Goal: Task Accomplishment & Management: Use online tool/utility

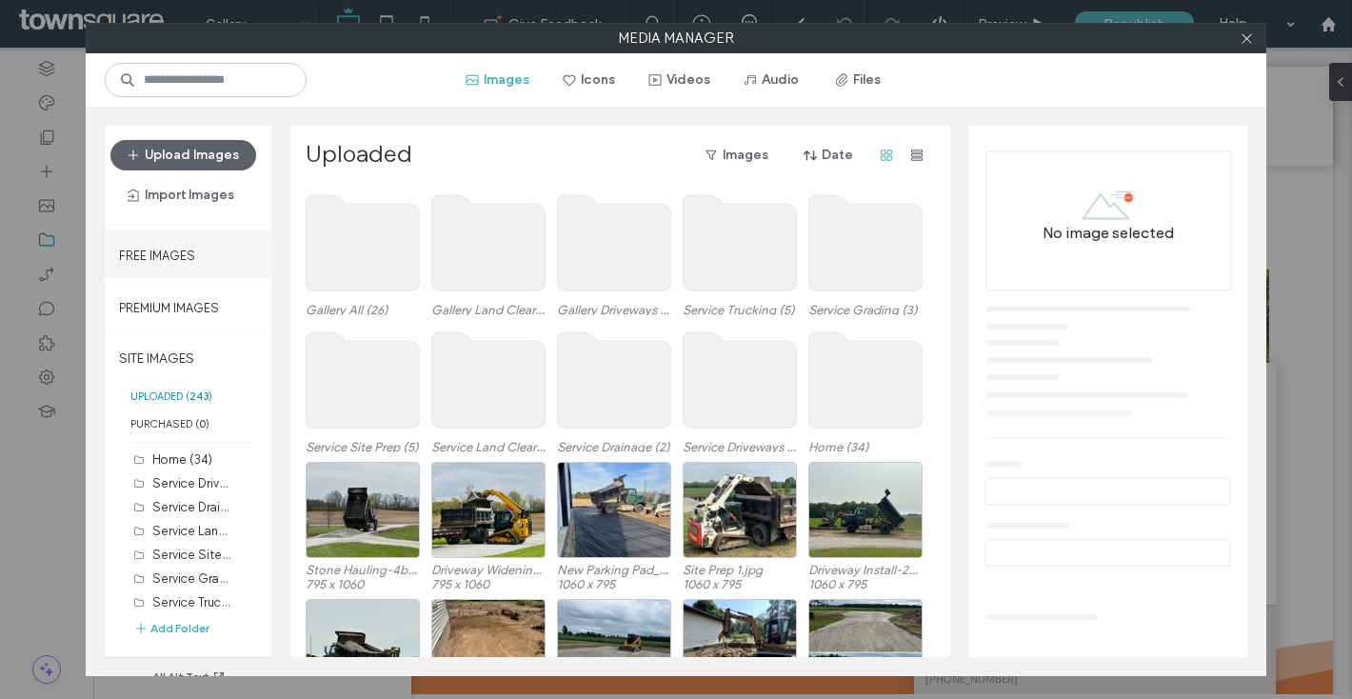
scroll to position [78, 0]
click at [177, 634] on button "Add Folder" at bounding box center [171, 628] width 76 height 19
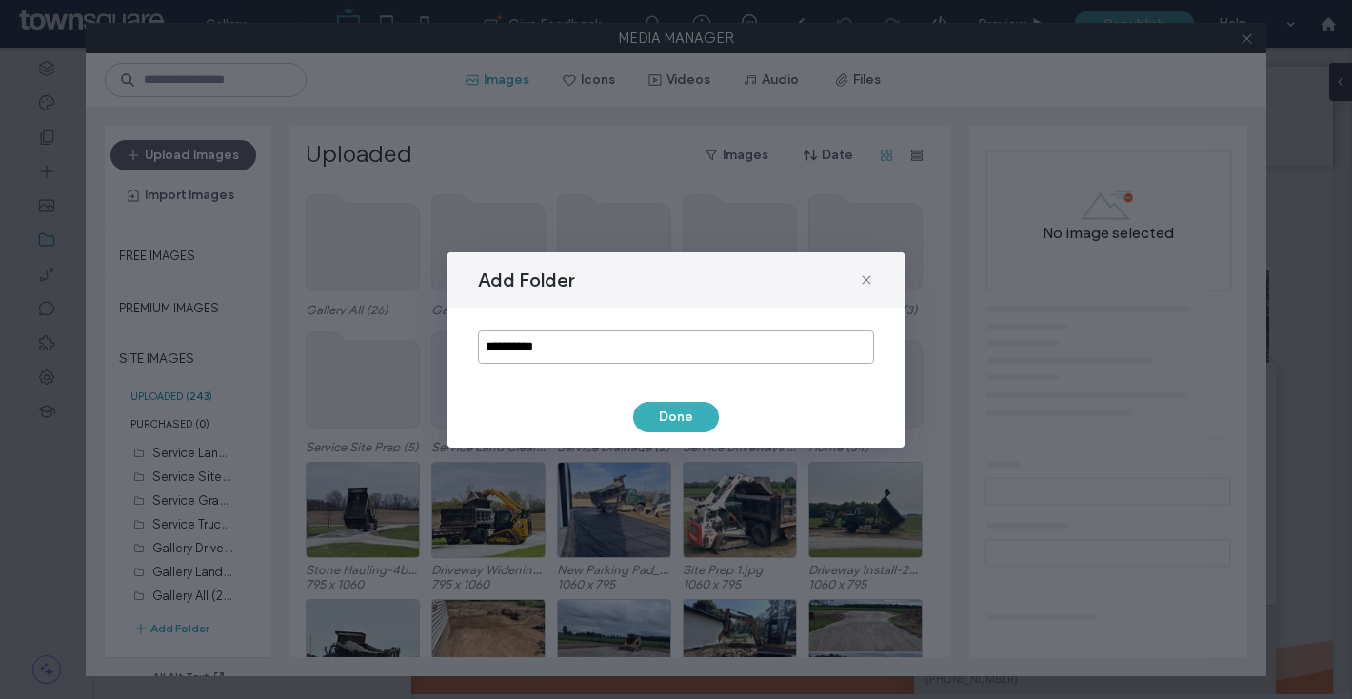
click at [532, 348] on input "**********" at bounding box center [676, 346] width 396 height 33
type input "********"
click at [696, 407] on button "Done" at bounding box center [676, 417] width 86 height 30
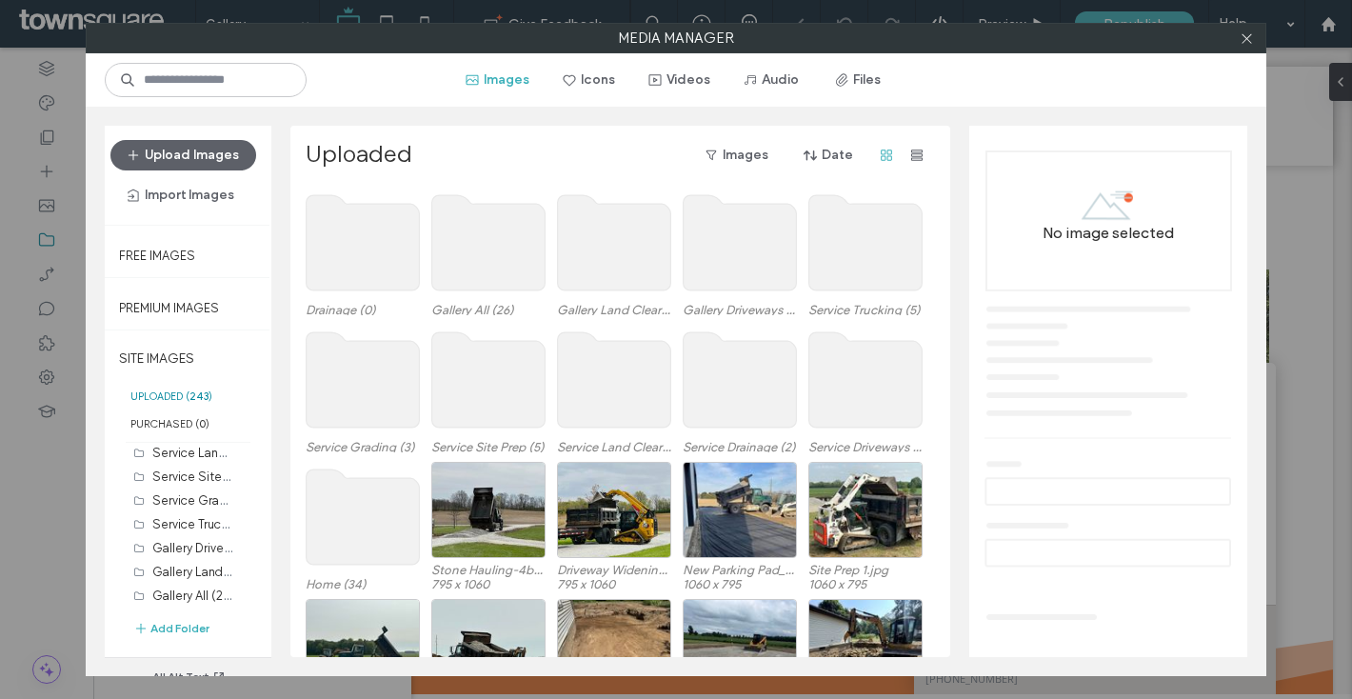
click at [398, 247] on use at bounding box center [363, 242] width 113 height 95
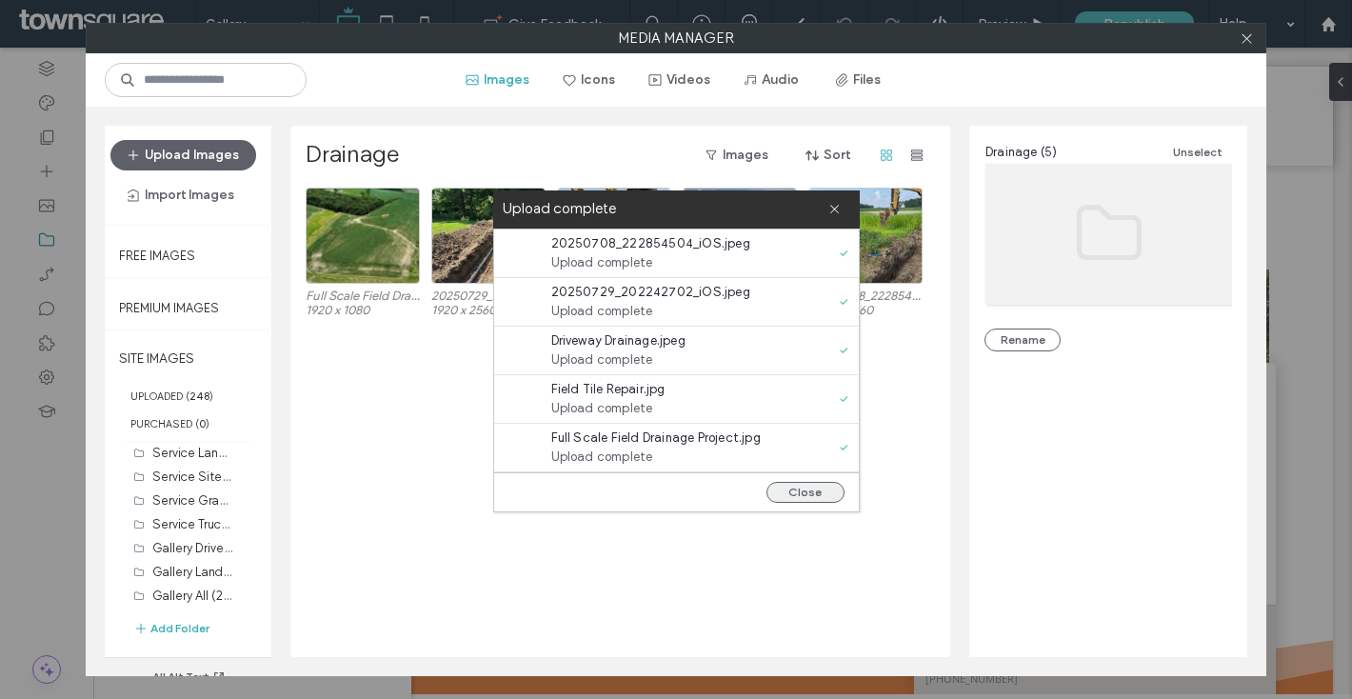
click at [821, 486] on button "Close" at bounding box center [806, 492] width 78 height 21
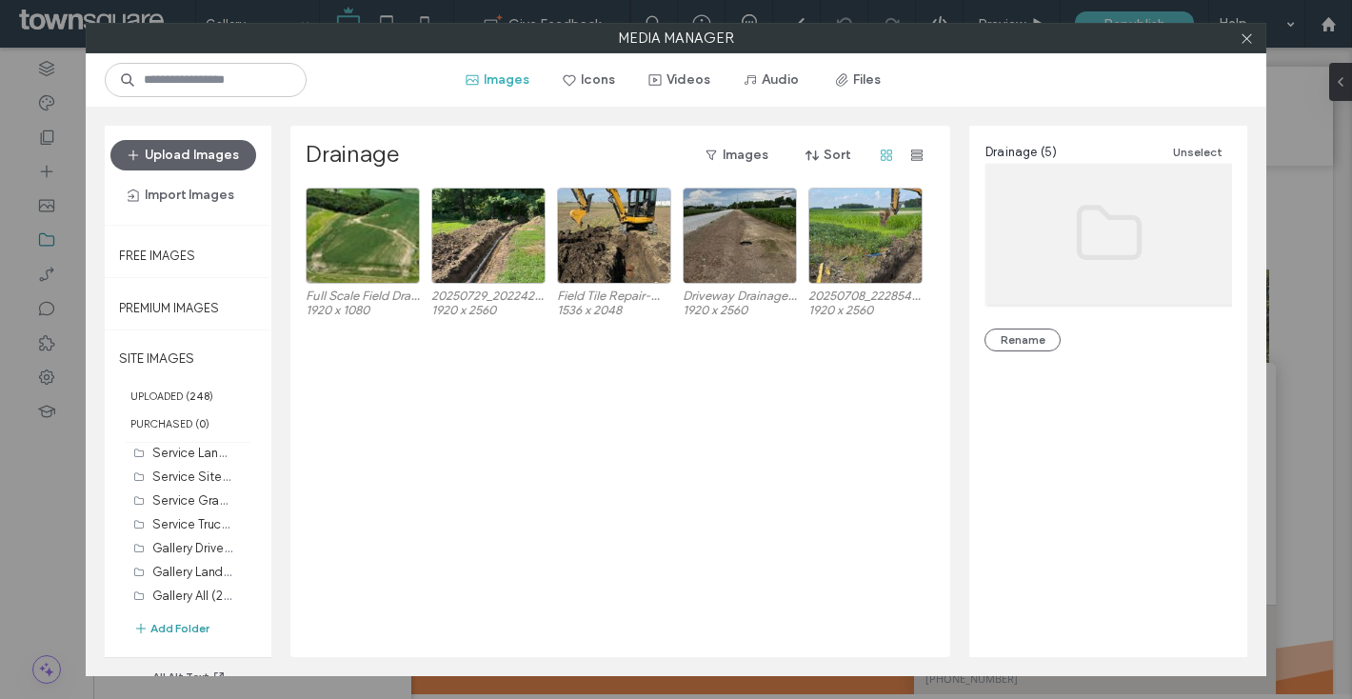
click at [168, 625] on button "Add Folder" at bounding box center [171, 628] width 76 height 19
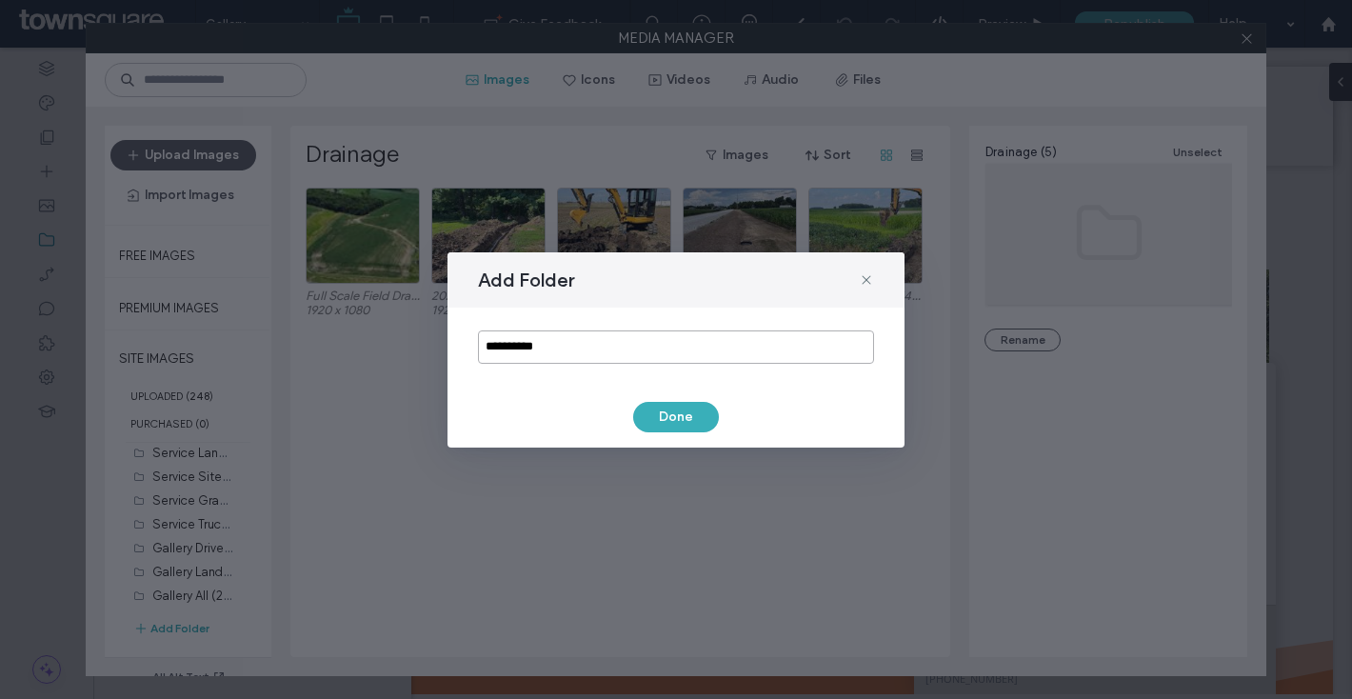
click at [565, 341] on input "**********" at bounding box center [676, 346] width 396 height 33
click at [563, 341] on input "**********" at bounding box center [676, 346] width 396 height 33
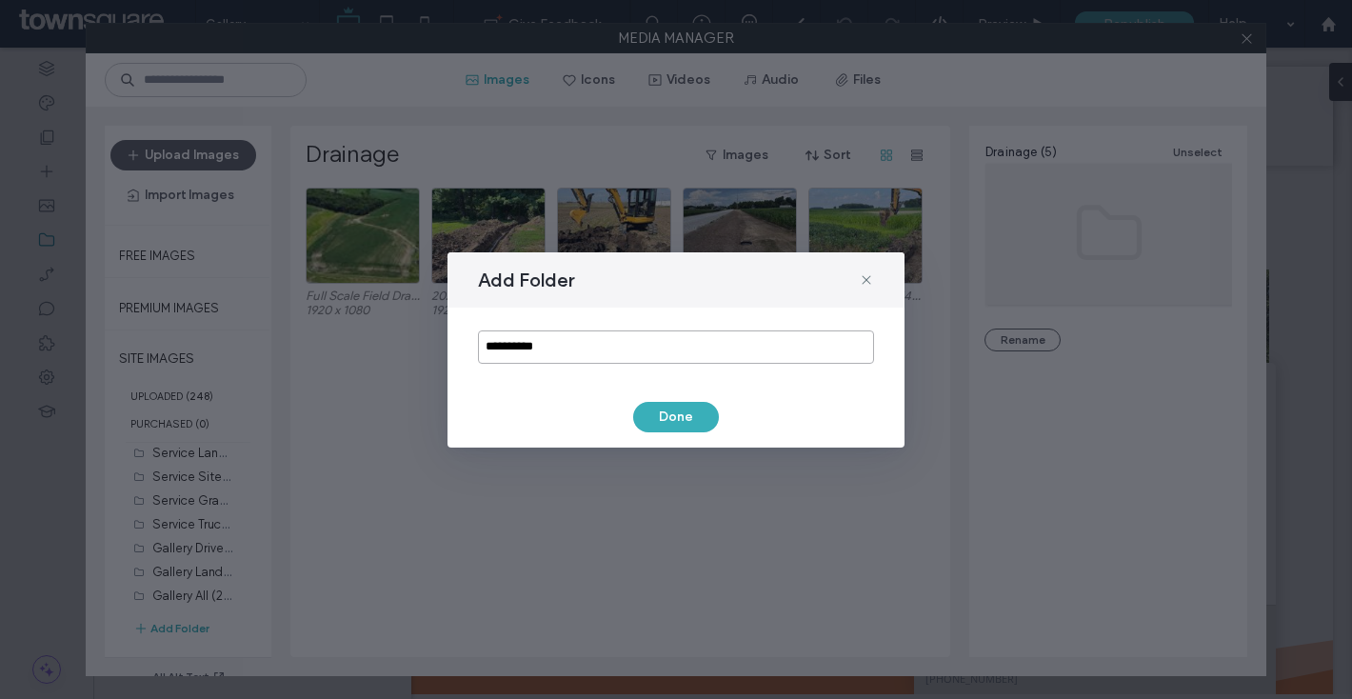
click at [563, 341] on input "**********" at bounding box center [676, 346] width 396 height 33
type input "*********"
click at [695, 434] on div "Add Folder ********* Done" at bounding box center [676, 349] width 457 height 195
click at [688, 423] on button "Done" at bounding box center [676, 417] width 86 height 30
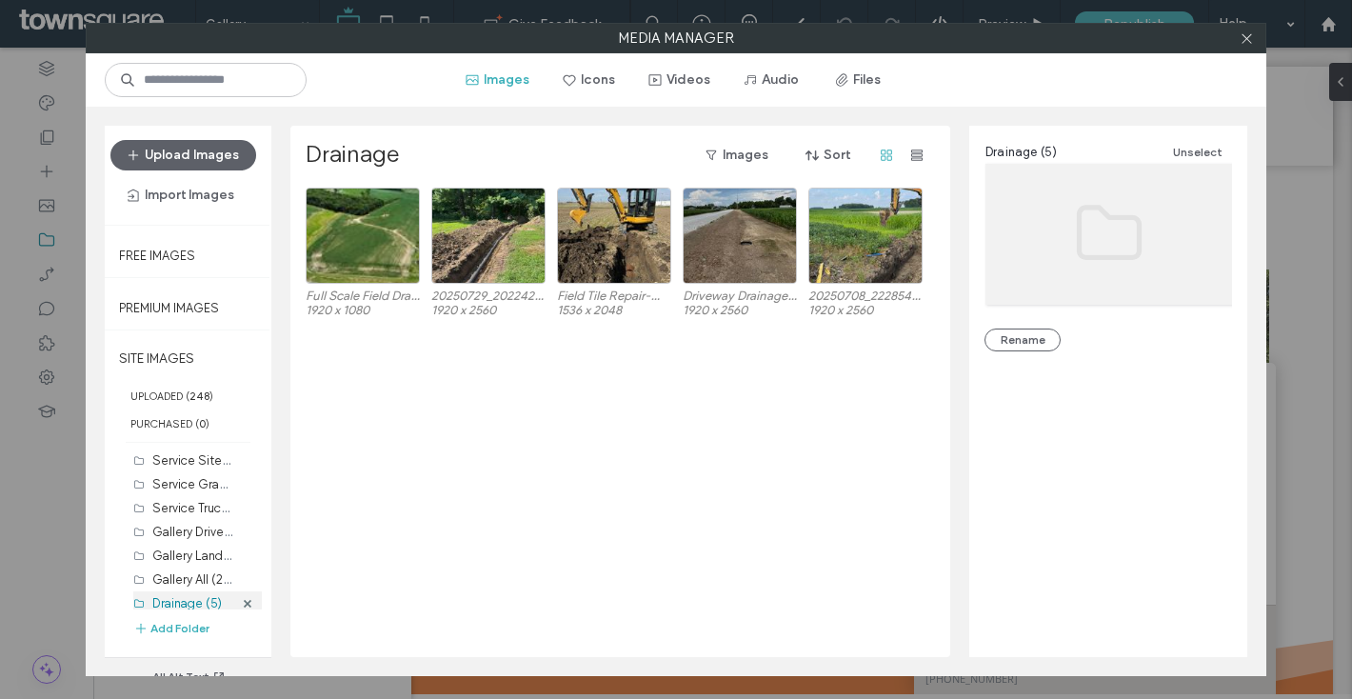
scroll to position [126, 0]
click at [199, 589] on label "Driveways (0)" at bounding box center [189, 595] width 75 height 14
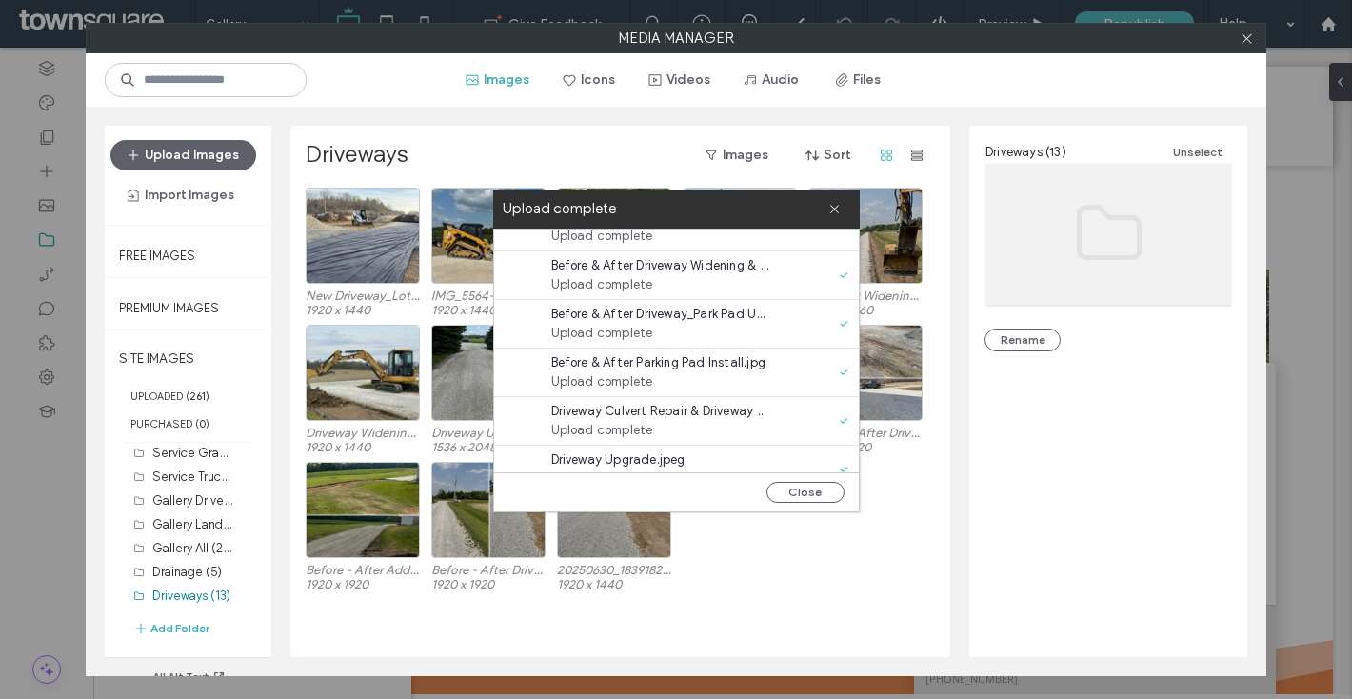
scroll to position [71, 0]
click at [797, 496] on button "Close" at bounding box center [806, 492] width 78 height 21
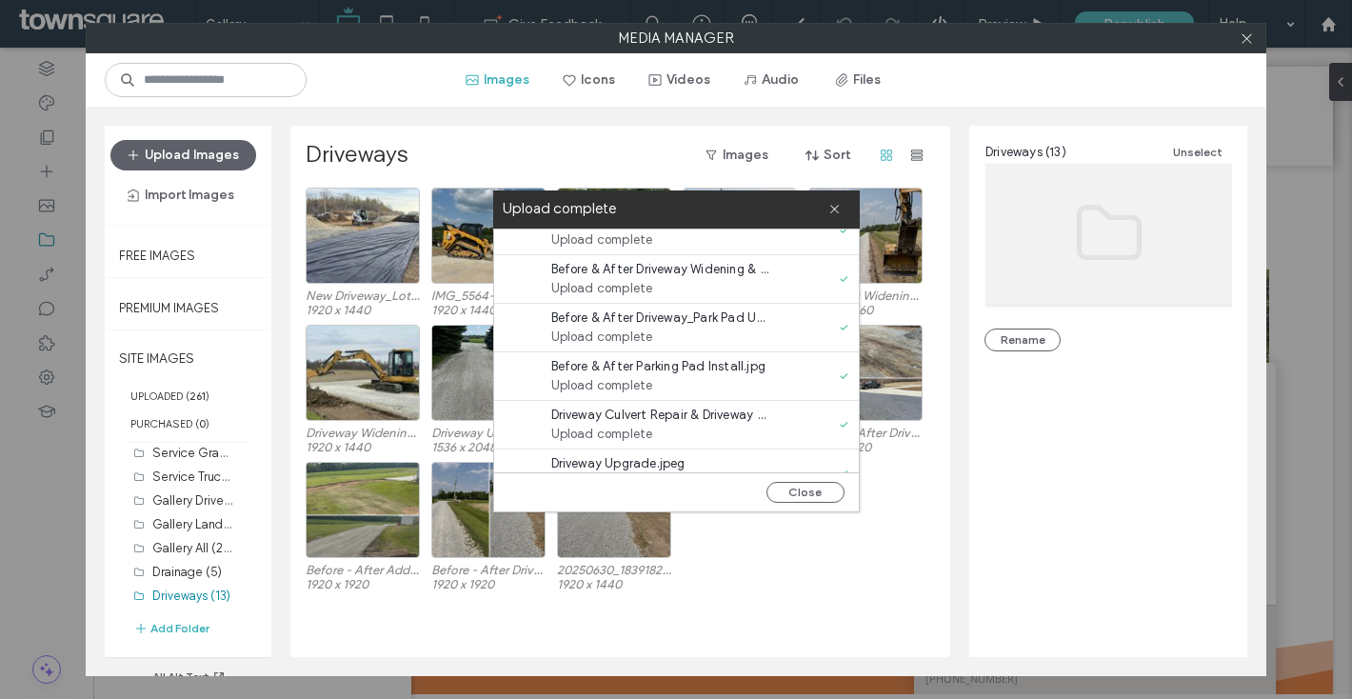
scroll to position [0, 0]
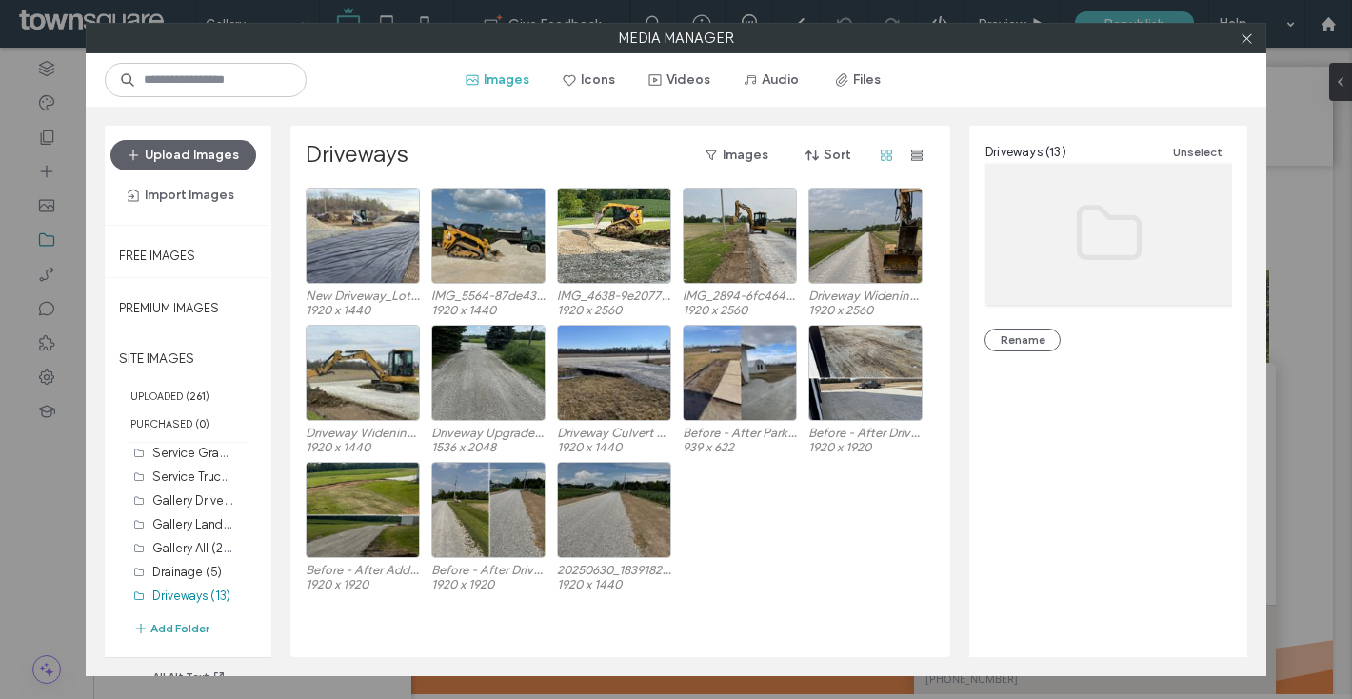
click at [178, 634] on button "Add Folder" at bounding box center [171, 628] width 76 height 19
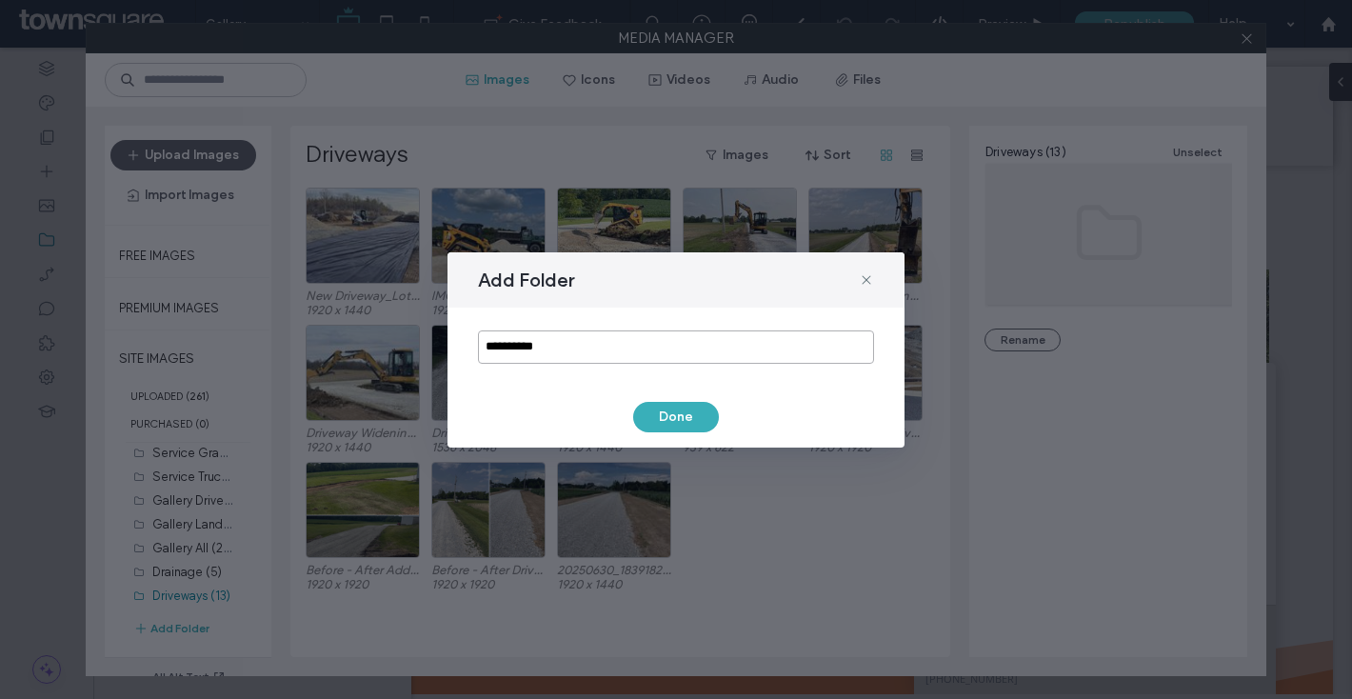
click at [568, 350] on input "**********" at bounding box center [676, 346] width 396 height 33
type input "*******"
drag, startPoint x: 633, startPoint y: 428, endPoint x: 673, endPoint y: 421, distance: 40.5
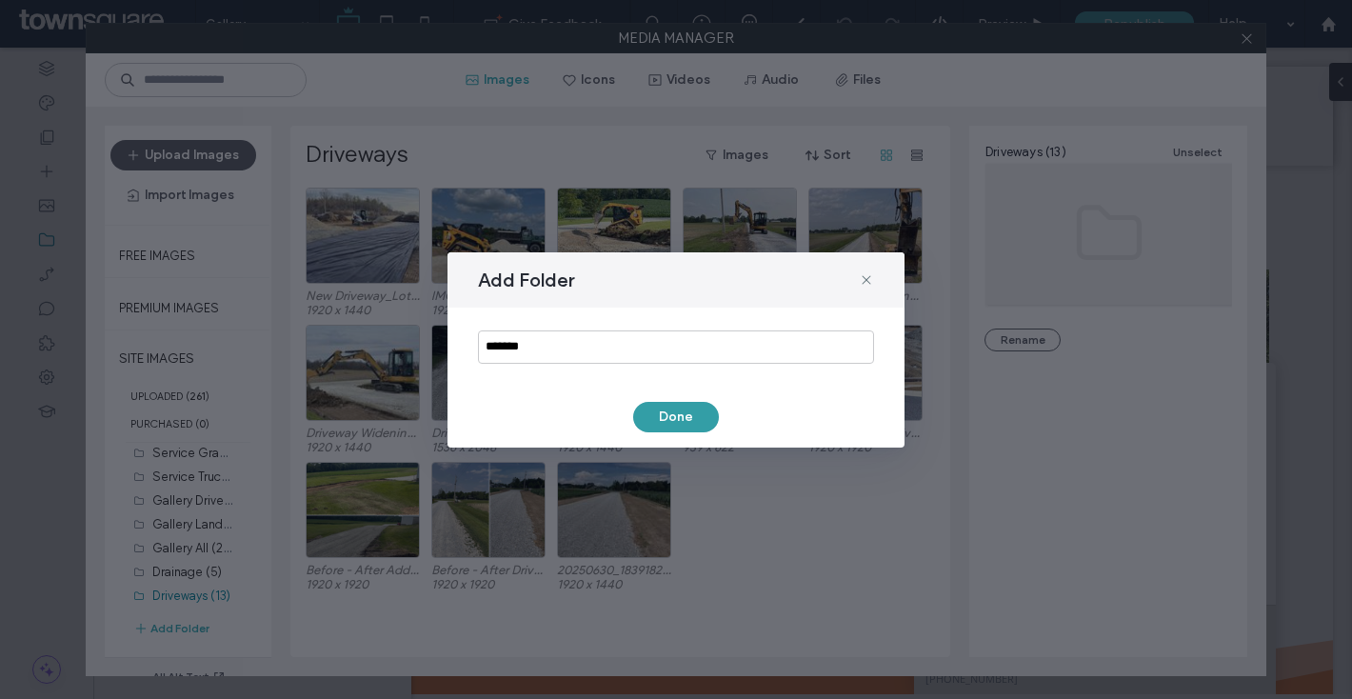
click at [640, 428] on div "Done" at bounding box center [676, 417] width 396 height 30
click at [673, 421] on button "Done" at bounding box center [676, 417] width 86 height 30
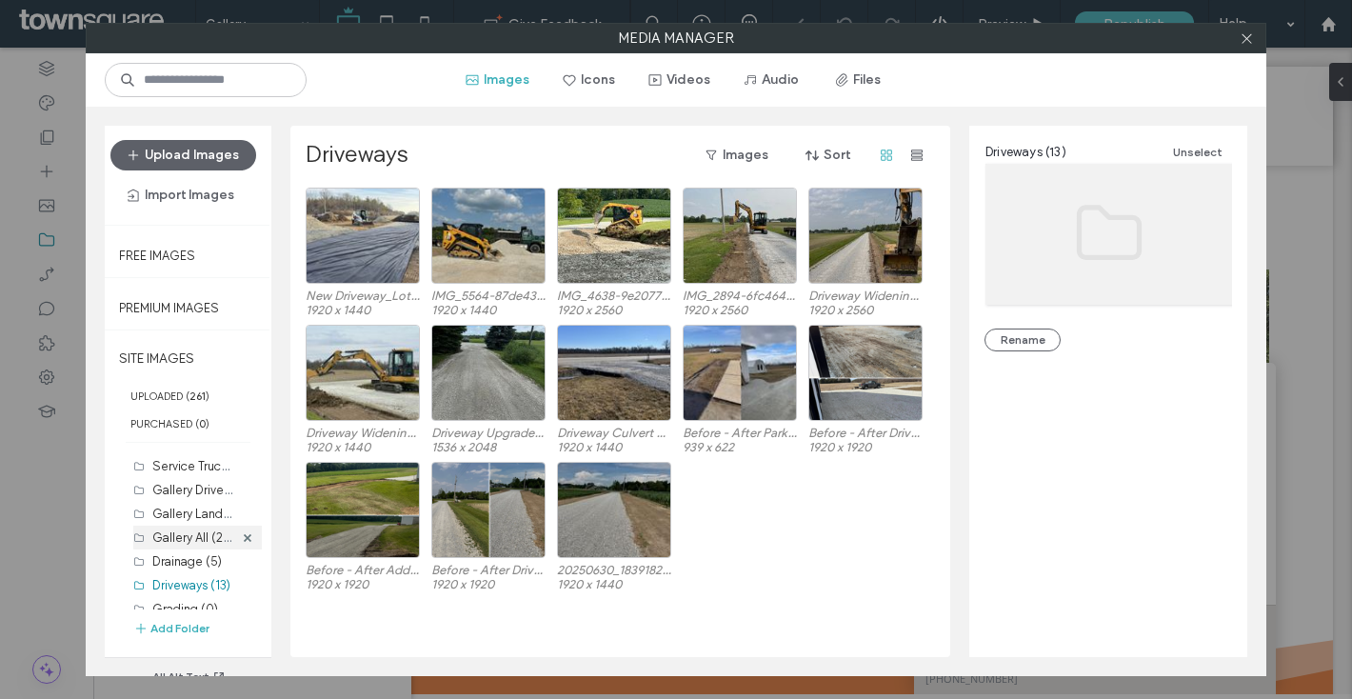
scroll to position [150, 0]
click at [178, 588] on div "Grading (0)" at bounding box center [192, 596] width 81 height 20
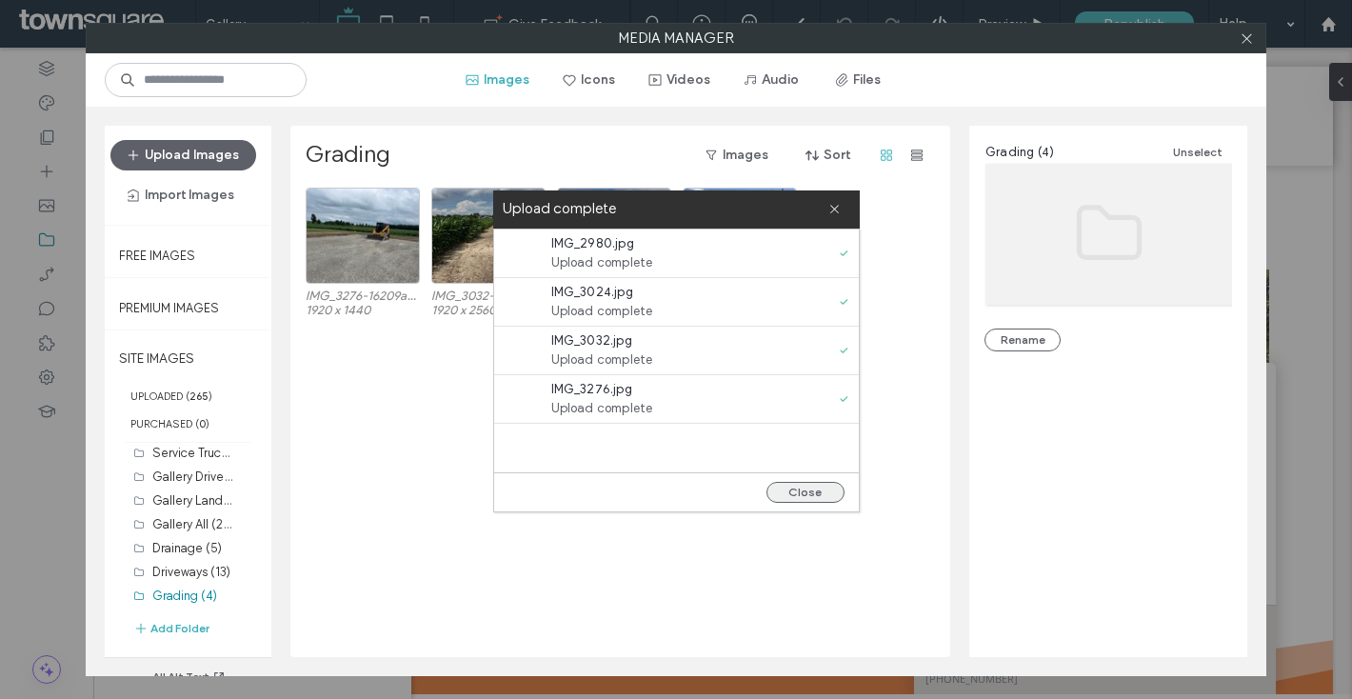
click at [801, 487] on button "Close" at bounding box center [806, 492] width 78 height 21
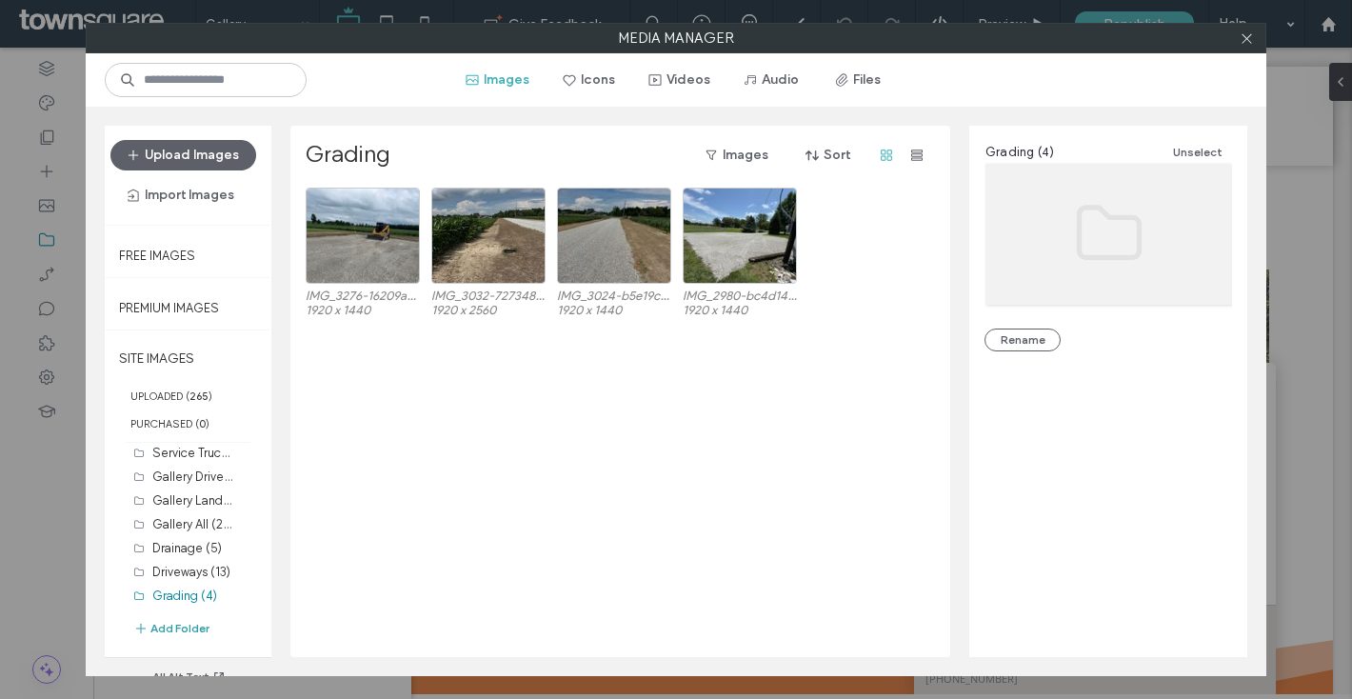
click at [176, 627] on button "Add Folder" at bounding box center [171, 628] width 76 height 19
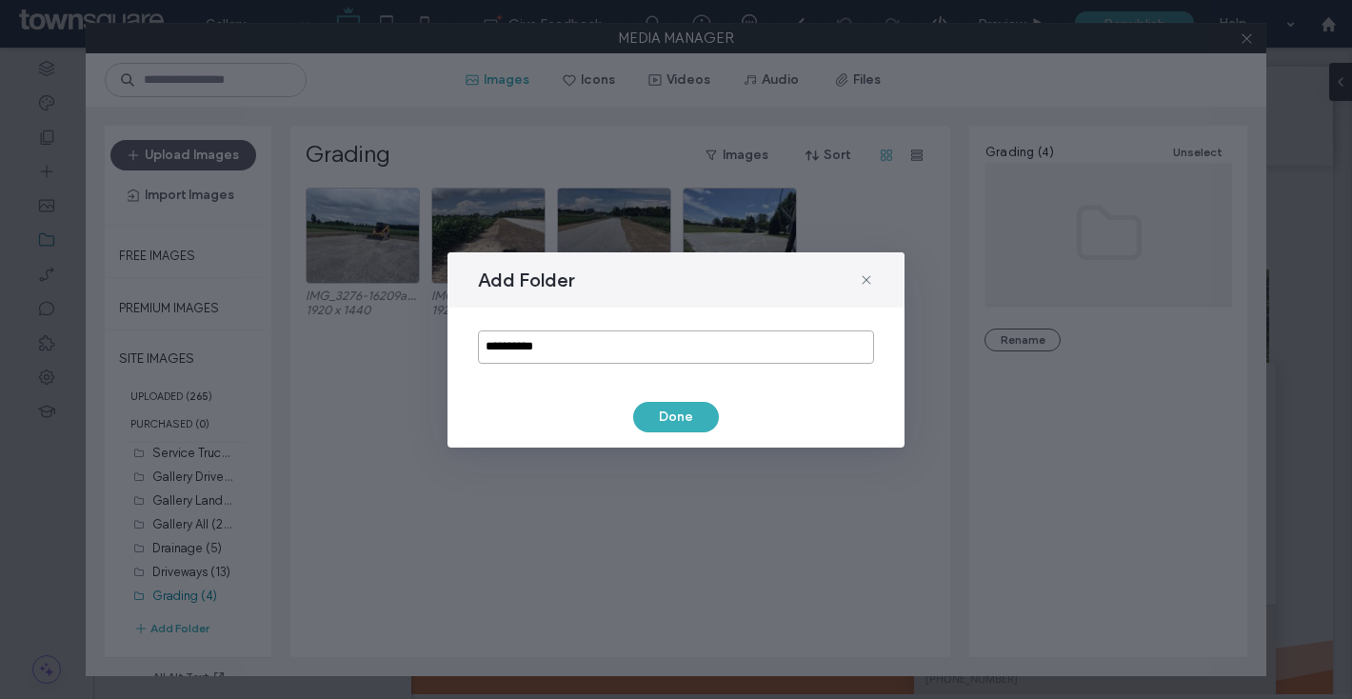
click at [568, 341] on input "**********" at bounding box center [676, 346] width 396 height 33
type input "**********"
click at [651, 410] on button "Done" at bounding box center [676, 417] width 86 height 30
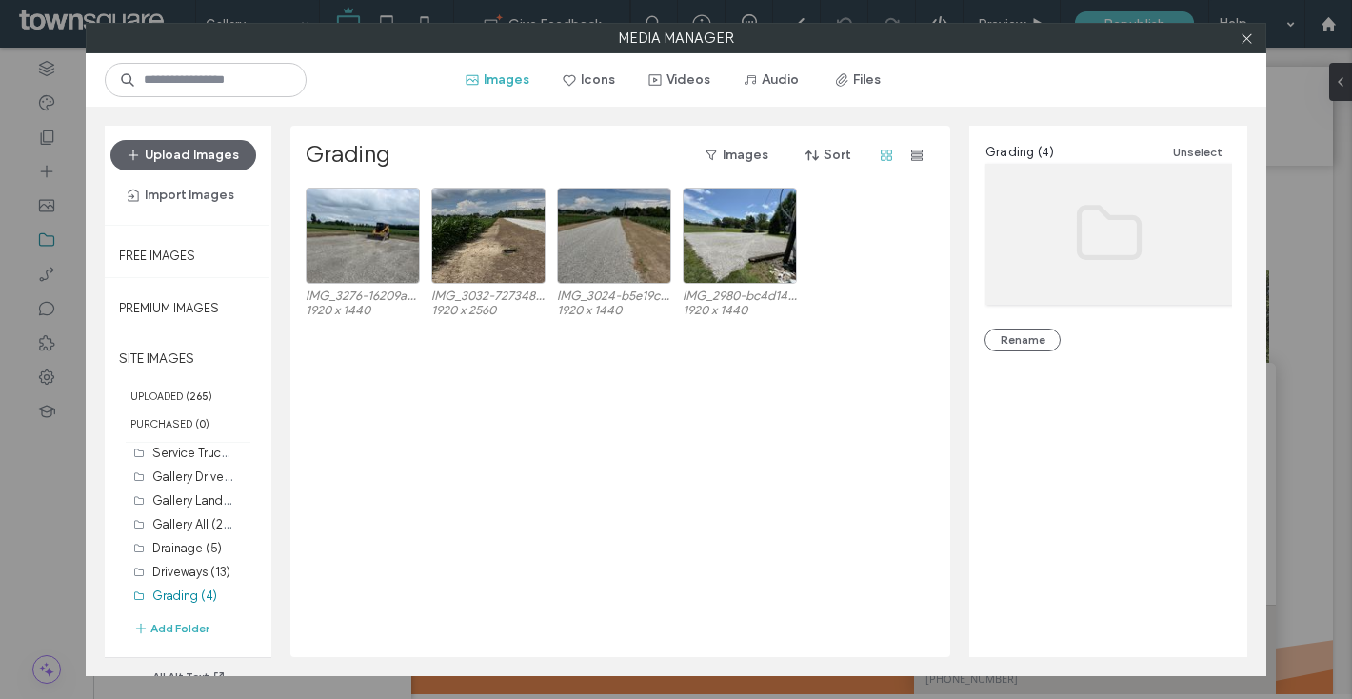
scroll to position [173, 0]
click at [188, 593] on label "Landclearing (0)" at bounding box center [198, 595] width 92 height 18
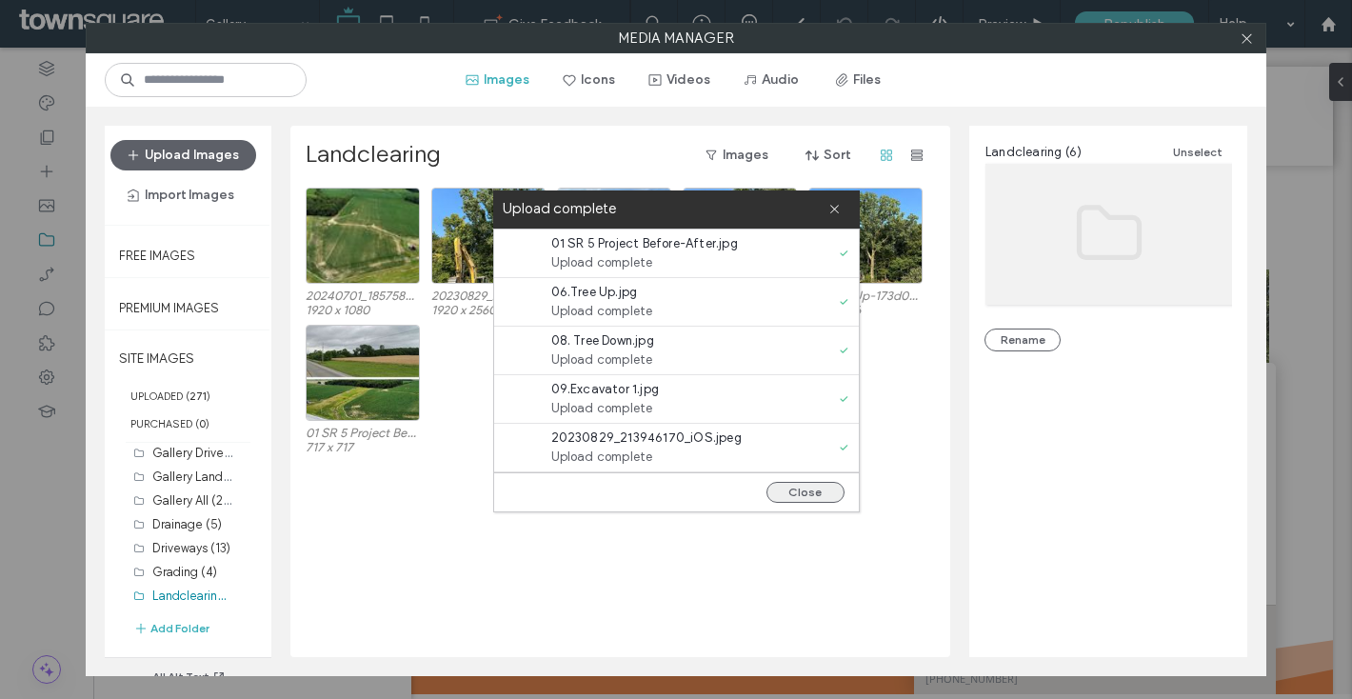
click at [795, 491] on button "Close" at bounding box center [806, 492] width 78 height 21
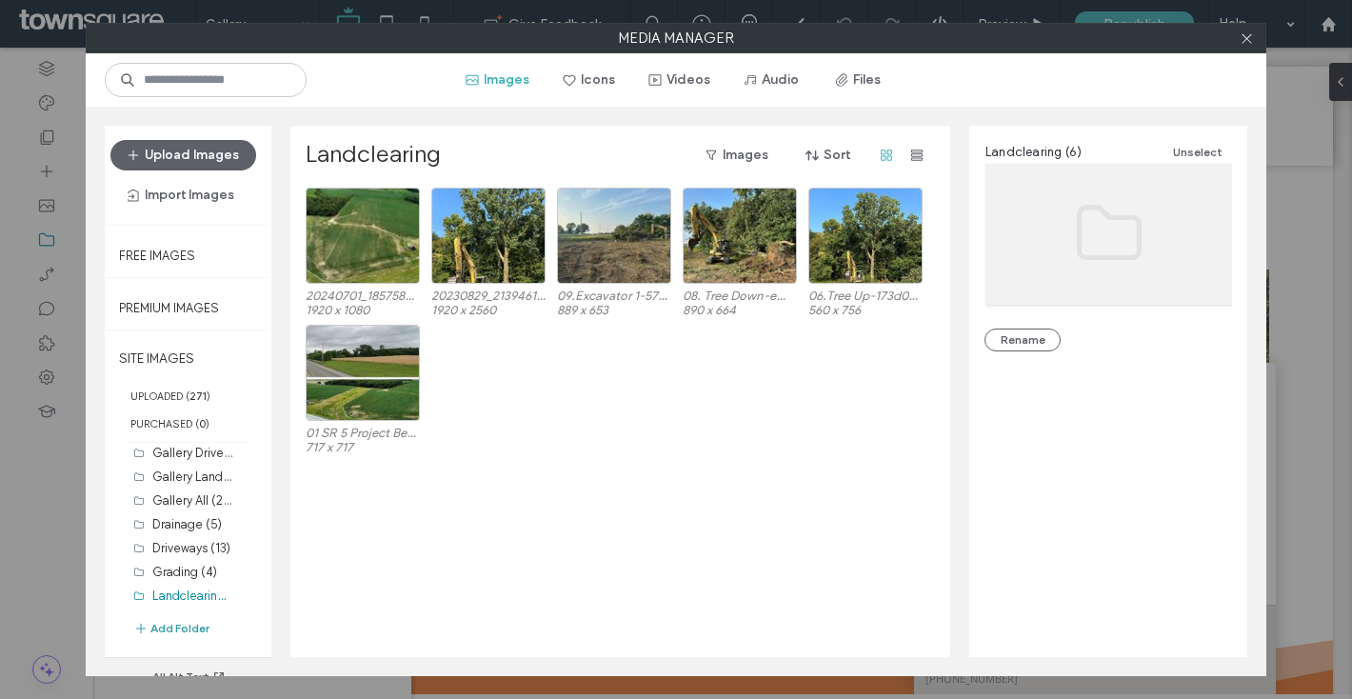
click at [188, 625] on button "Add Folder" at bounding box center [171, 628] width 76 height 19
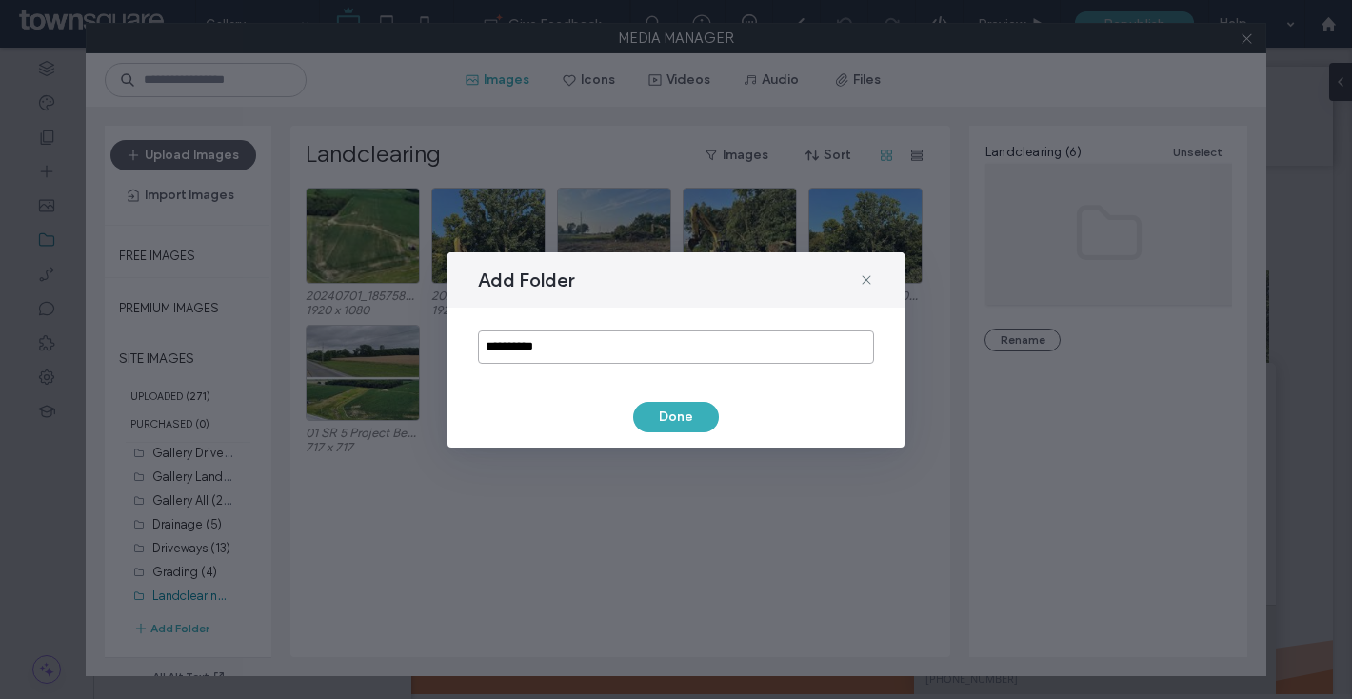
click at [526, 339] on input "**********" at bounding box center [676, 346] width 396 height 33
type input "**********"
click at [662, 434] on div "**********" at bounding box center [676, 349] width 457 height 195
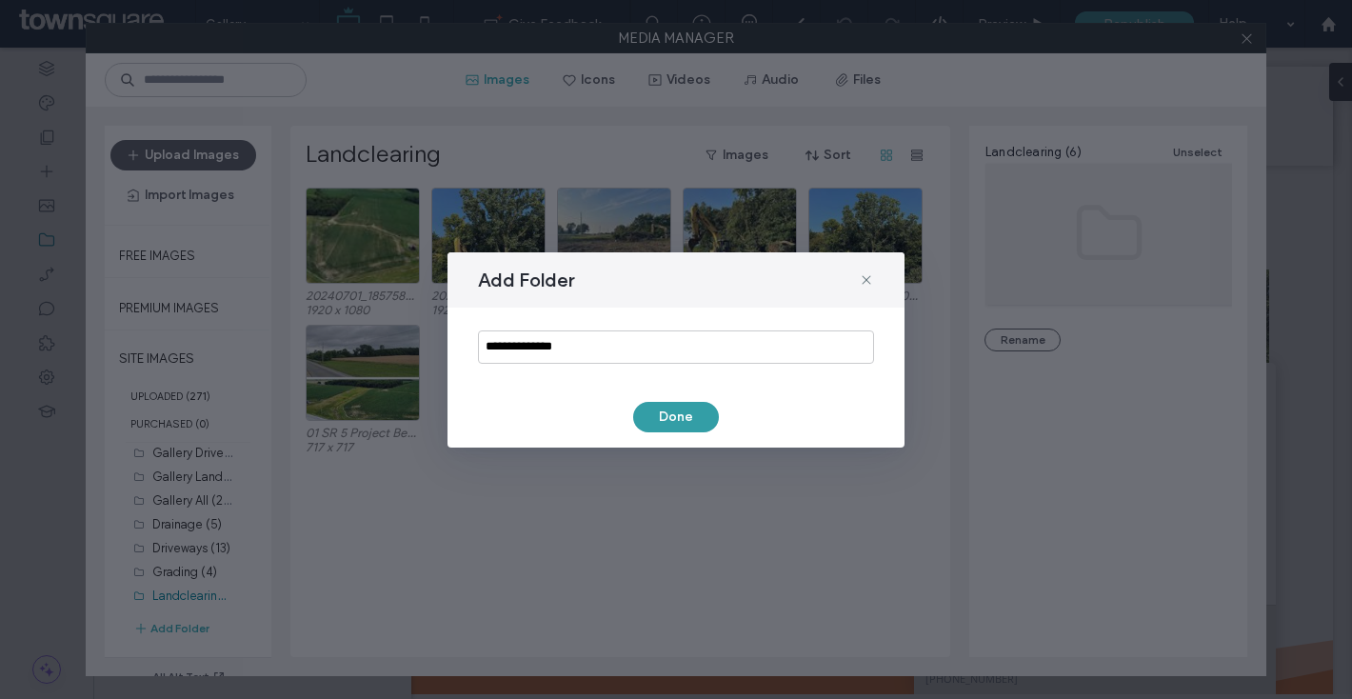
click at [668, 424] on button "Done" at bounding box center [676, 417] width 86 height 30
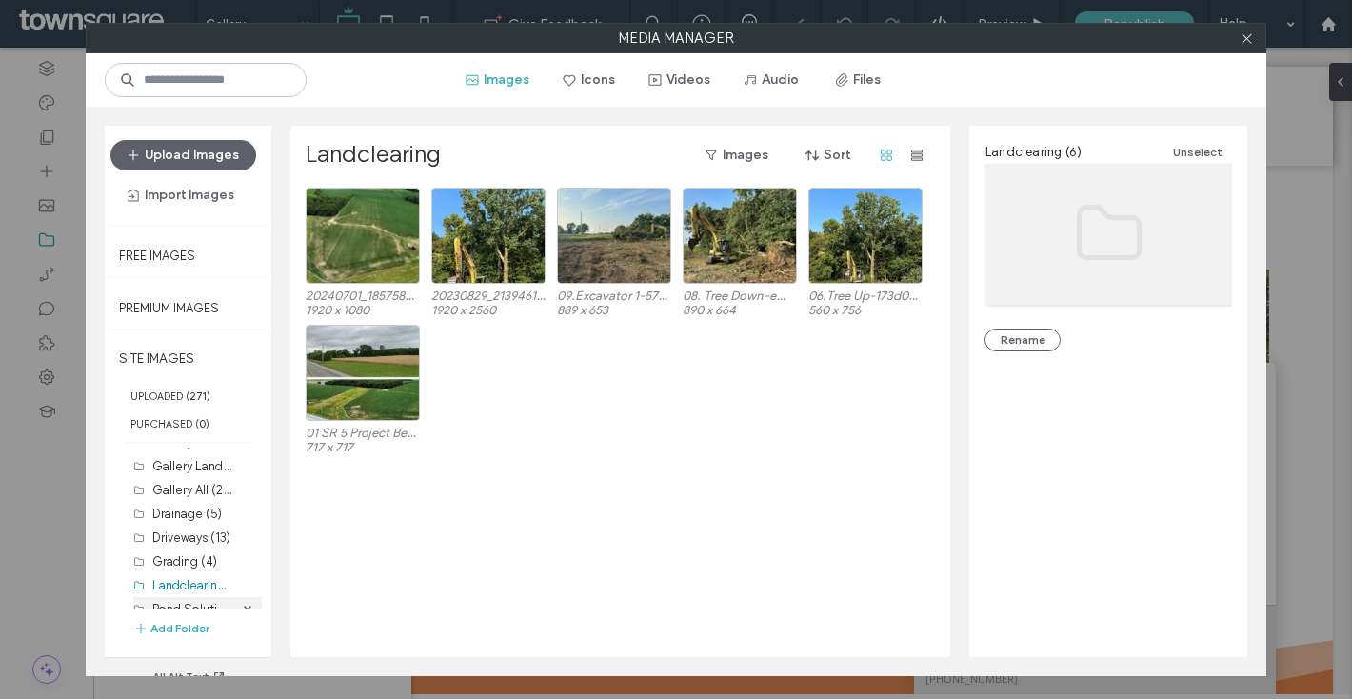
scroll to position [197, 0]
click at [201, 591] on label "Pond Solutions (0)" at bounding box center [204, 595] width 105 height 18
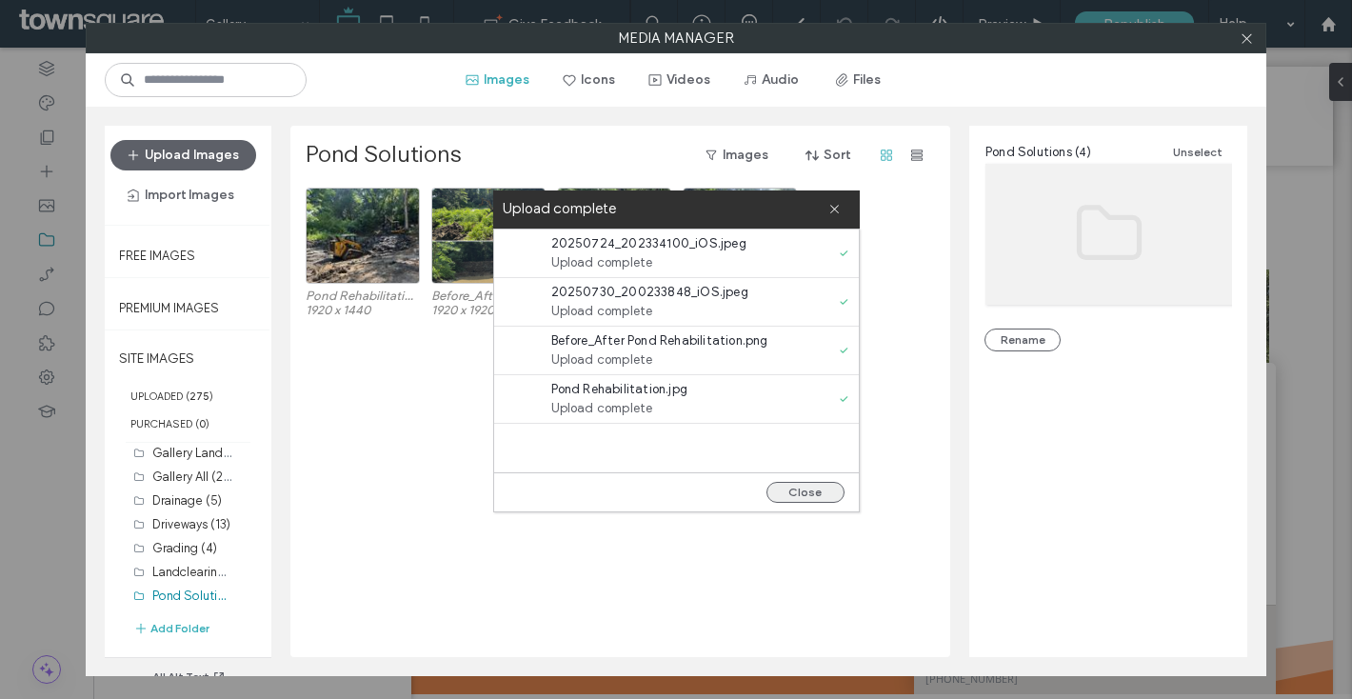
click at [816, 482] on button "Close" at bounding box center [806, 492] width 78 height 21
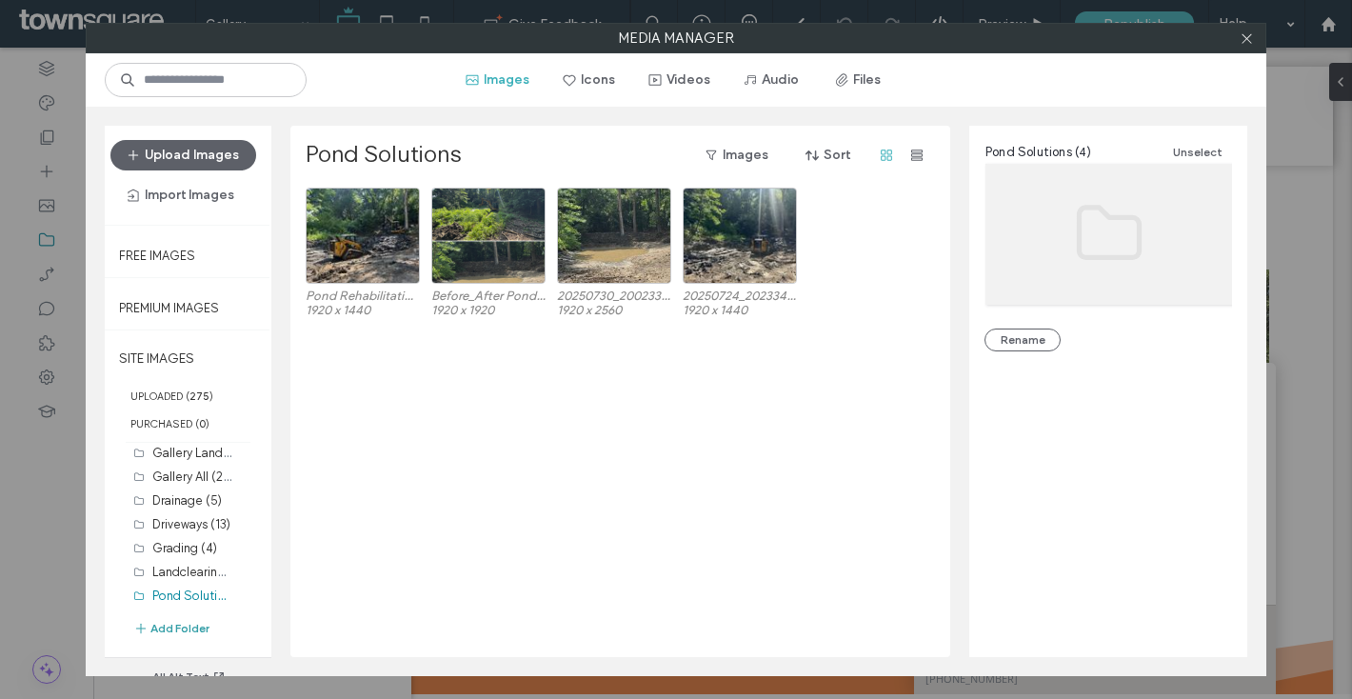
click at [195, 619] on button "Add Folder" at bounding box center [171, 628] width 76 height 19
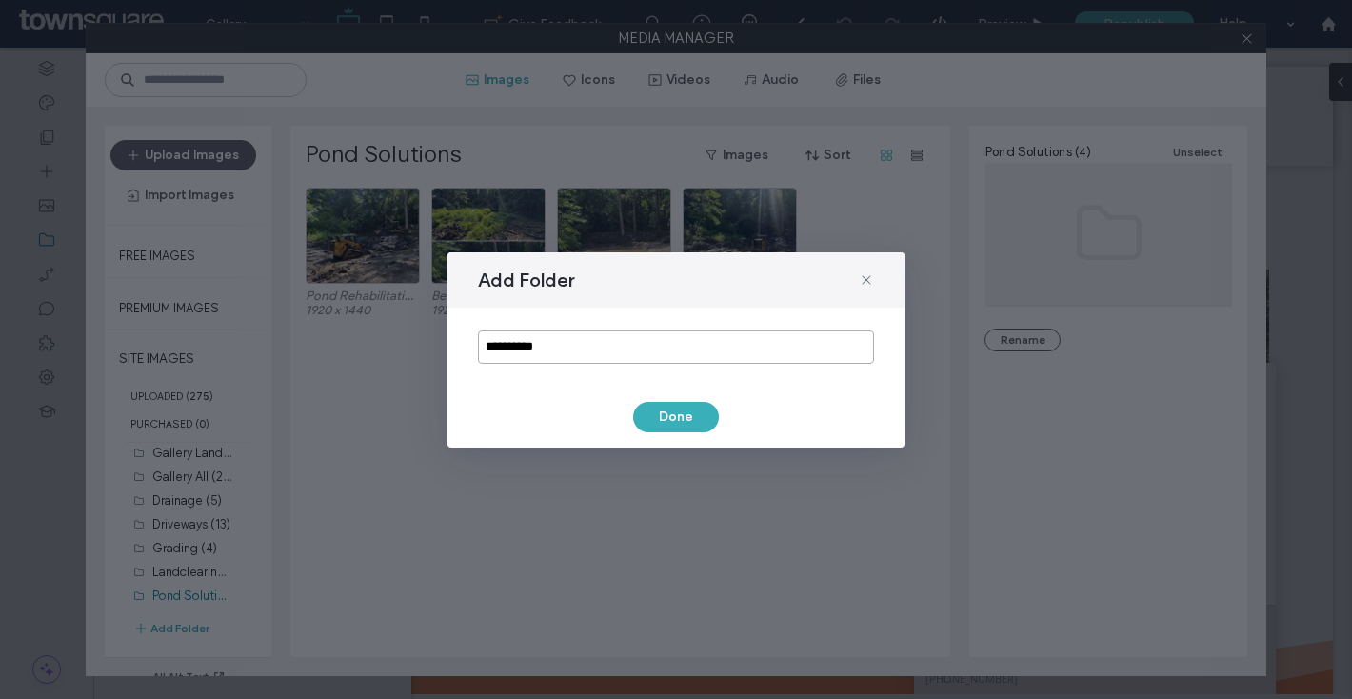
click at [519, 346] on input "**********" at bounding box center [676, 346] width 396 height 33
type input "*********"
click at [671, 413] on button "Done" at bounding box center [676, 417] width 86 height 30
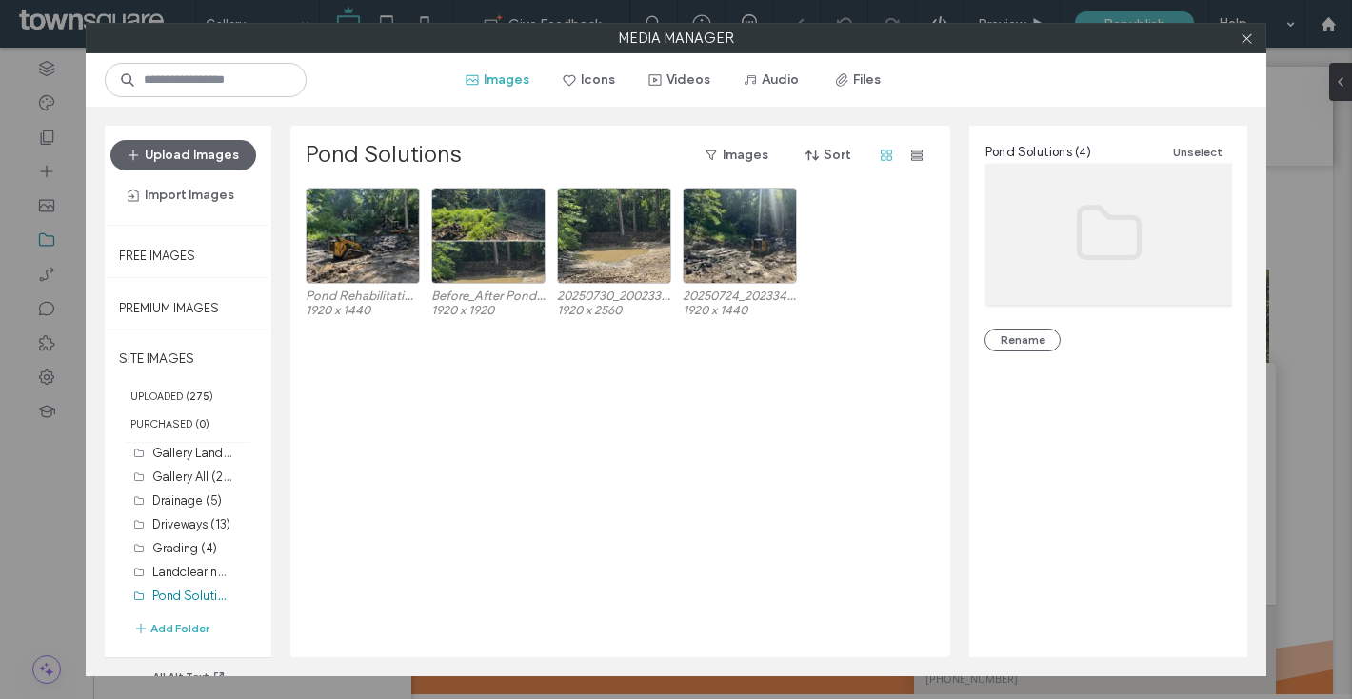
scroll to position [221, 0]
click at [187, 600] on label "Site Prep (0)" at bounding box center [188, 595] width 73 height 14
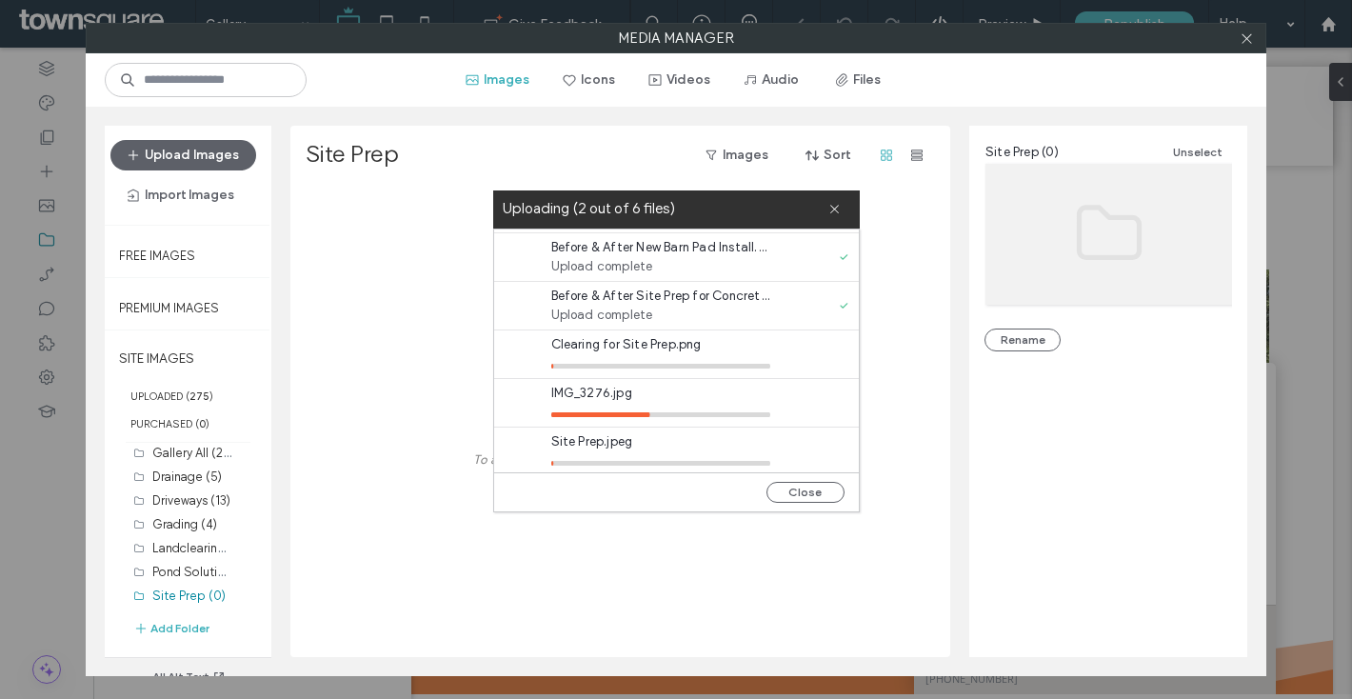
scroll to position [49, 0]
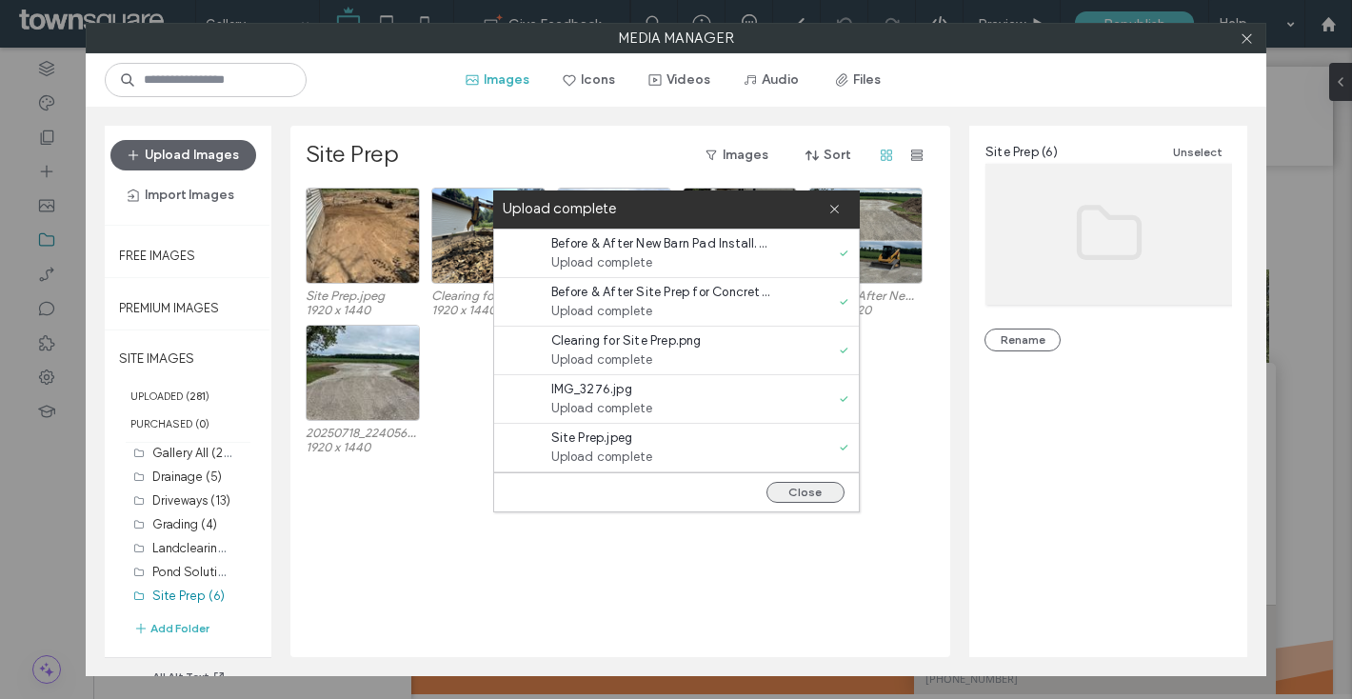
click at [807, 492] on button "Close" at bounding box center [806, 492] width 78 height 21
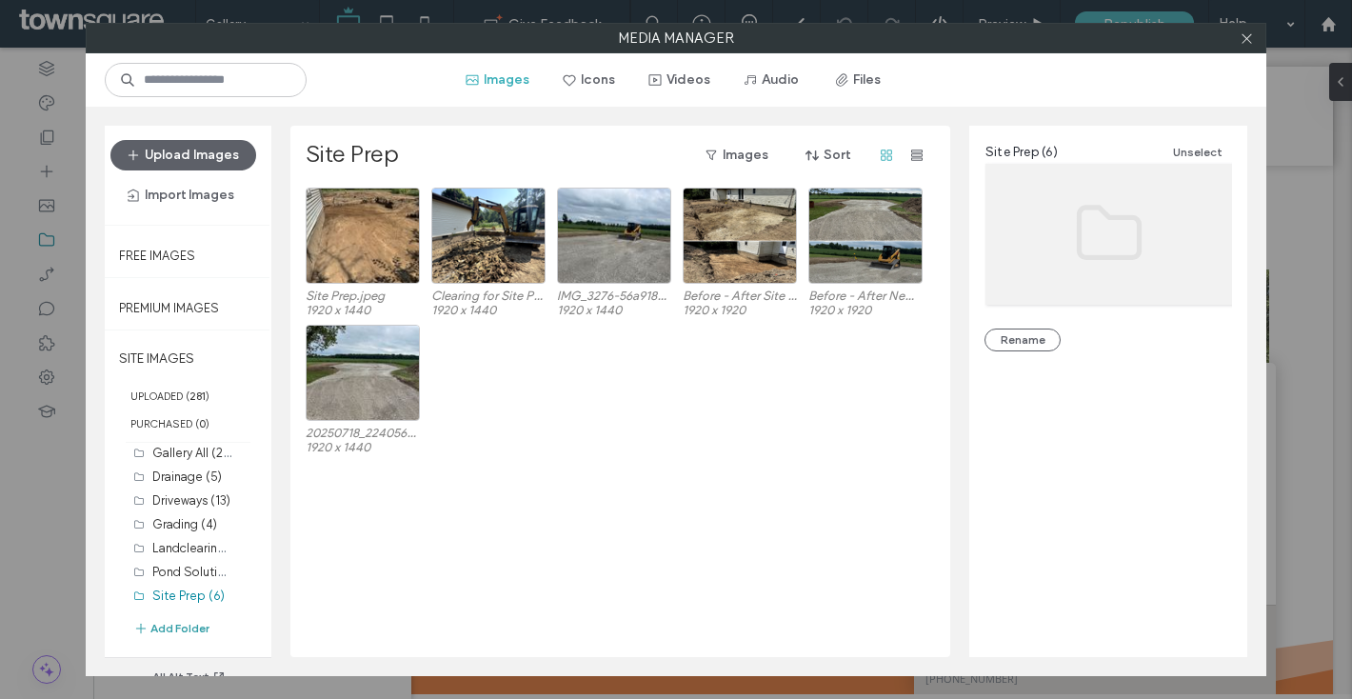
click at [167, 628] on button "Add Folder" at bounding box center [171, 628] width 76 height 19
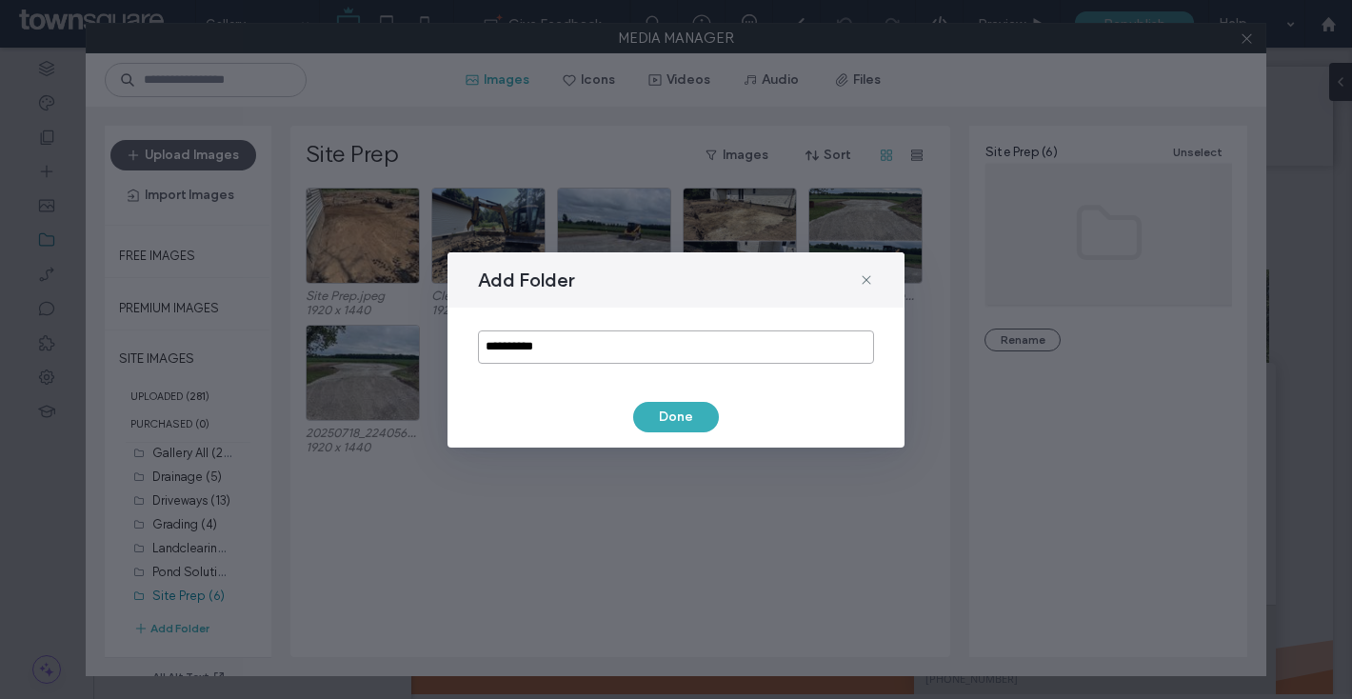
click at [548, 349] on input "**********" at bounding box center [676, 346] width 396 height 33
type input "********"
drag, startPoint x: 700, startPoint y: 426, endPoint x: 663, endPoint y: 441, distance: 40.1
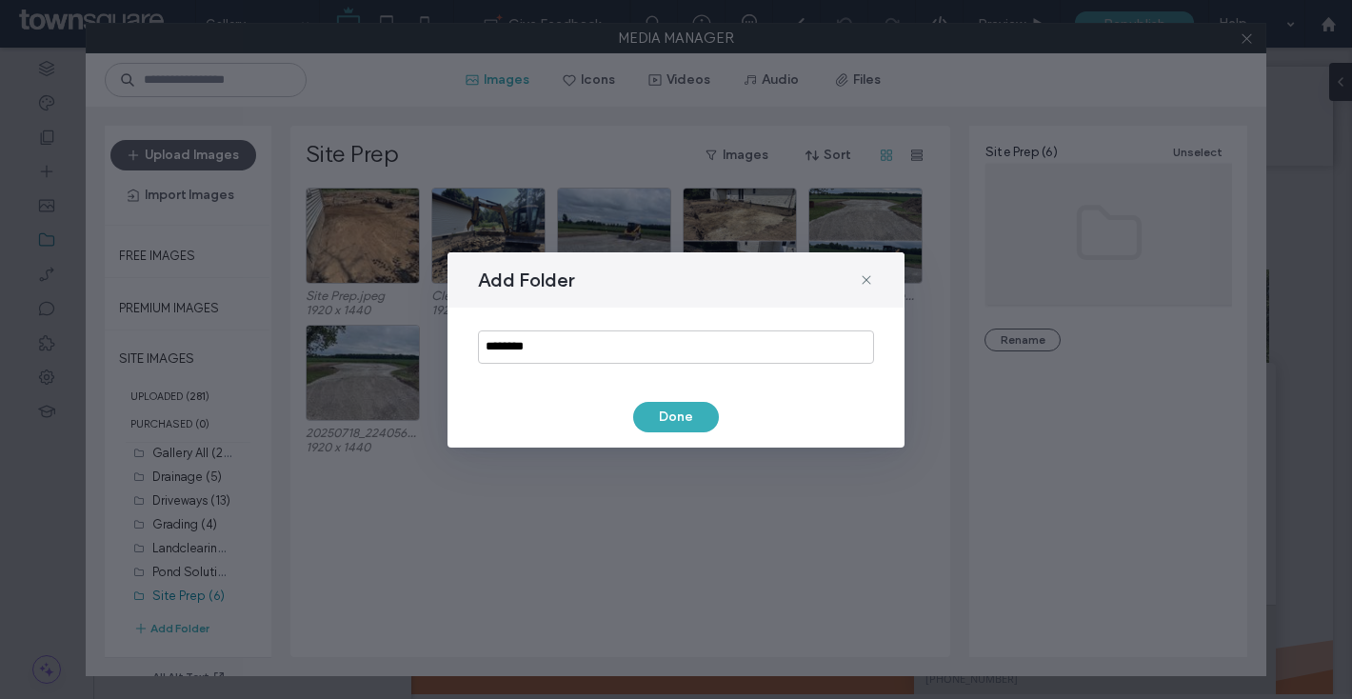
click at [699, 425] on button "Done" at bounding box center [676, 417] width 86 height 30
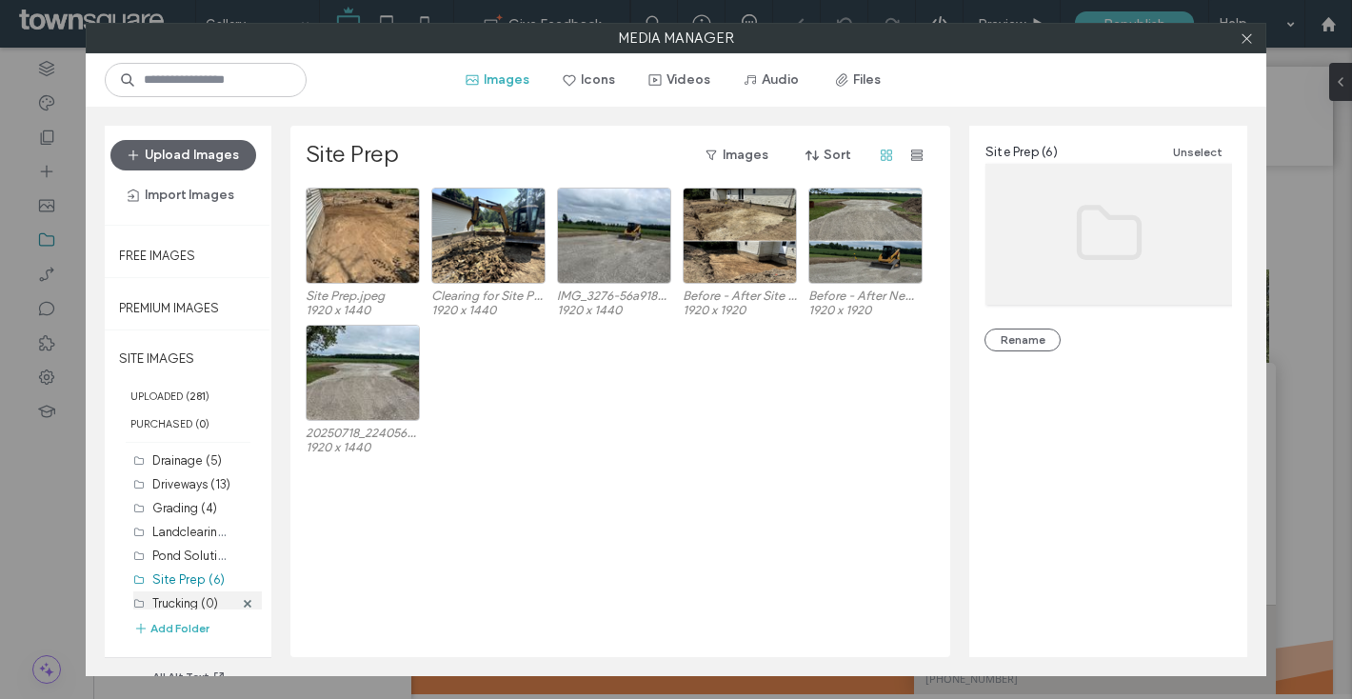
scroll to position [245, 0]
click at [173, 599] on label "Trucking (0)" at bounding box center [185, 595] width 66 height 14
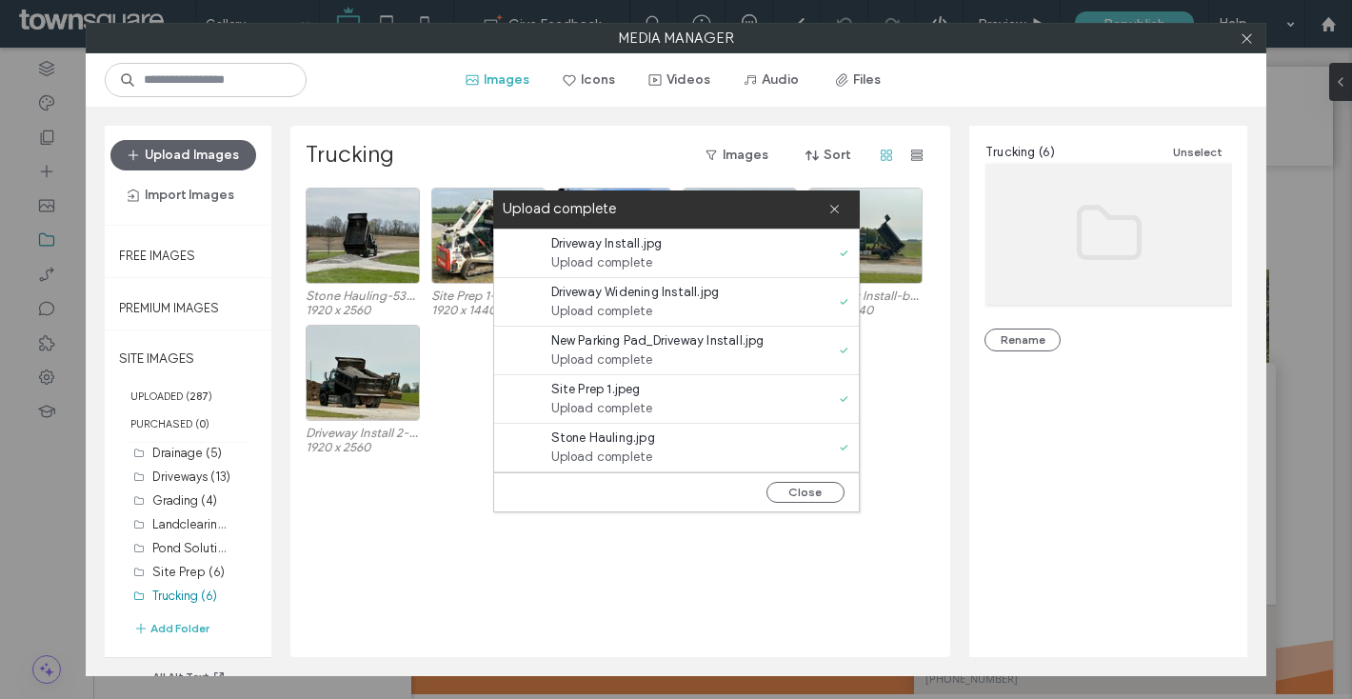
scroll to position [0, 0]
drag, startPoint x: 799, startPoint y: 490, endPoint x: 1217, endPoint y: 153, distance: 537.0
click at [804, 490] on button "Close" at bounding box center [806, 492] width 78 height 21
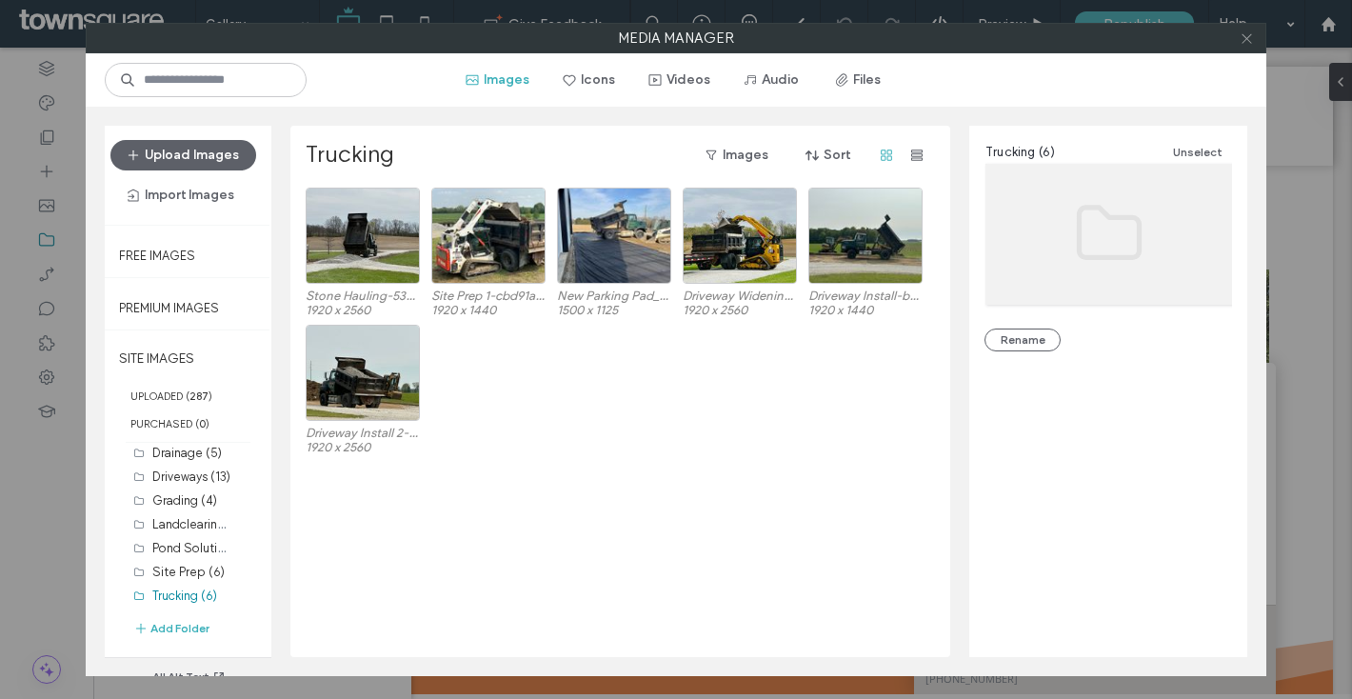
click at [1246, 38] on use at bounding box center [1247, 38] width 10 height 10
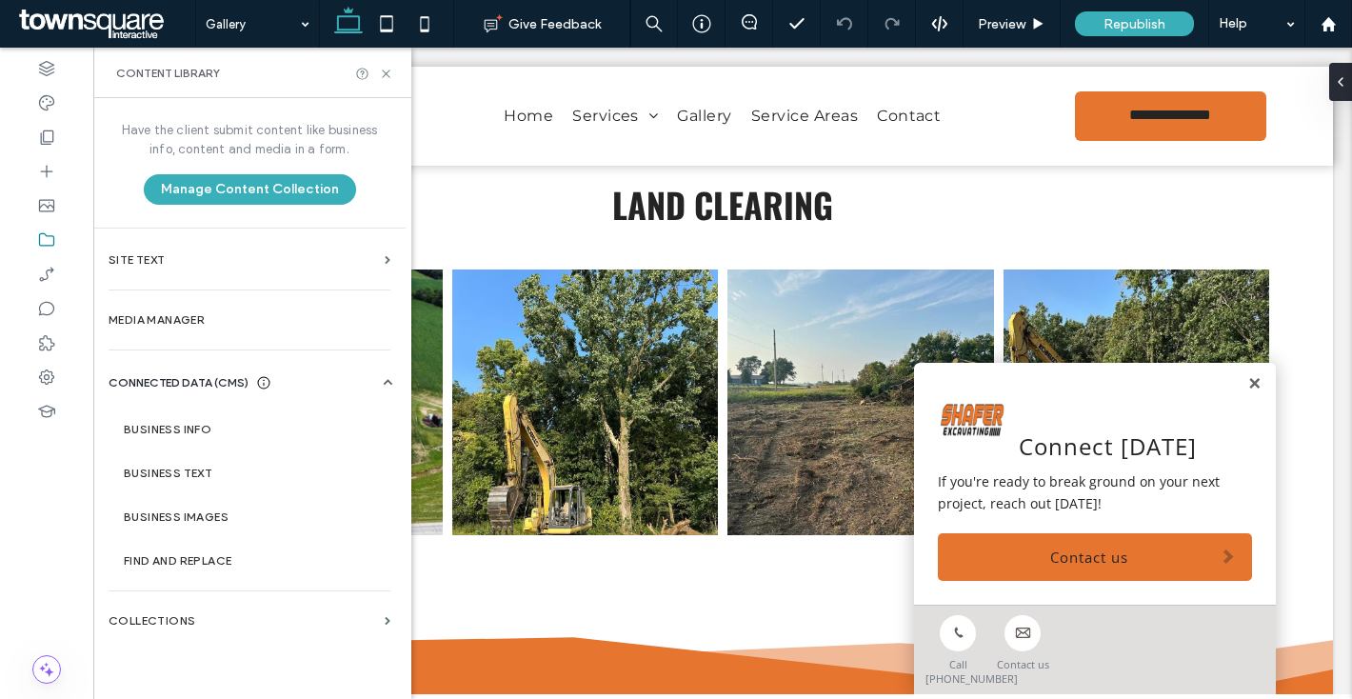
click at [397, 74] on div "Content Library" at bounding box center [252, 73] width 318 height 50
click at [391, 74] on icon at bounding box center [386, 74] width 14 height 14
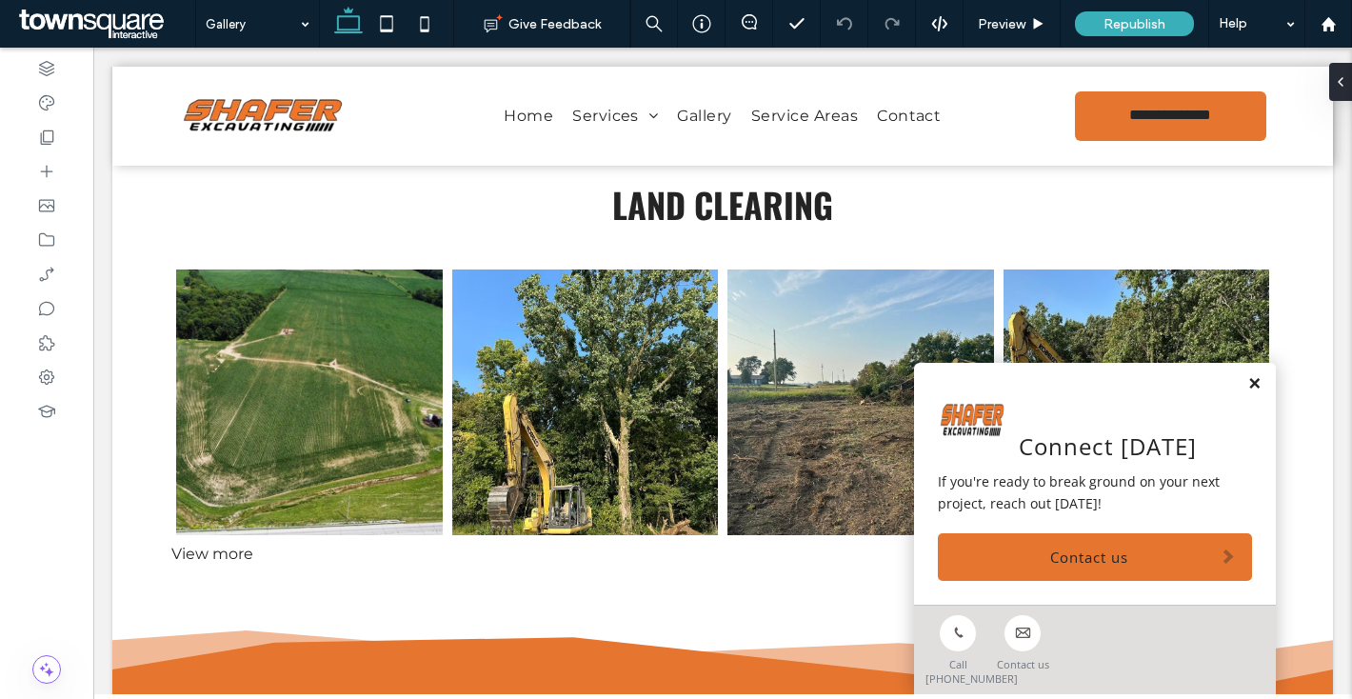
click at [1247, 383] on link at bounding box center [1254, 384] width 14 height 16
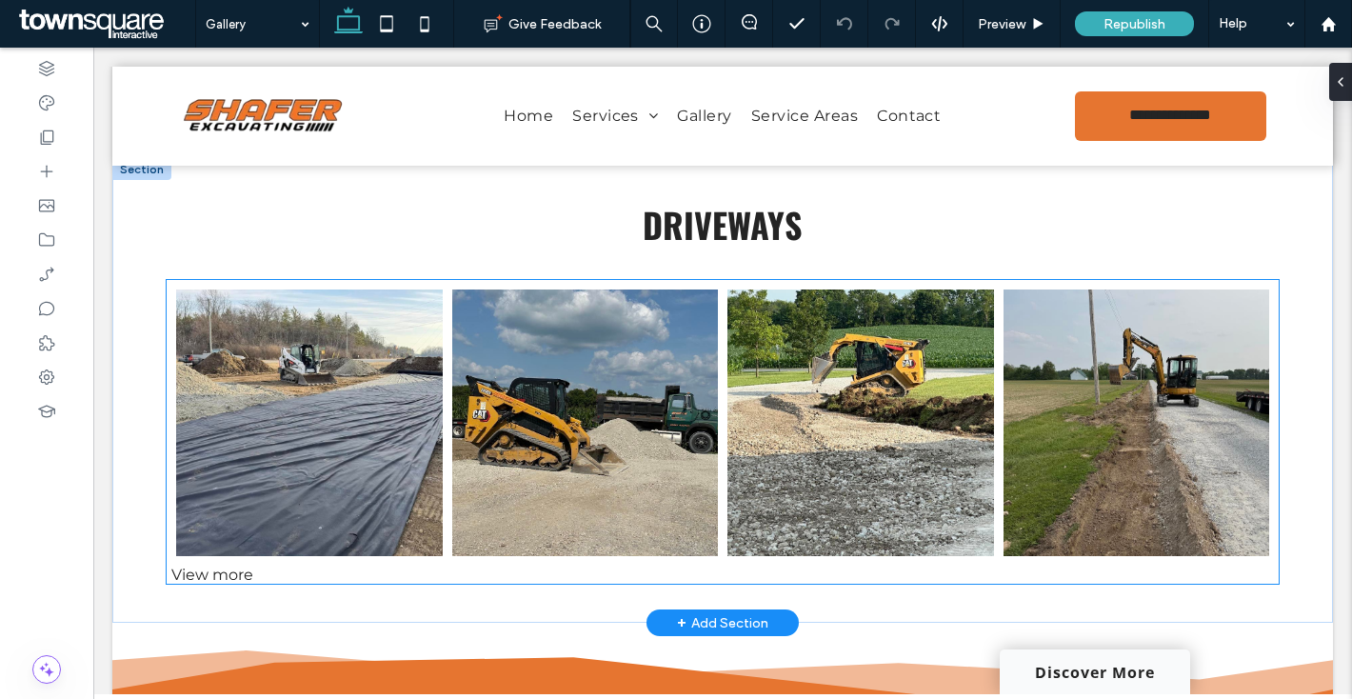
scroll to position [975, 0]
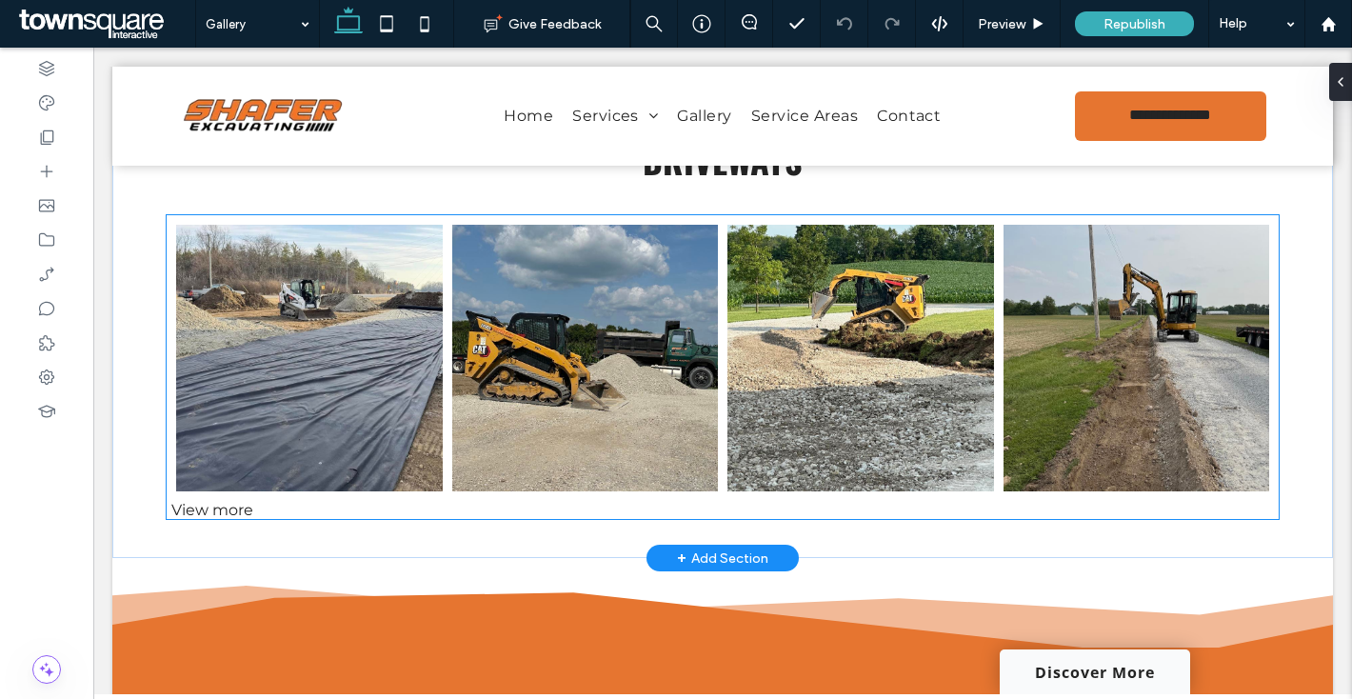
click at [556, 417] on link at bounding box center [585, 358] width 267 height 267
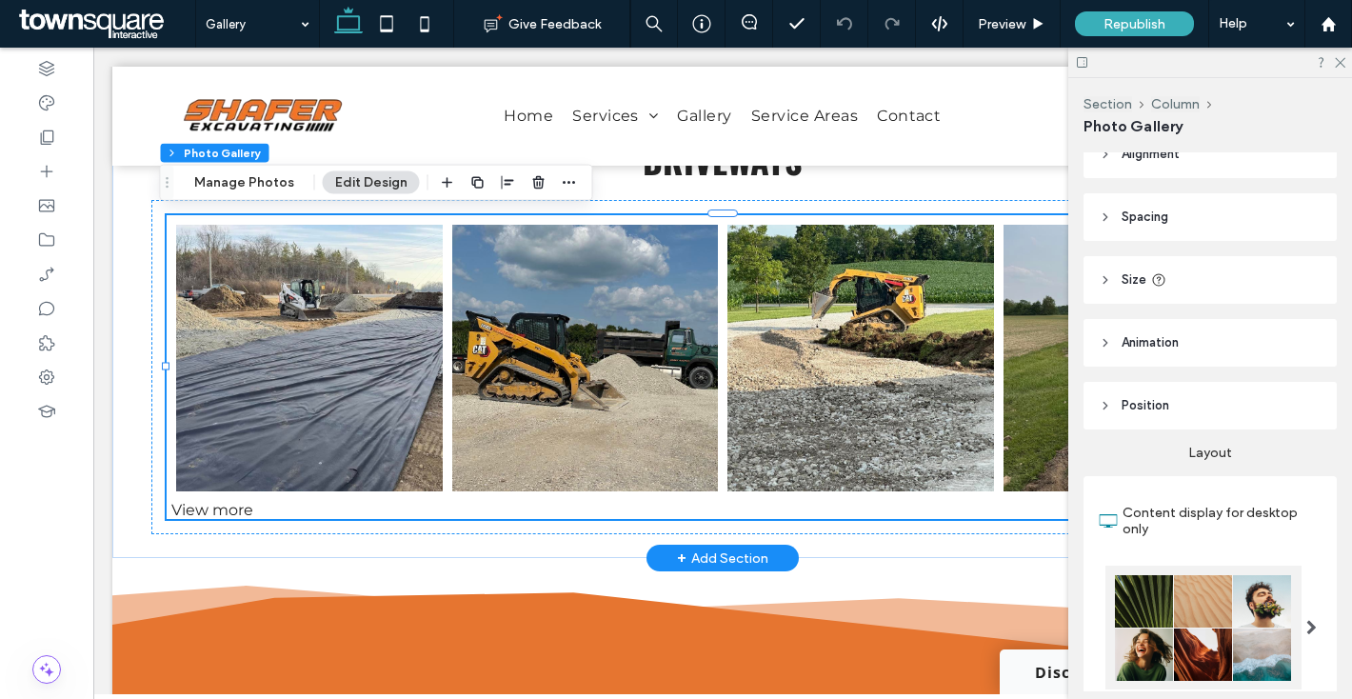
scroll to position [41, 0]
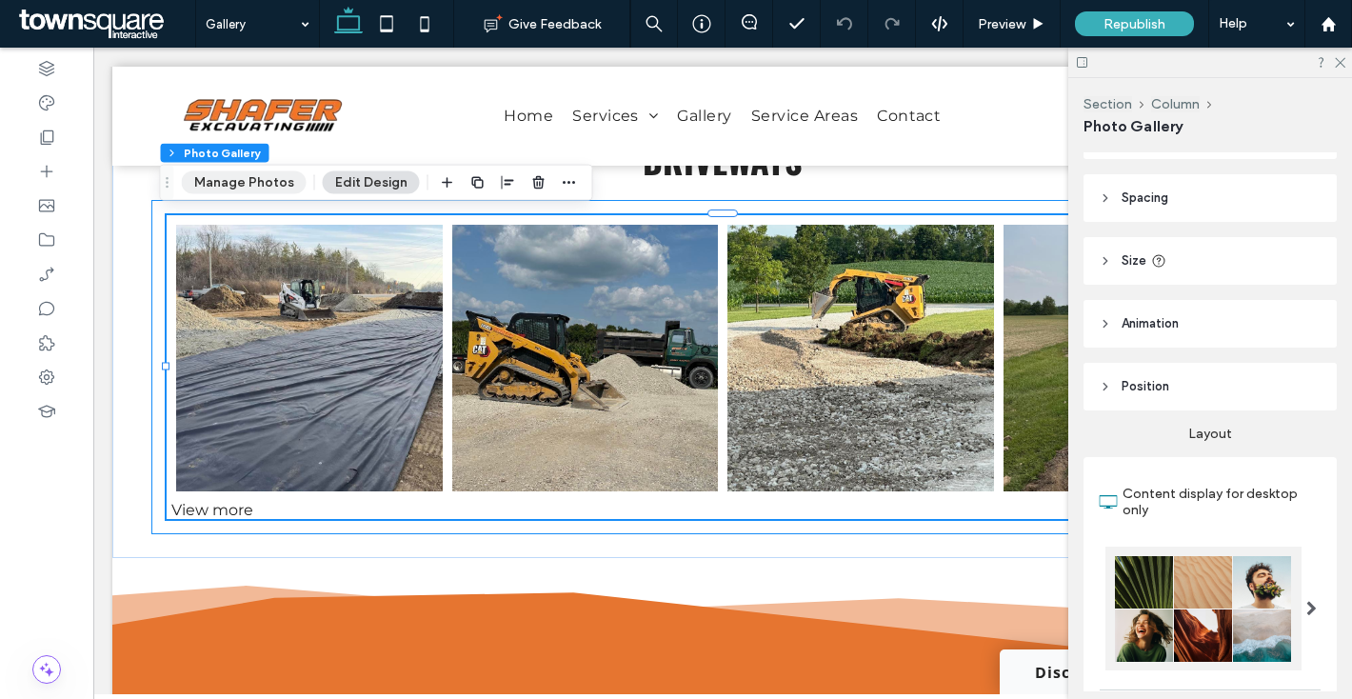
click at [244, 179] on button "Manage Photos" at bounding box center [244, 182] width 125 height 23
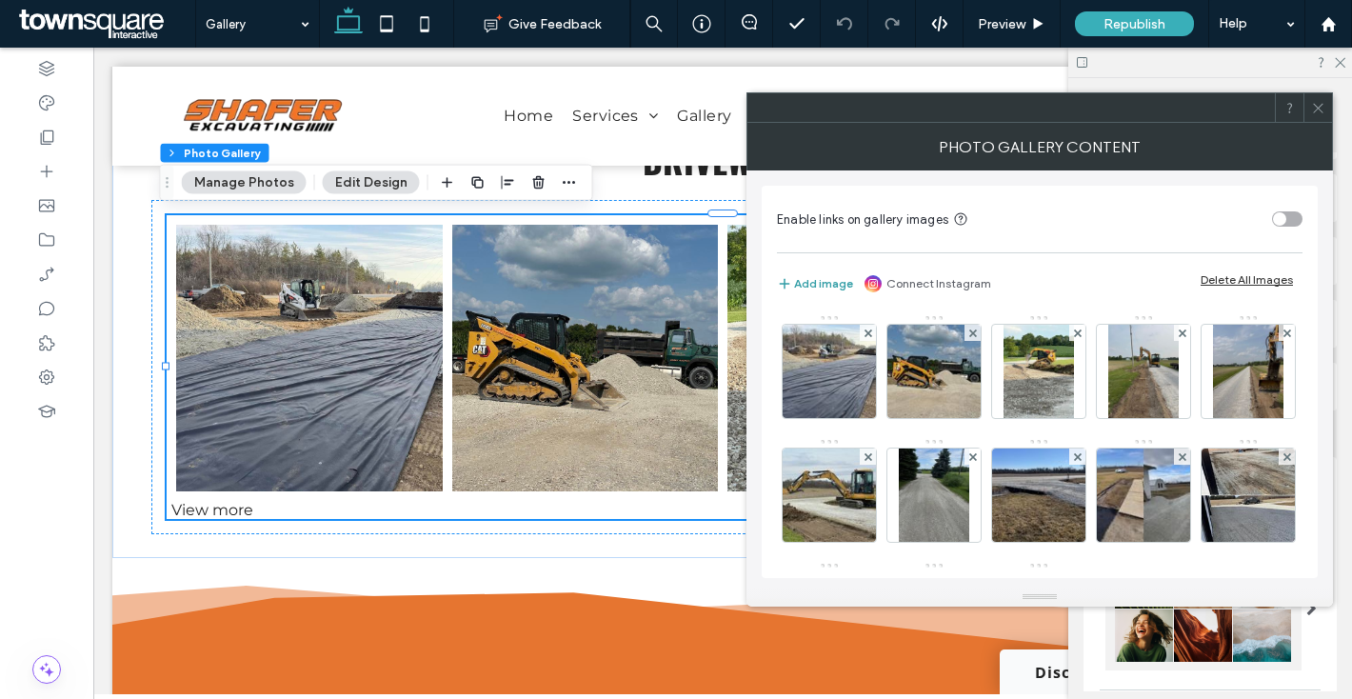
click at [808, 289] on button "Add image" at bounding box center [815, 283] width 76 height 23
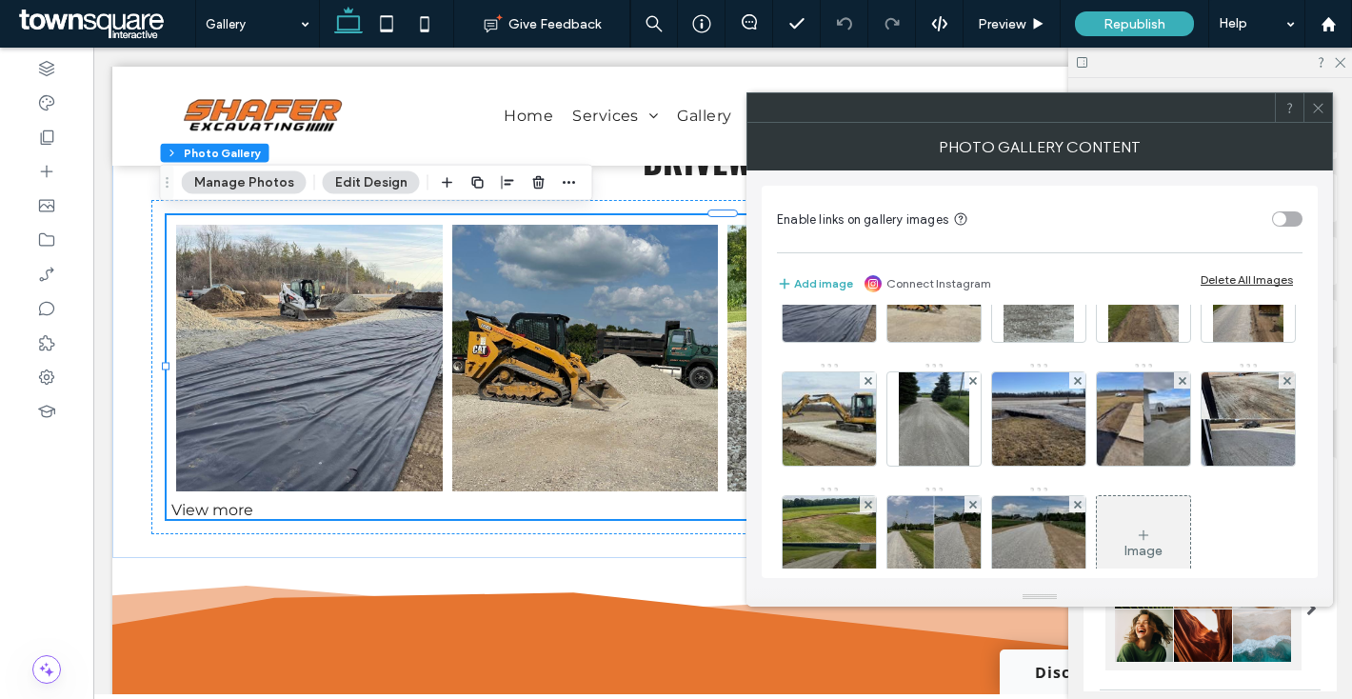
scroll to position [236, 0]
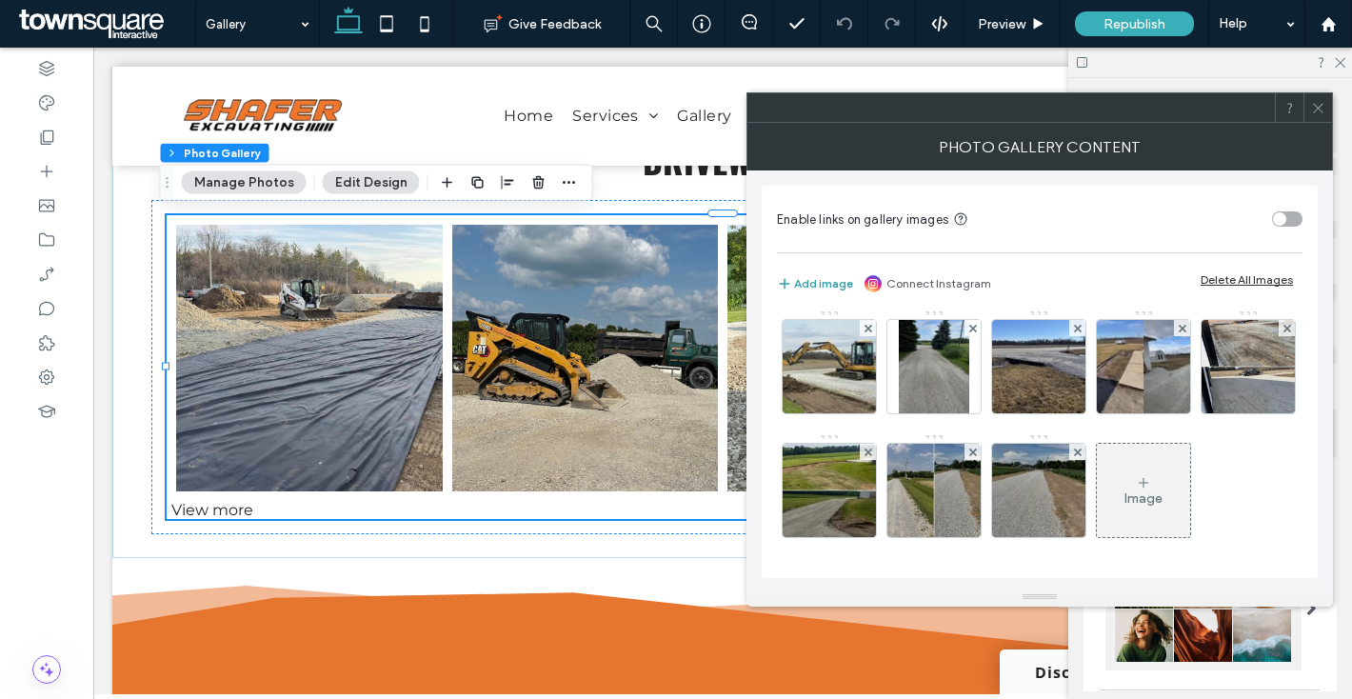
click at [814, 277] on button "Add image" at bounding box center [815, 283] width 76 height 23
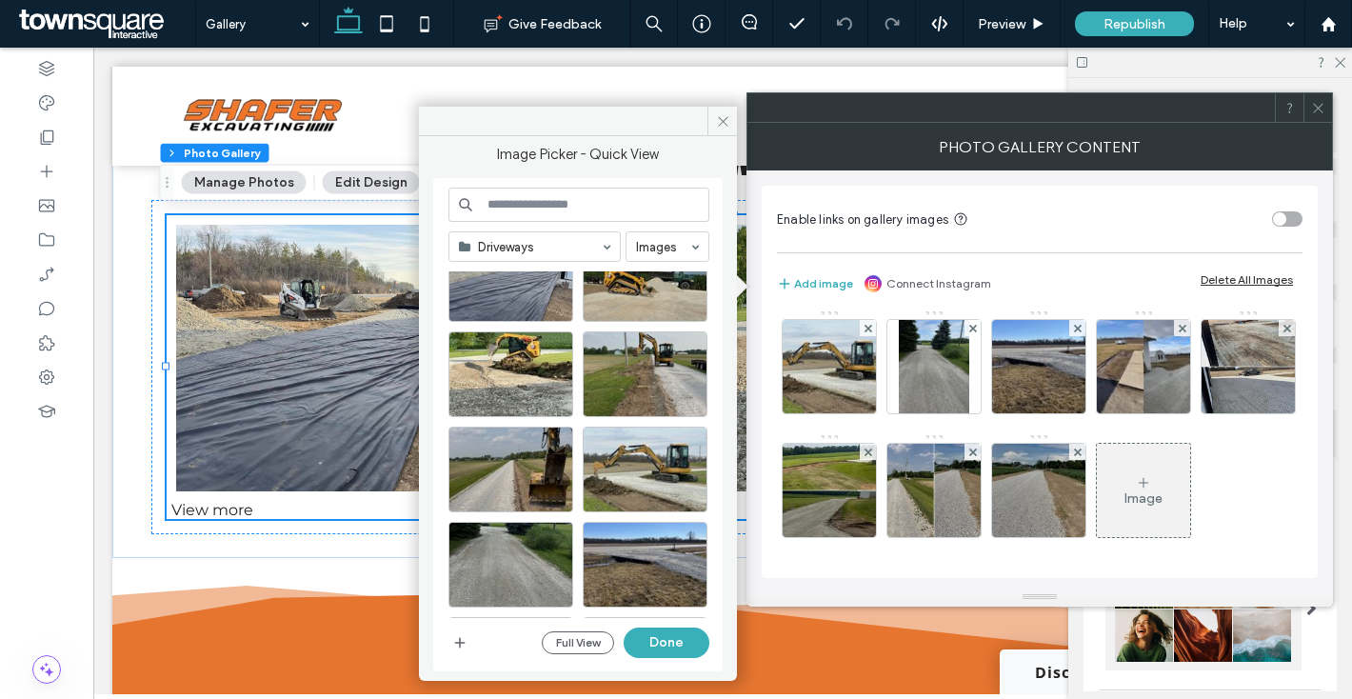
scroll to position [0, 0]
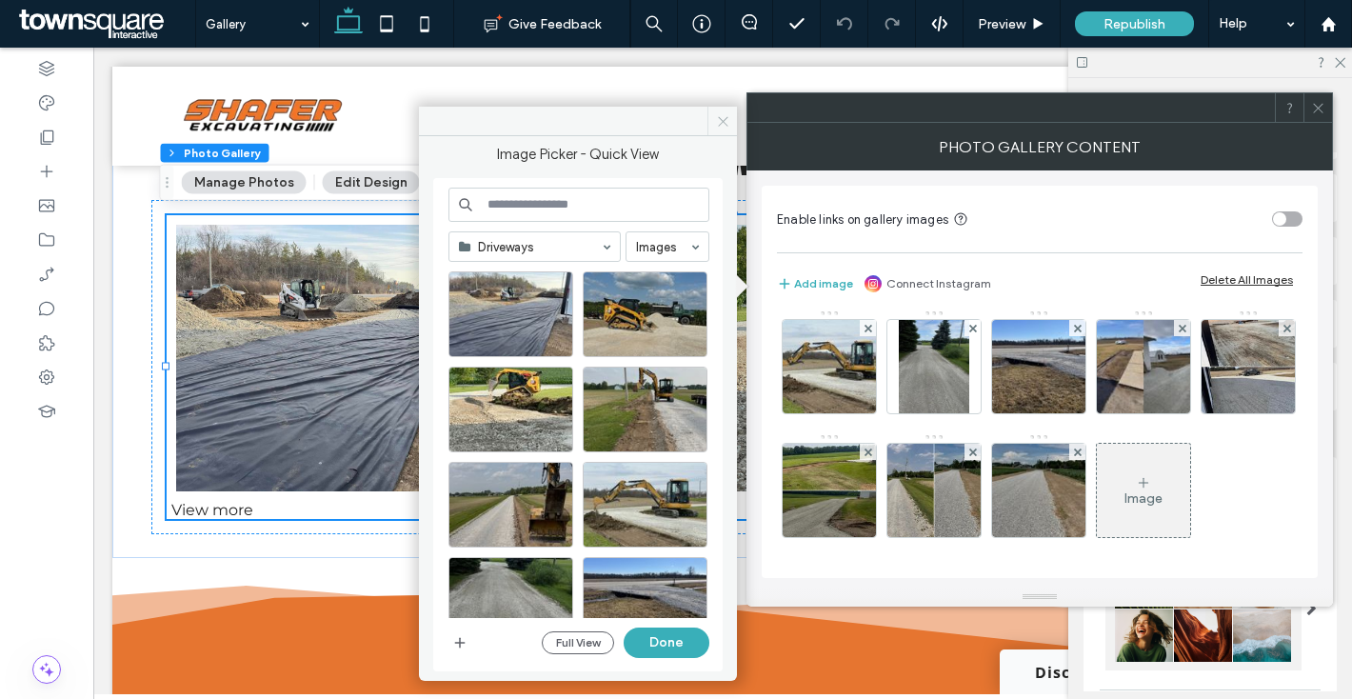
click at [727, 128] on span at bounding box center [723, 121] width 30 height 29
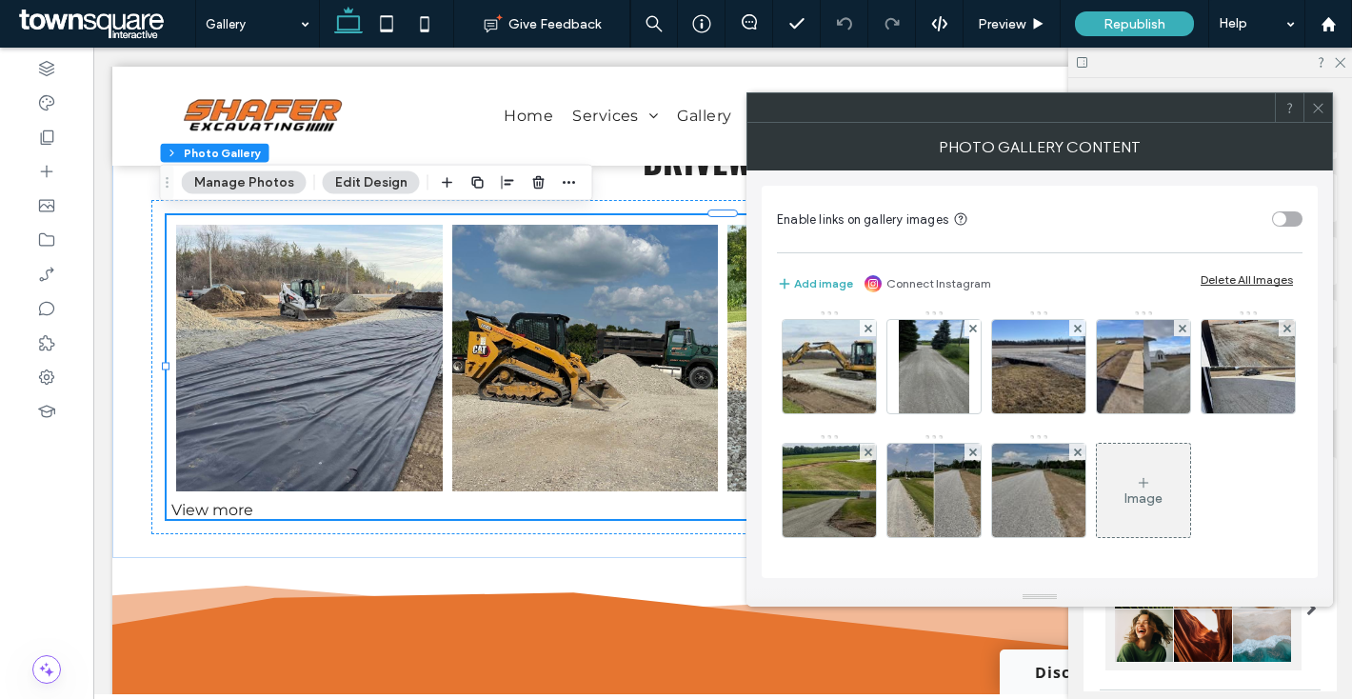
click at [1312, 106] on icon at bounding box center [1318, 108] width 14 height 14
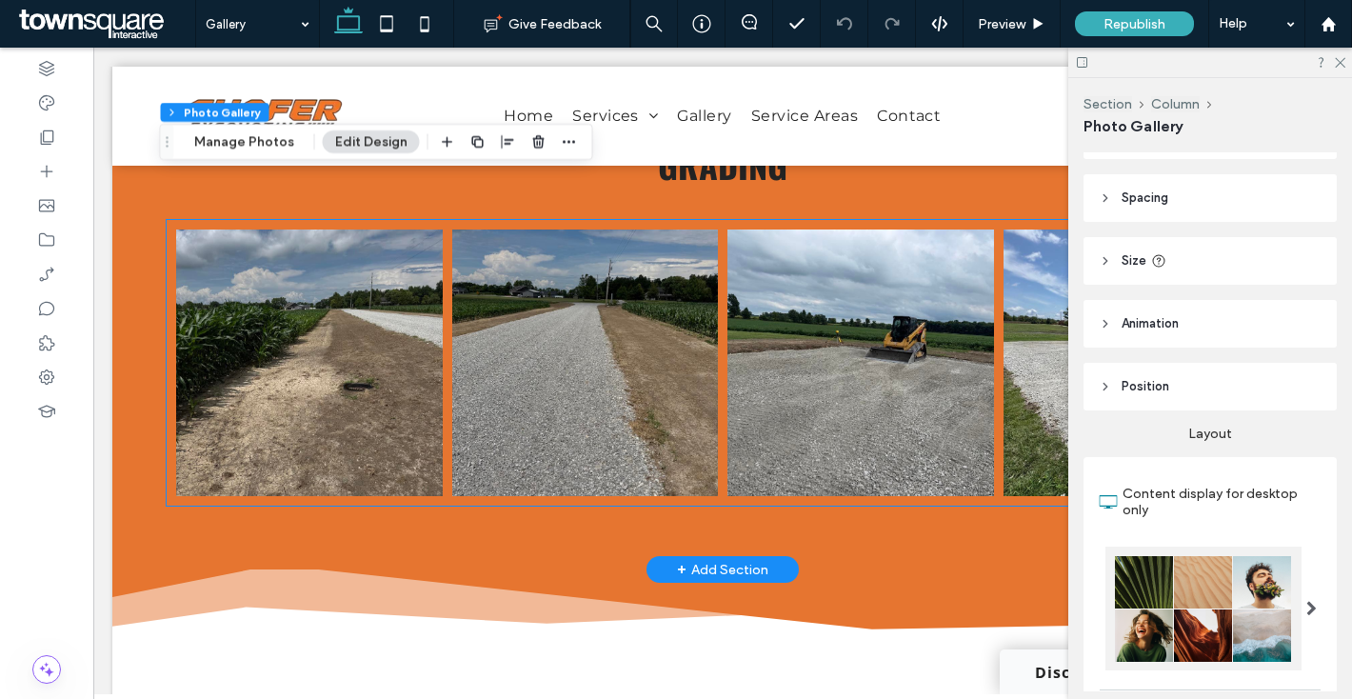
click at [681, 376] on link at bounding box center [585, 362] width 267 height 267
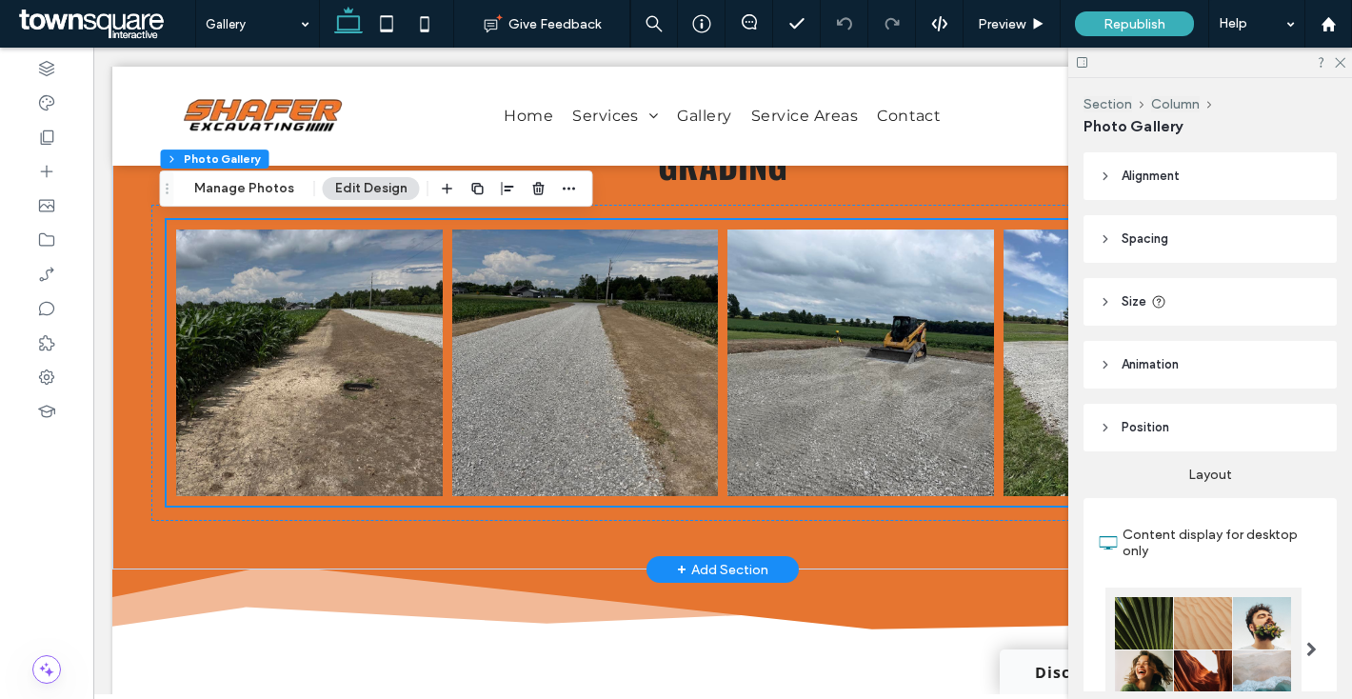
scroll to position [1506, 0]
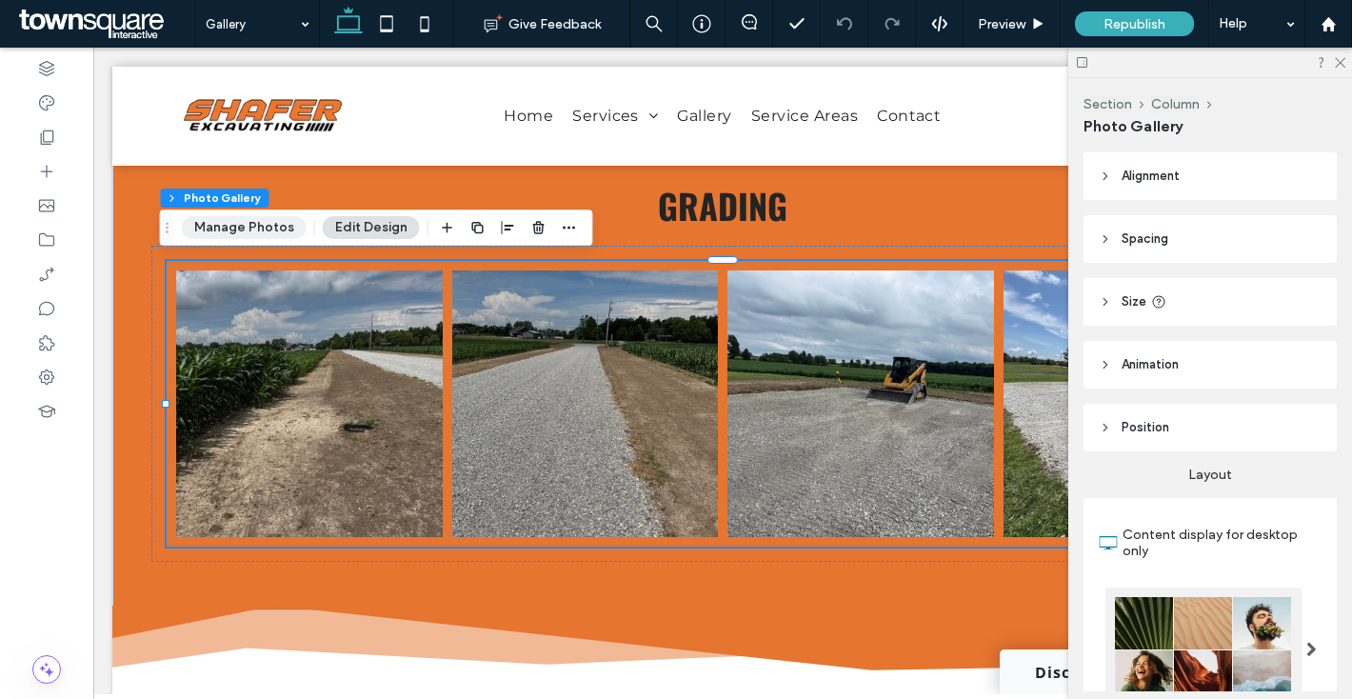
click at [260, 228] on button "Manage Photos" at bounding box center [244, 227] width 125 height 23
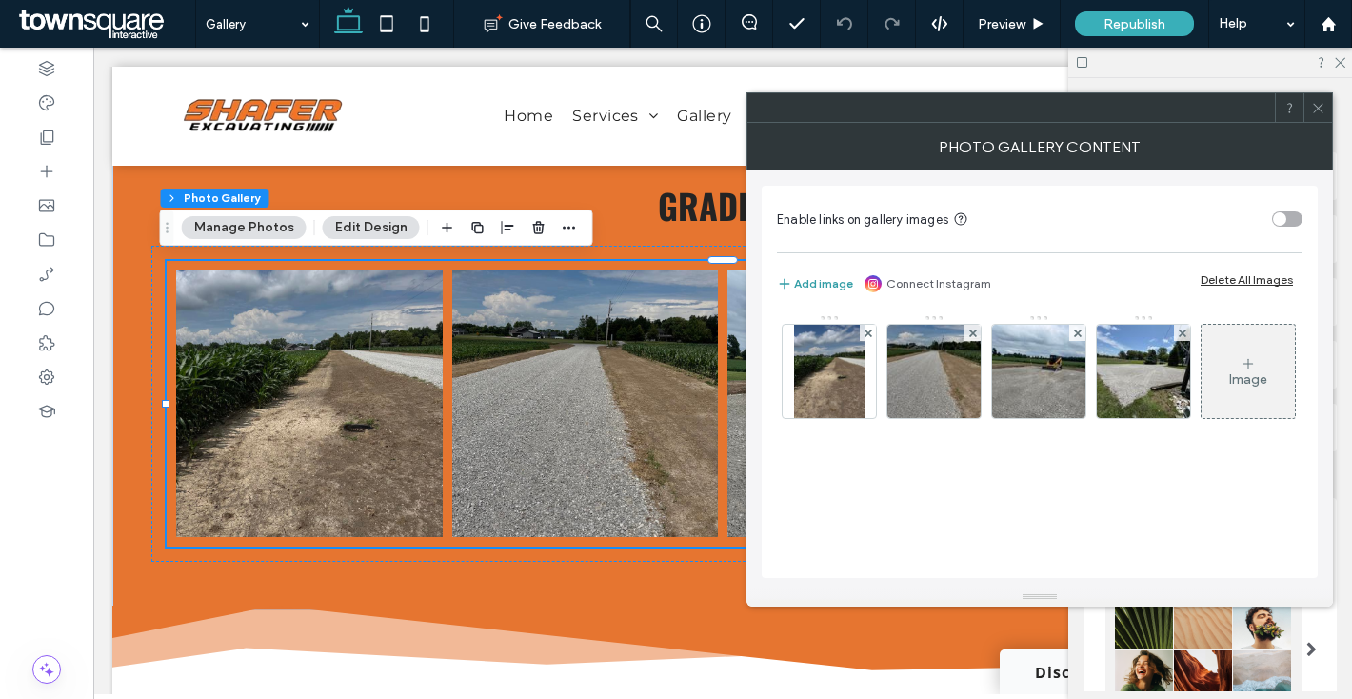
click at [798, 285] on button "Add image" at bounding box center [815, 283] width 76 height 23
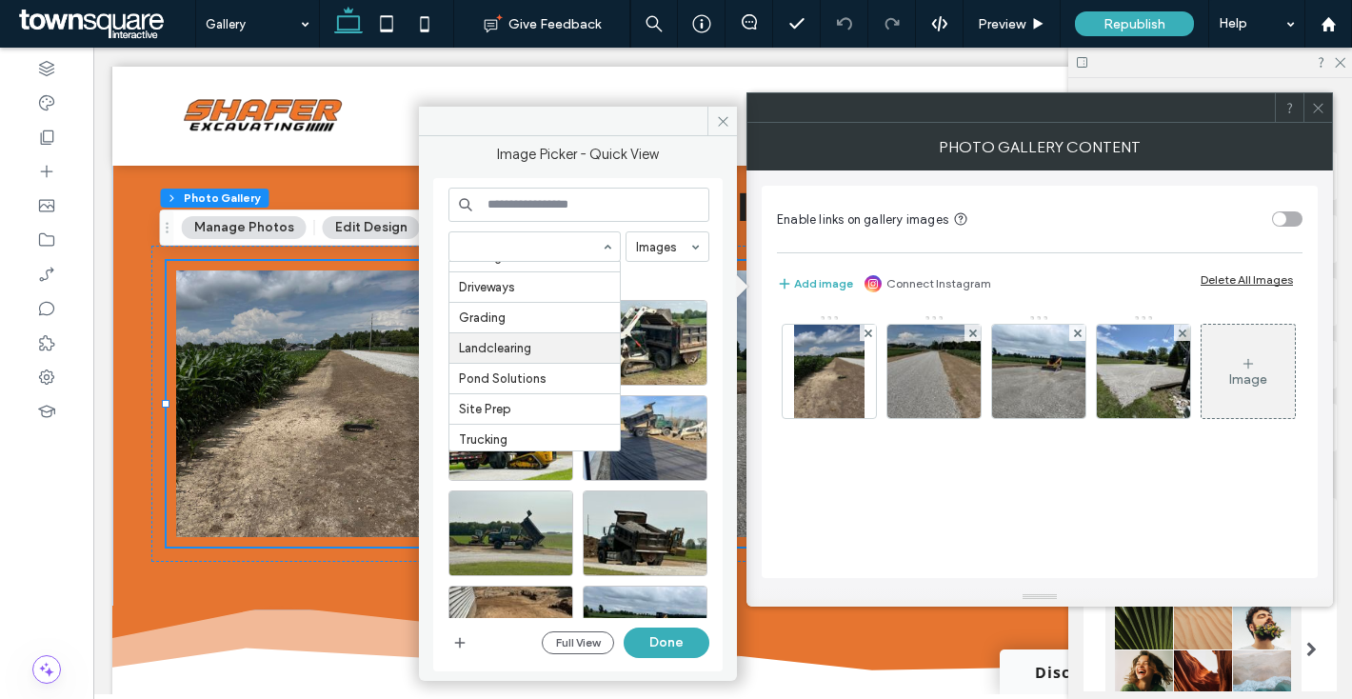
scroll to position [502, 0]
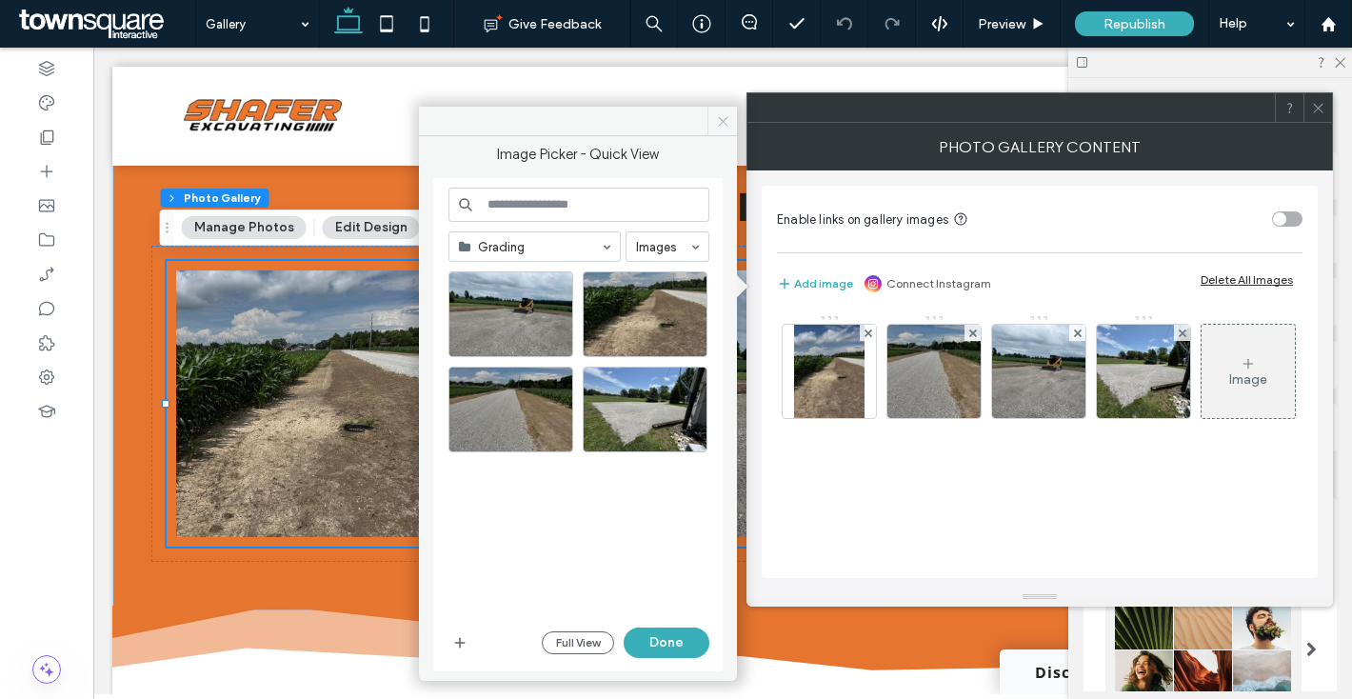
click at [727, 126] on use at bounding box center [723, 121] width 10 height 10
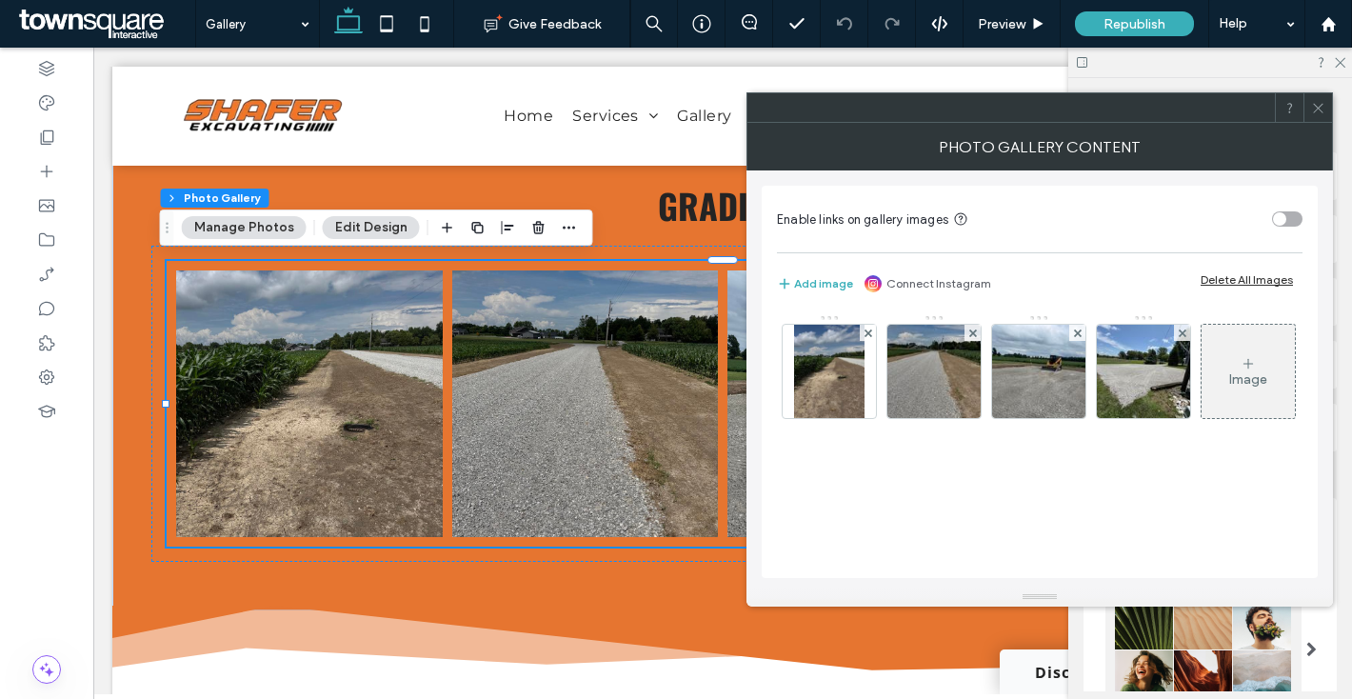
drag, startPoint x: 1308, startPoint y: 109, endPoint x: 1338, endPoint y: 83, distance: 39.1
click at [1308, 108] on div at bounding box center [1318, 107] width 29 height 29
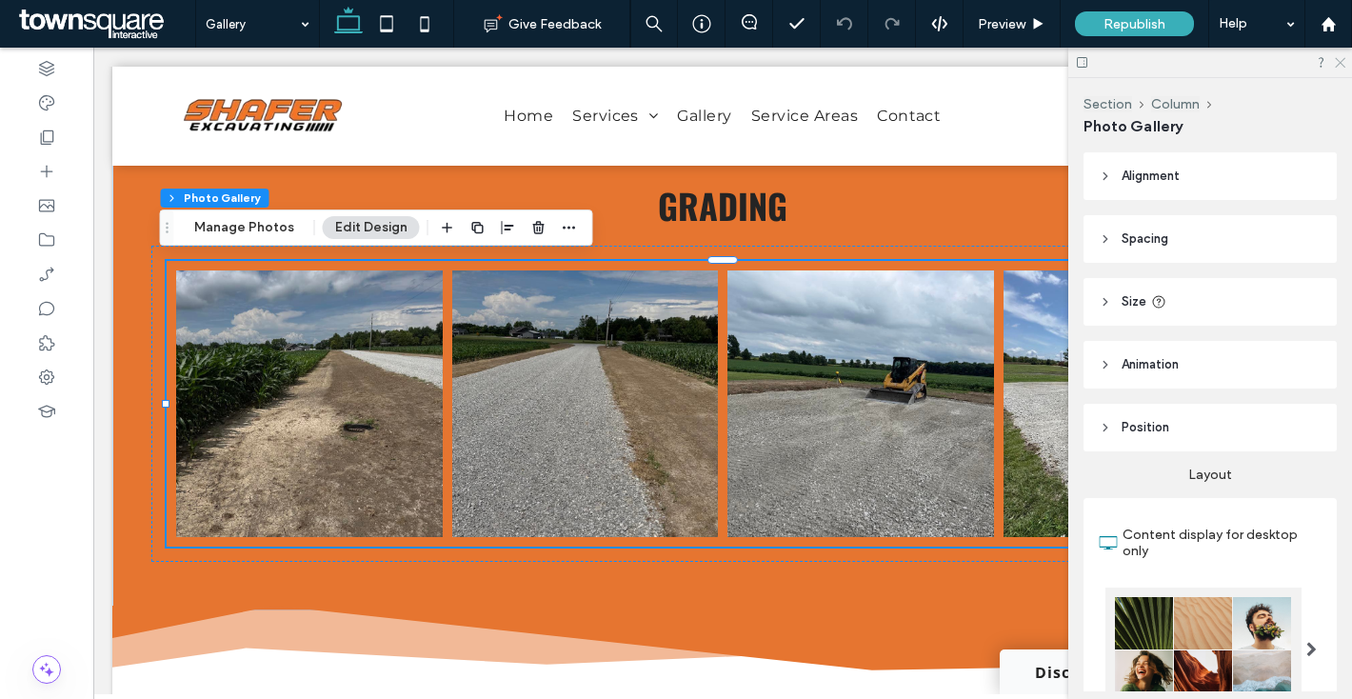
click at [1338, 63] on icon at bounding box center [1339, 61] width 12 height 12
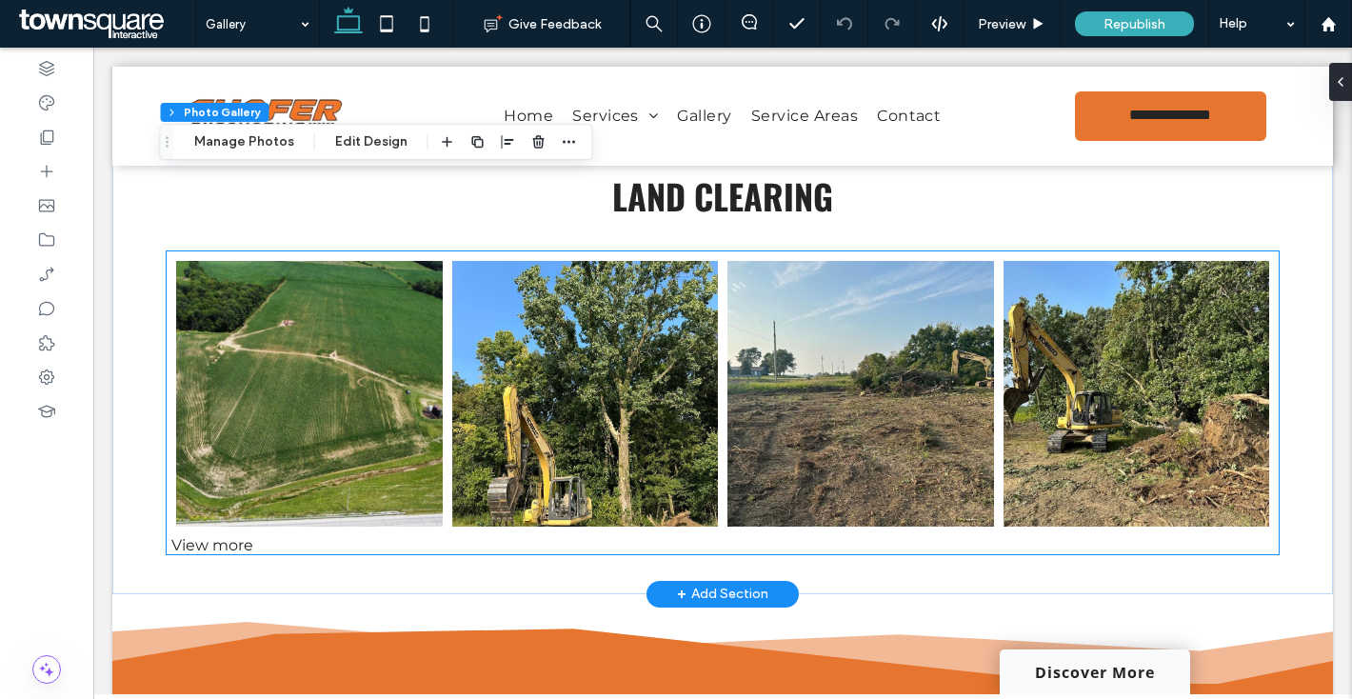
scroll to position [2046, 0]
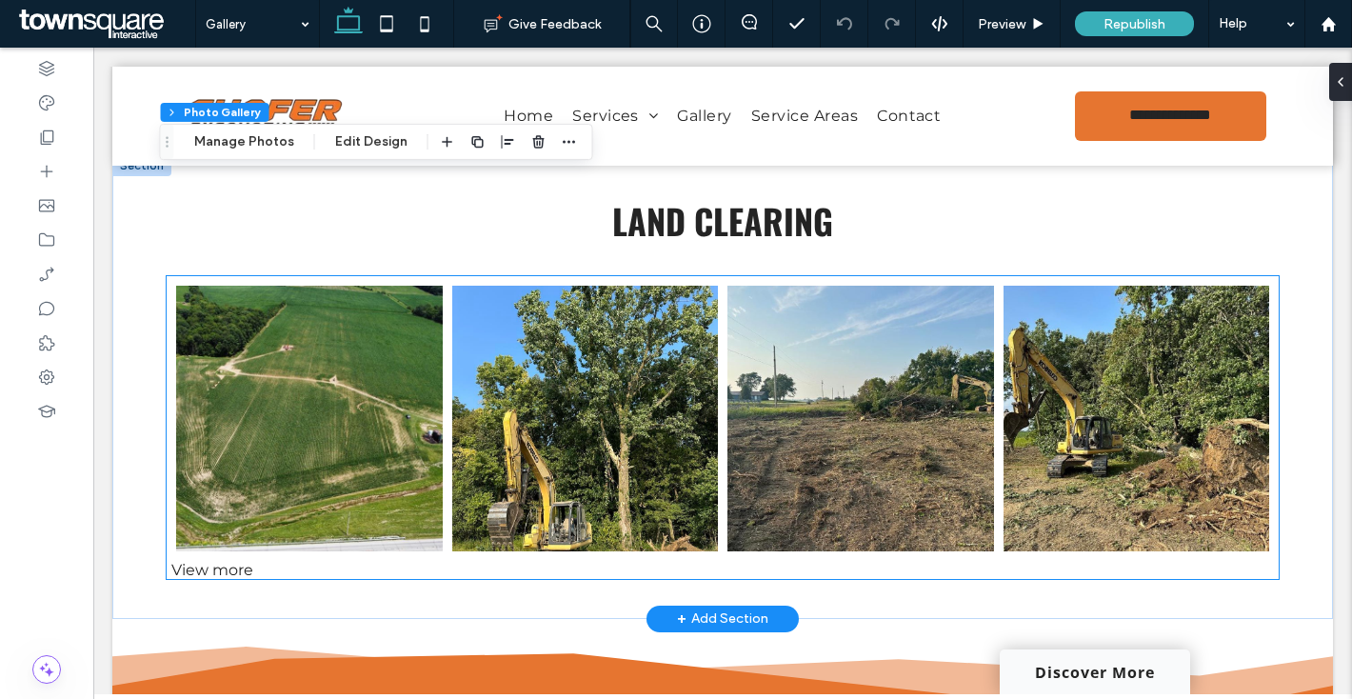
click at [628, 442] on link at bounding box center [585, 419] width 267 height 267
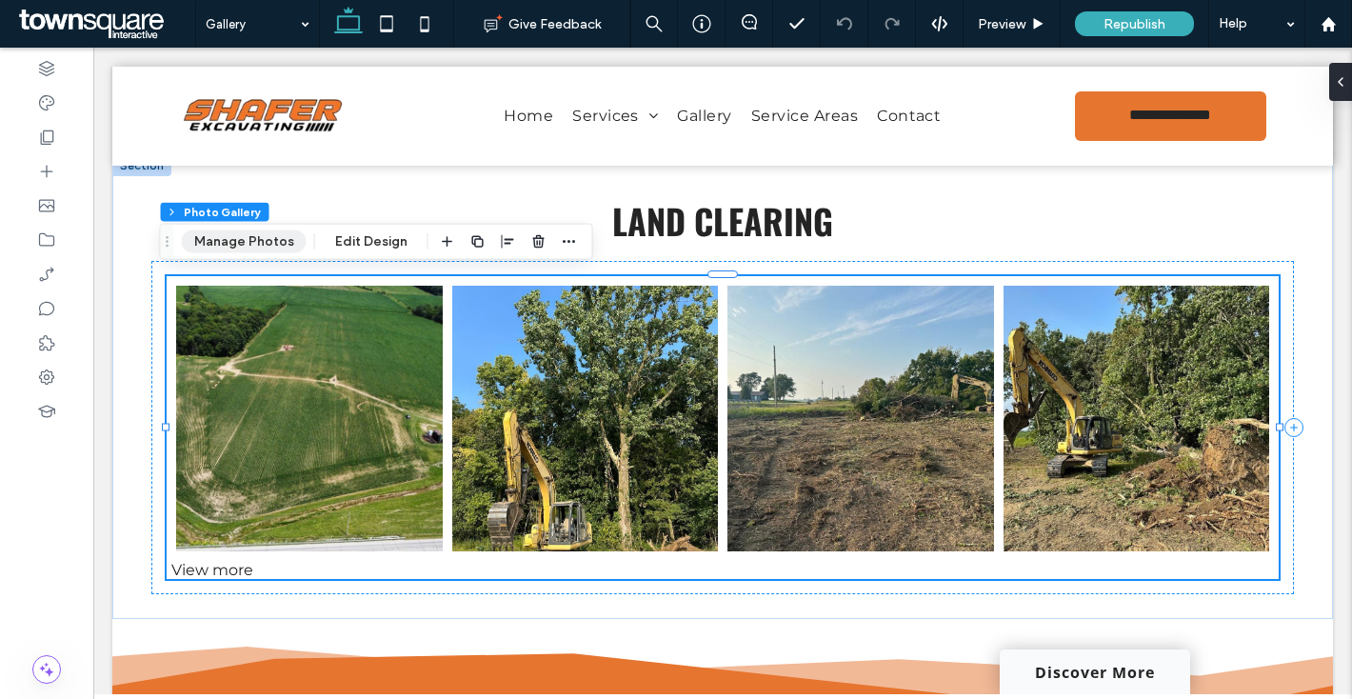
click at [236, 242] on button "Manage Photos" at bounding box center [244, 241] width 125 height 23
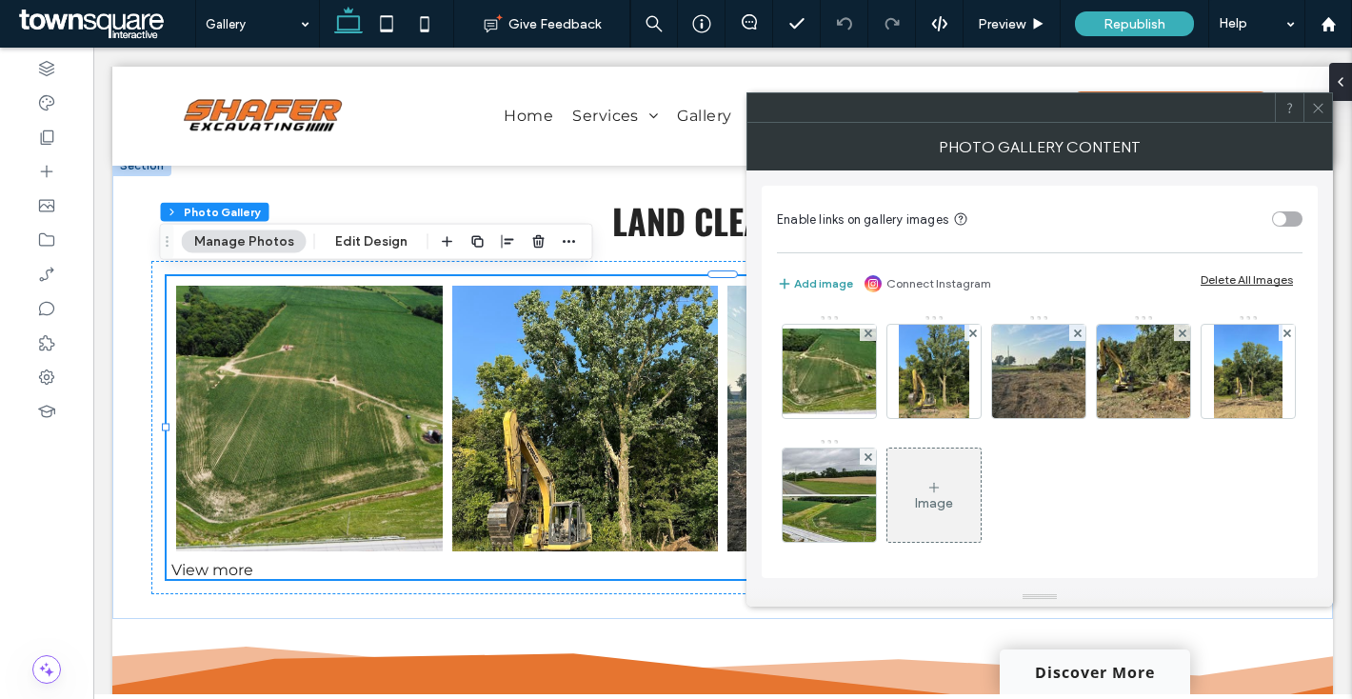
click at [830, 282] on button "Add image" at bounding box center [815, 283] width 76 height 23
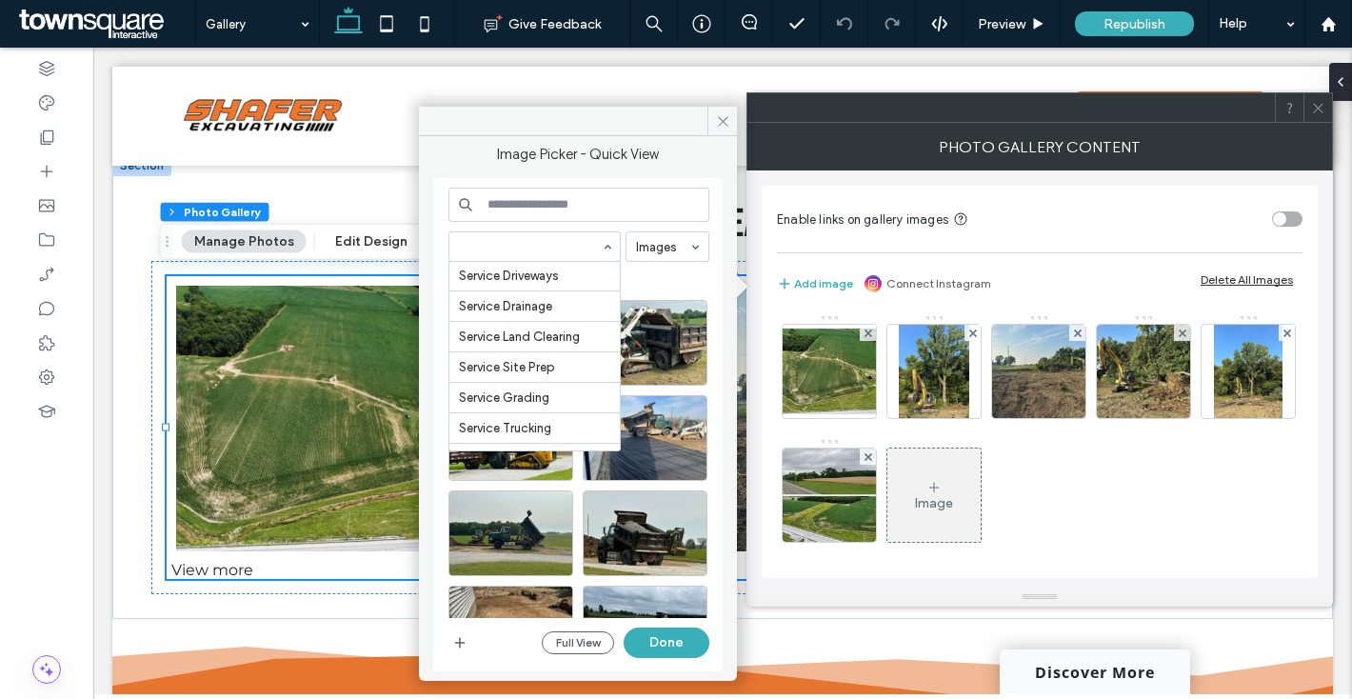
scroll to position [509, 0]
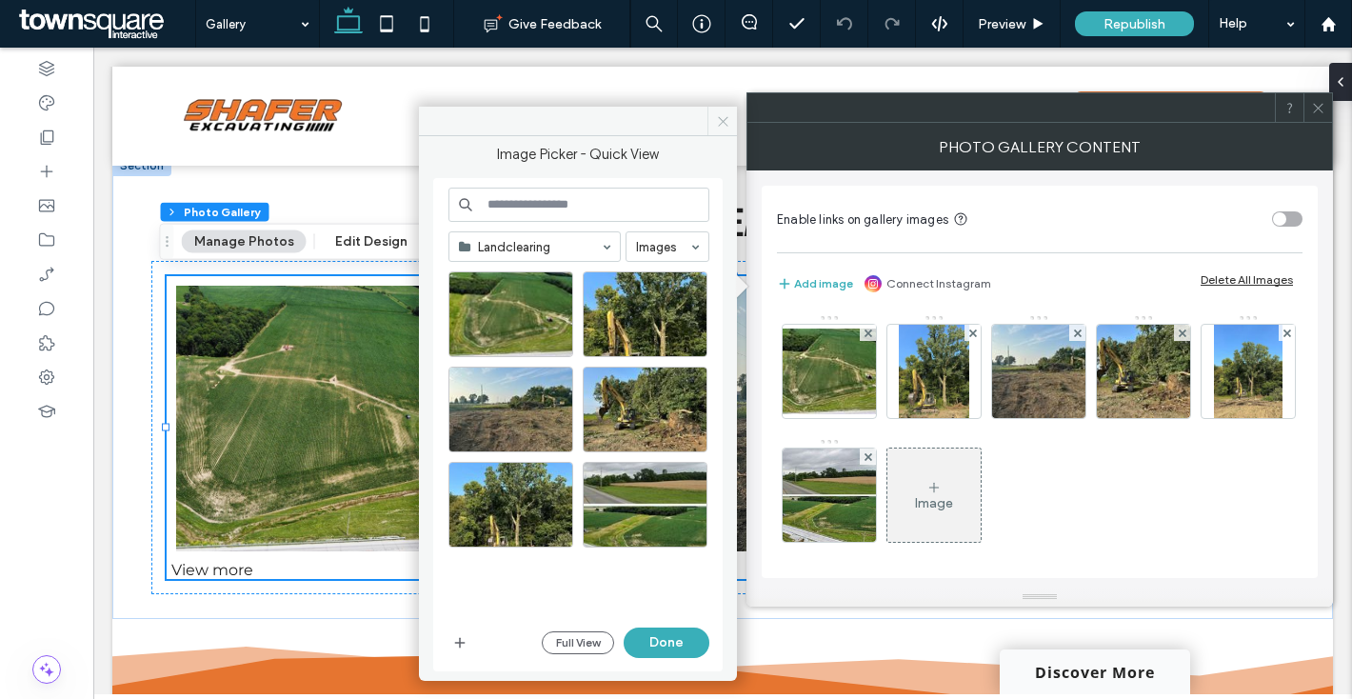
click at [726, 122] on icon at bounding box center [723, 121] width 14 height 14
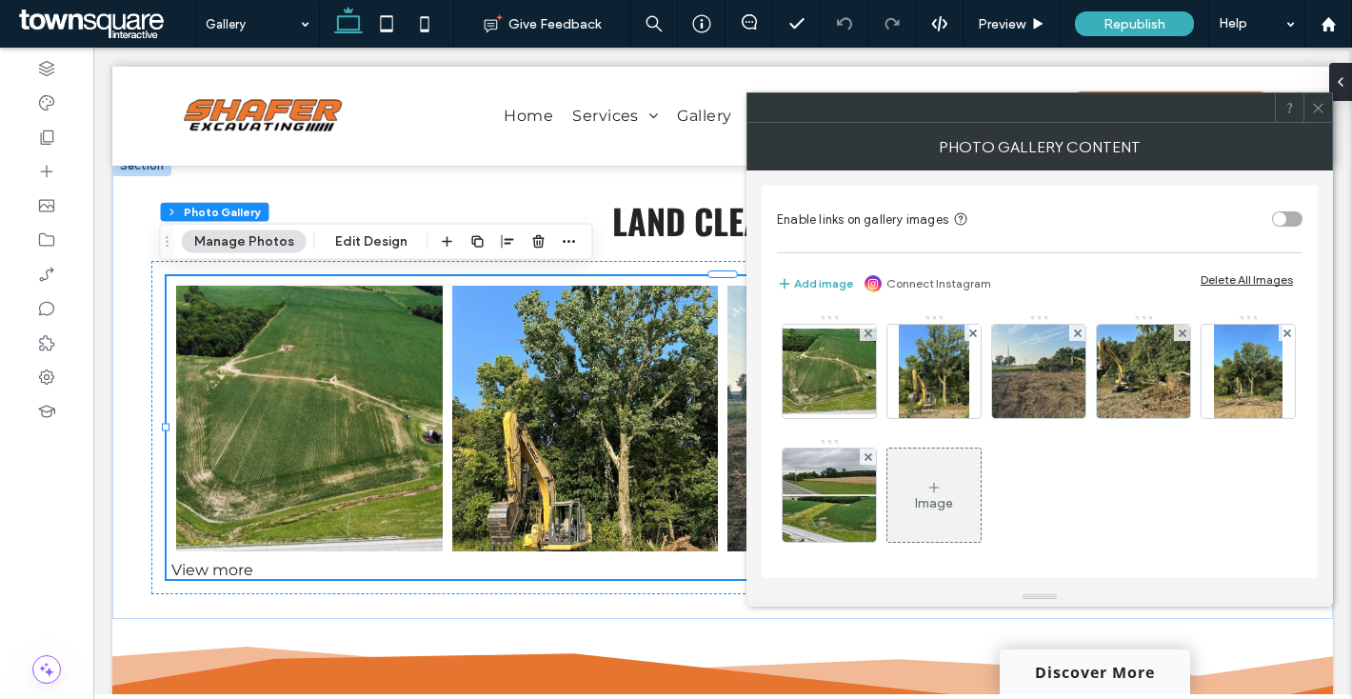
click at [1321, 110] on icon at bounding box center [1318, 108] width 14 height 14
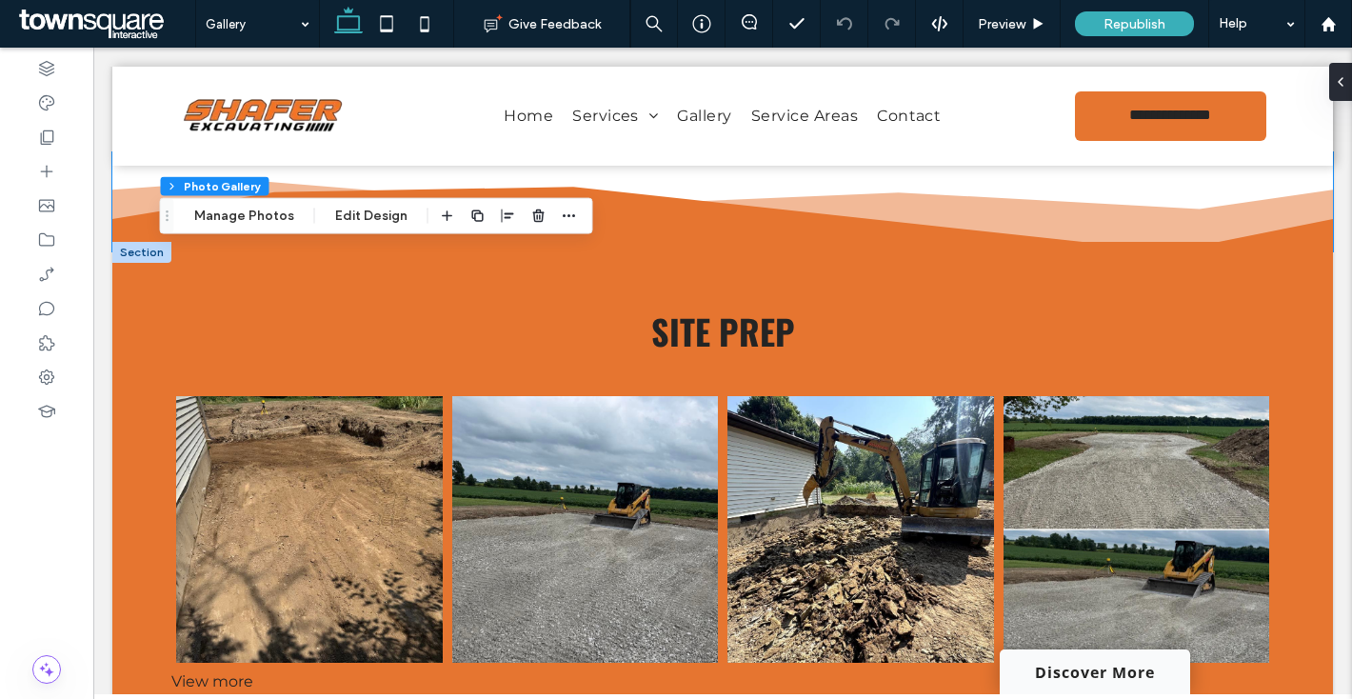
scroll to position [2559, 0]
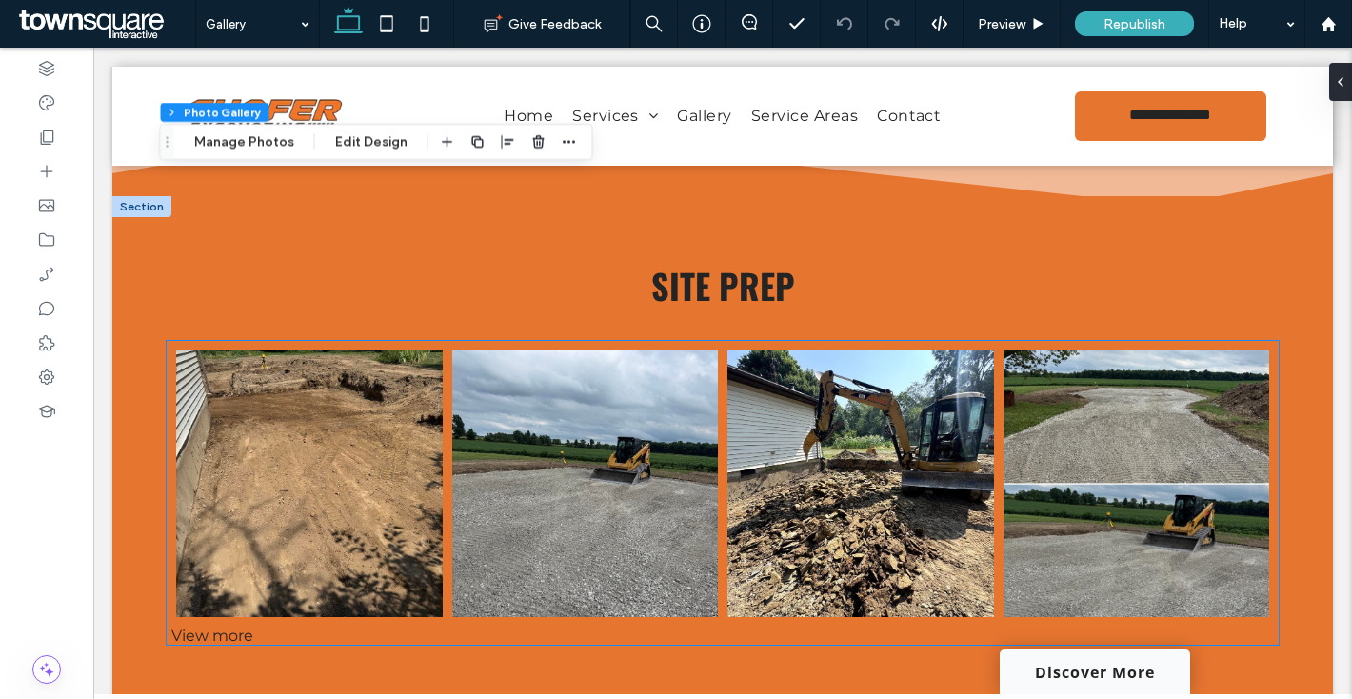
click at [519, 486] on link at bounding box center [585, 483] width 267 height 267
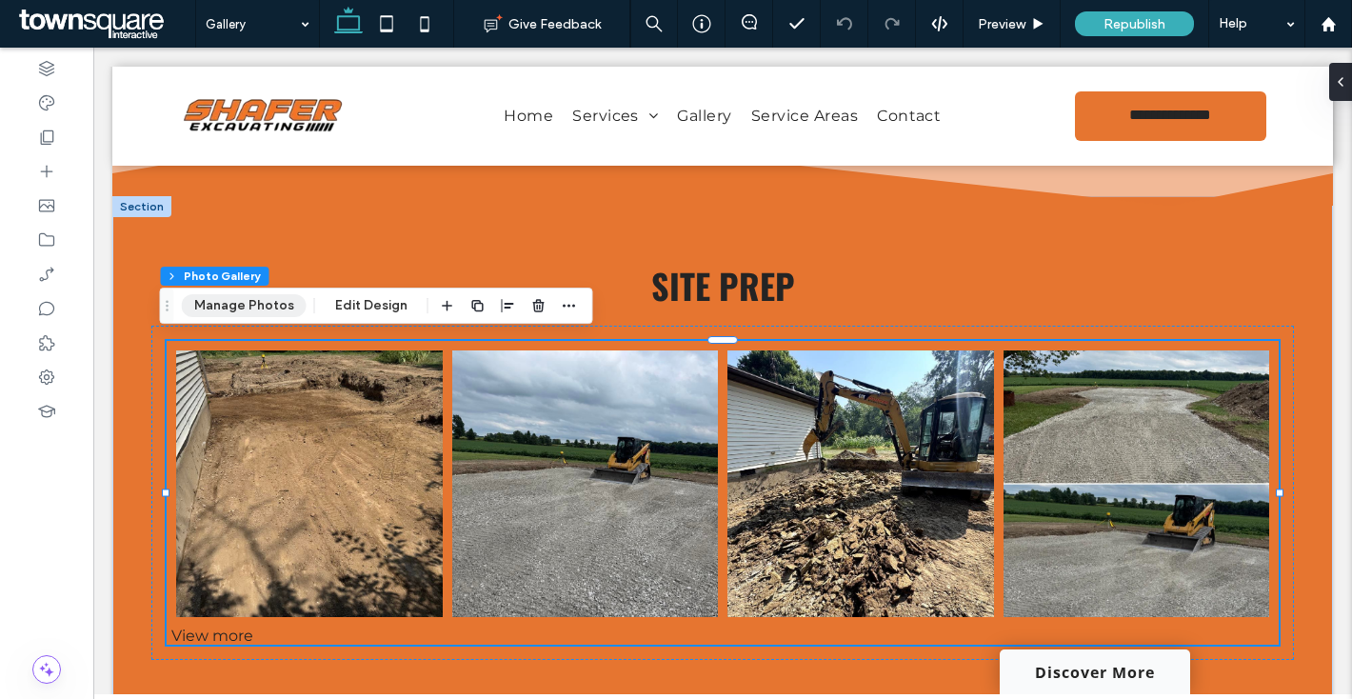
click at [272, 310] on button "Manage Photos" at bounding box center [244, 305] width 125 height 23
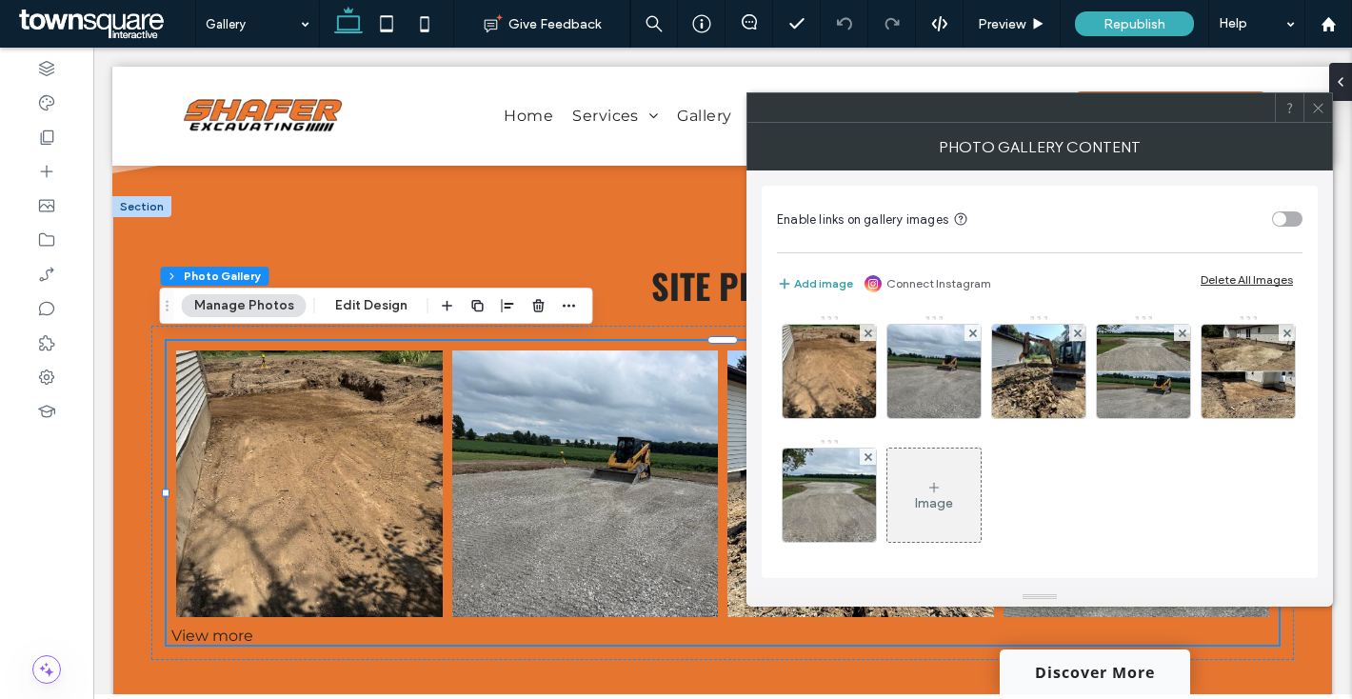
click at [820, 289] on button "Add image" at bounding box center [815, 283] width 76 height 23
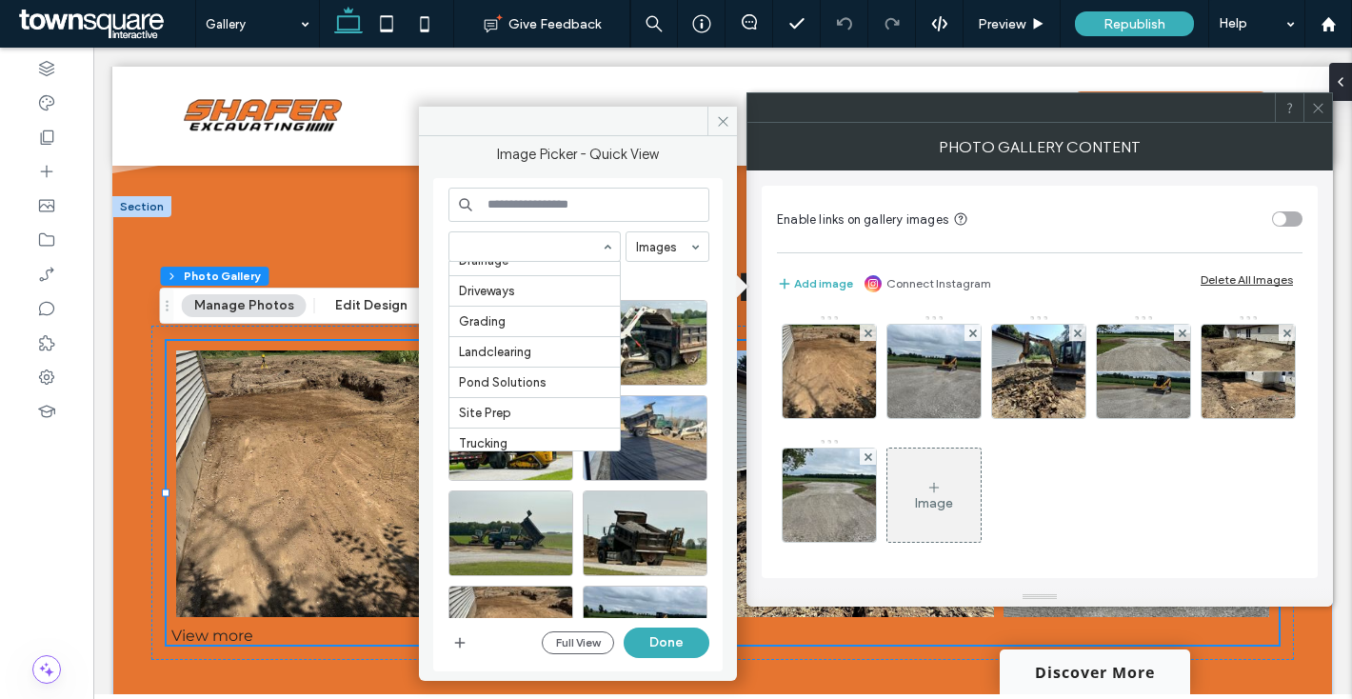
scroll to position [509, 0]
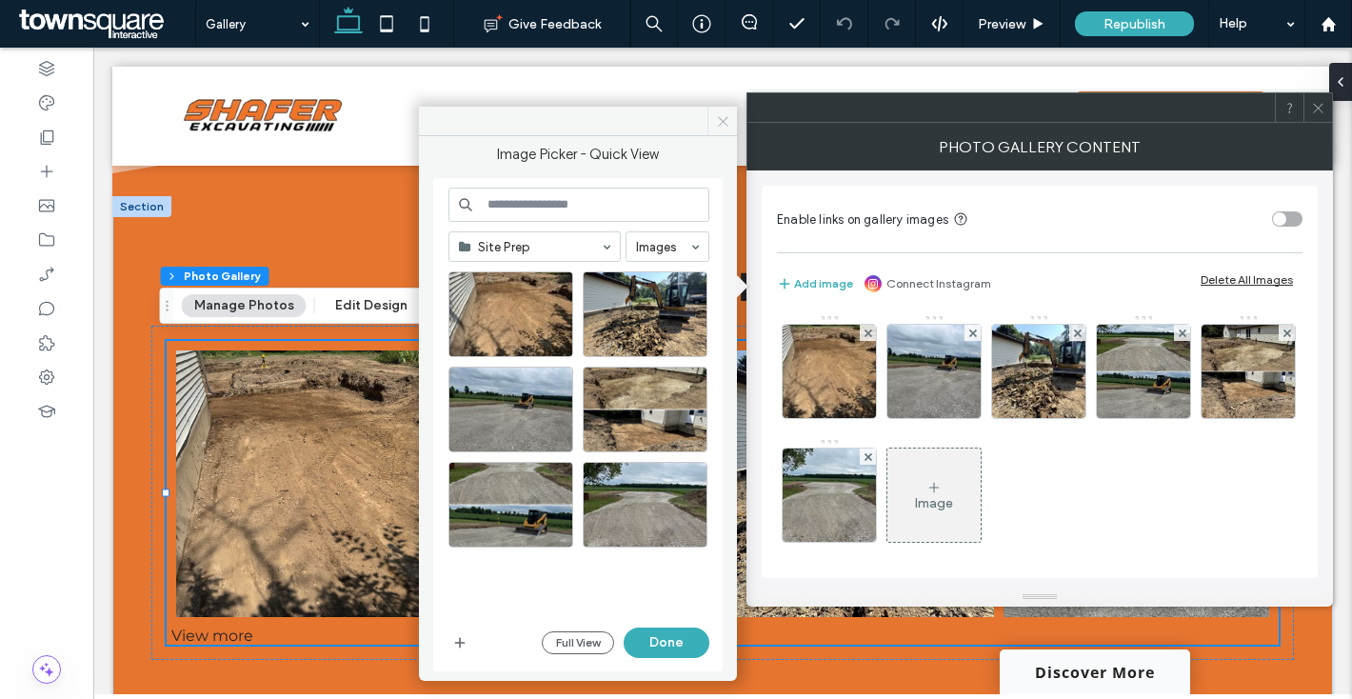
click at [720, 118] on use at bounding box center [723, 121] width 10 height 10
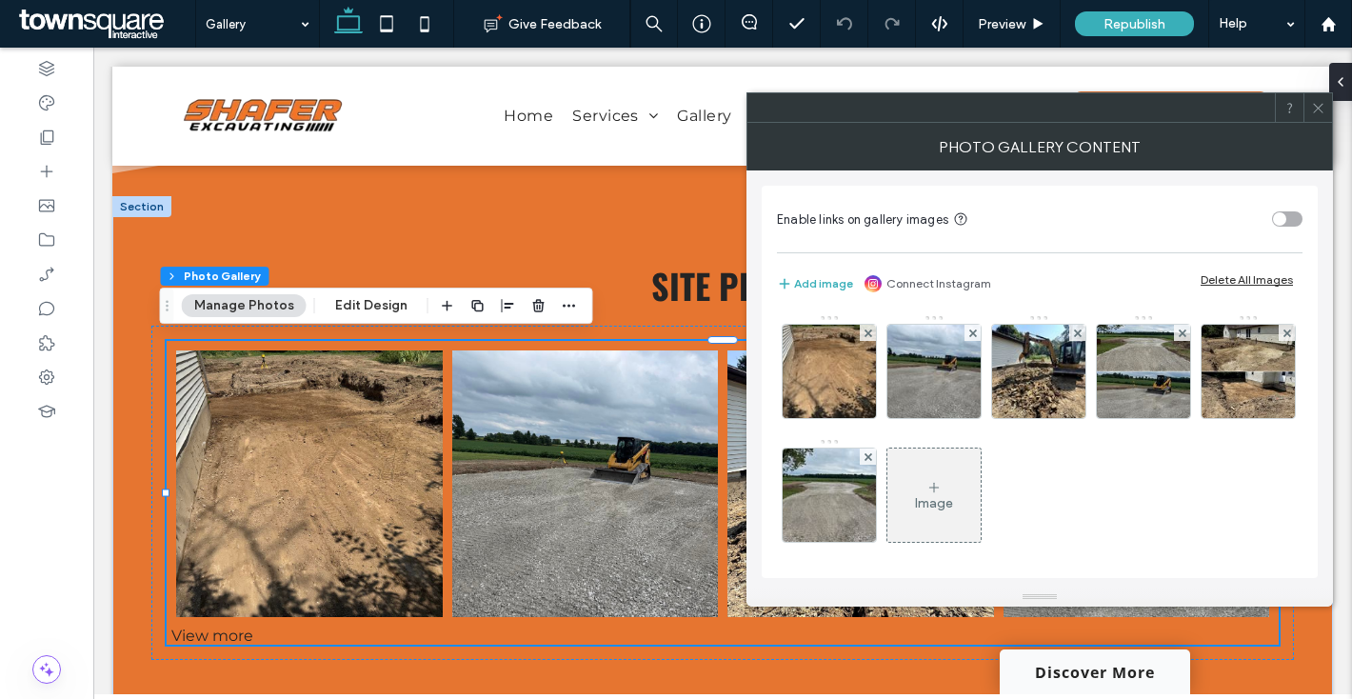
click at [1329, 110] on div at bounding box center [1318, 107] width 29 height 29
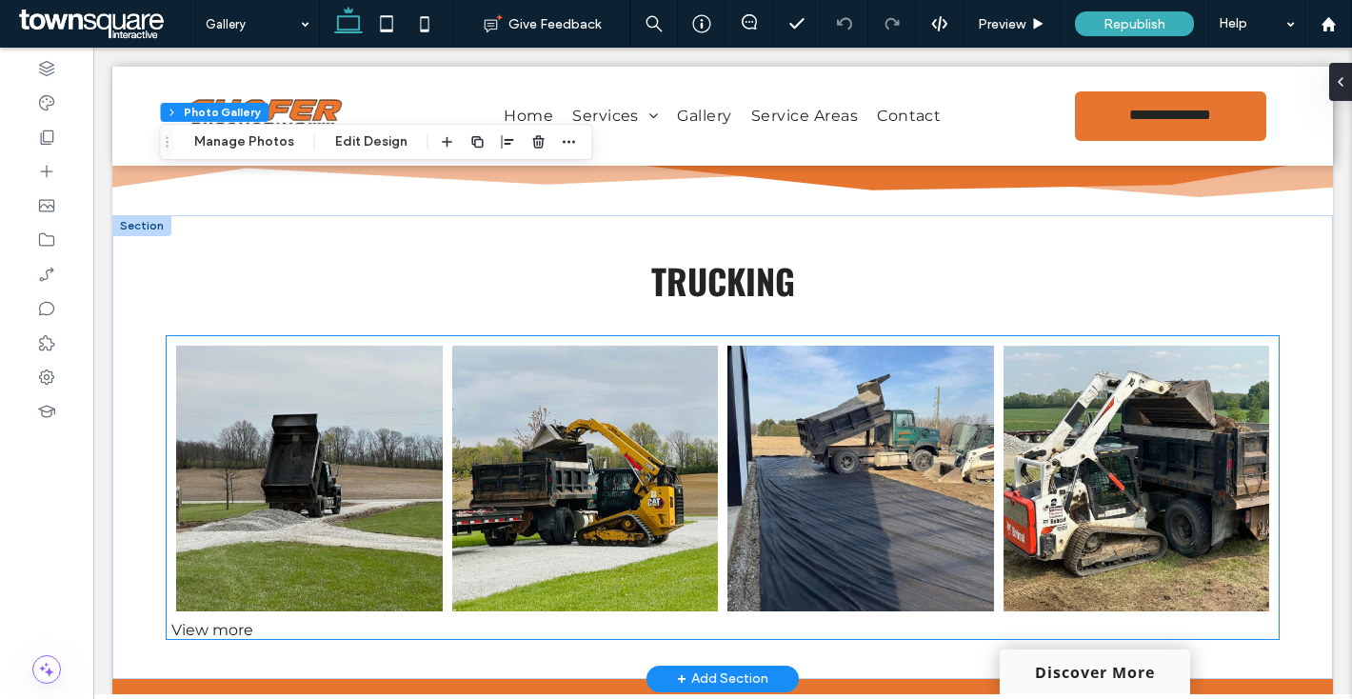
scroll to position [3138, 0]
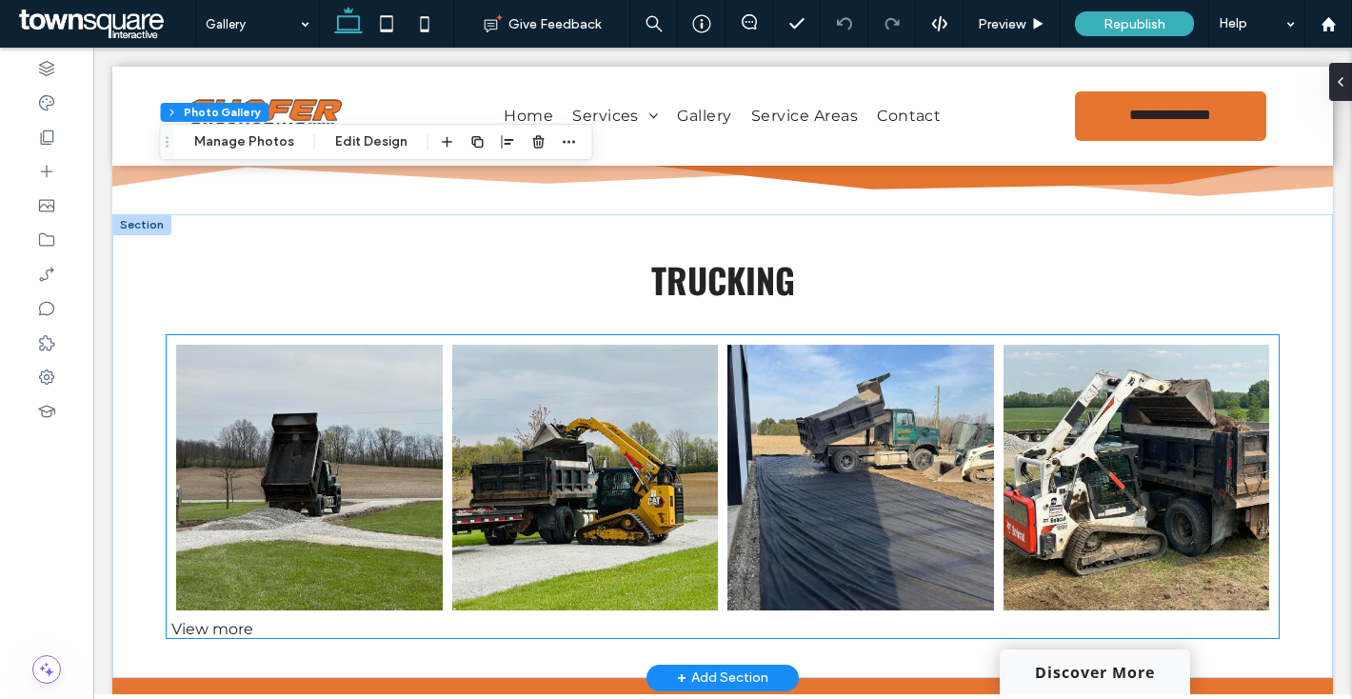
click at [649, 429] on link at bounding box center [585, 478] width 267 height 267
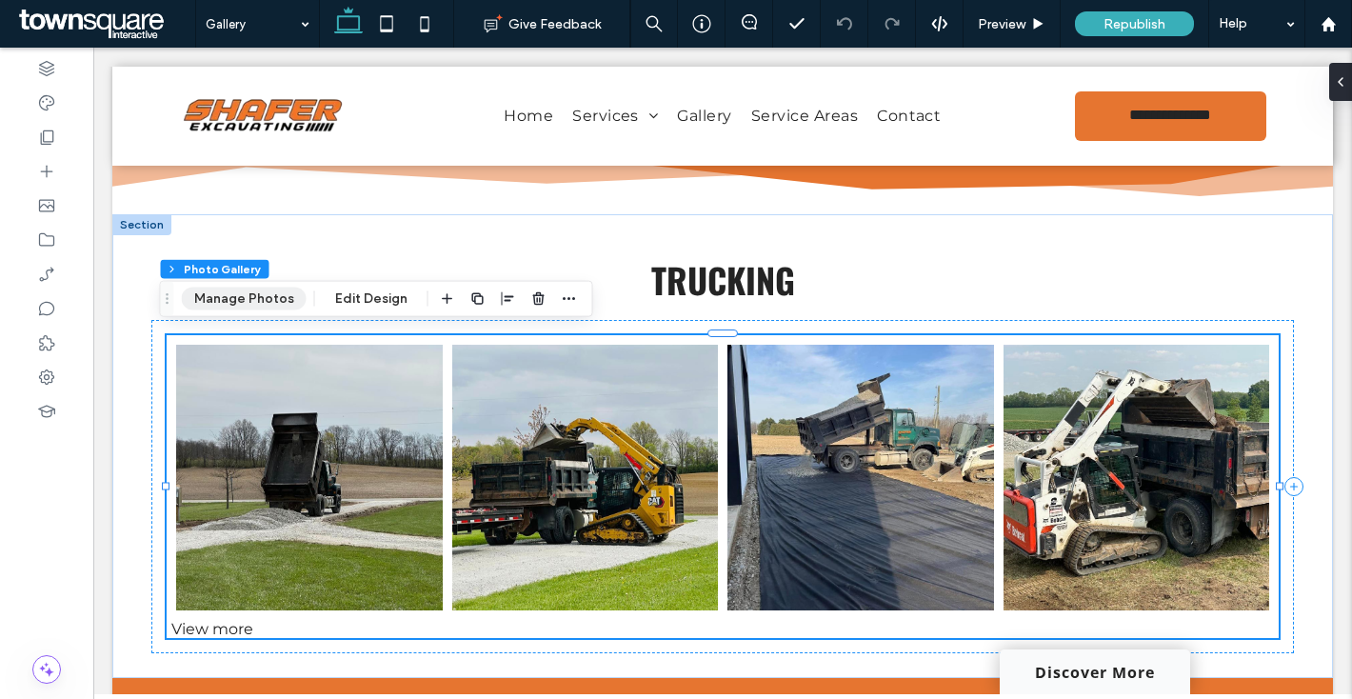
click at [261, 306] on button "Manage Photos" at bounding box center [244, 299] width 125 height 23
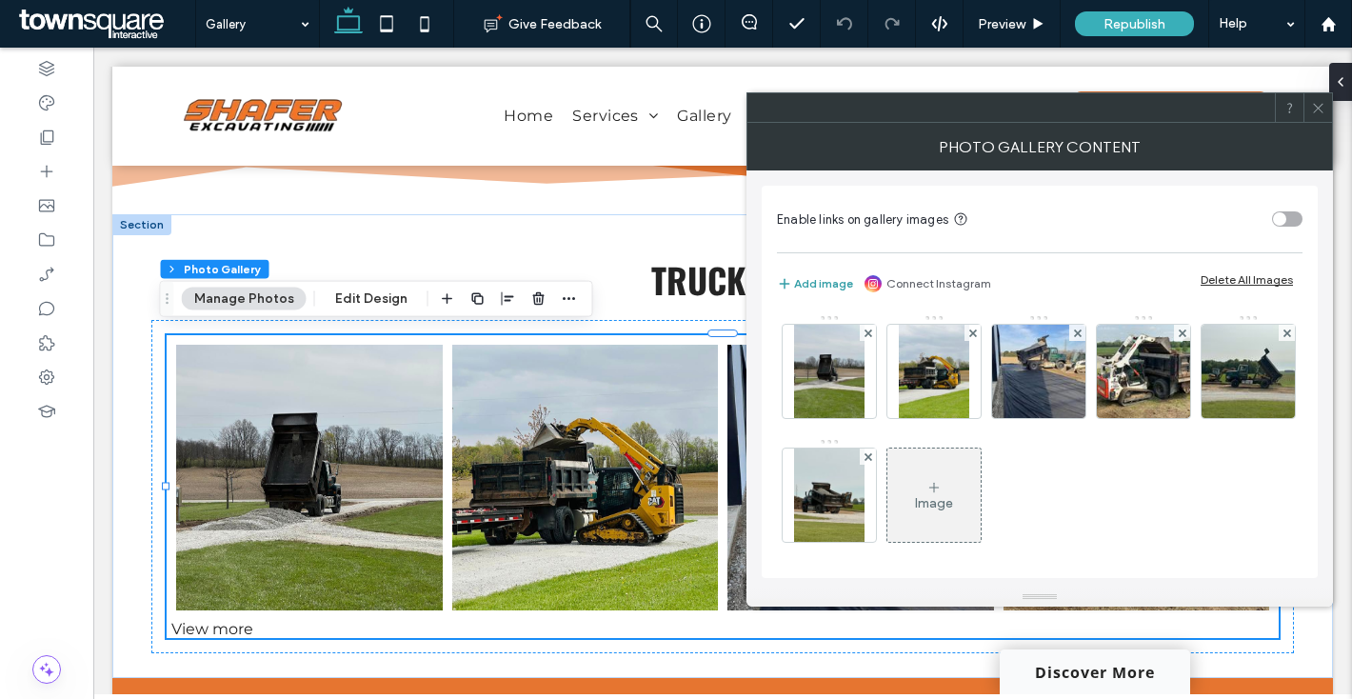
click at [838, 288] on button "Add image" at bounding box center [815, 283] width 76 height 23
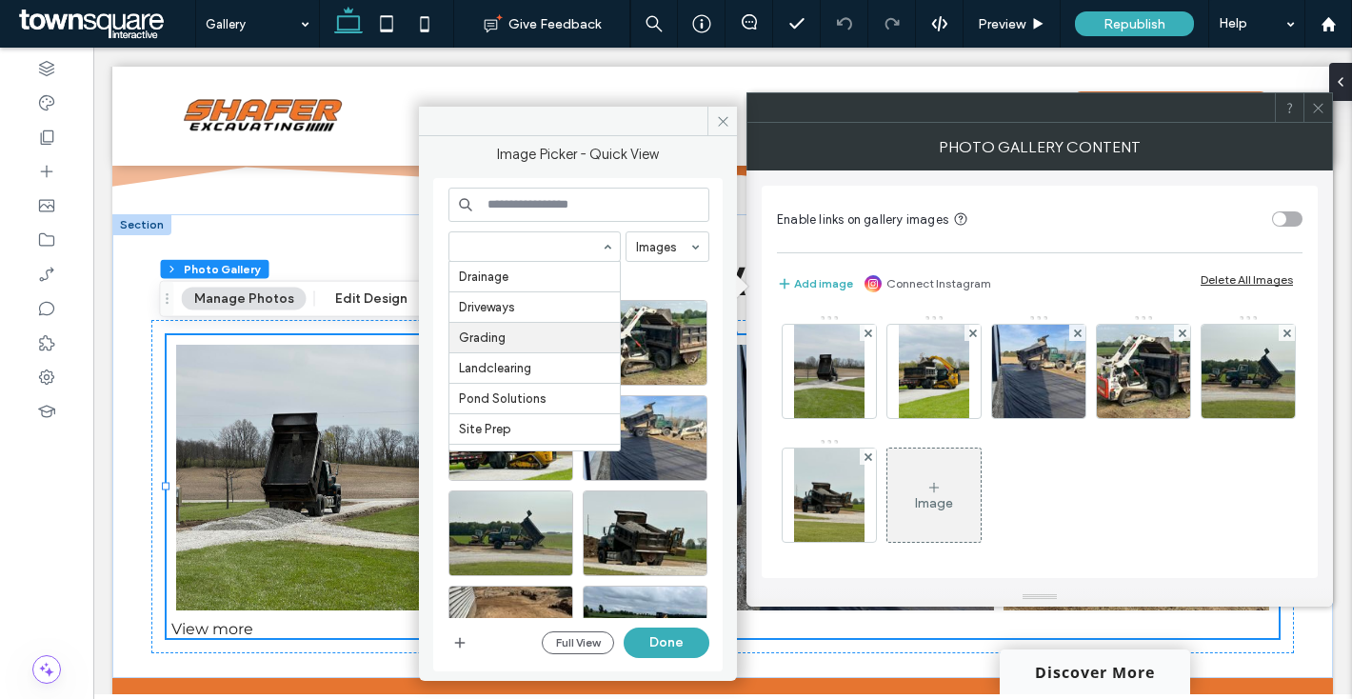
scroll to position [509, 0]
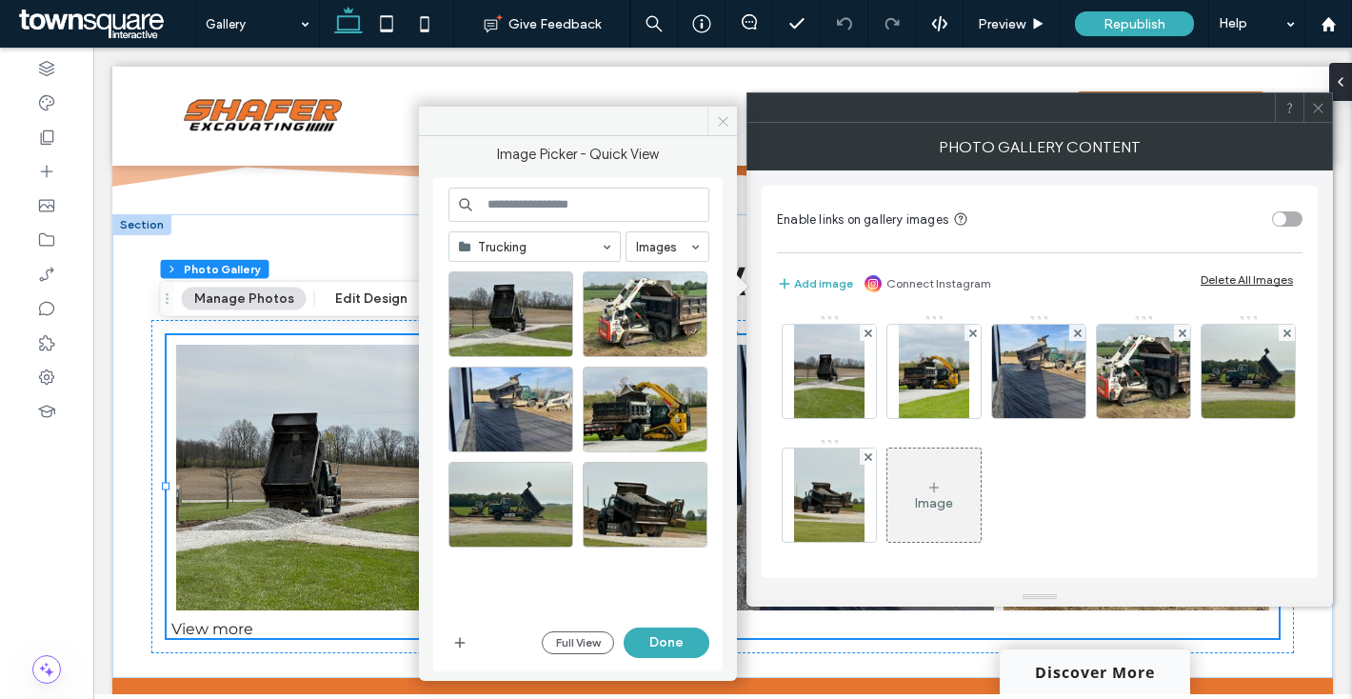
click at [729, 118] on span at bounding box center [723, 121] width 30 height 29
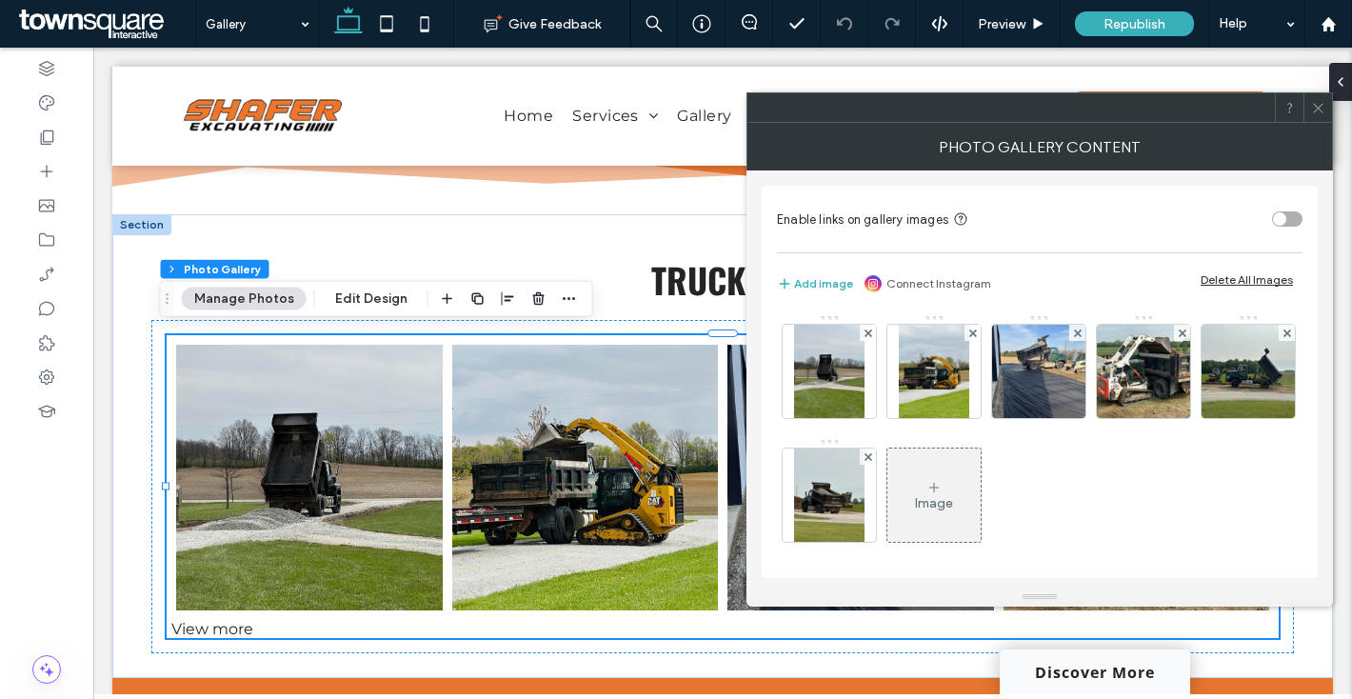
click at [1312, 113] on icon at bounding box center [1318, 108] width 14 height 14
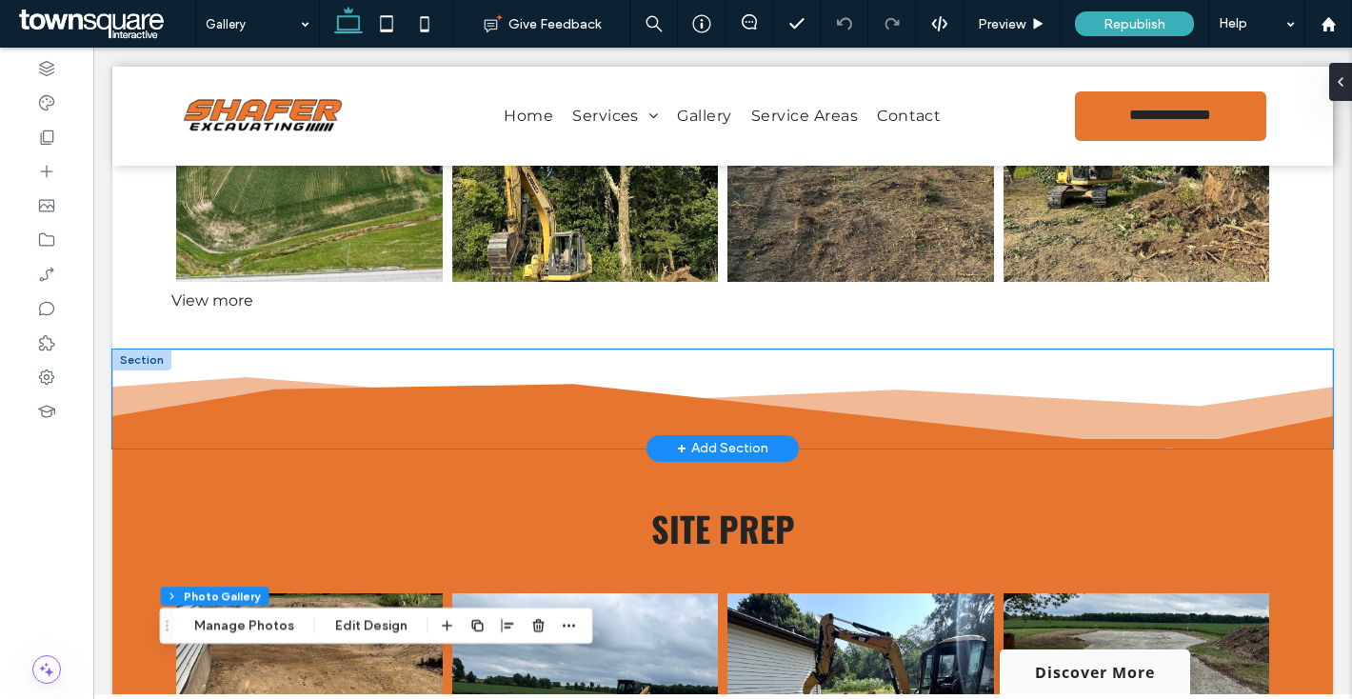
scroll to position [2369, 0]
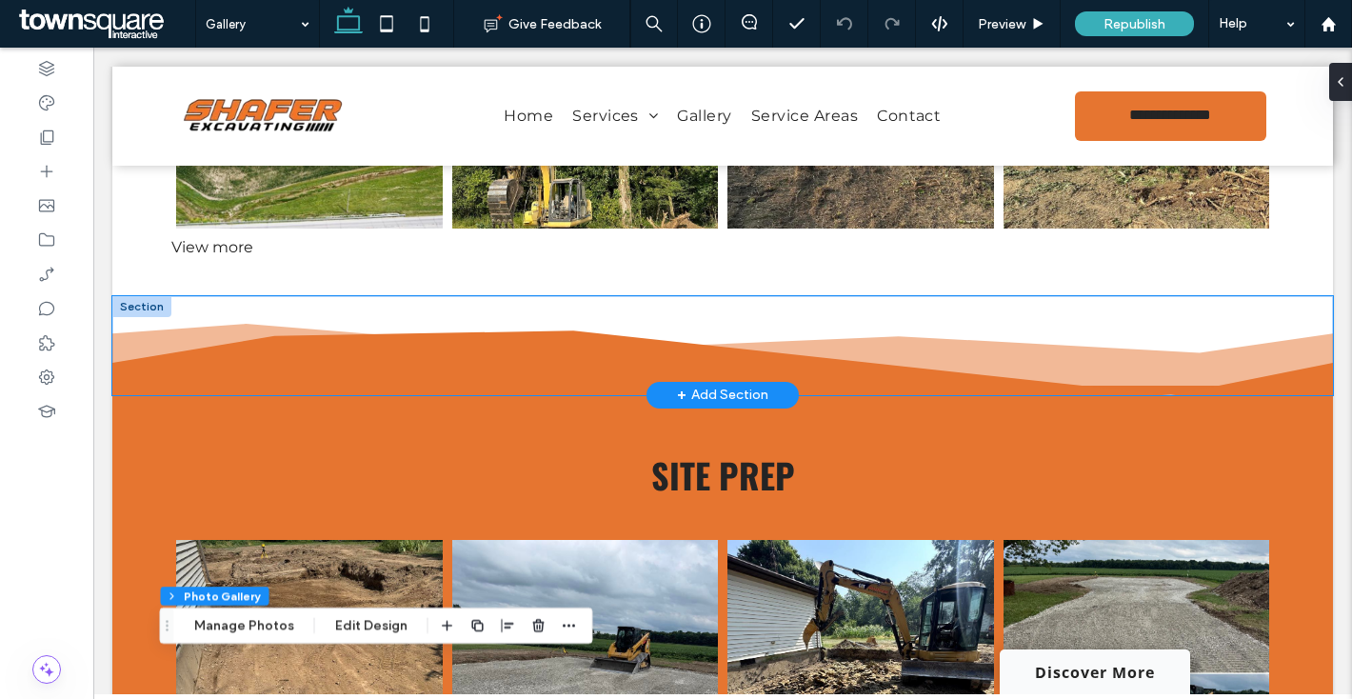
click at [305, 316] on icon at bounding box center [722, 347] width 1221 height 95
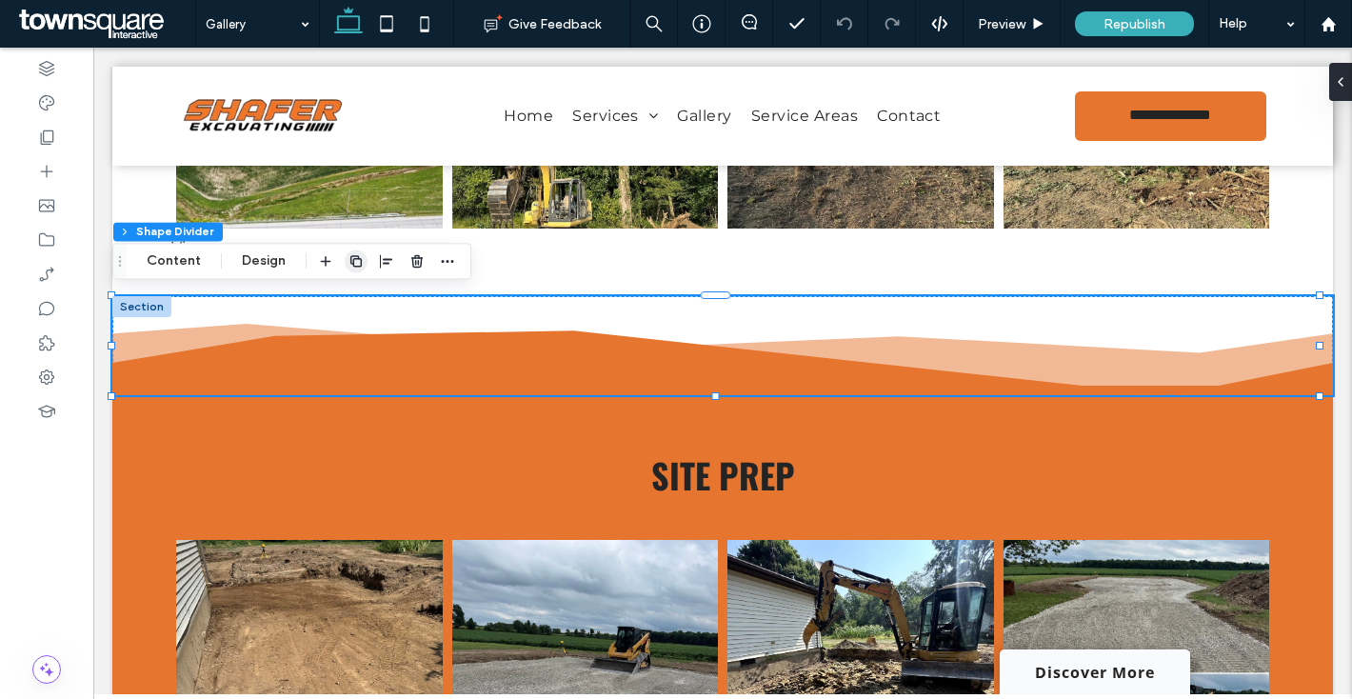
click at [353, 255] on use "button" at bounding box center [355, 260] width 11 height 11
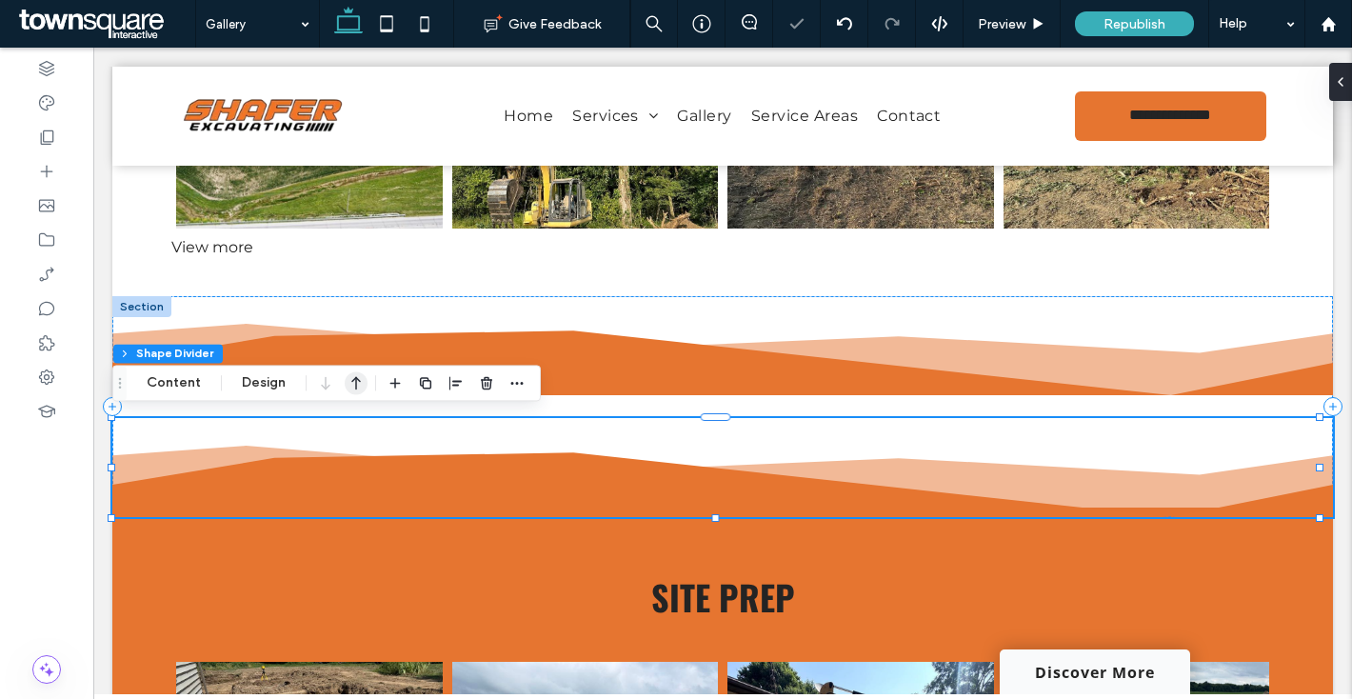
click at [349, 383] on icon "button" at bounding box center [356, 383] width 23 height 34
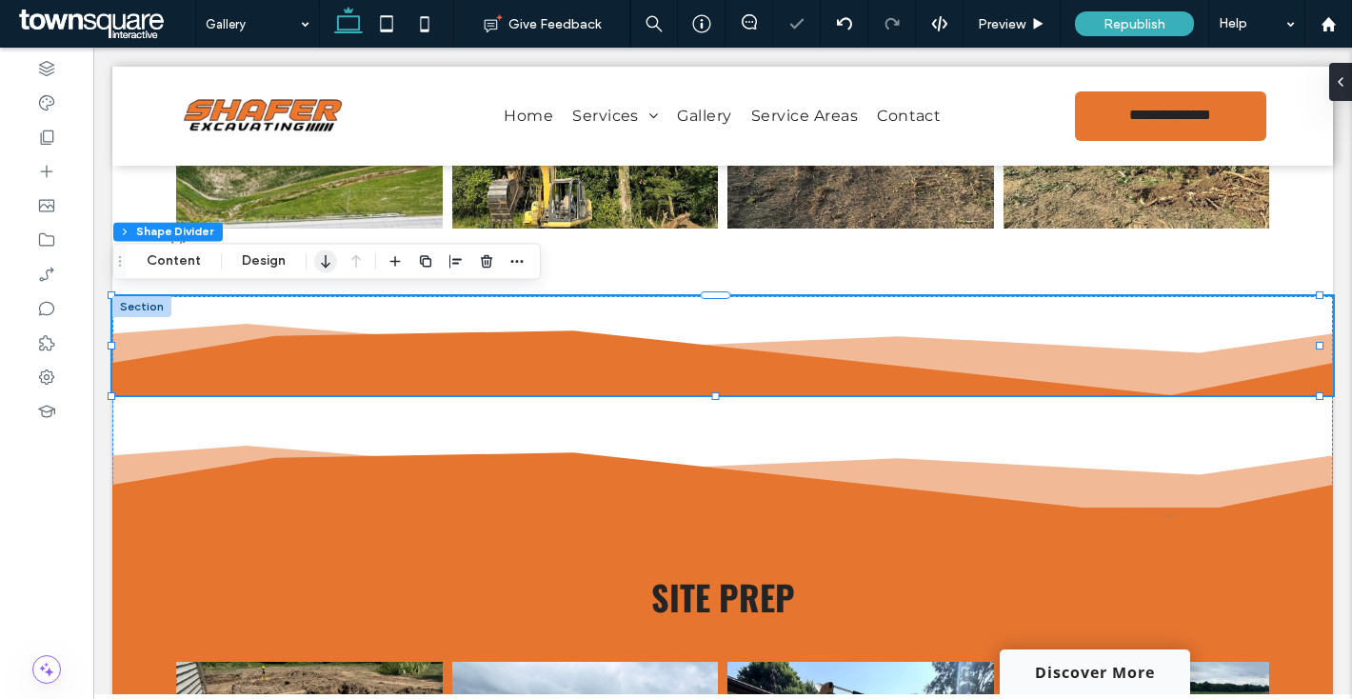
click at [327, 264] on use "button" at bounding box center [325, 261] width 9 height 13
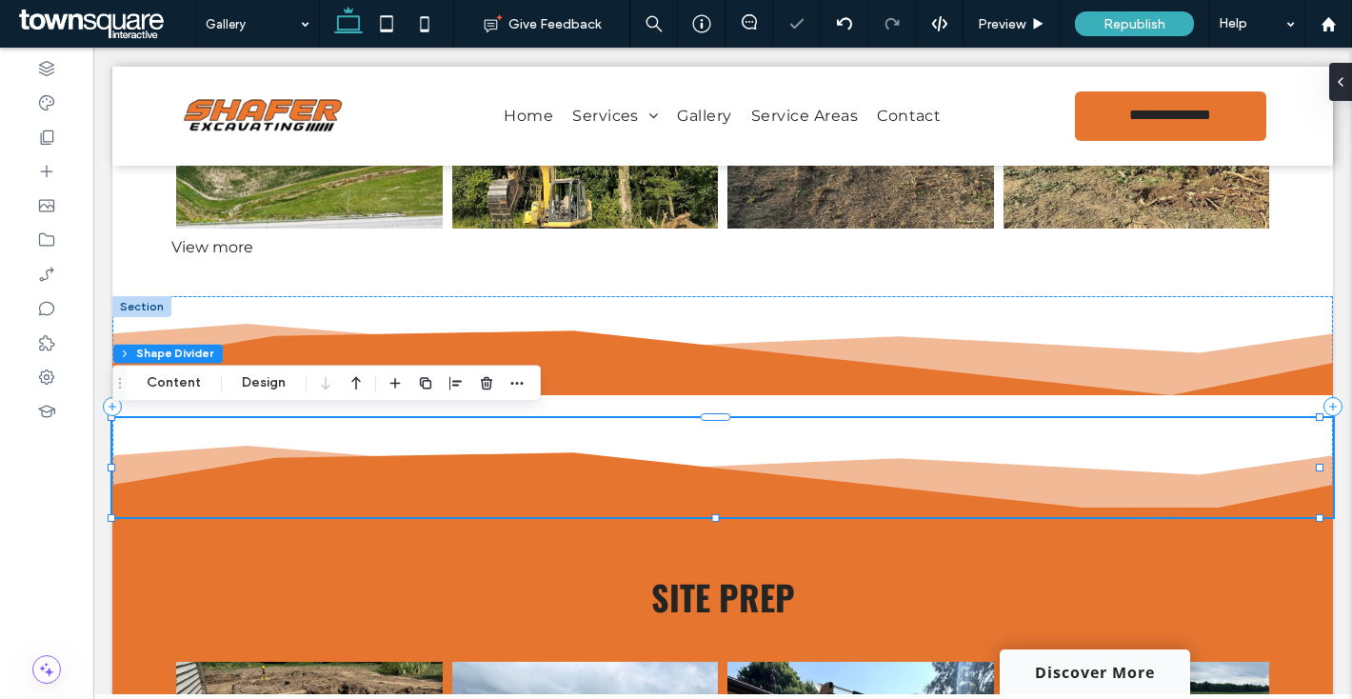
click at [329, 386] on div at bounding box center [325, 383] width 23 height 34
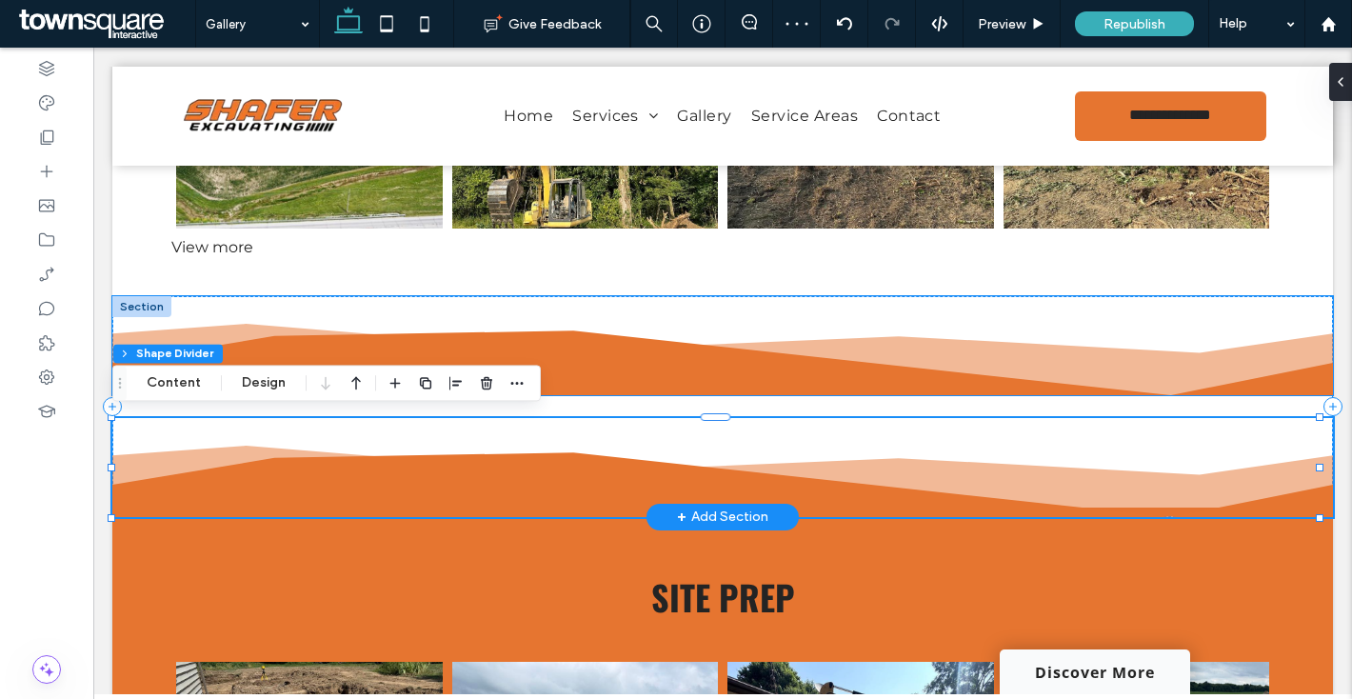
click at [644, 313] on icon at bounding box center [722, 347] width 1221 height 95
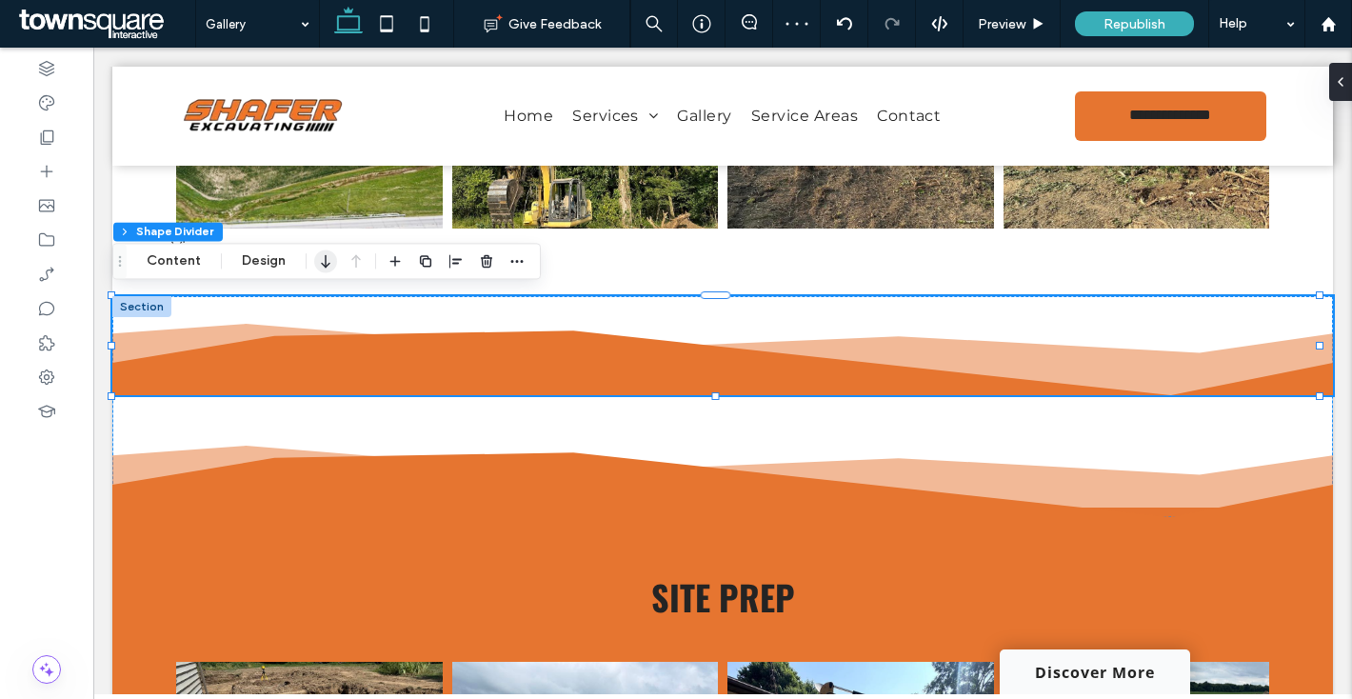
click at [318, 254] on icon "button" at bounding box center [325, 261] width 23 height 34
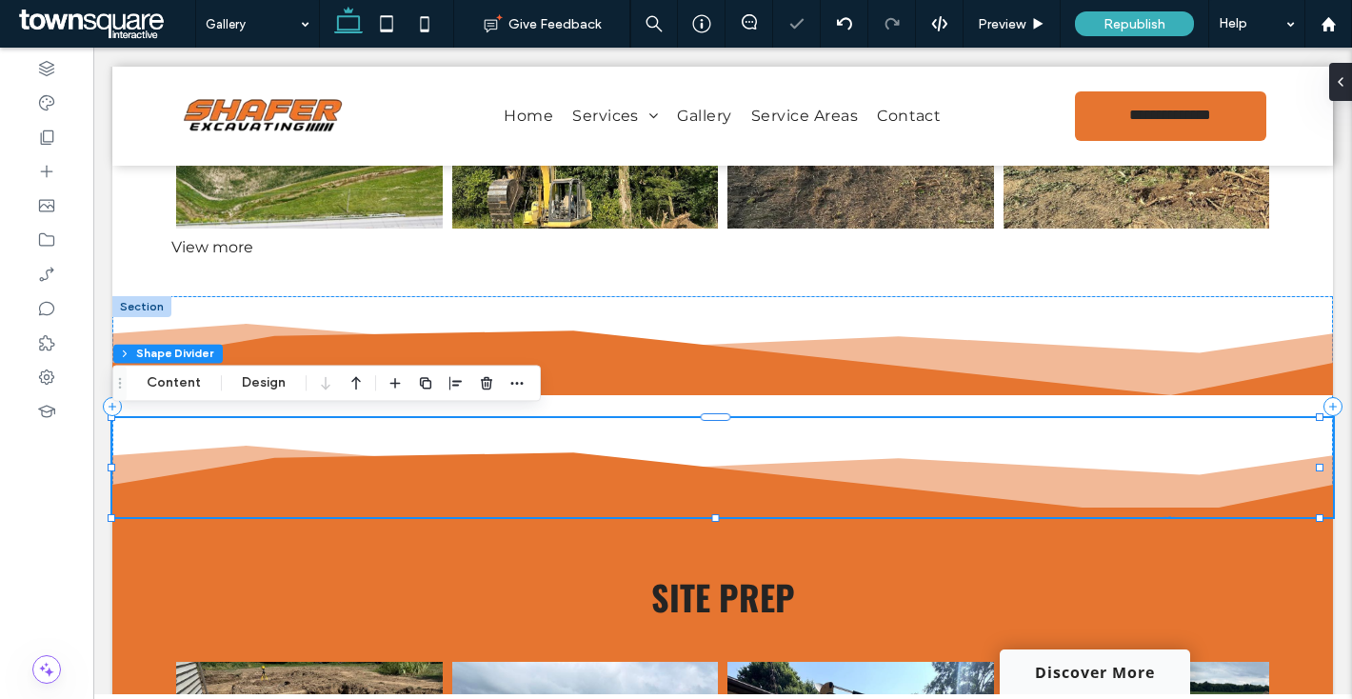
click at [321, 382] on div at bounding box center [325, 383] width 23 height 34
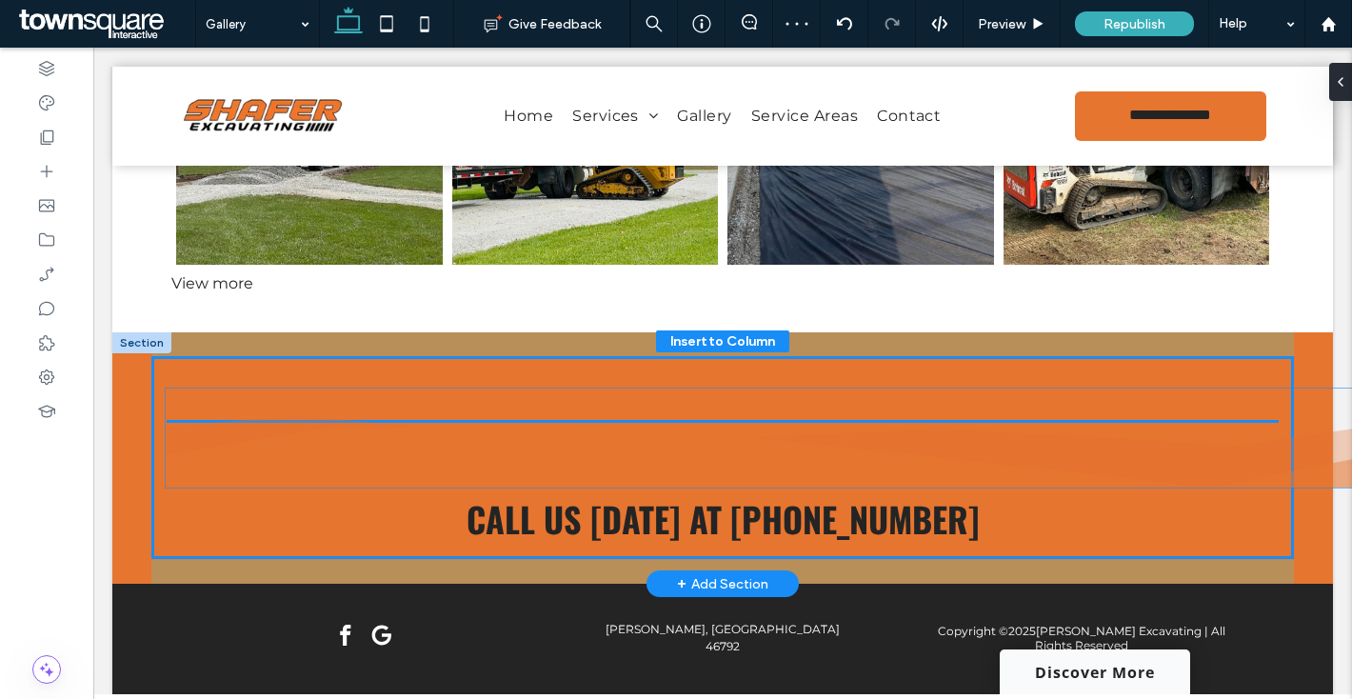
scroll to position [3495, 0]
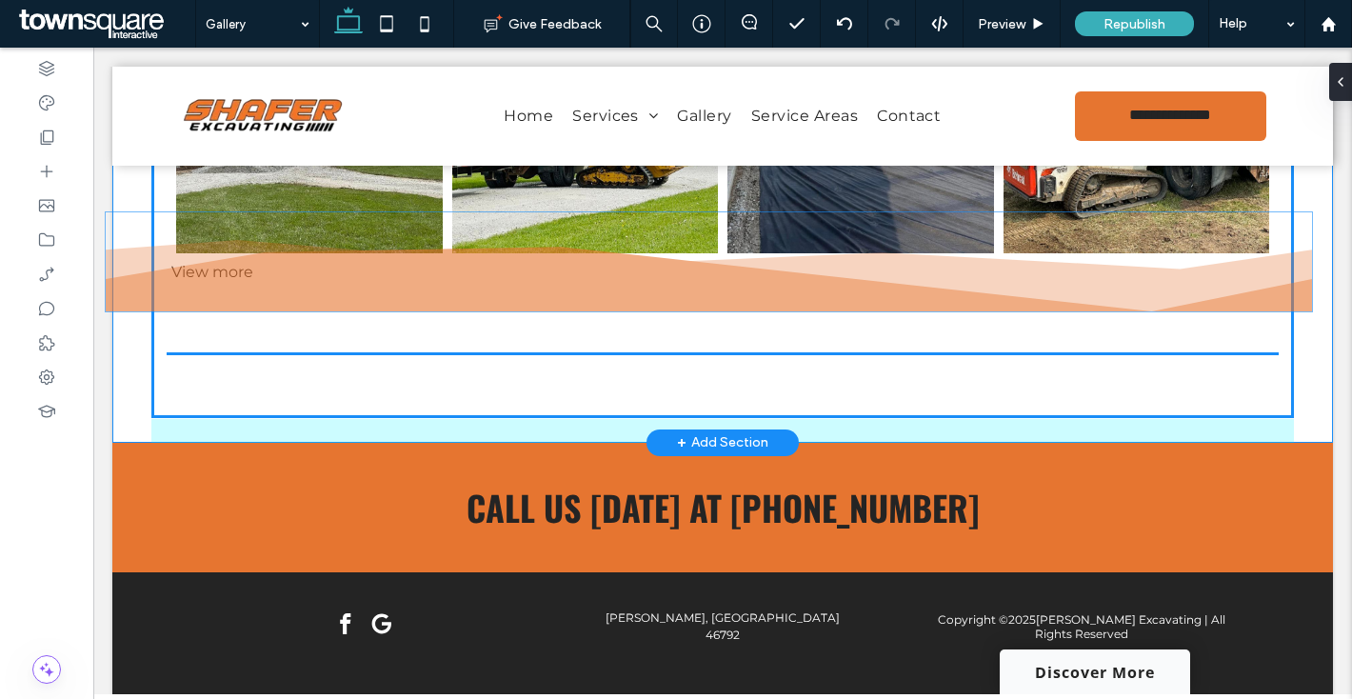
drag, startPoint x: 613, startPoint y: 349, endPoint x: 607, endPoint y: 270, distance: 79.3
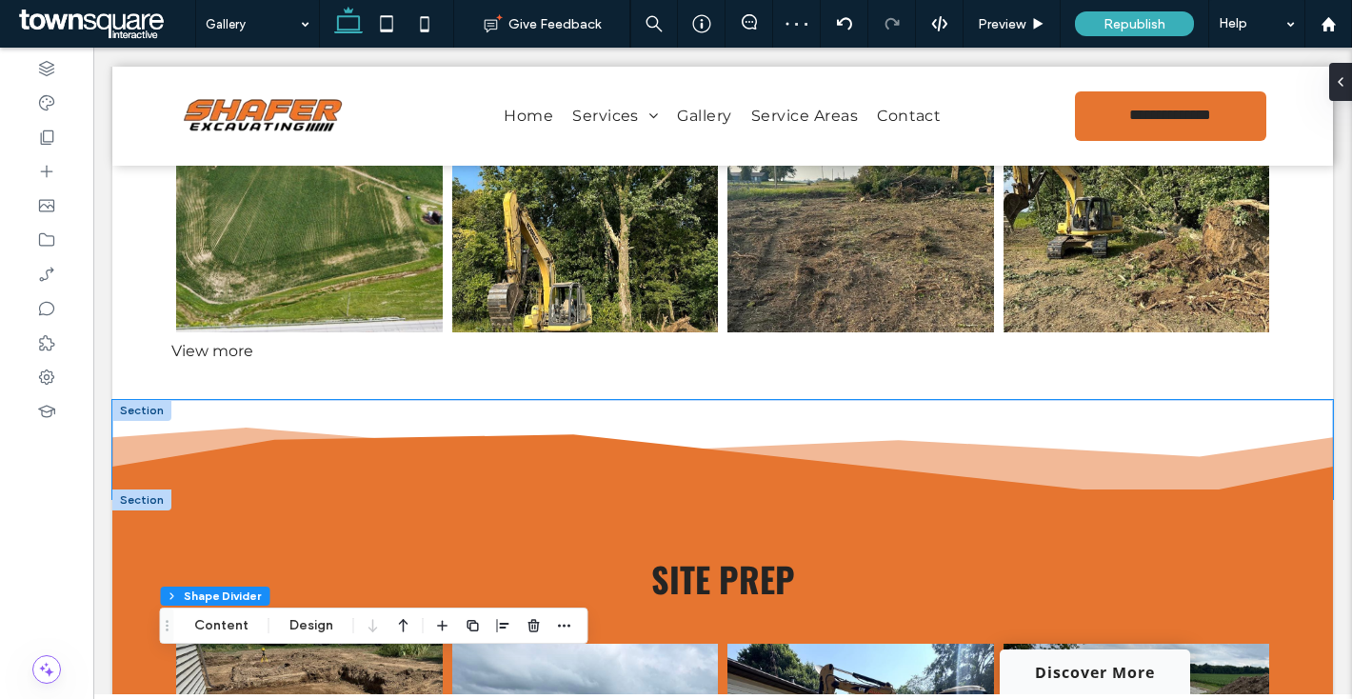
scroll to position [2266, 0]
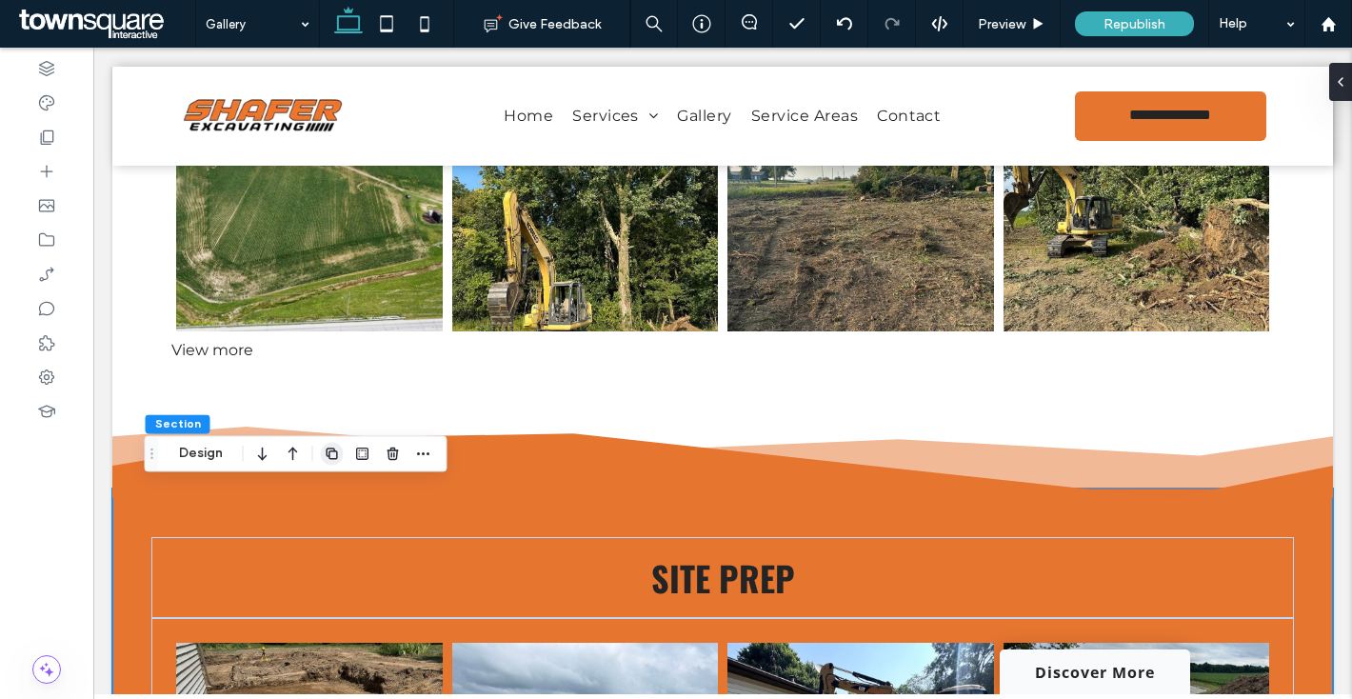
click at [337, 454] on icon "button" at bounding box center [332, 453] width 15 height 15
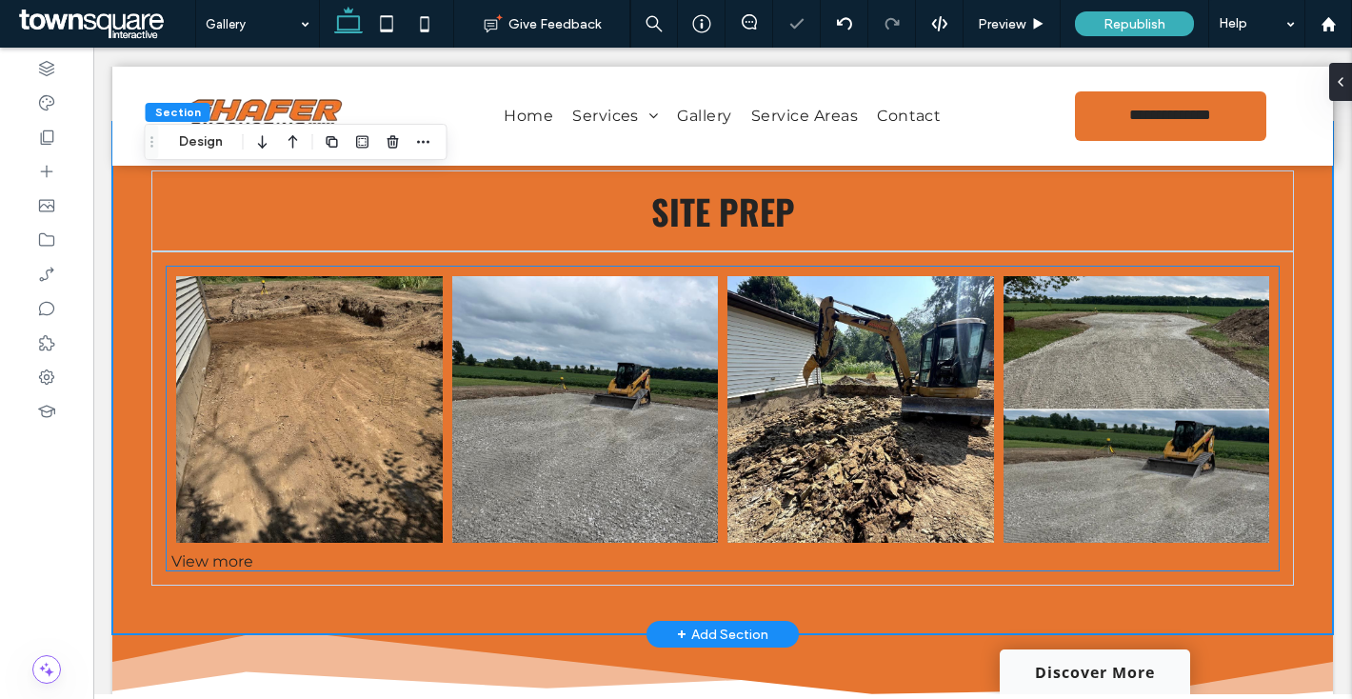
scroll to position [3147, 0]
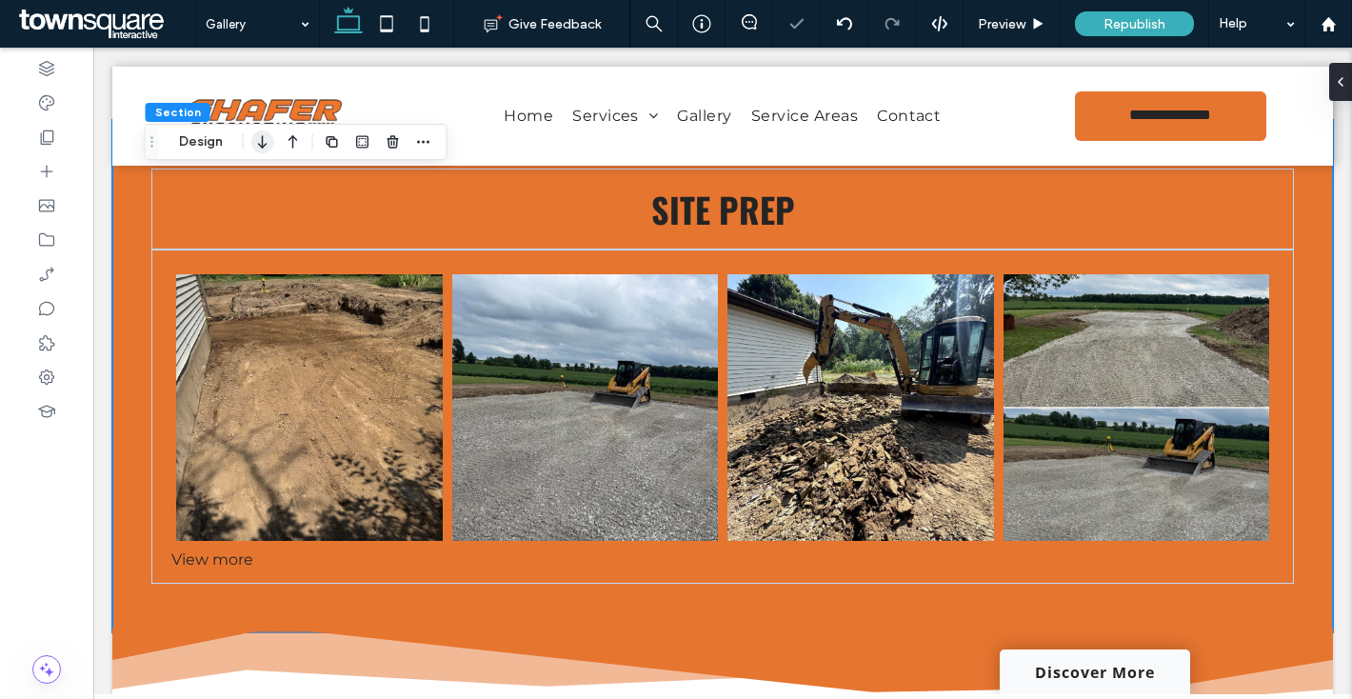
click at [269, 145] on icon "button" at bounding box center [262, 142] width 23 height 34
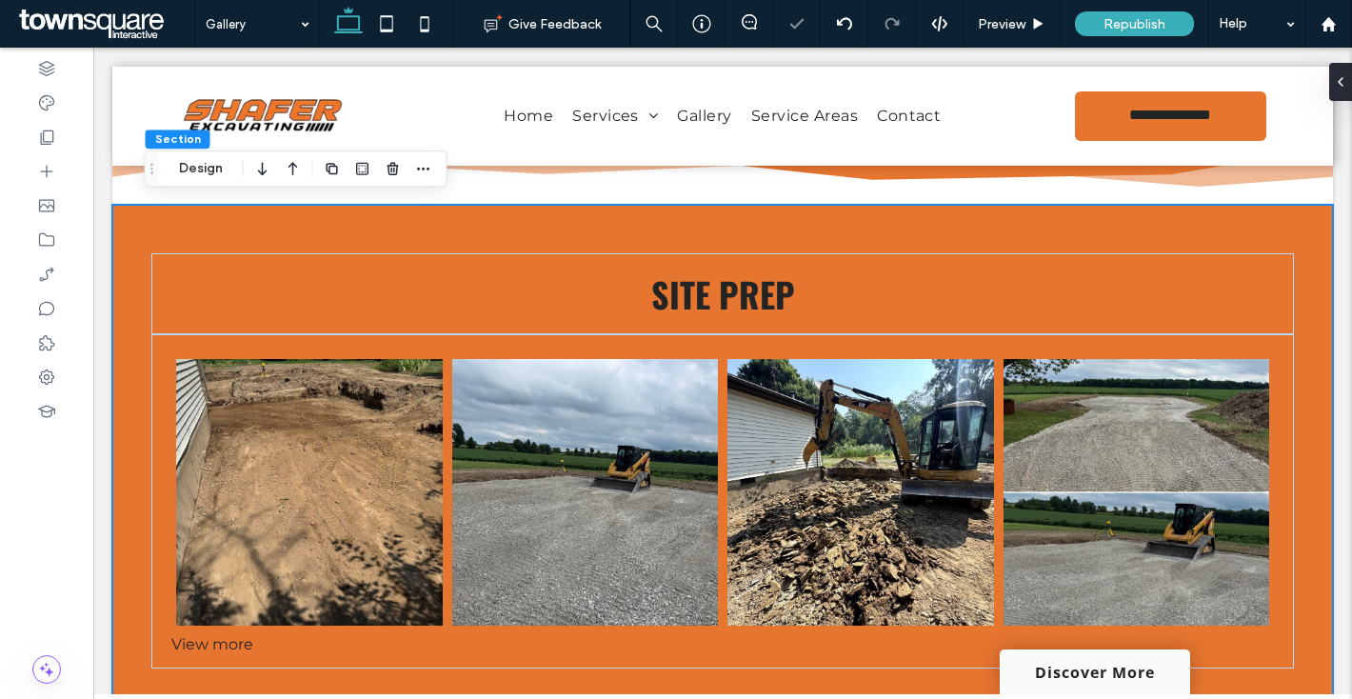
click at [262, 167] on icon "button" at bounding box center [262, 168] width 23 height 34
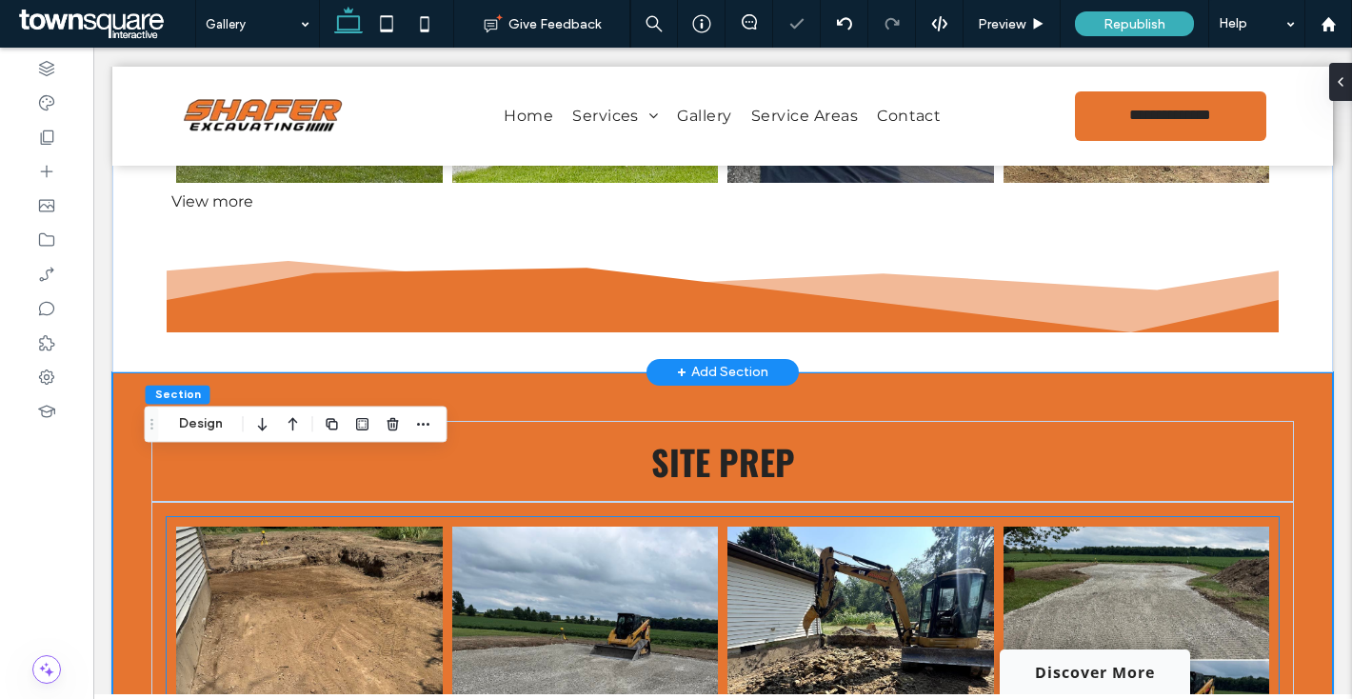
scroll to position [3439, 0]
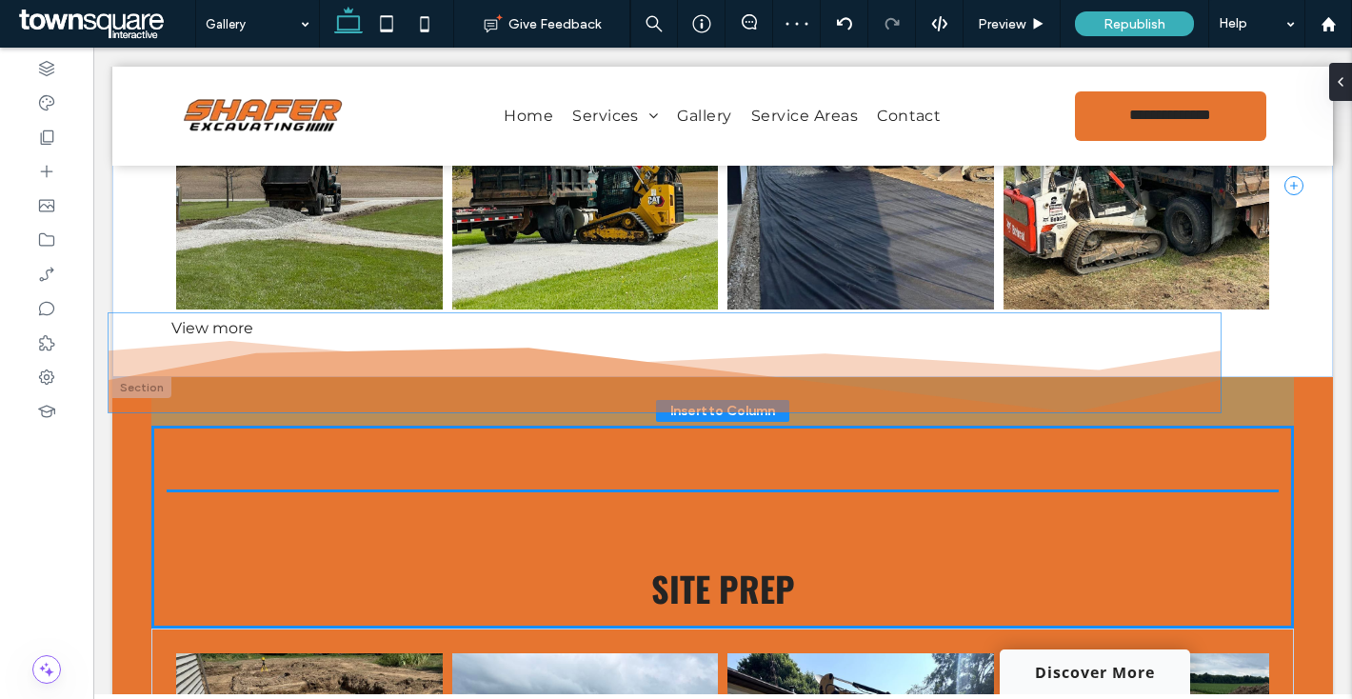
drag, startPoint x: 371, startPoint y: 425, endPoint x: 320, endPoint y: 383, distance: 66.3
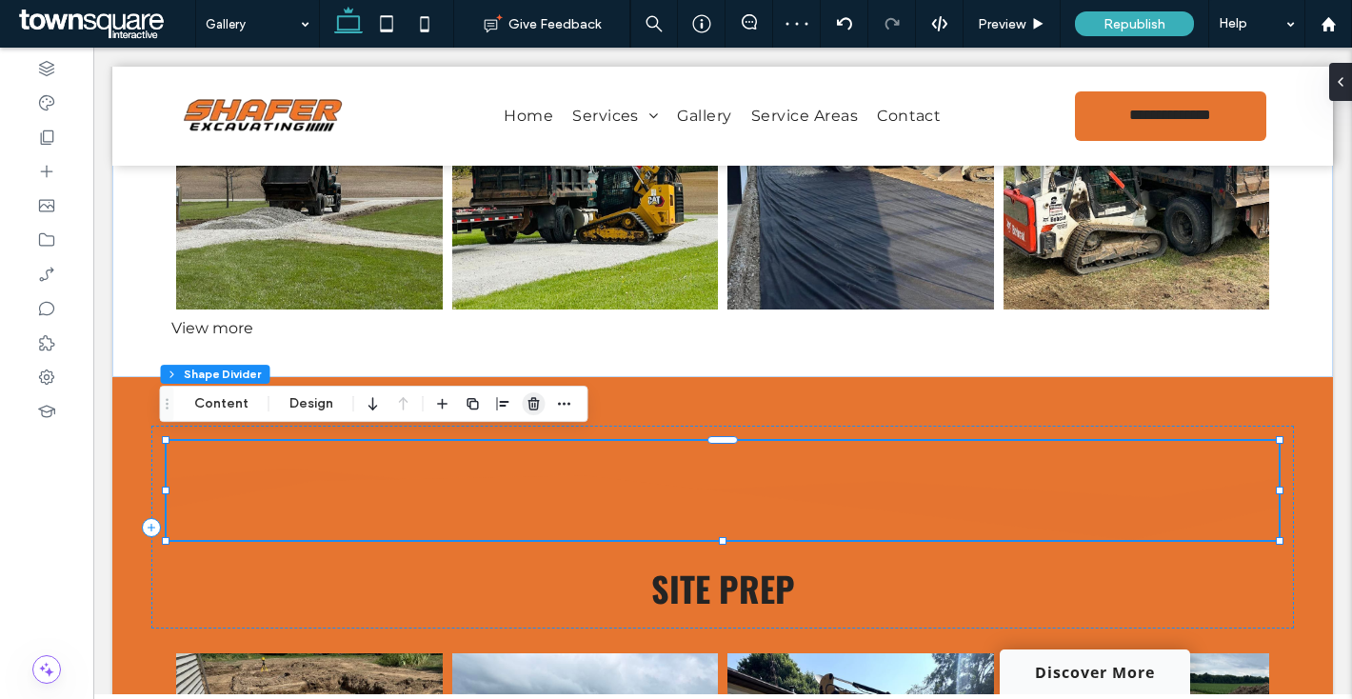
click at [533, 399] on use "button" at bounding box center [533, 403] width 11 height 12
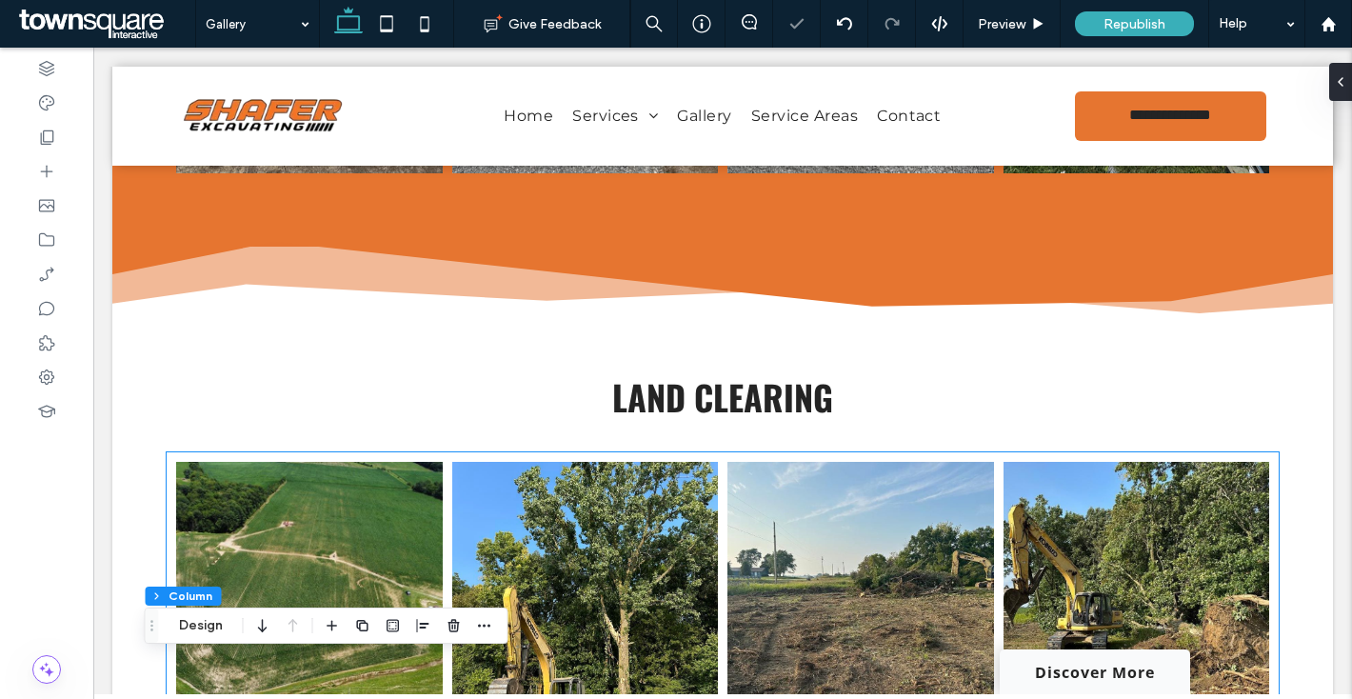
scroll to position [2426, 0]
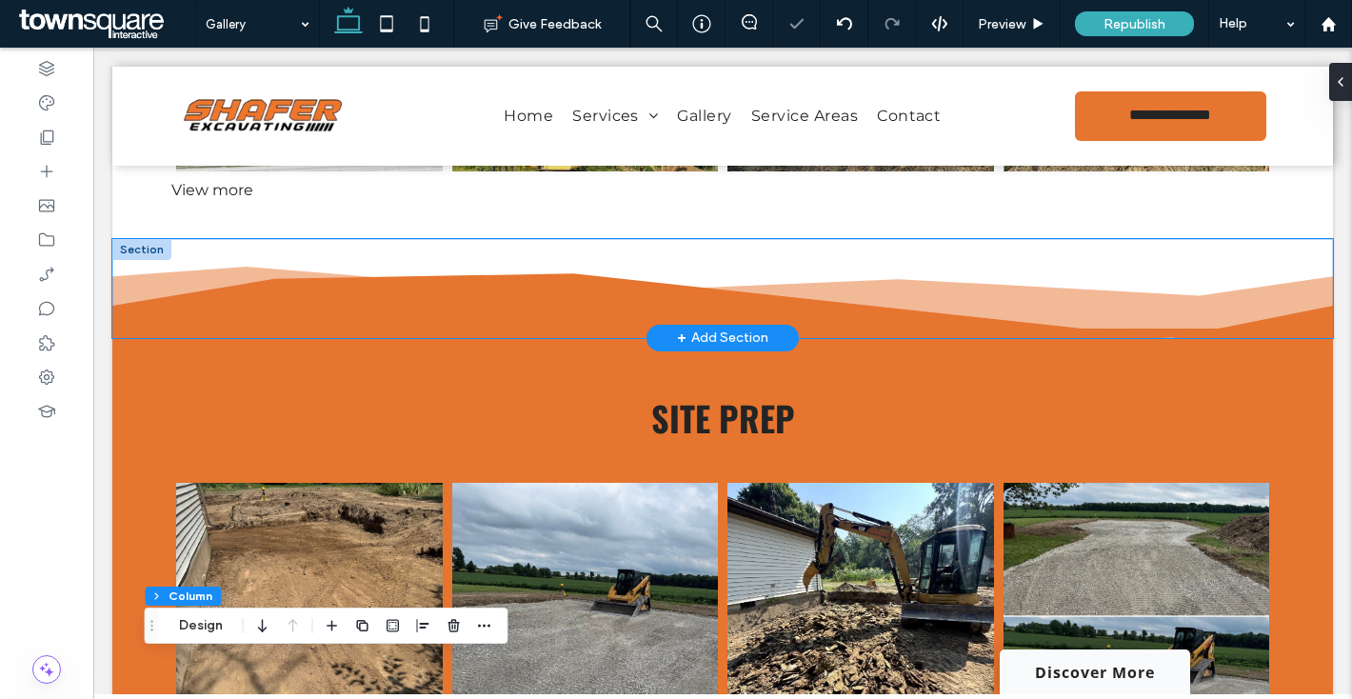
click at [212, 273] on icon at bounding box center [722, 302] width 1221 height 71
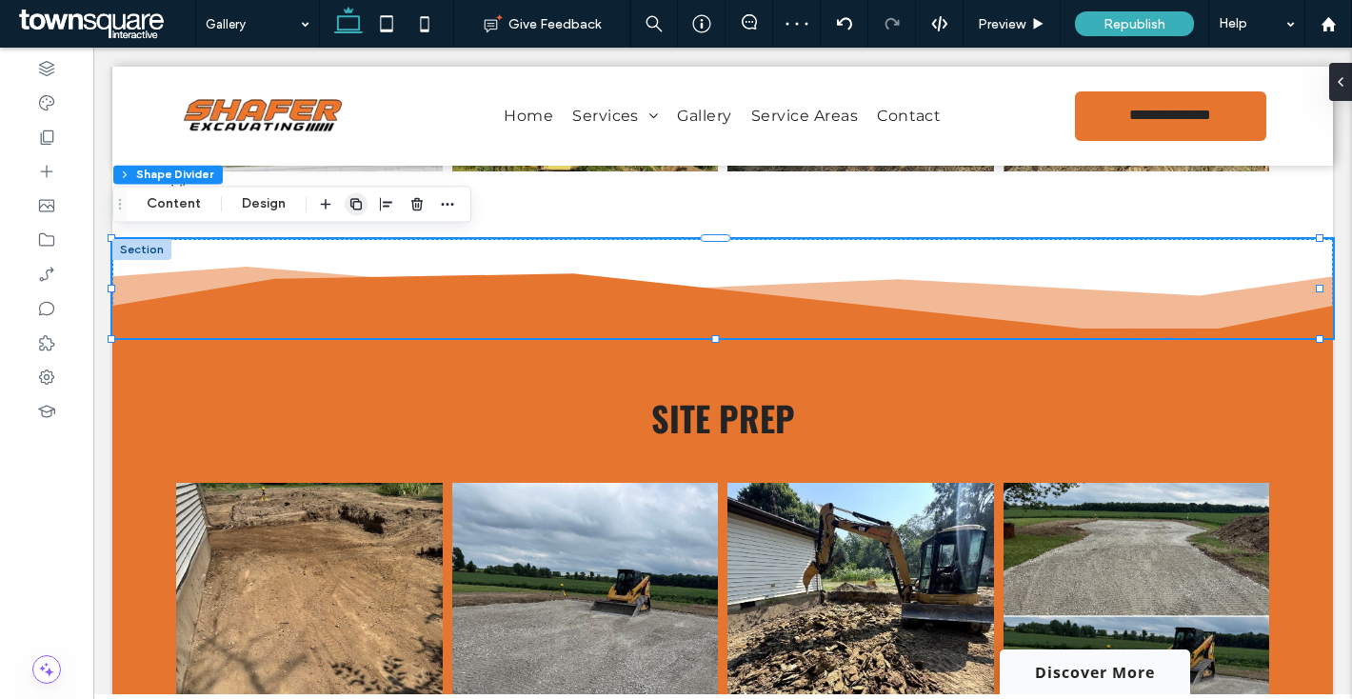
click at [364, 205] on span "button" at bounding box center [356, 203] width 23 height 23
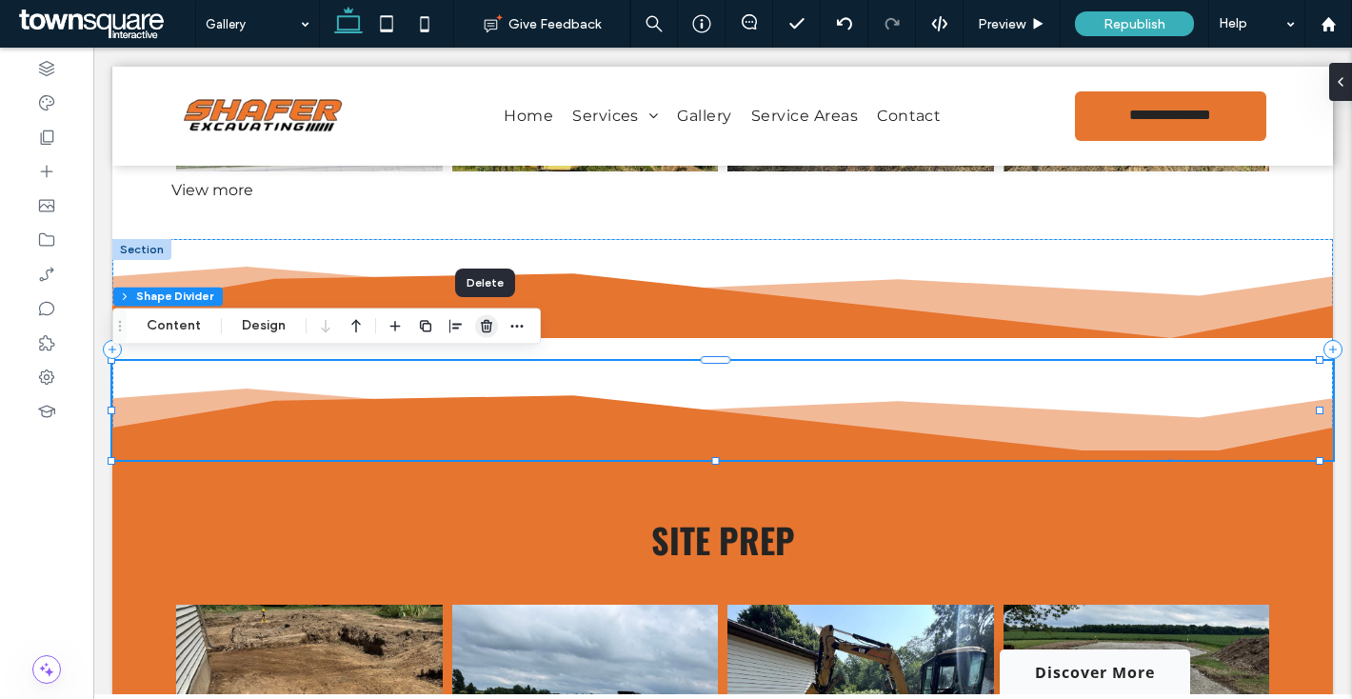
click at [479, 321] on icon "button" at bounding box center [486, 325] width 15 height 15
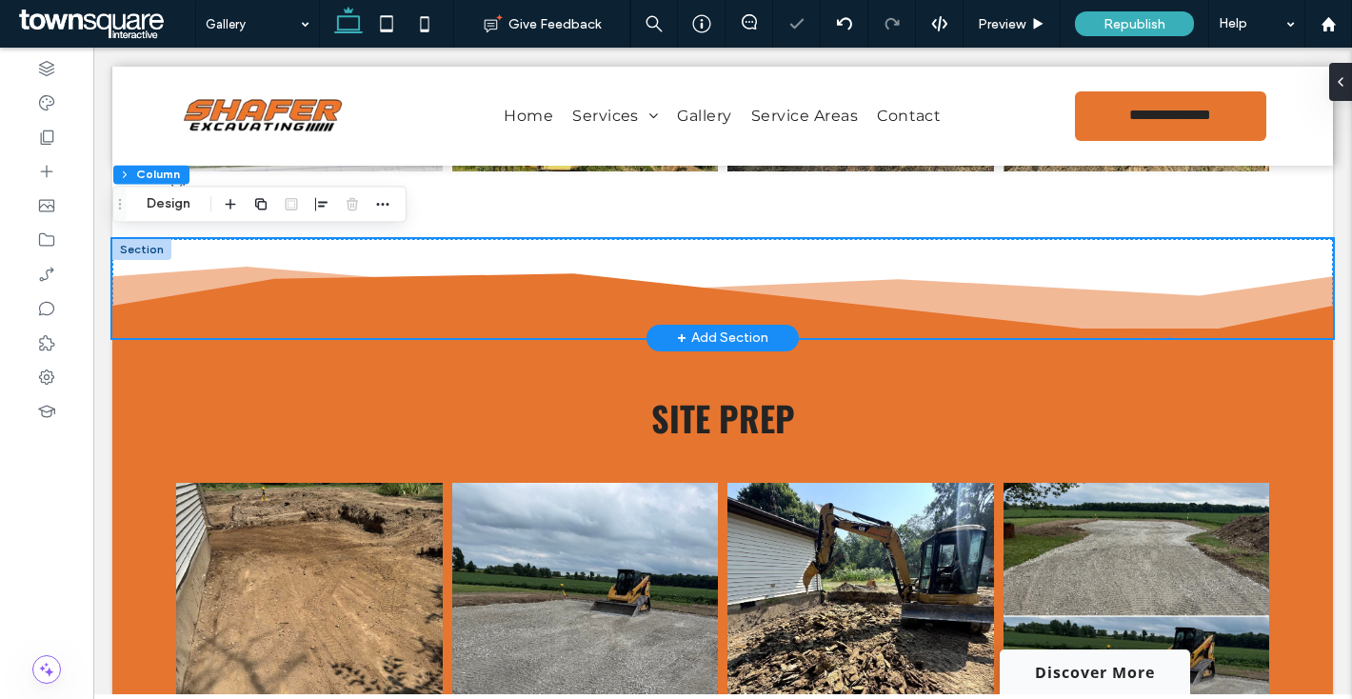
click at [142, 248] on div at bounding box center [141, 249] width 59 height 21
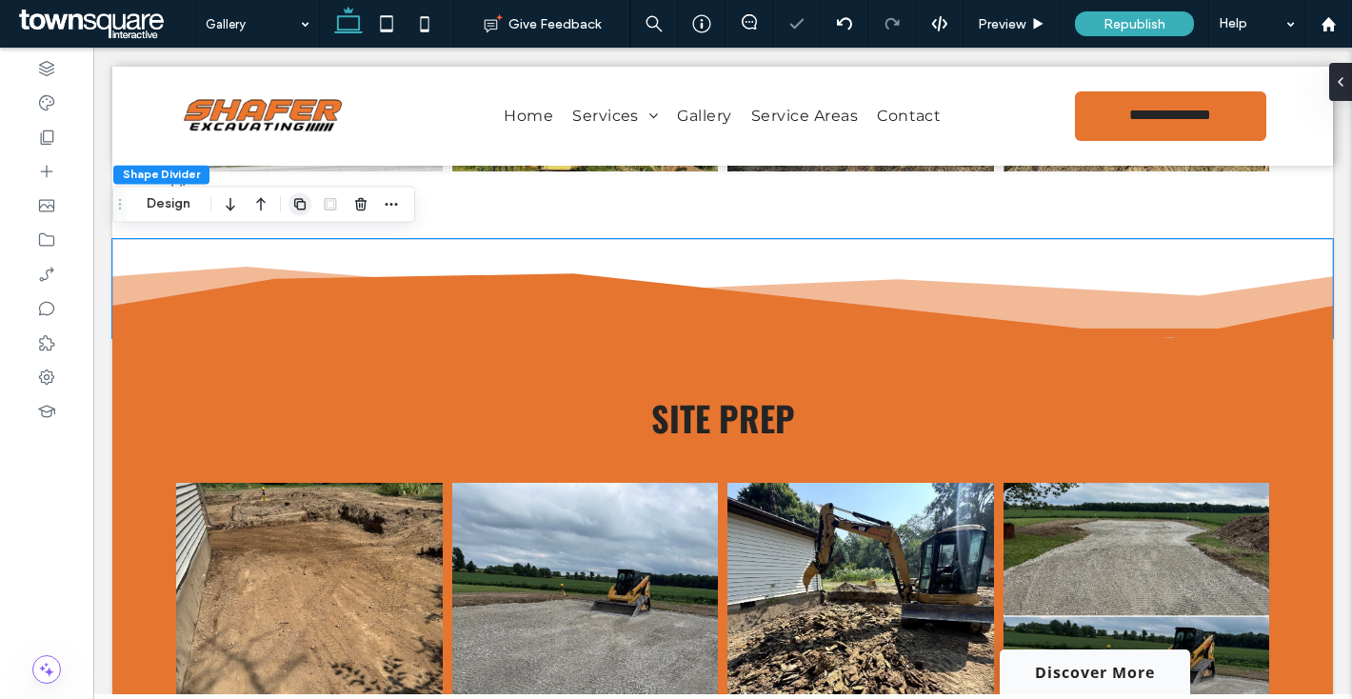
click at [307, 203] on icon "button" at bounding box center [299, 203] width 15 height 15
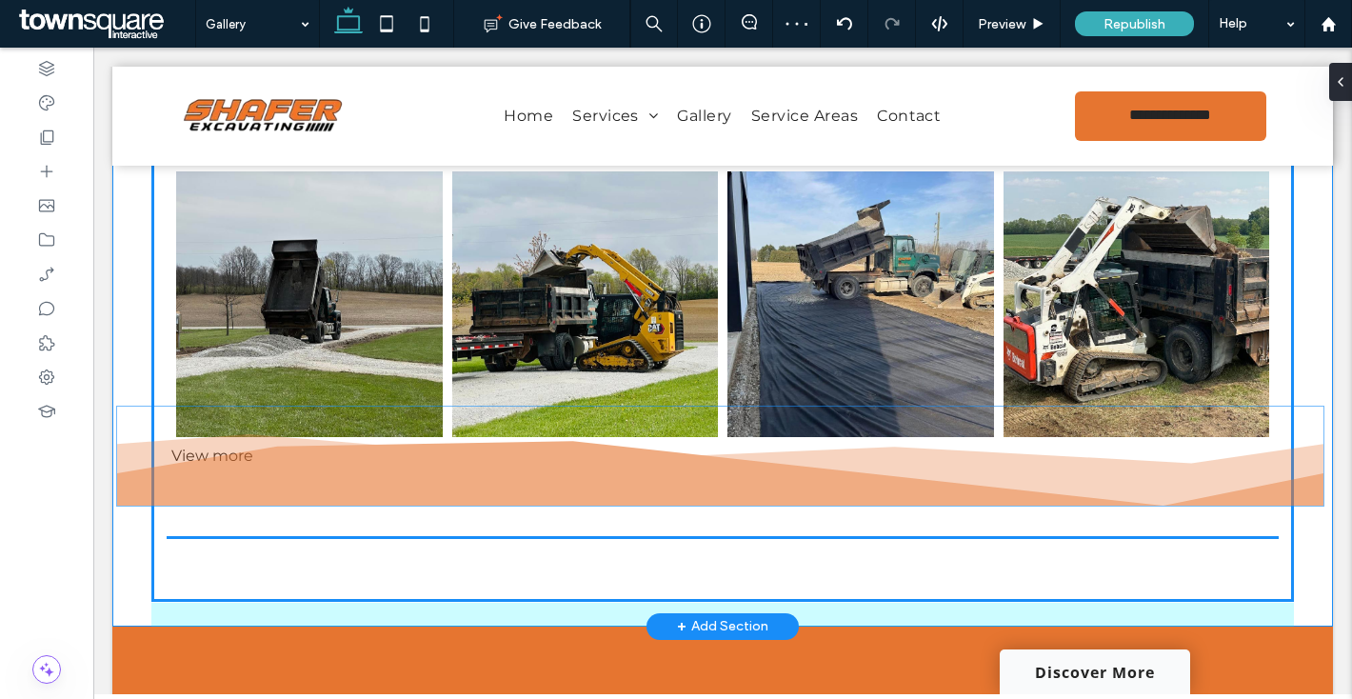
scroll to position [3461, 0]
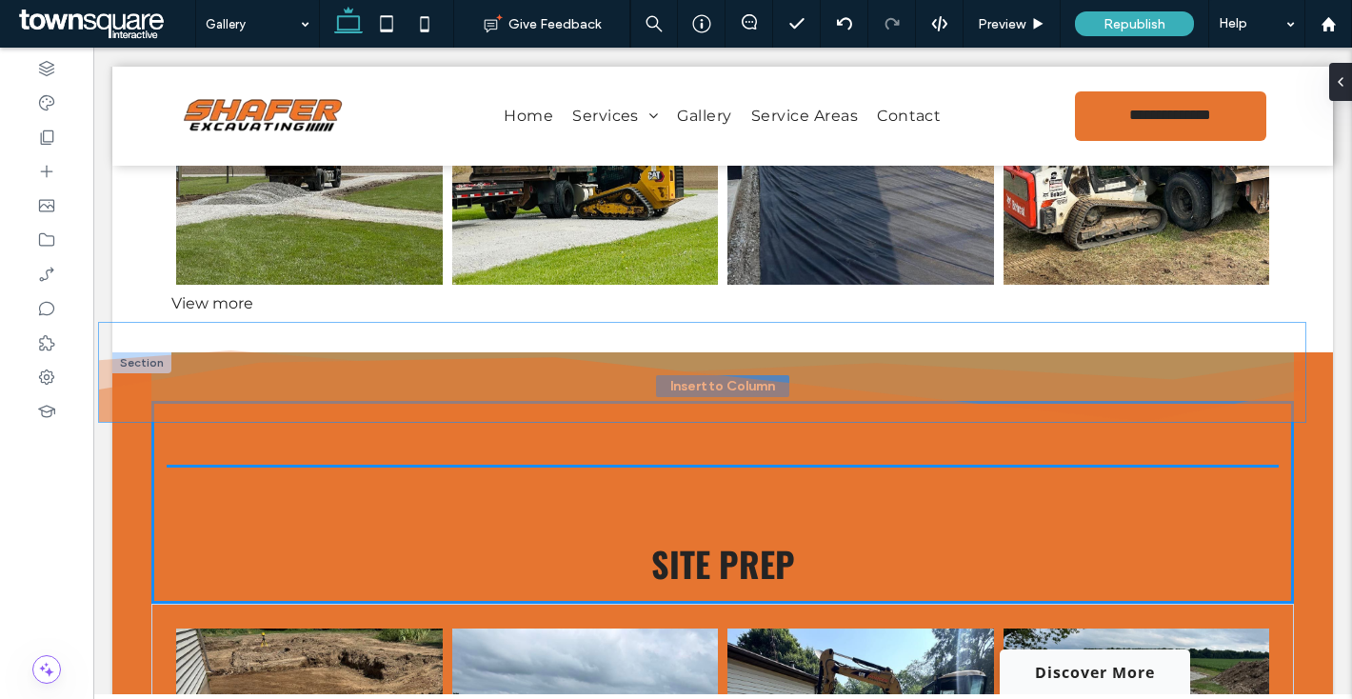
drag, startPoint x: 288, startPoint y: 364, endPoint x: 274, endPoint y: 359, distance: 14.2
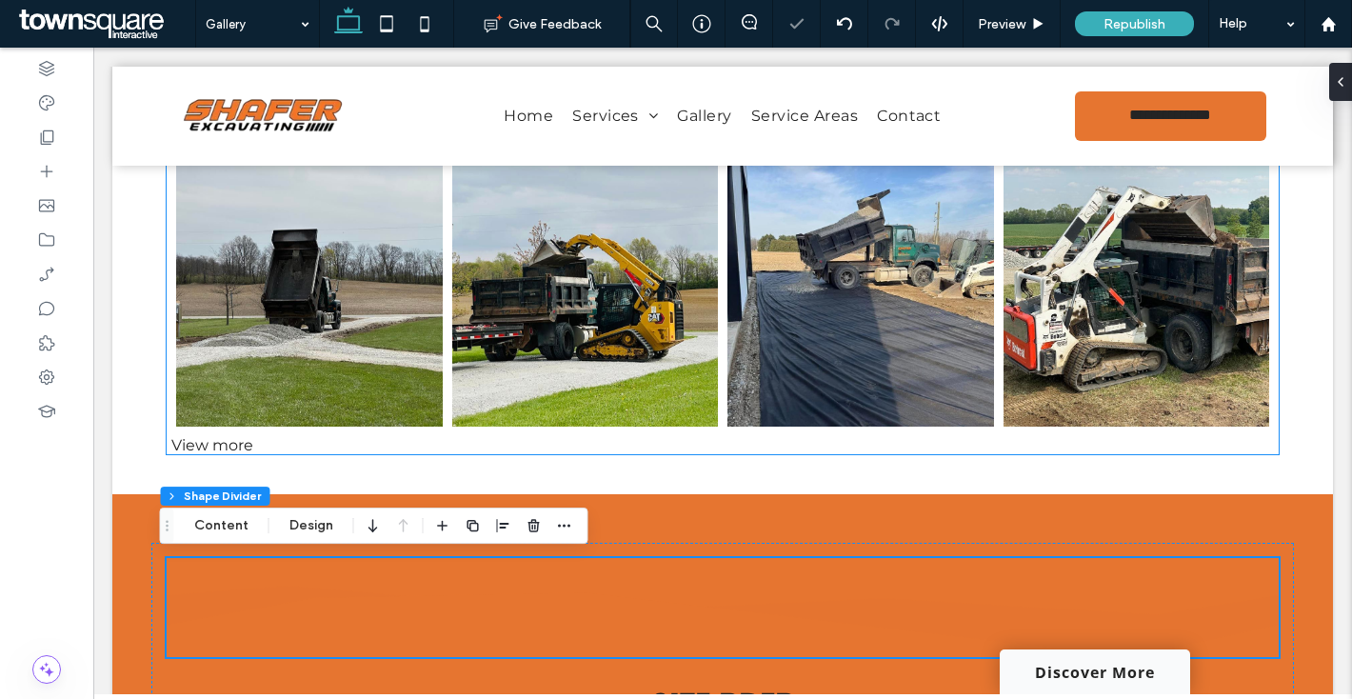
scroll to position [2352, 0]
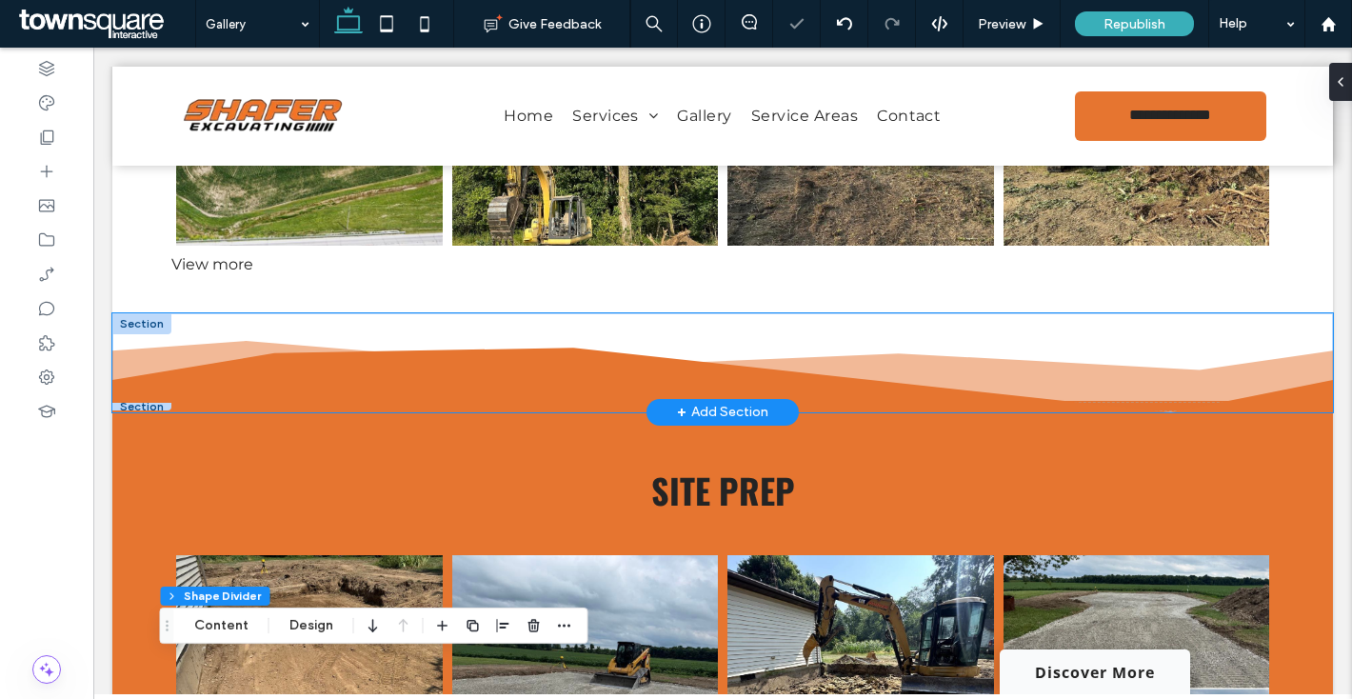
click at [287, 362] on icon at bounding box center [722, 380] width 1221 height 65
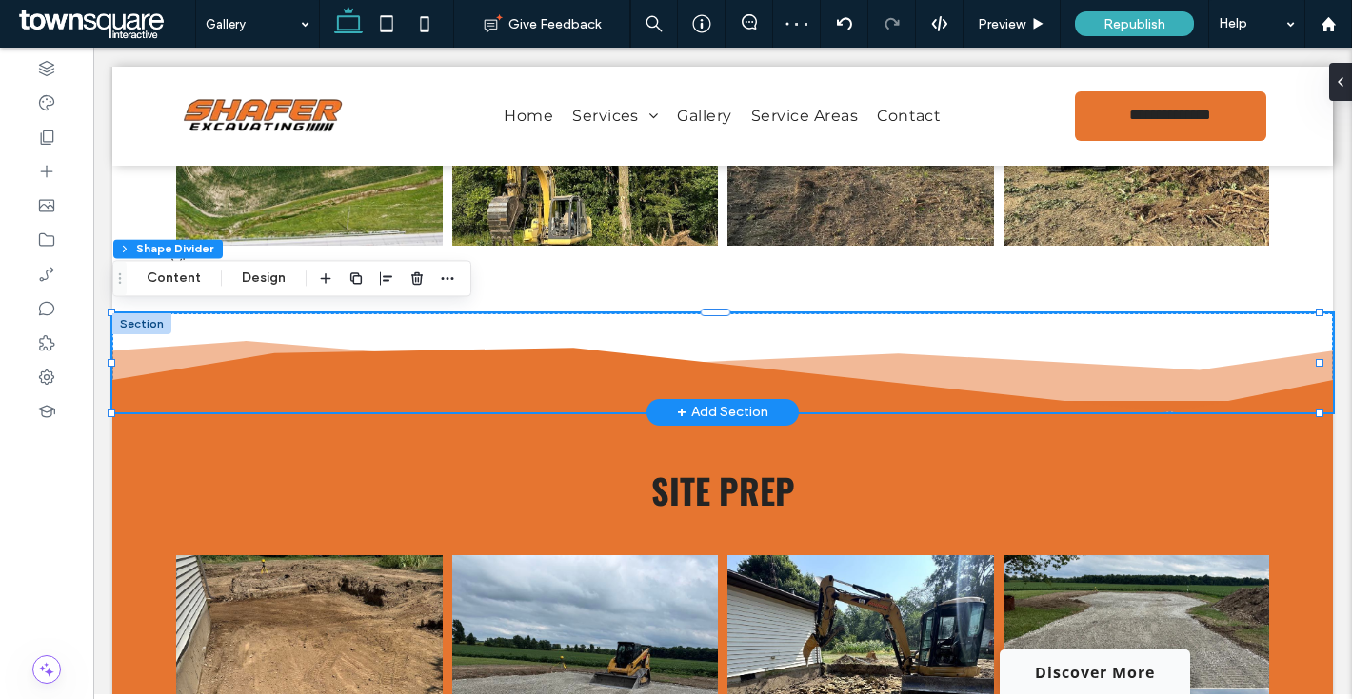
click at [134, 316] on div at bounding box center [141, 323] width 59 height 21
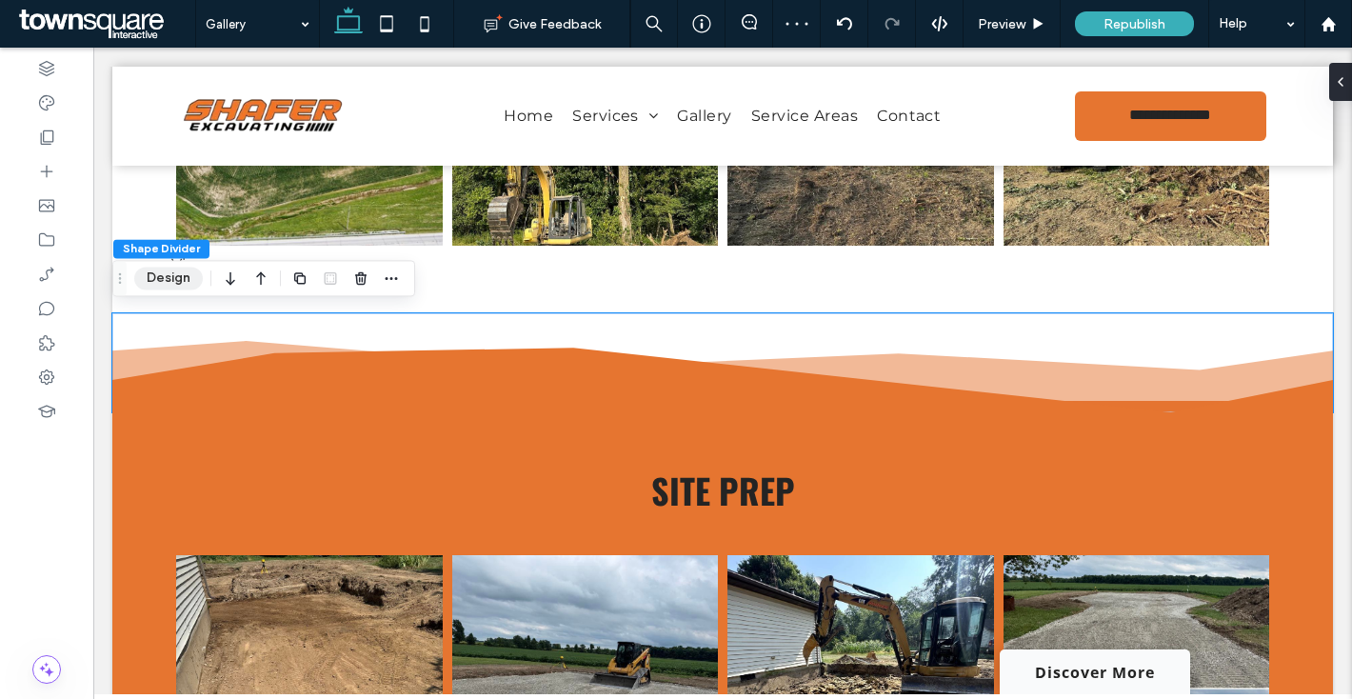
click at [175, 282] on button "Design" at bounding box center [168, 278] width 69 height 23
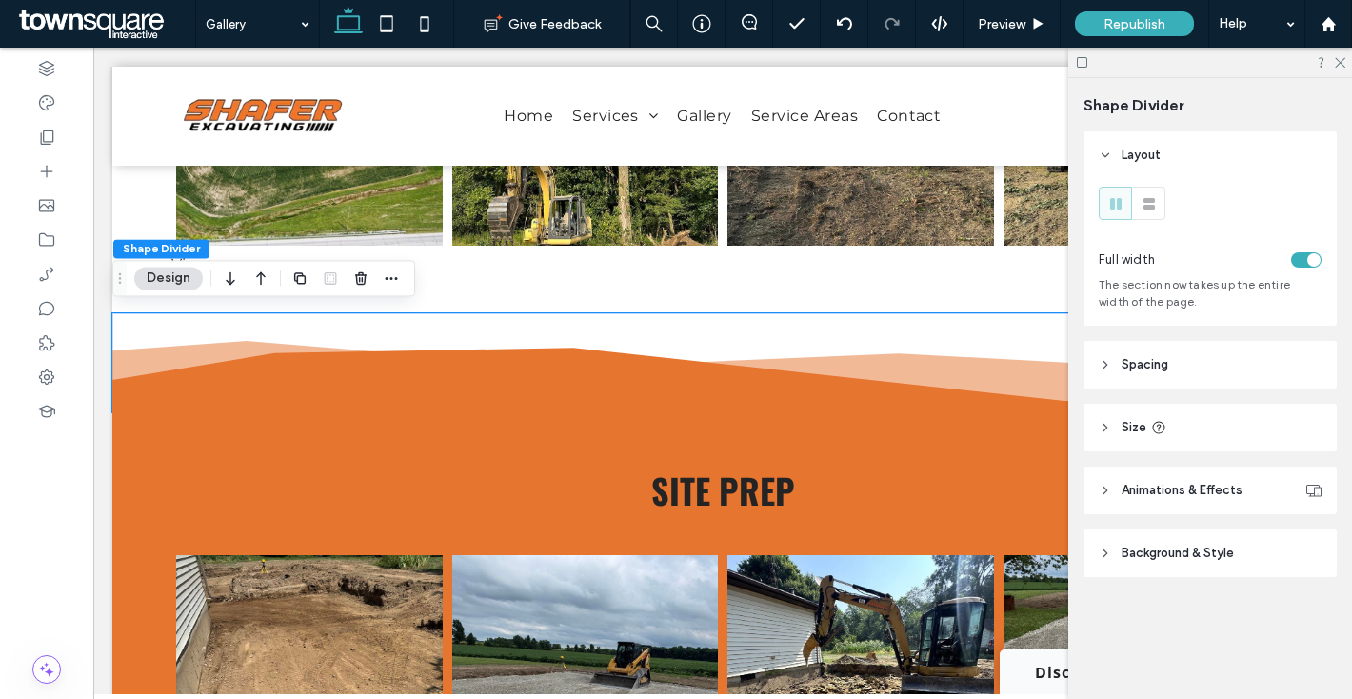
click at [1163, 360] on span "Spacing" at bounding box center [1145, 364] width 47 height 19
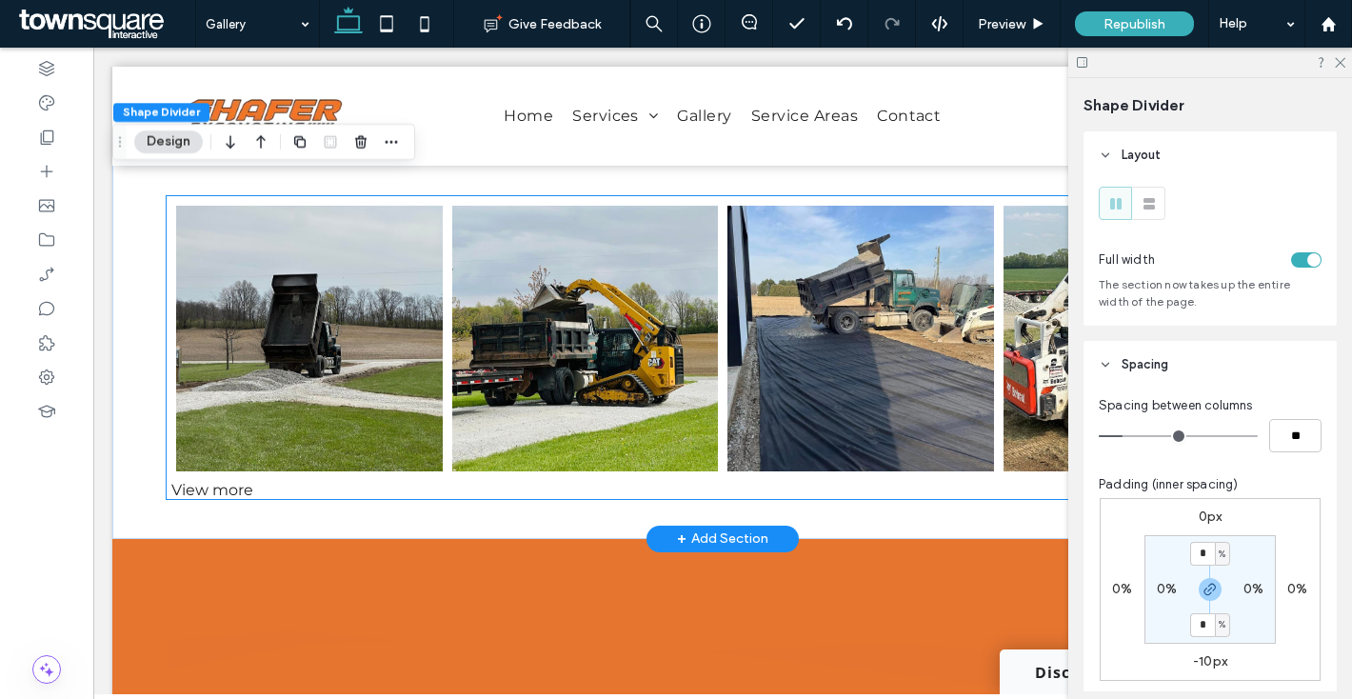
scroll to position [3292, 0]
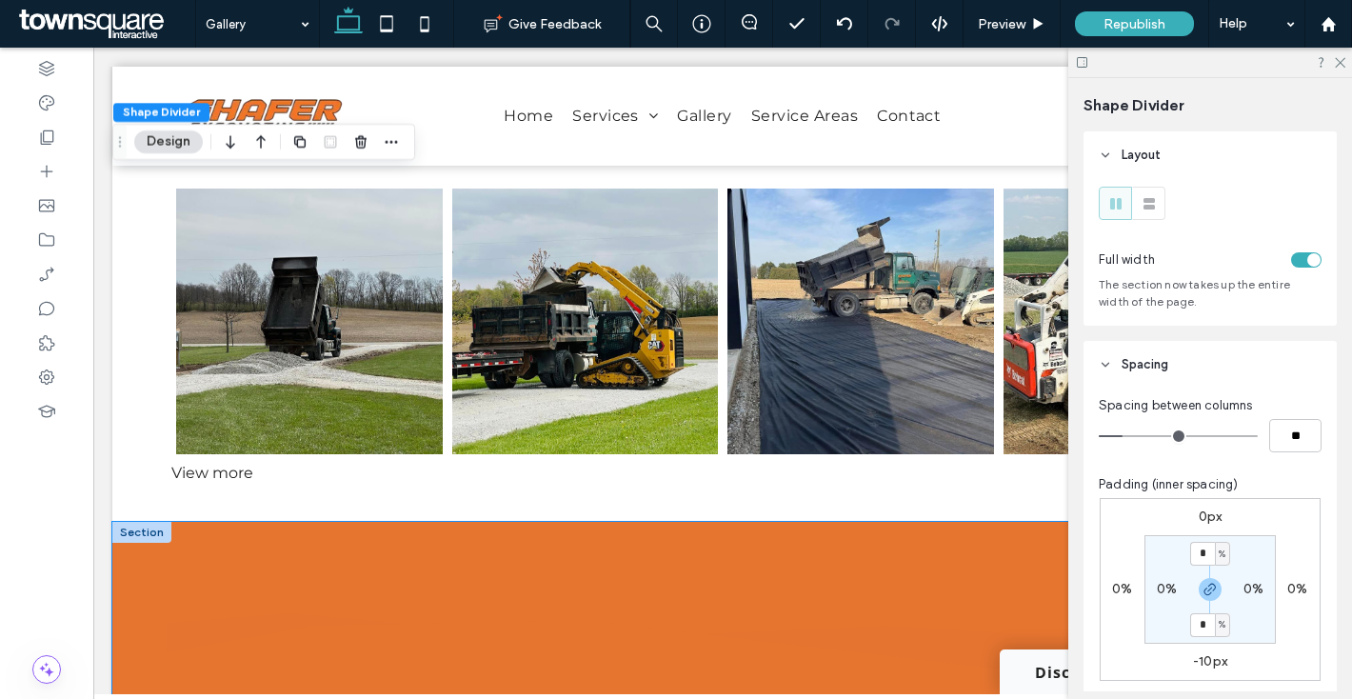
drag, startPoint x: 242, startPoint y: 552, endPoint x: 247, endPoint y: 571, distance: 19.6
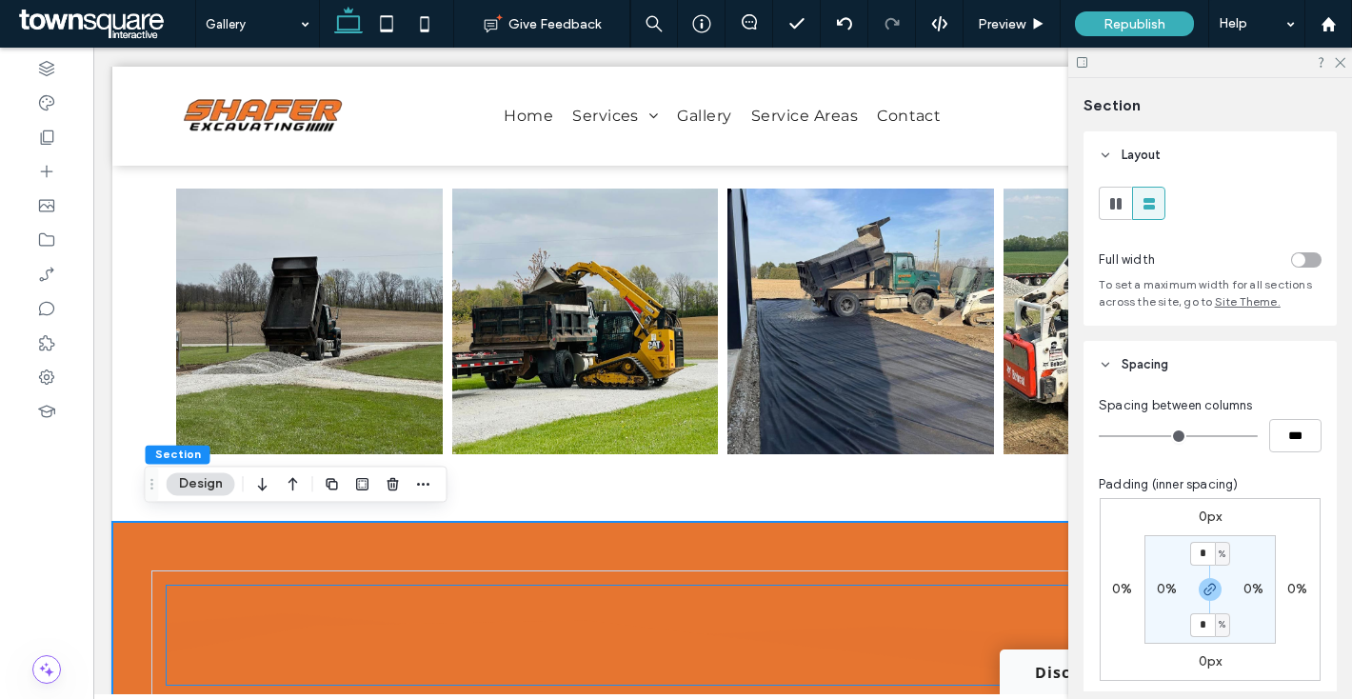
scroll to position [3495, 0]
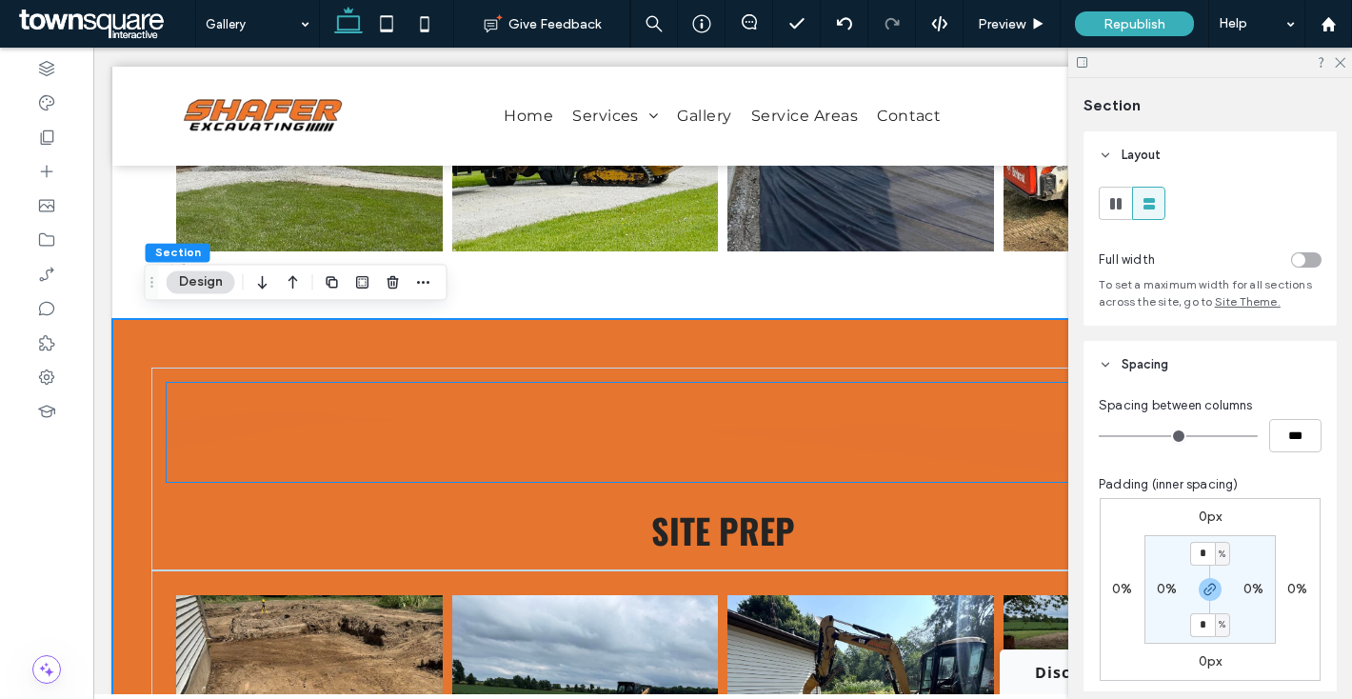
click at [316, 387] on icon at bounding box center [723, 434] width 1112 height 95
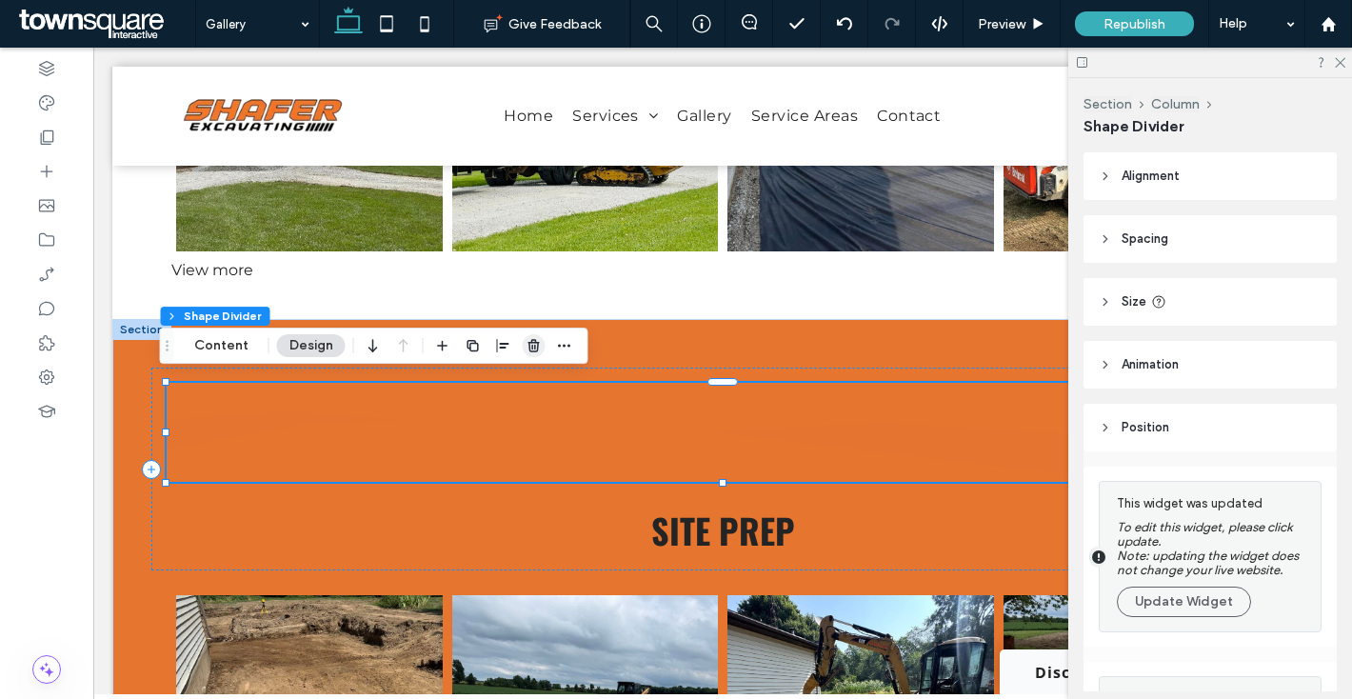
click at [527, 344] on icon "button" at bounding box center [534, 345] width 15 height 15
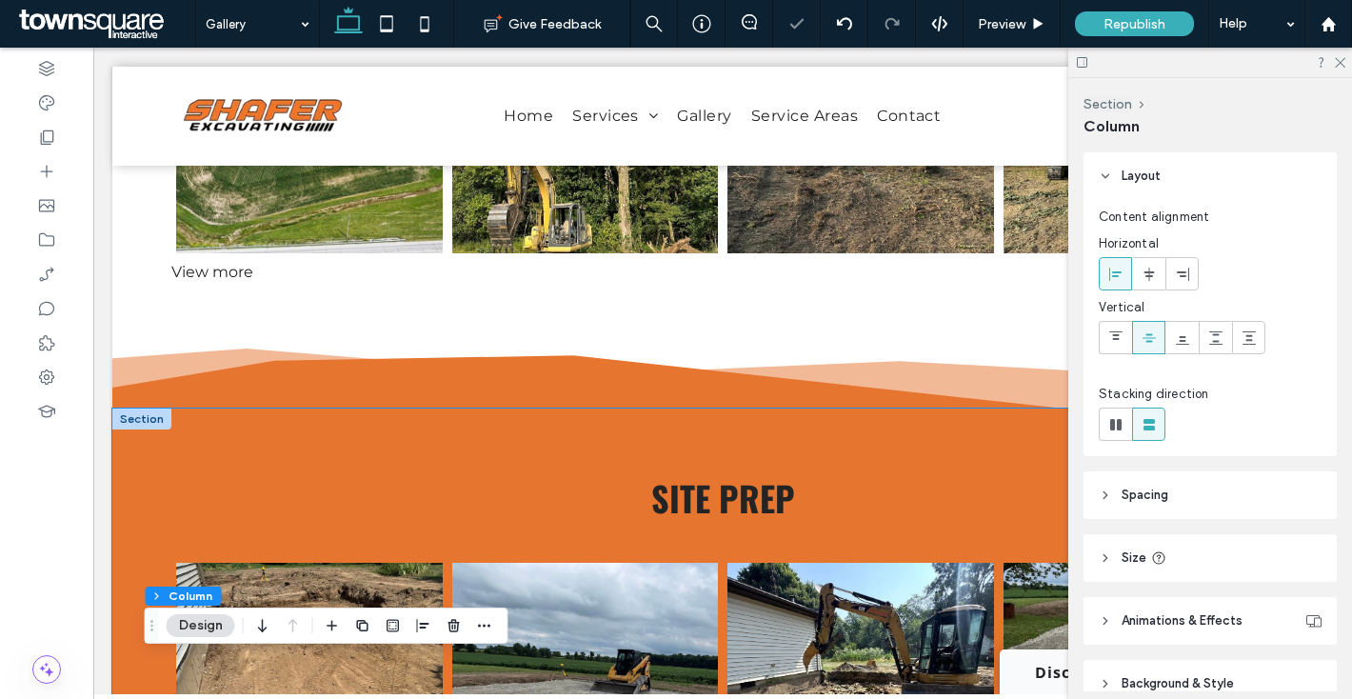
scroll to position [2241, 0]
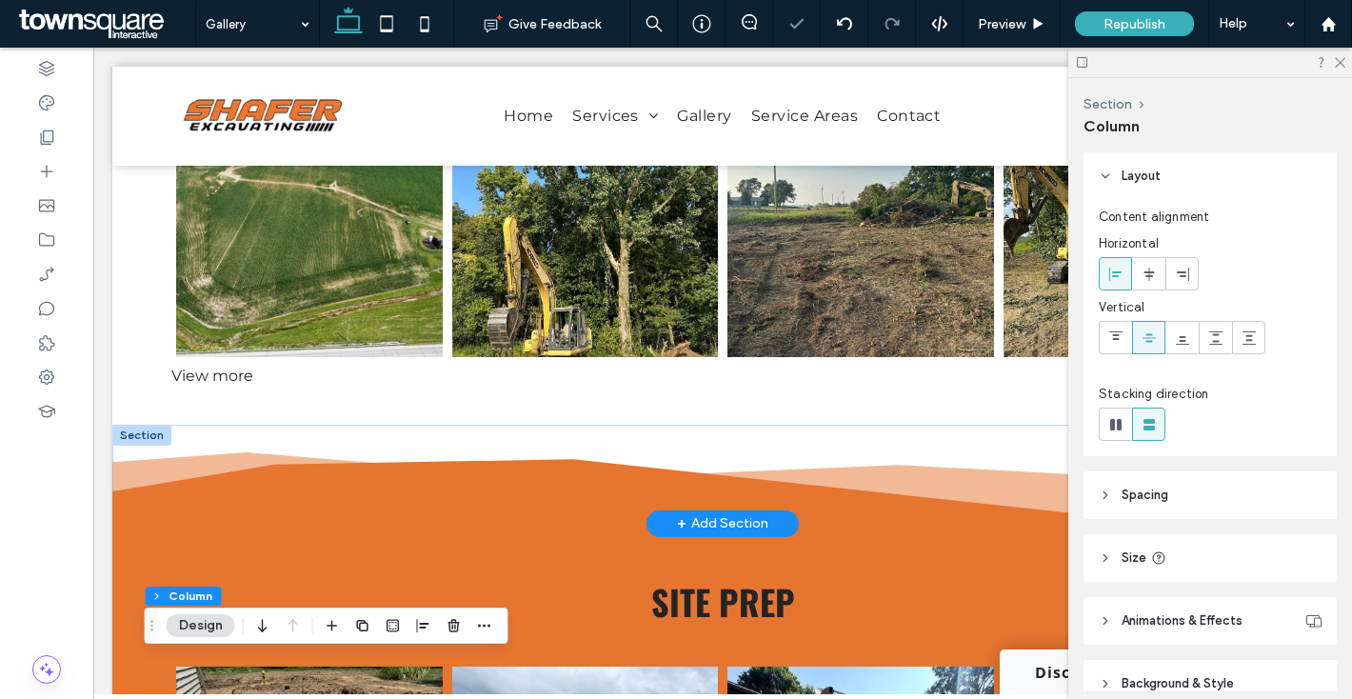
click at [137, 436] on div at bounding box center [141, 435] width 59 height 21
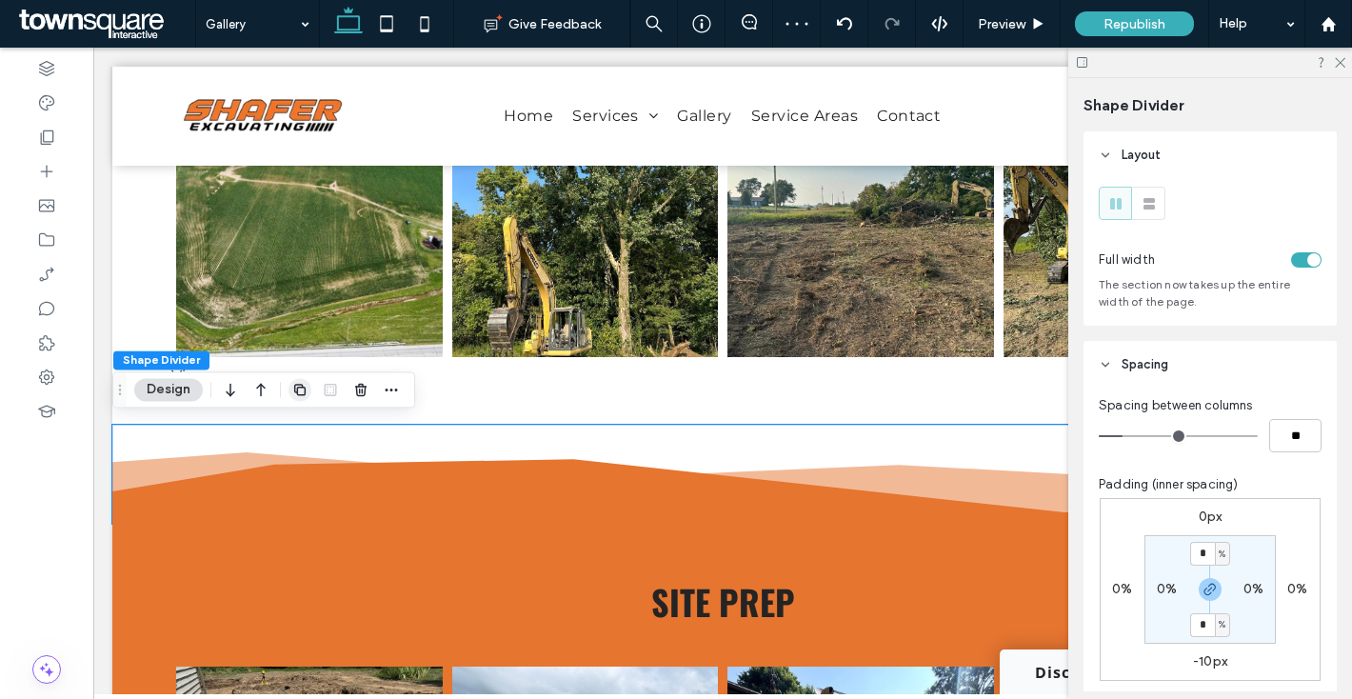
click at [303, 390] on icon "button" at bounding box center [299, 389] width 15 height 15
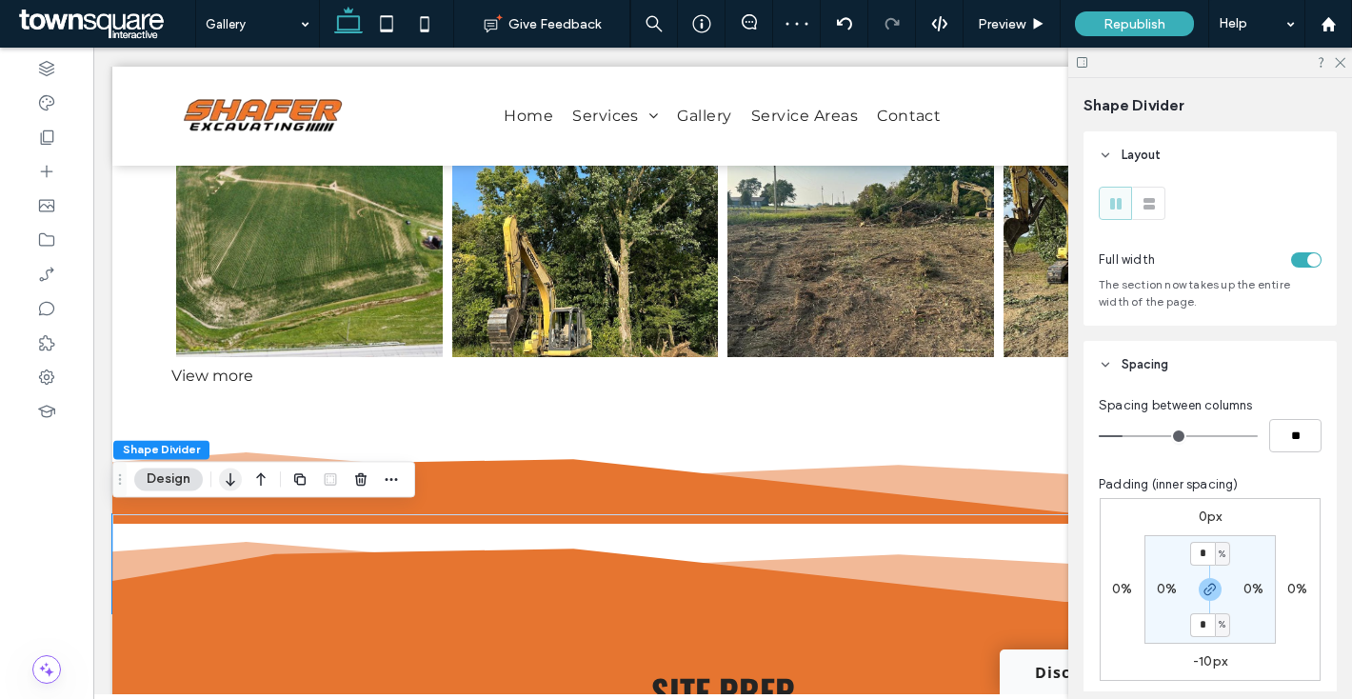
click at [230, 487] on icon "button" at bounding box center [230, 479] width 23 height 34
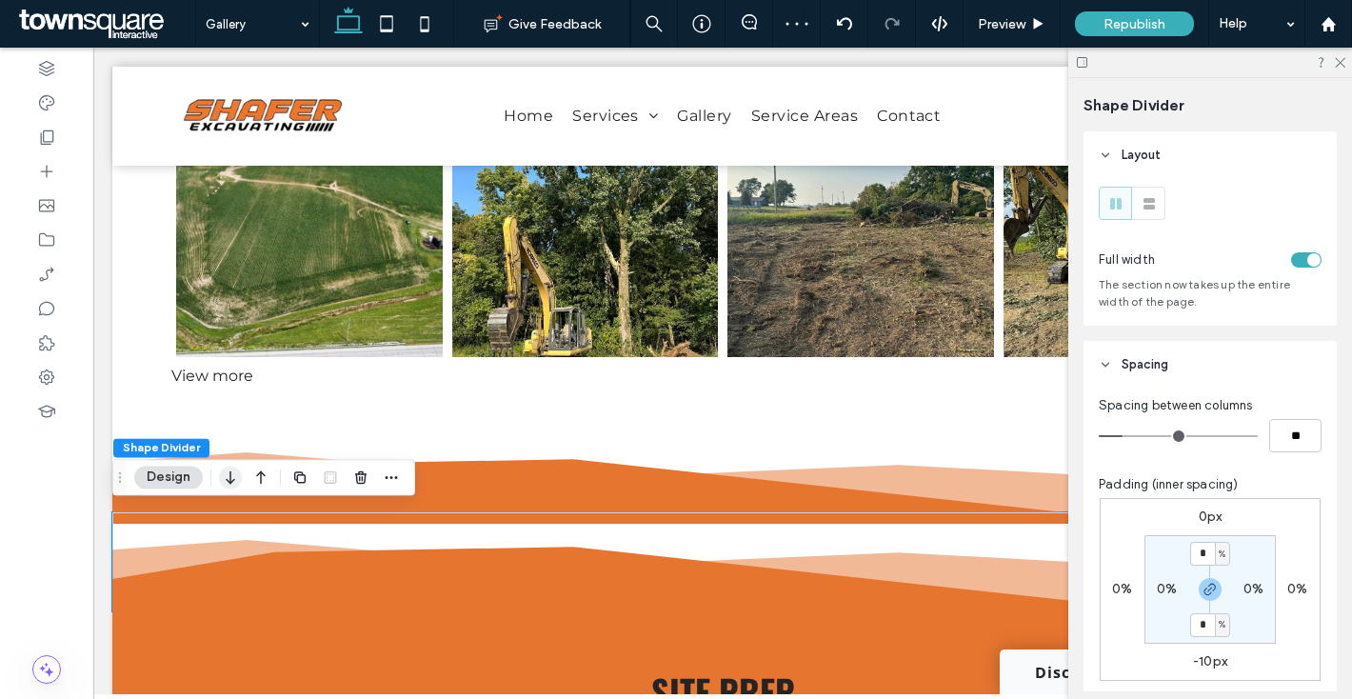
click at [233, 479] on use "button" at bounding box center [230, 477] width 9 height 13
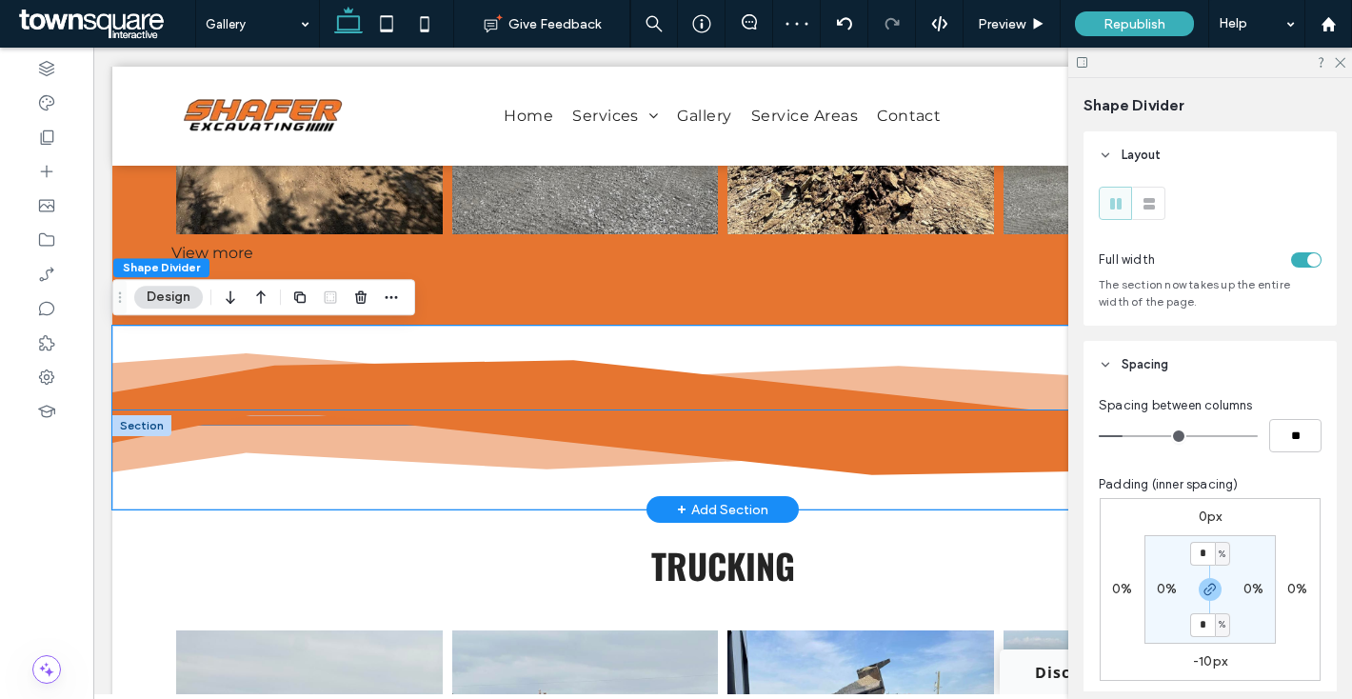
scroll to position [2946, 0]
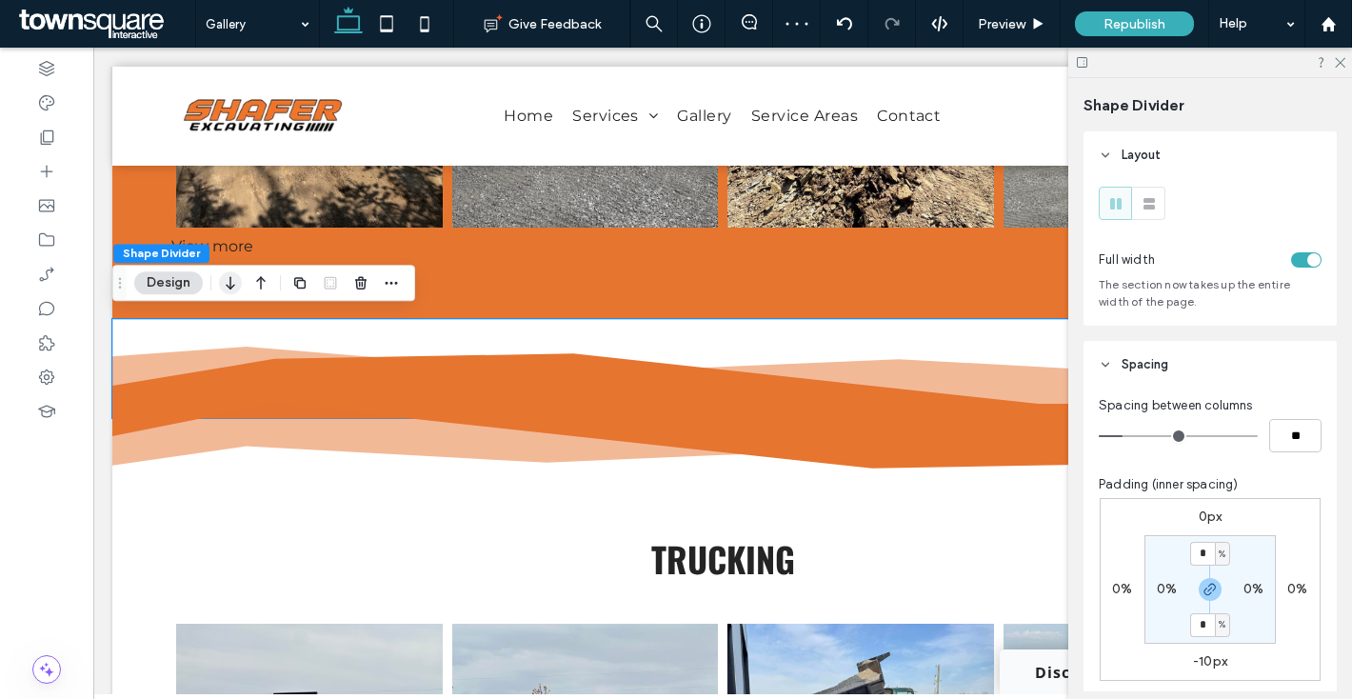
click at [233, 291] on icon "button" at bounding box center [230, 283] width 23 height 34
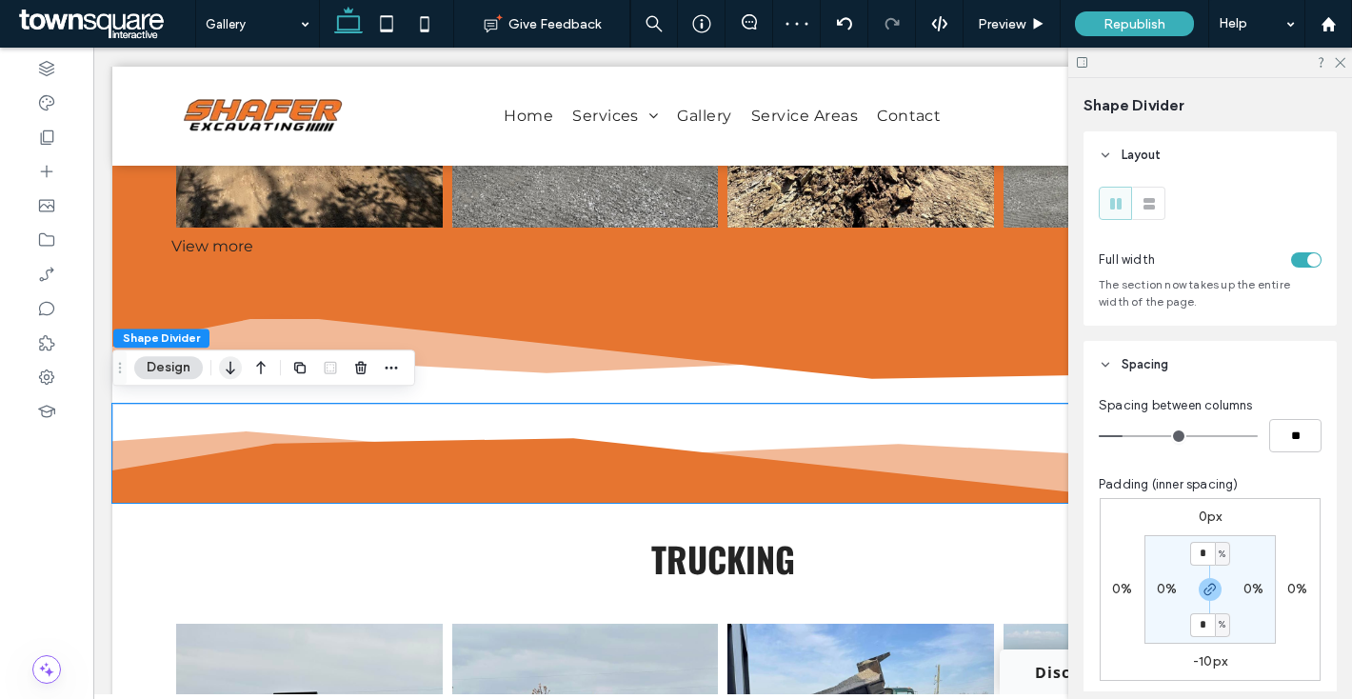
click at [229, 366] on icon "button" at bounding box center [230, 367] width 23 height 34
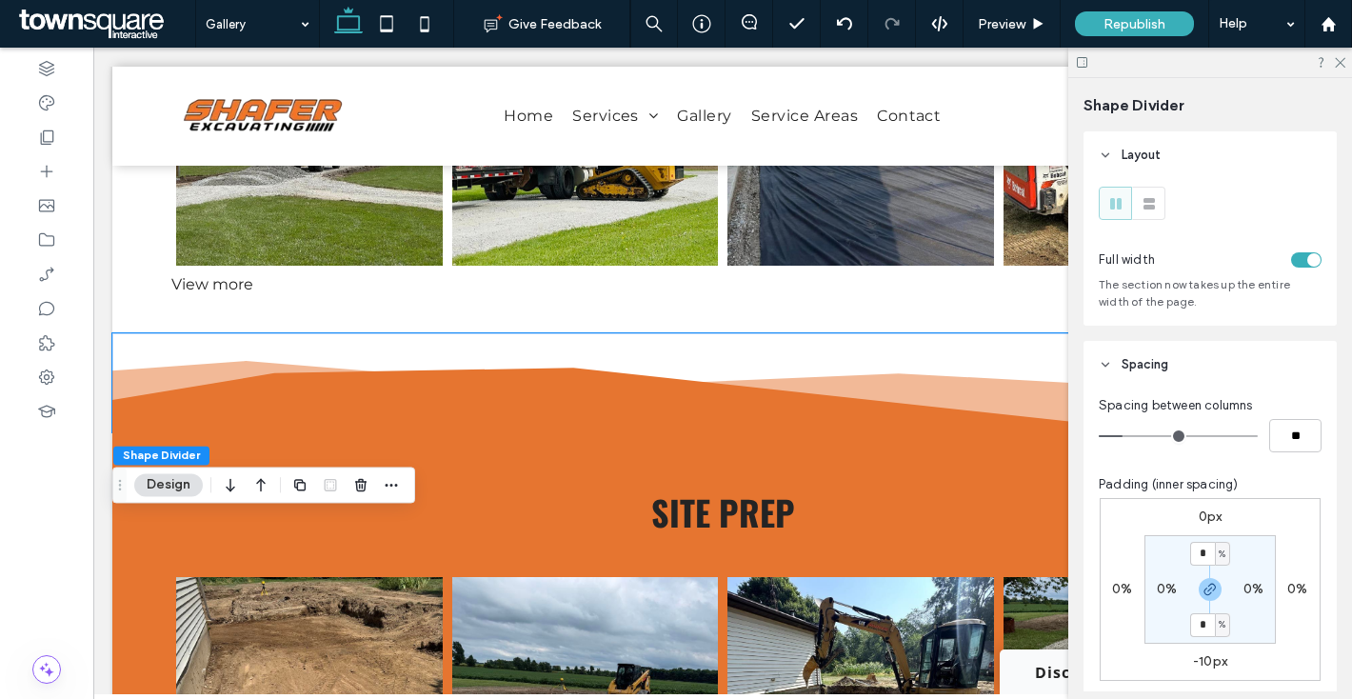
scroll to position [3508, 0]
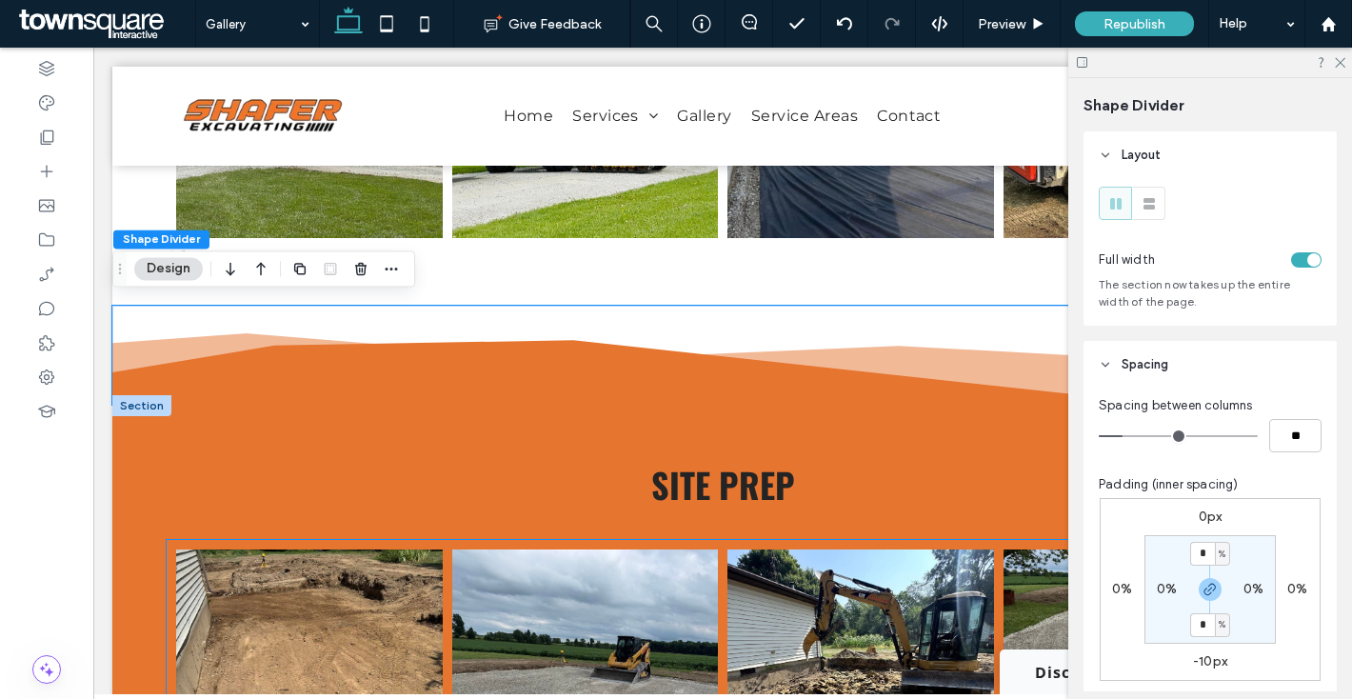
click at [369, 572] on link at bounding box center [309, 682] width 267 height 267
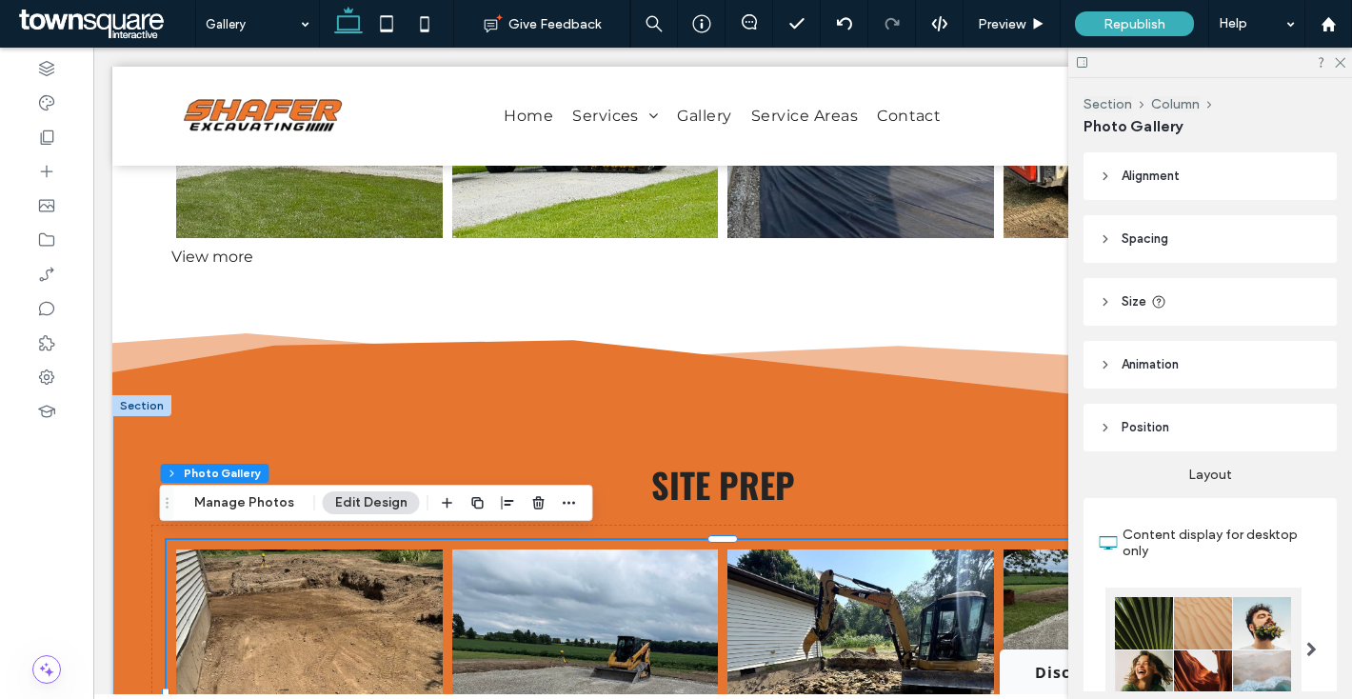
click at [261, 516] on div "Section Column Photo Gallery Manage Photos Edit Design" at bounding box center [376, 503] width 433 height 36
click at [254, 508] on button "Manage Photos" at bounding box center [244, 502] width 125 height 23
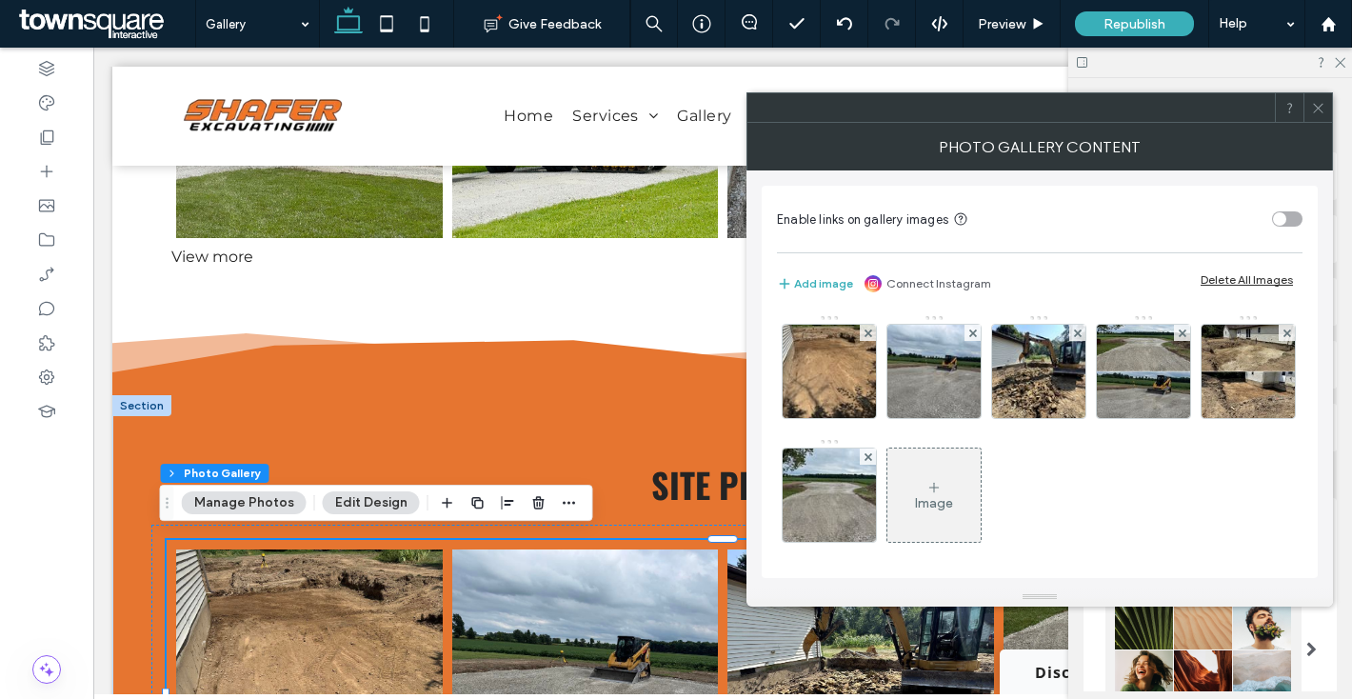
click at [1247, 279] on div "Delete All Images" at bounding box center [1247, 279] width 92 height 14
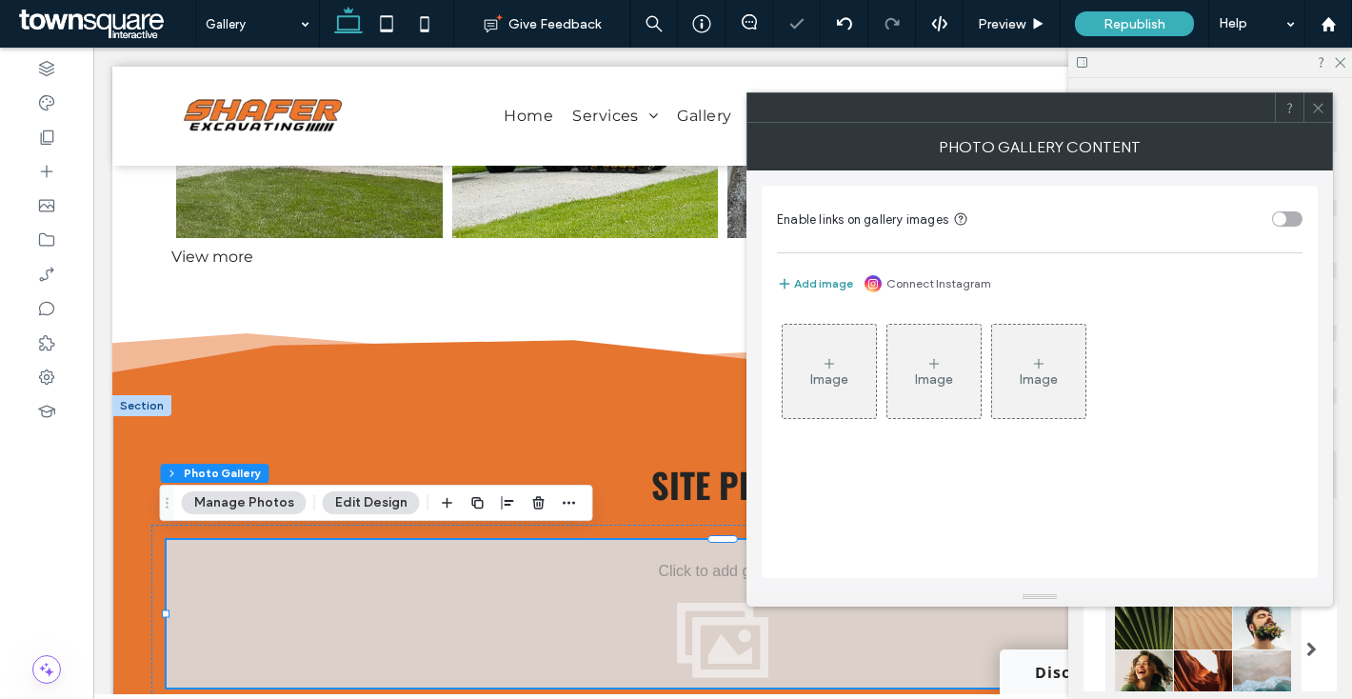
click at [820, 286] on button "Add image" at bounding box center [815, 283] width 76 height 23
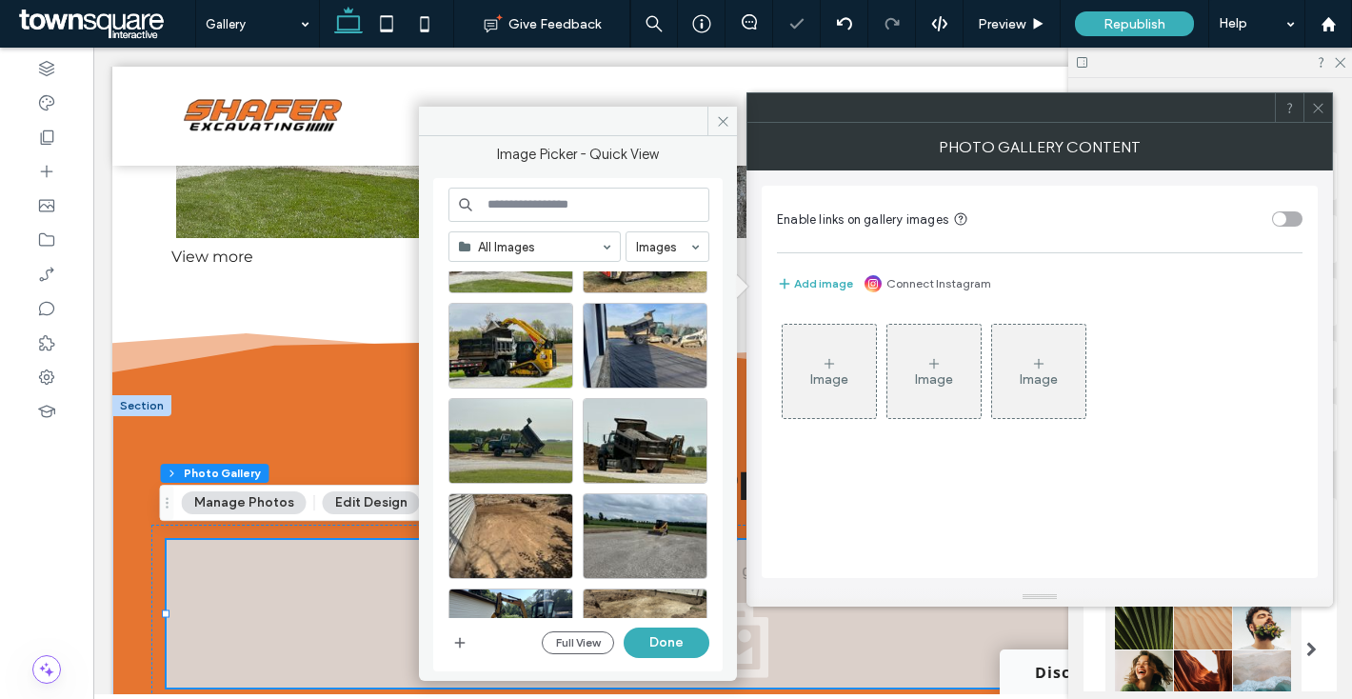
scroll to position [273, 0]
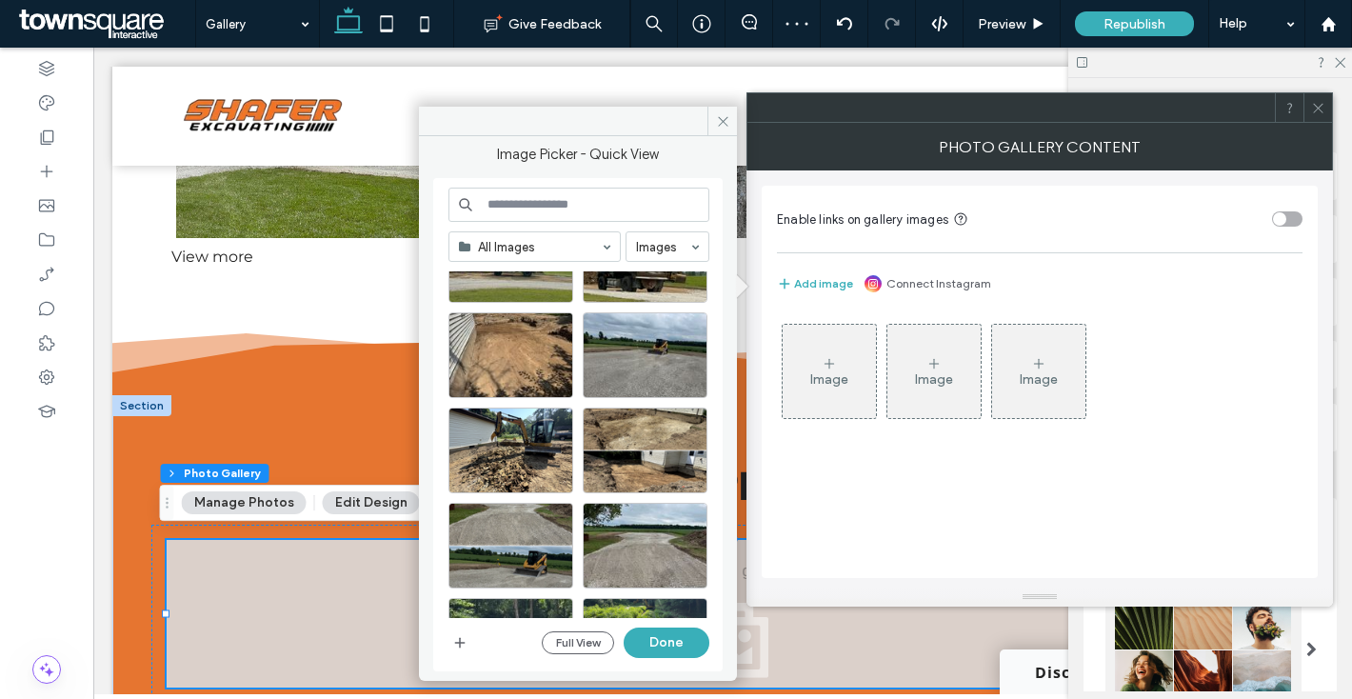
click at [548, 223] on div "All Images Images Site Images Full View Done" at bounding box center [579, 425] width 261 height 475
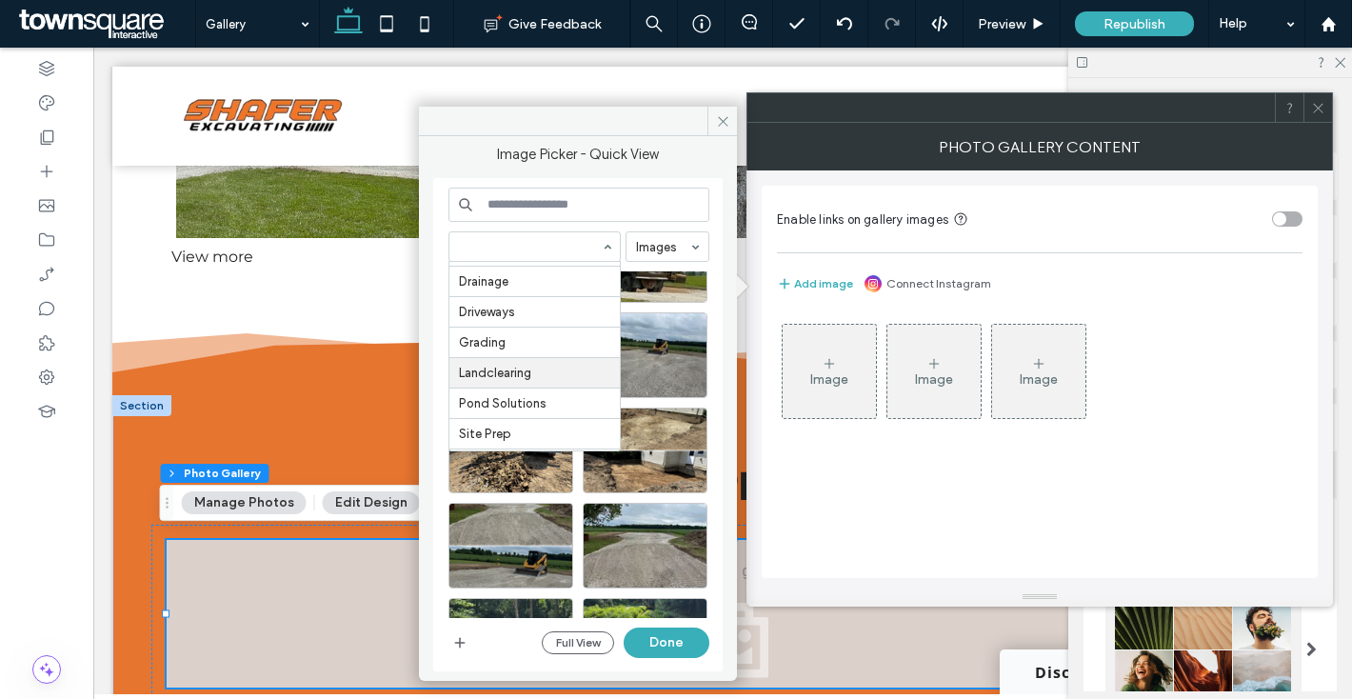
scroll to position [509, 0]
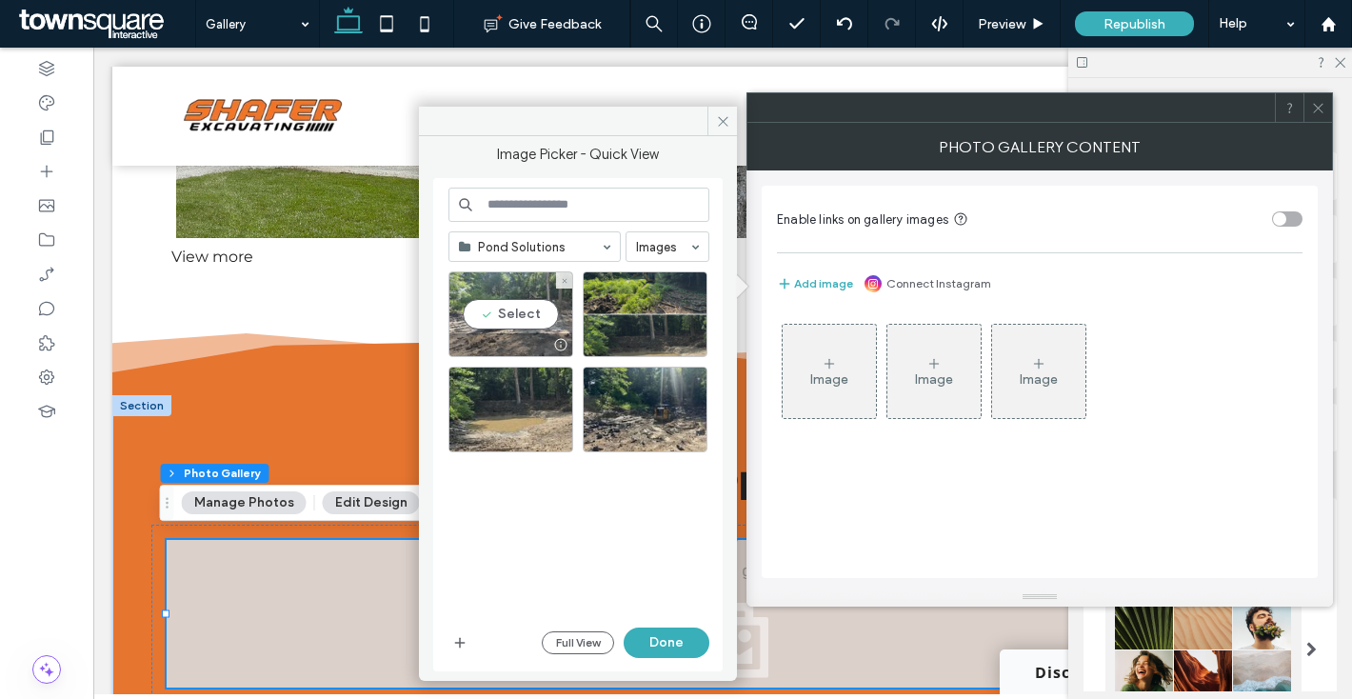
click at [482, 306] on div "Select" at bounding box center [511, 314] width 125 height 86
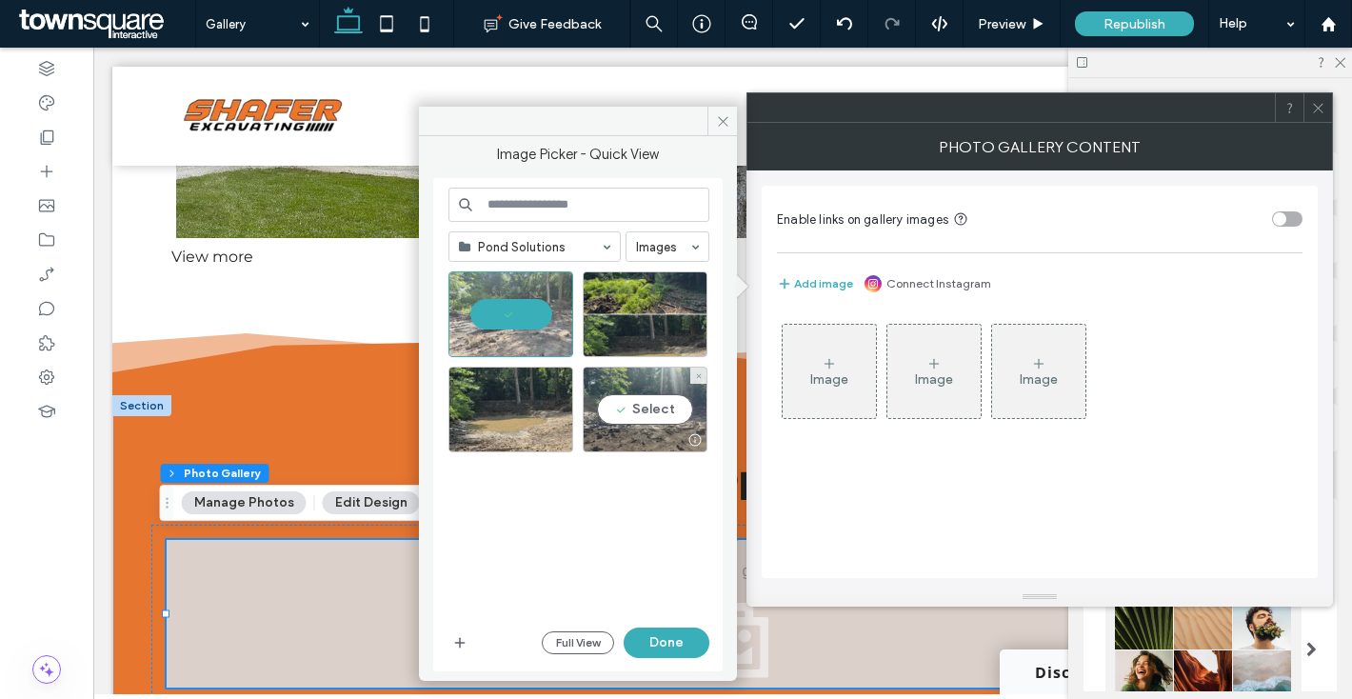
click at [613, 413] on div "Select" at bounding box center [645, 410] width 125 height 86
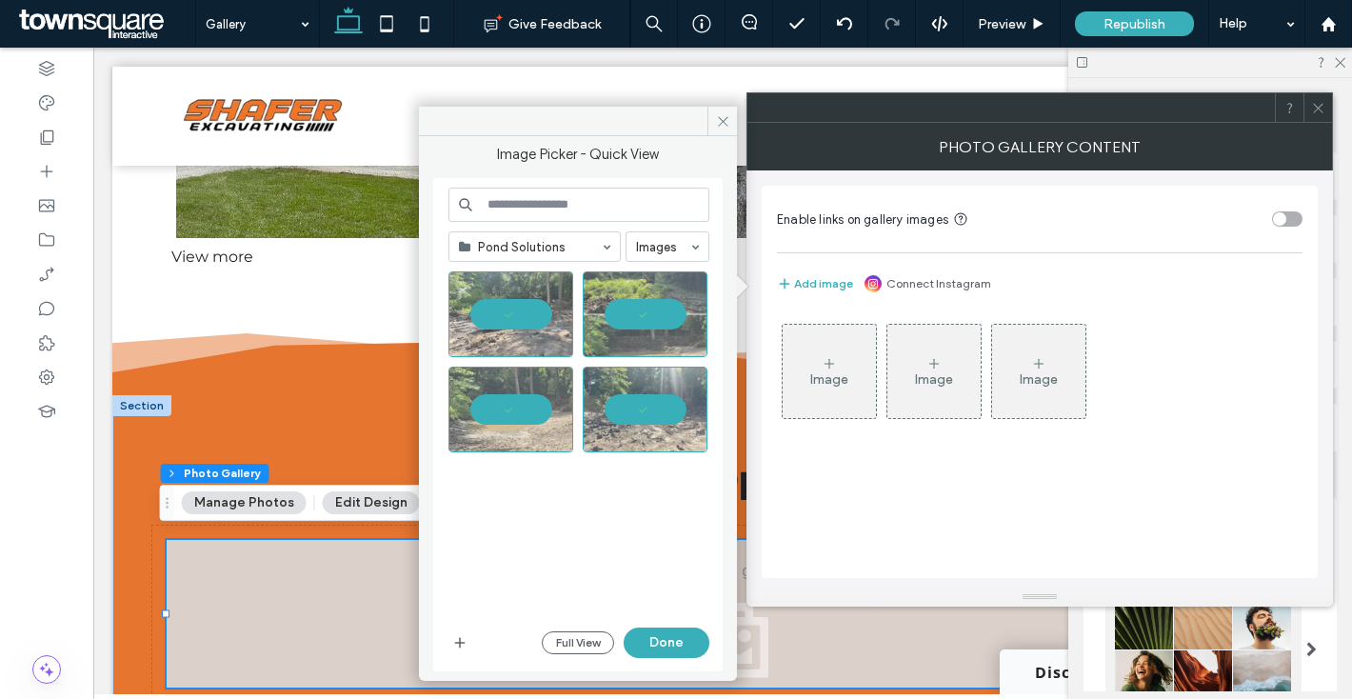
click at [672, 625] on div "Pond Solutions Images Full View Done" at bounding box center [579, 425] width 261 height 475
click at [672, 634] on button "Done" at bounding box center [667, 643] width 86 height 30
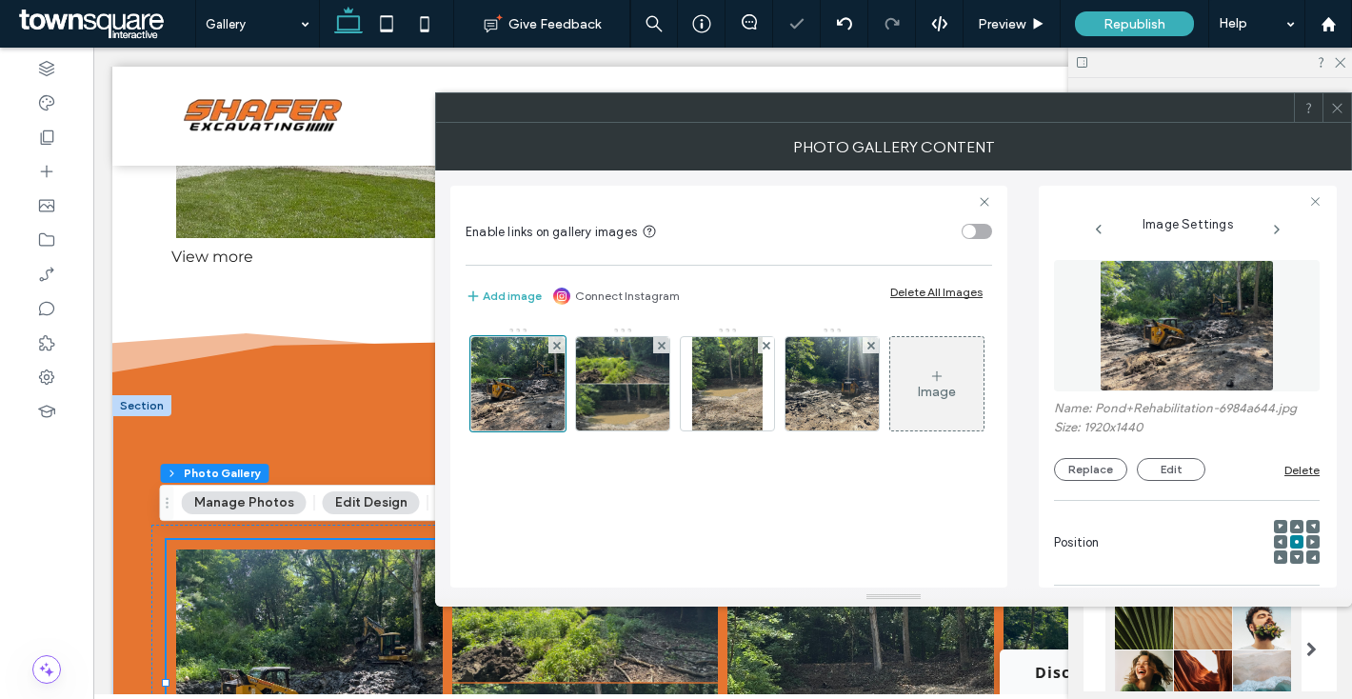
click at [1339, 103] on icon at bounding box center [1337, 108] width 14 height 14
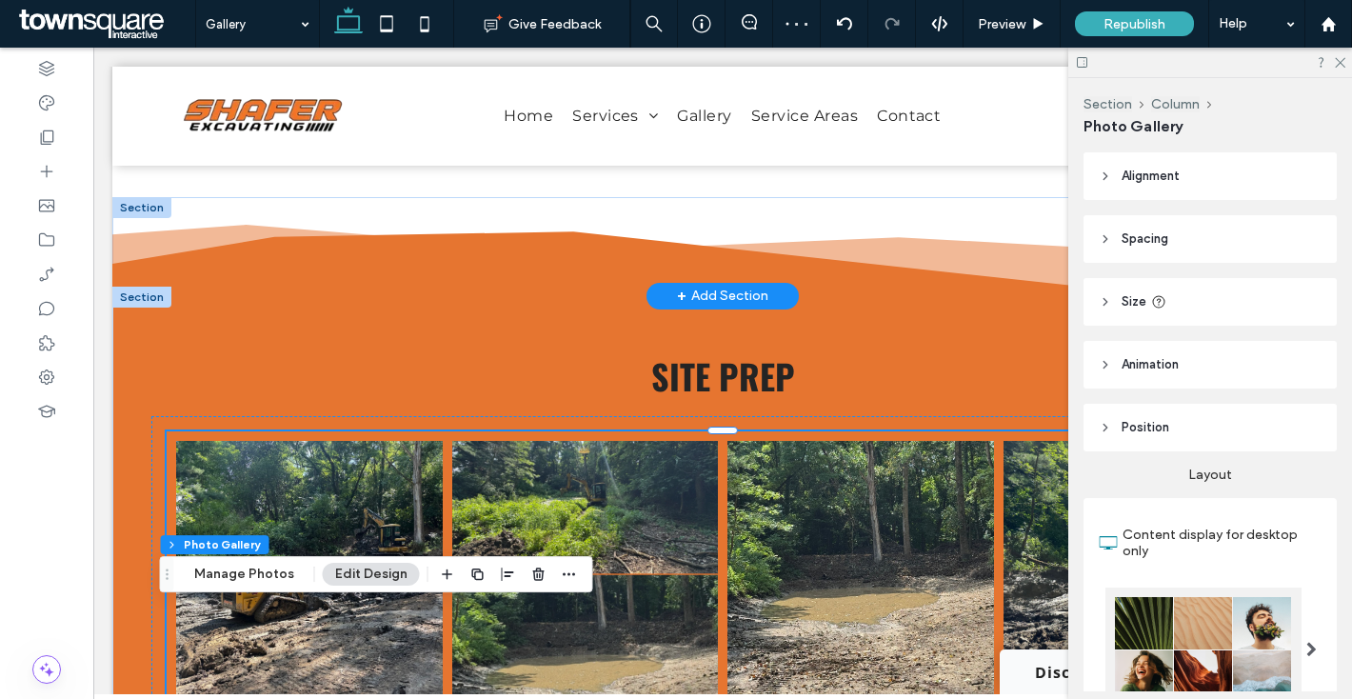
scroll to position [3417, 0]
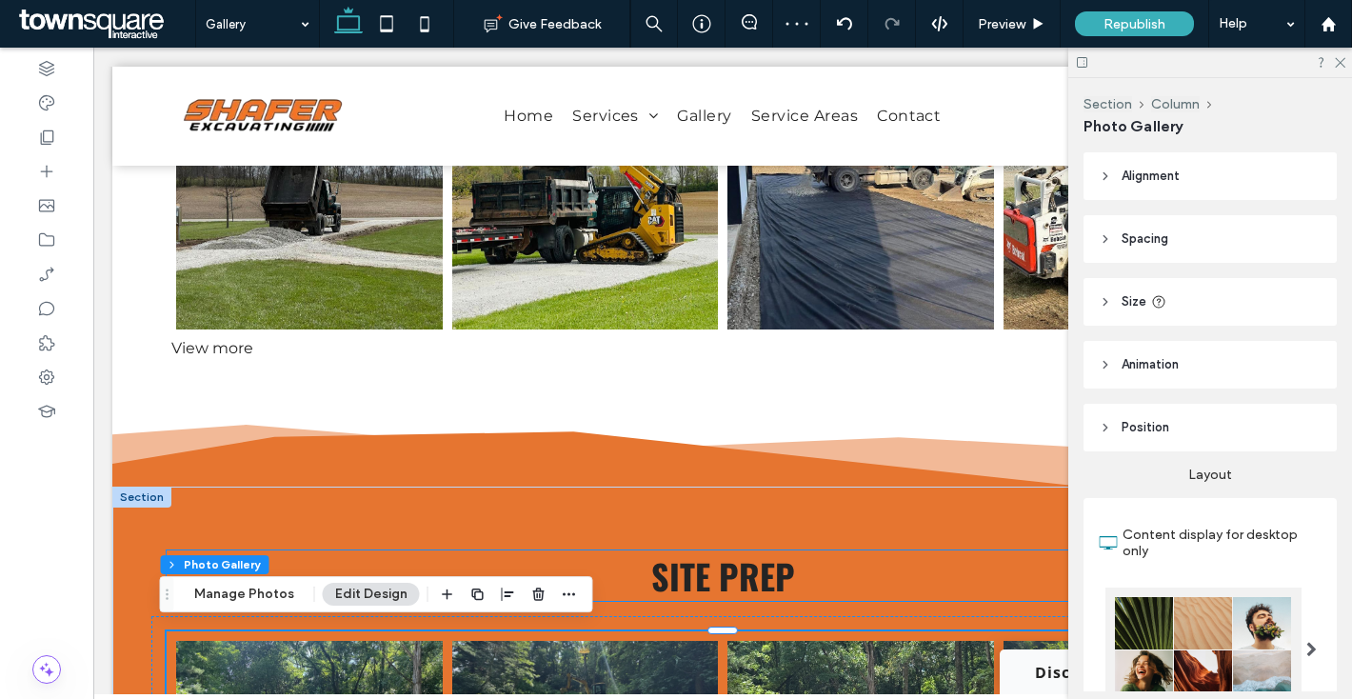
click at [730, 578] on span "Site PRep" at bounding box center [723, 575] width 144 height 50
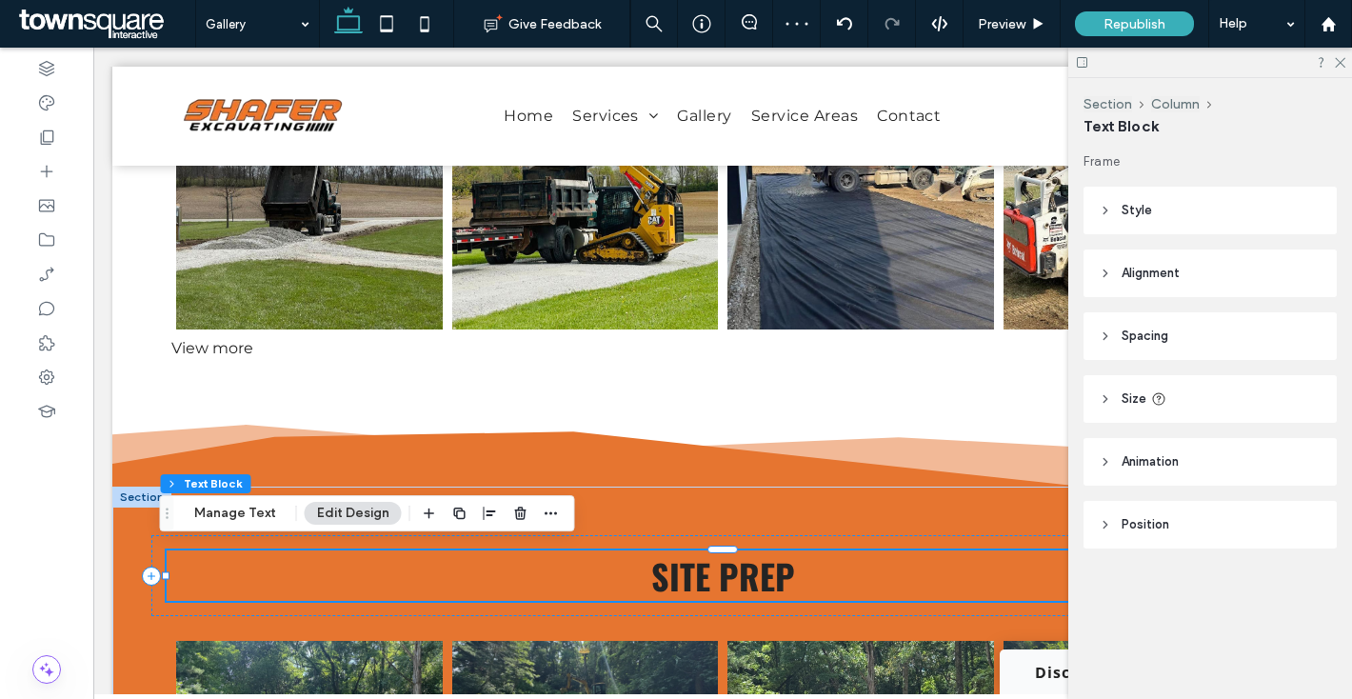
click at [730, 578] on span "Site PRep" at bounding box center [723, 575] width 144 height 50
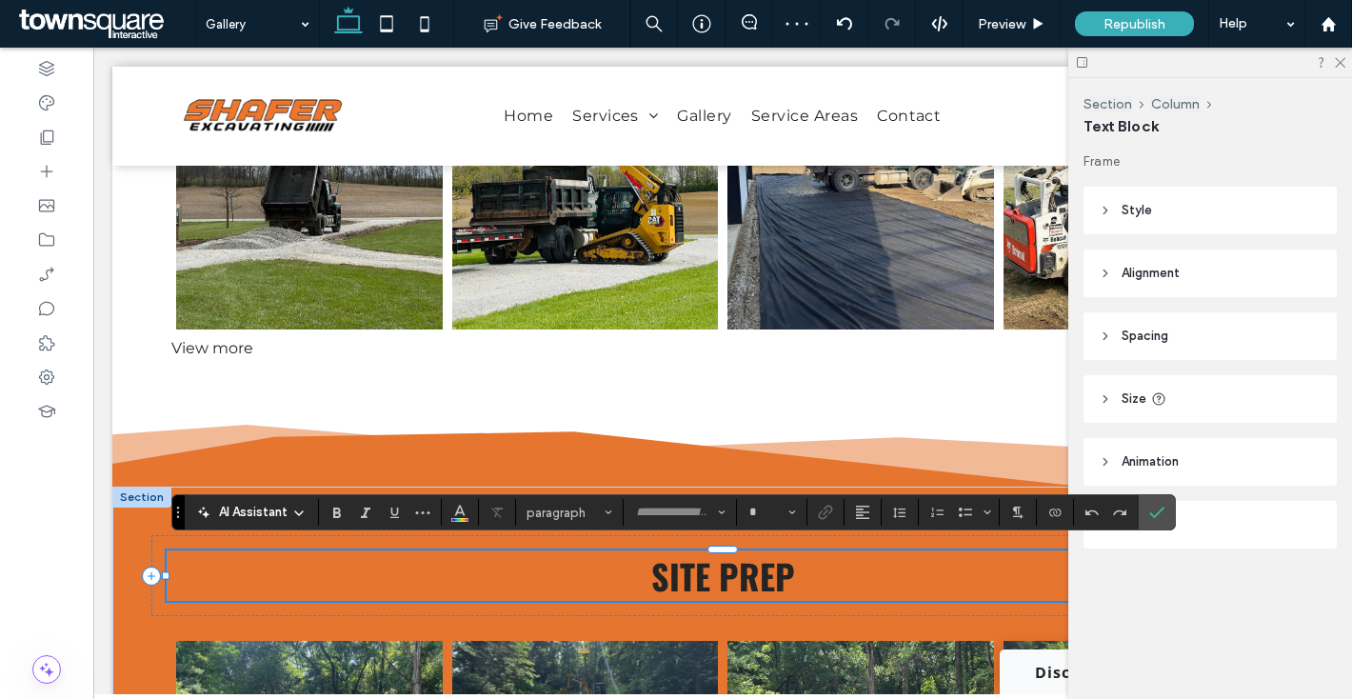
type input "******"
type input "**"
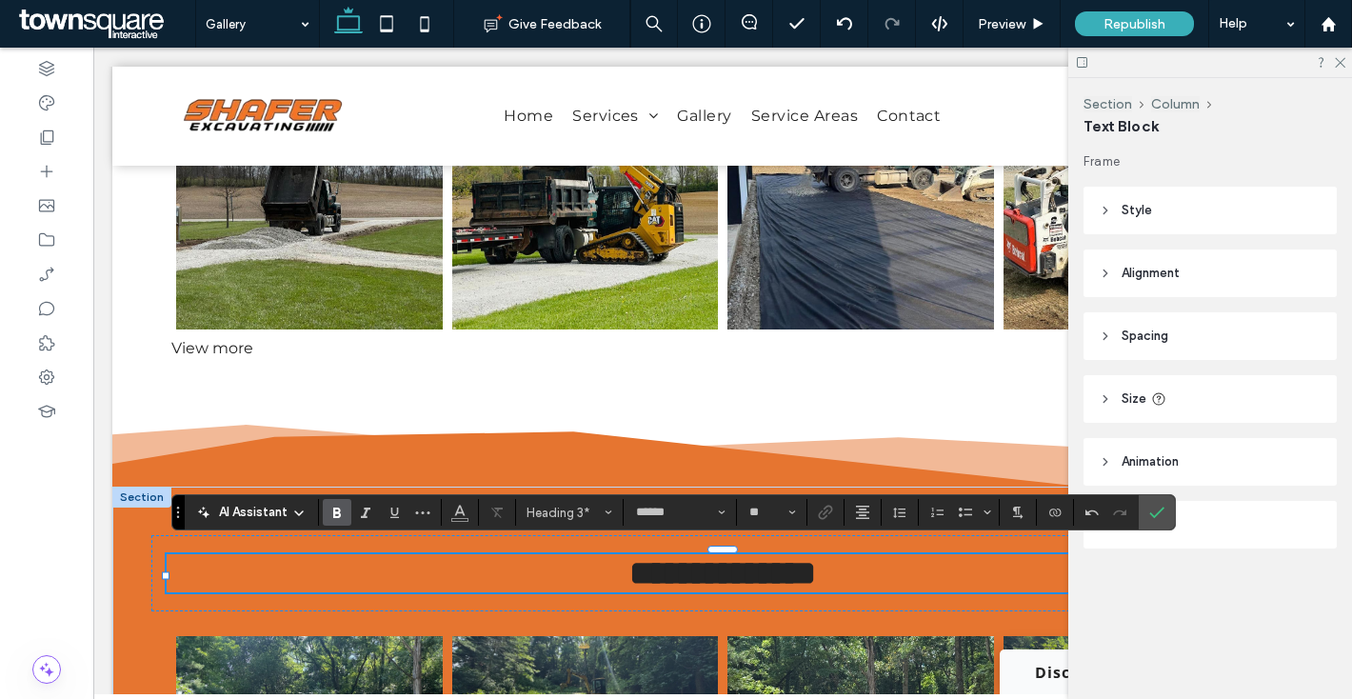
click at [1163, 510] on icon "Confirm" at bounding box center [1156, 512] width 15 height 15
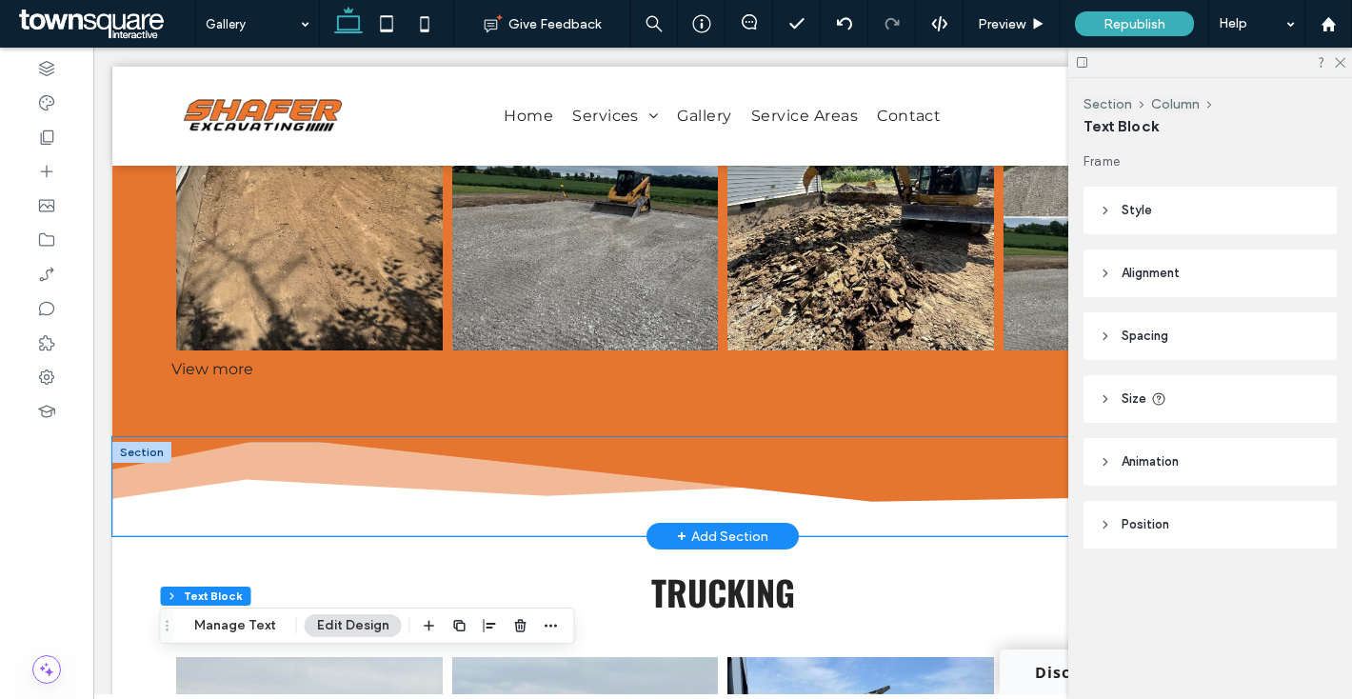
scroll to position [2824, 0]
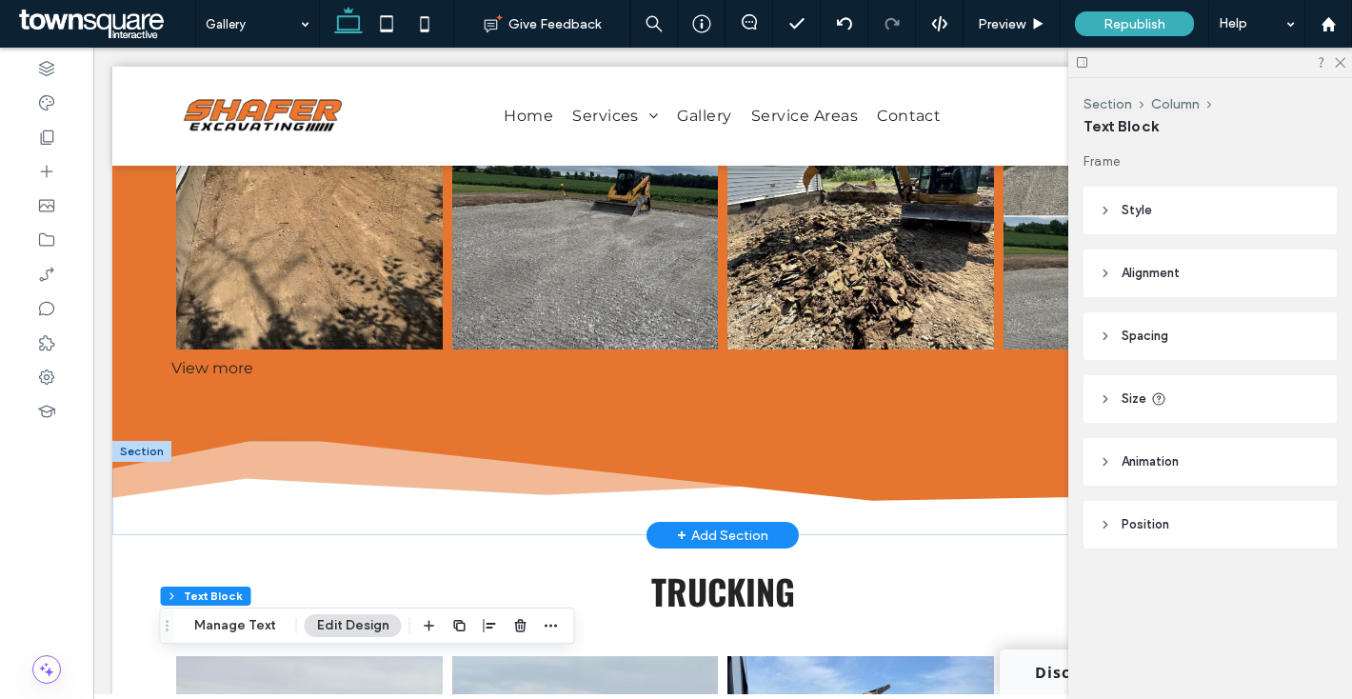
click at [150, 450] on div at bounding box center [141, 451] width 59 height 21
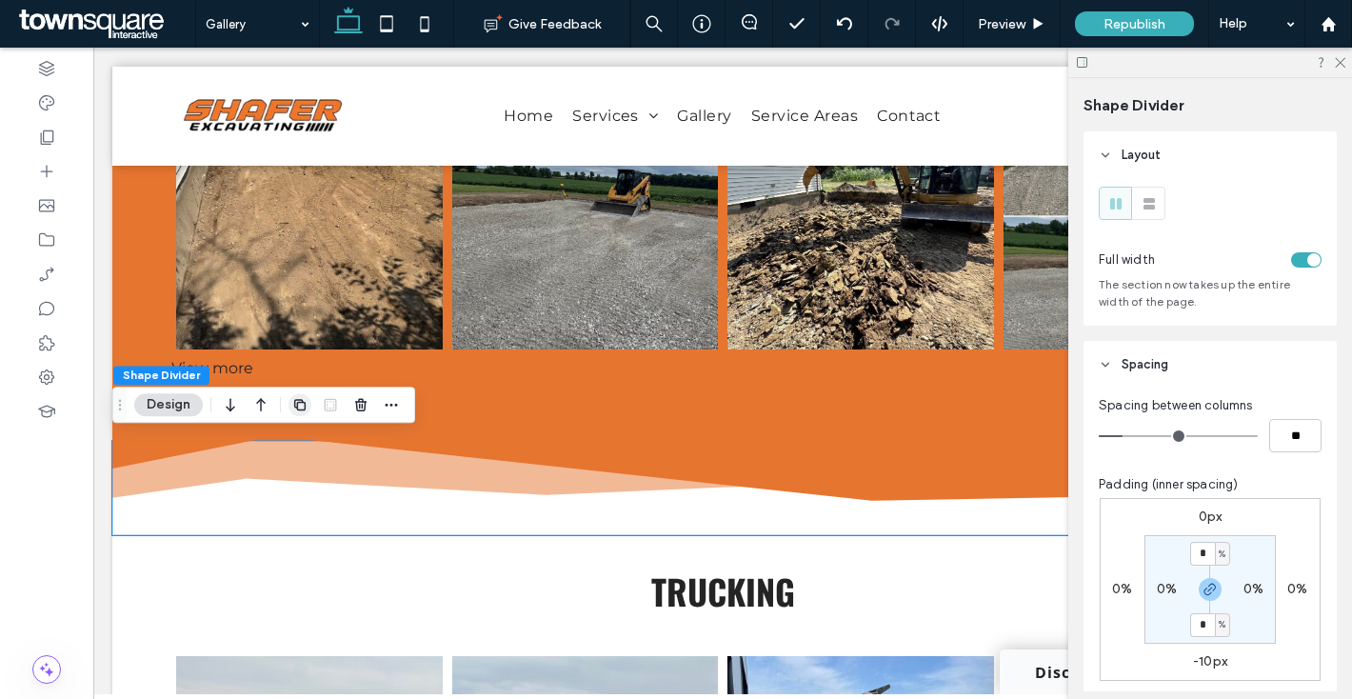
click at [299, 410] on icon "button" at bounding box center [299, 404] width 15 height 15
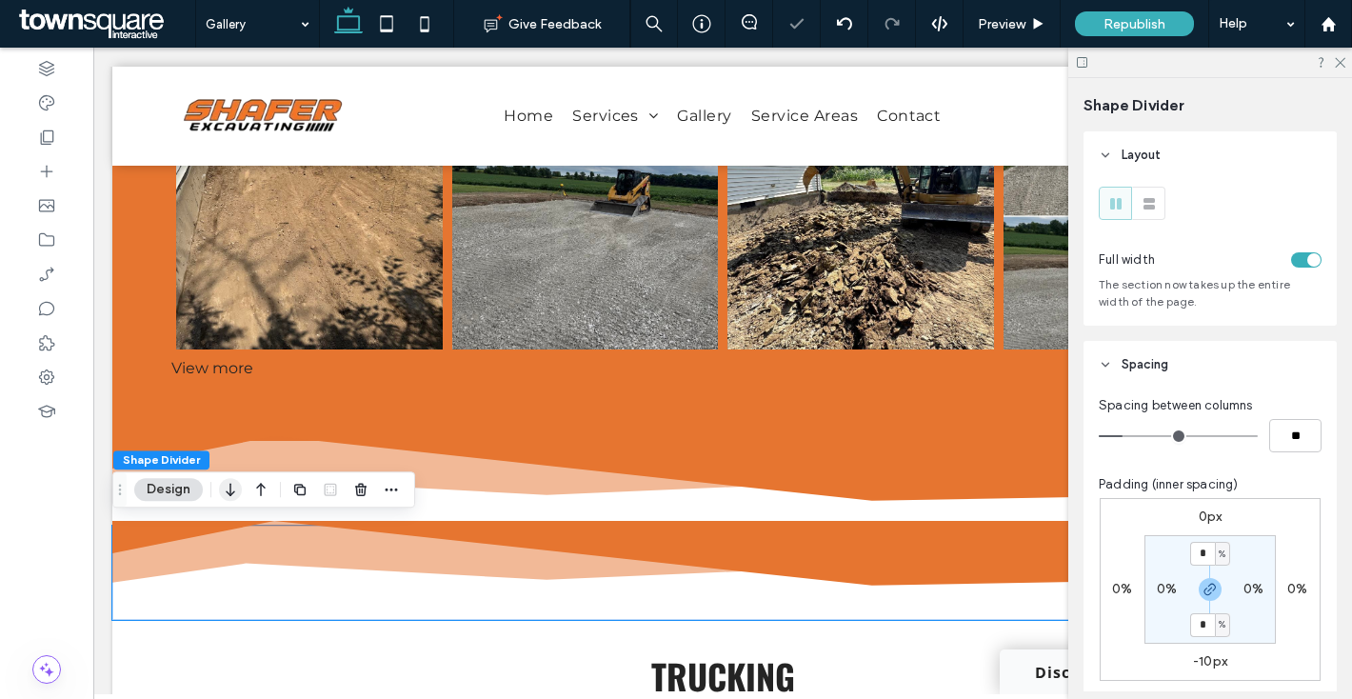
click at [230, 488] on use "button" at bounding box center [230, 490] width 9 height 13
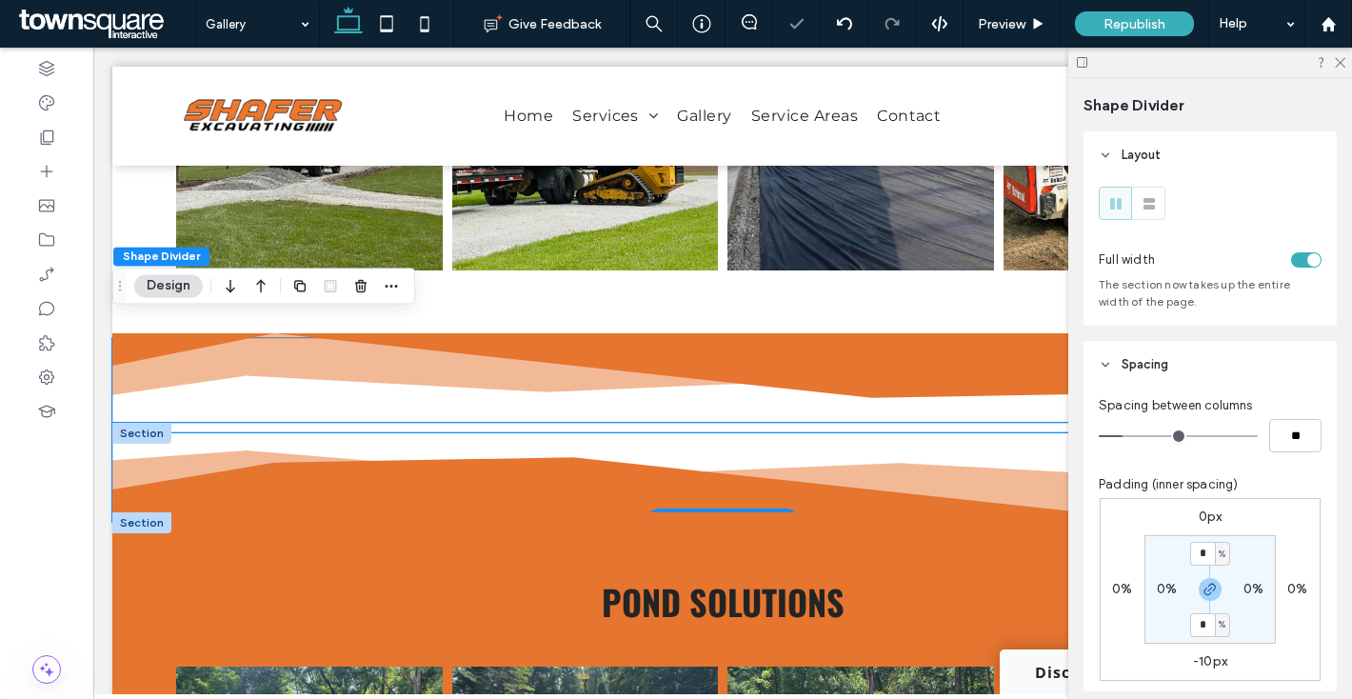
scroll to position [3492, 0]
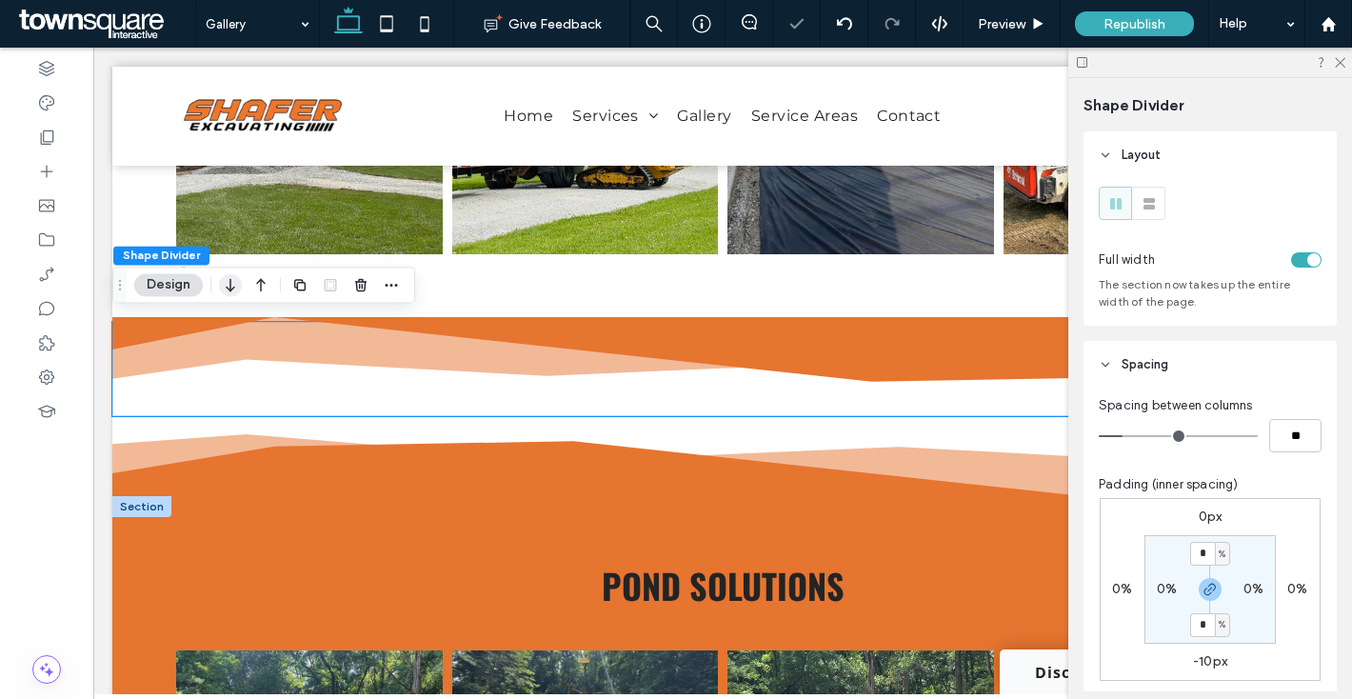
click at [228, 288] on use "button" at bounding box center [230, 285] width 9 height 13
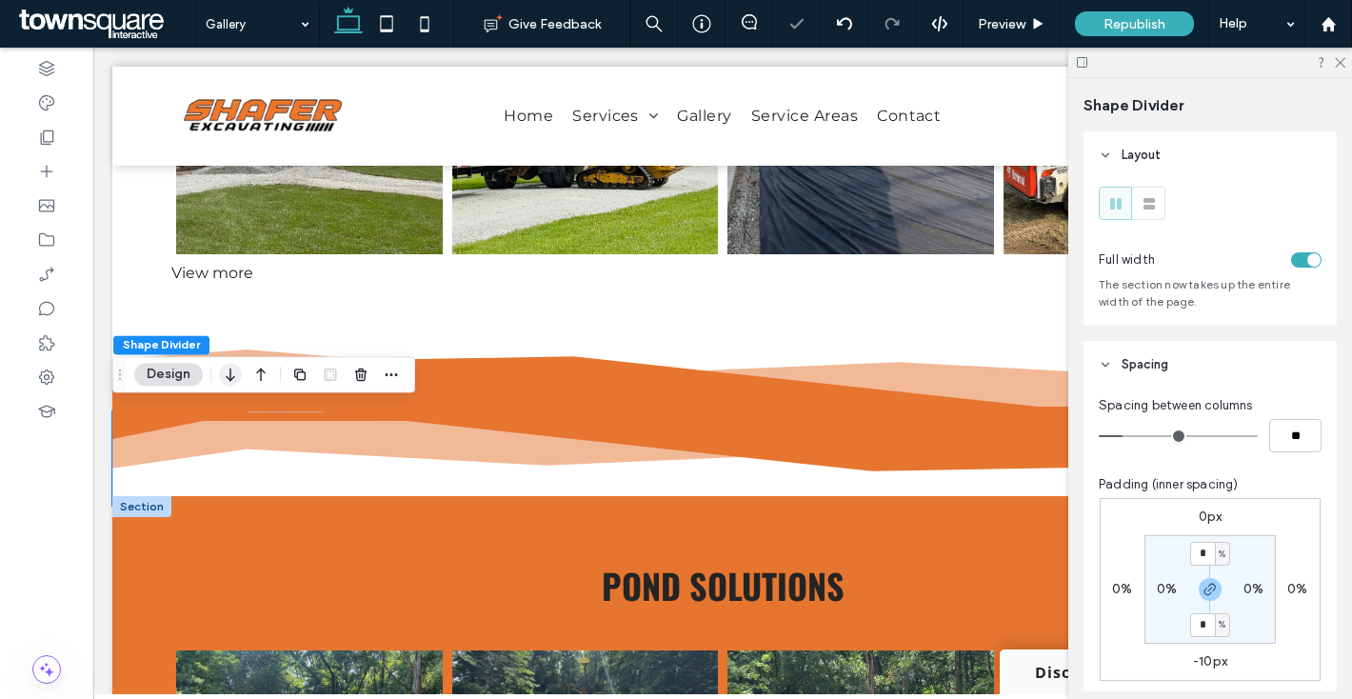
click at [227, 380] on icon "button" at bounding box center [230, 374] width 23 height 34
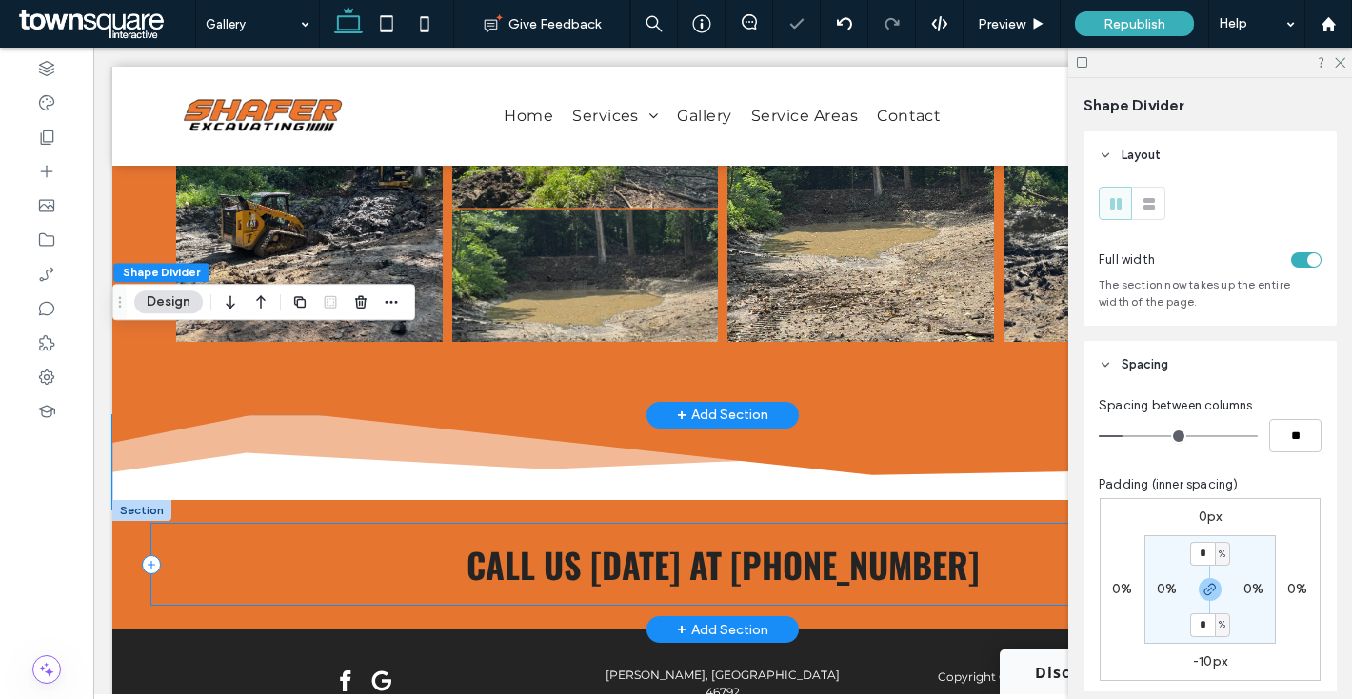
scroll to position [3086, 0]
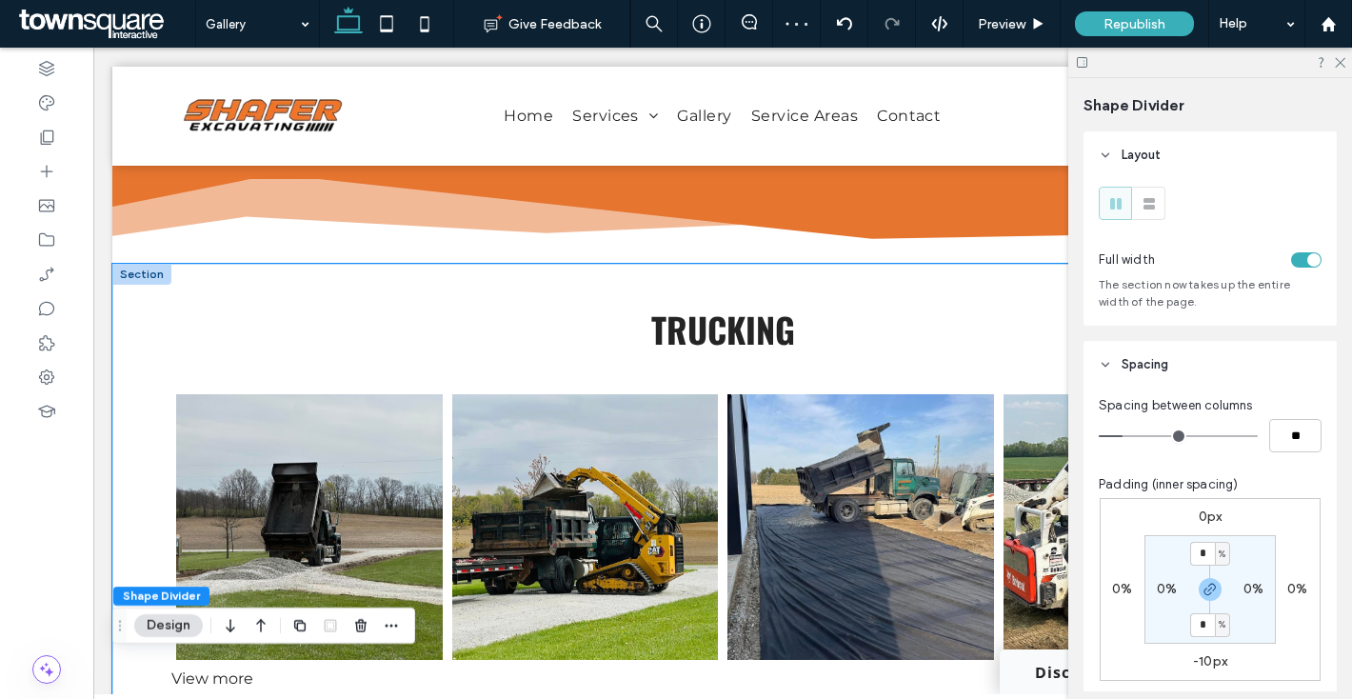
click at [129, 309] on div "trucking Button Button Button Button Button Button View more" at bounding box center [722, 496] width 1221 height 464
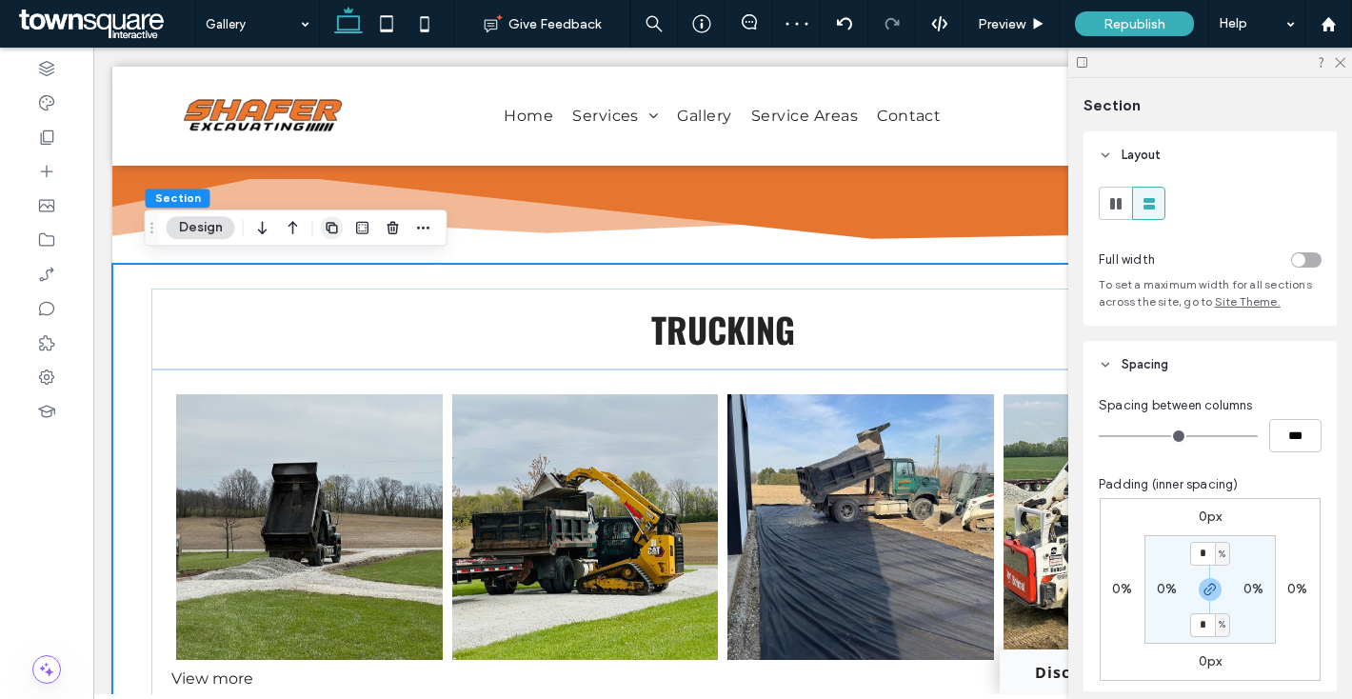
click at [332, 224] on icon "button" at bounding box center [332, 227] width 15 height 15
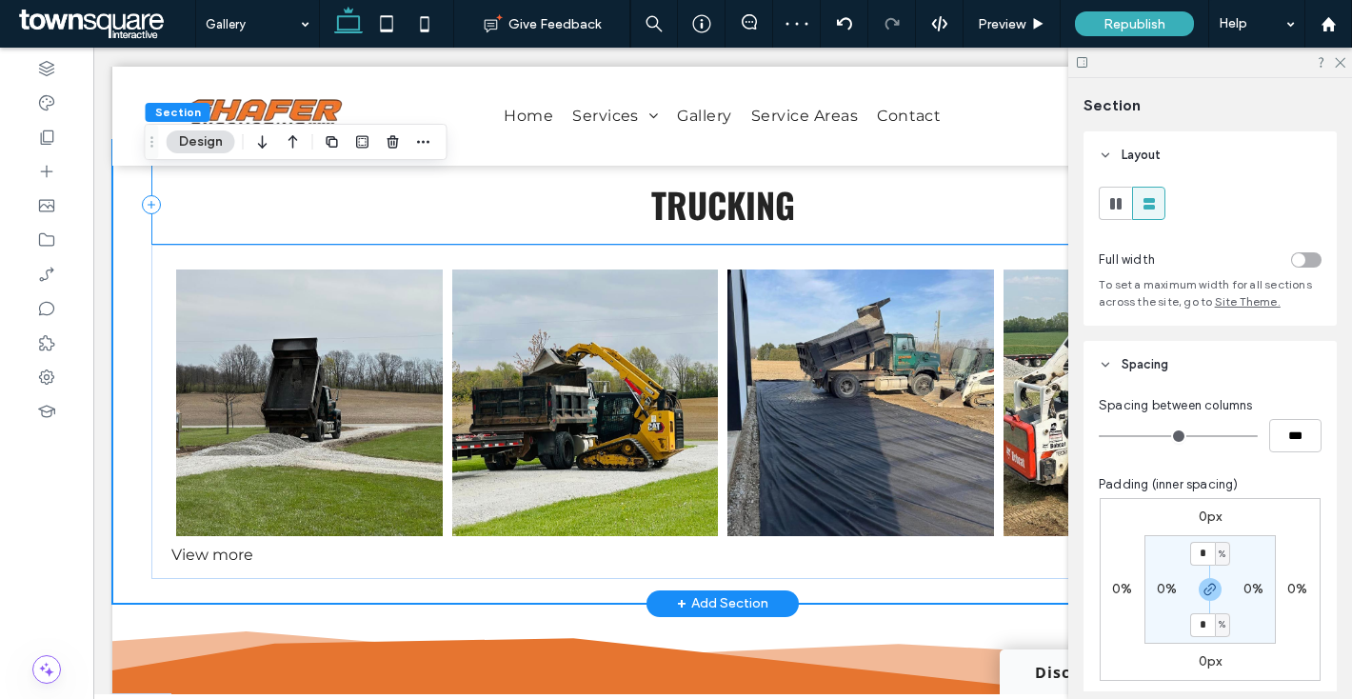
scroll to position [3677, 0]
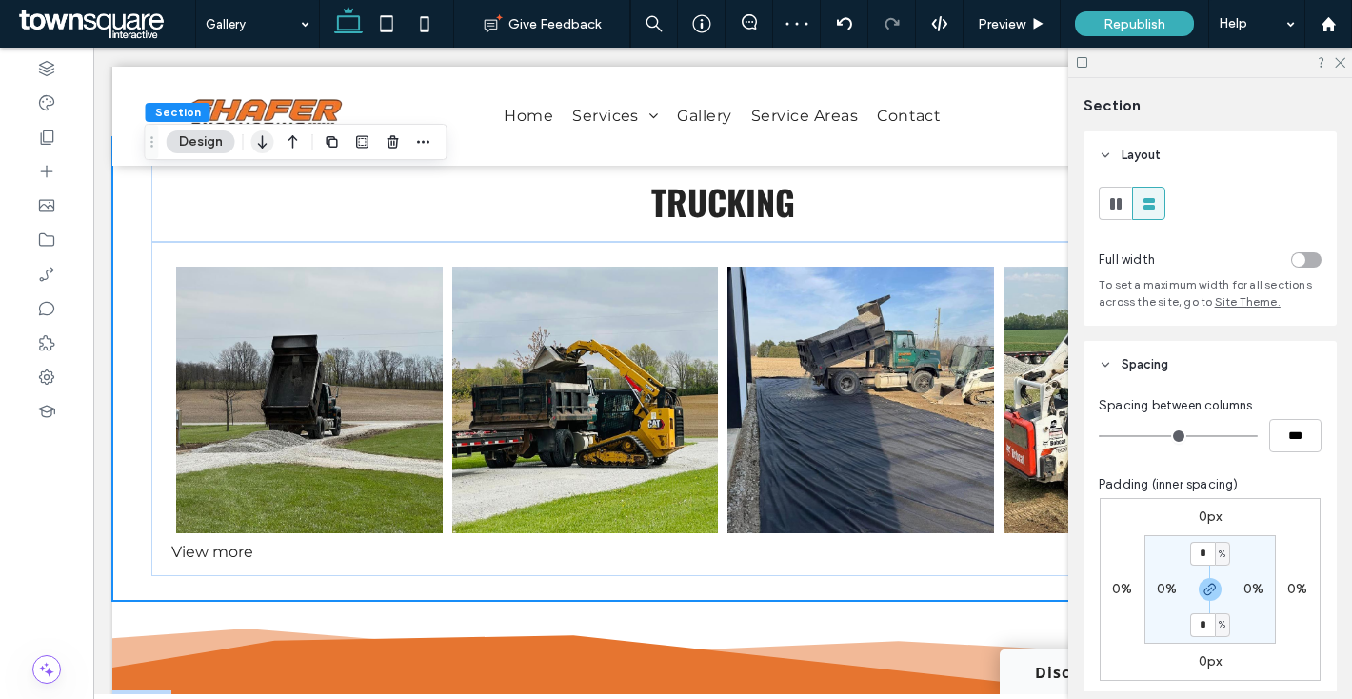
click at [269, 150] on icon "button" at bounding box center [262, 142] width 23 height 34
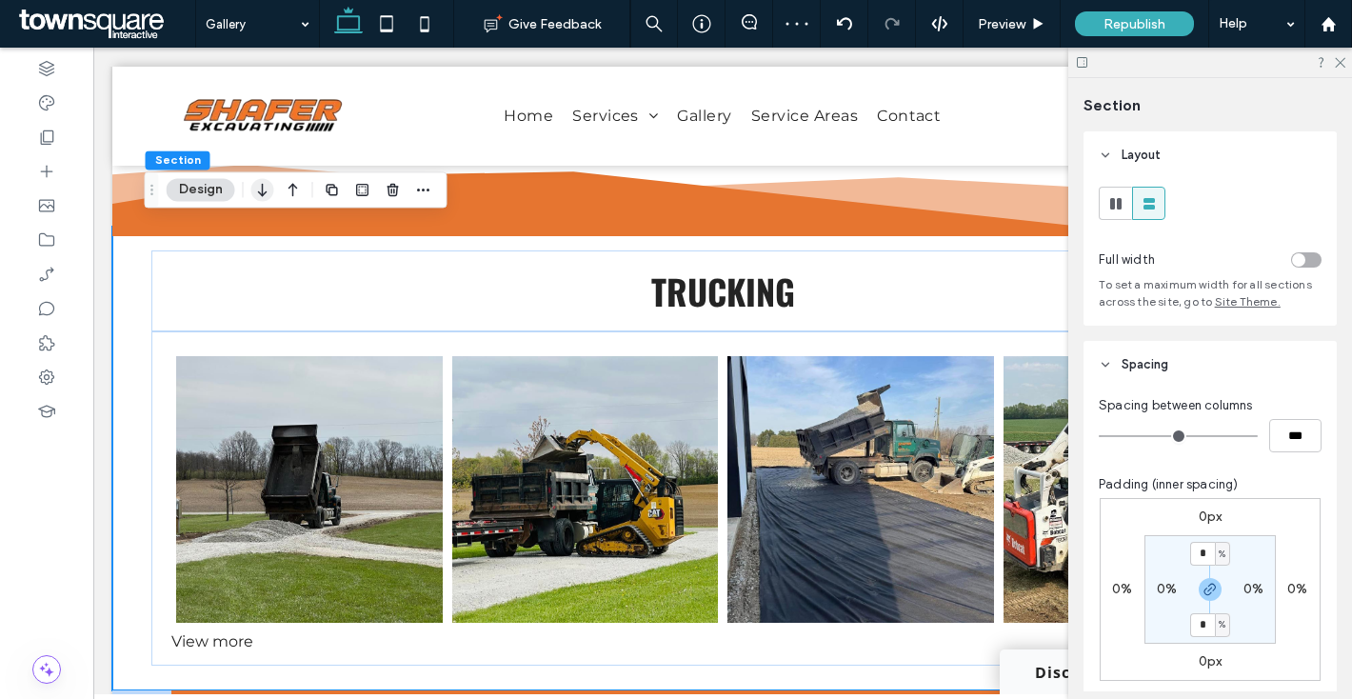
click at [269, 189] on icon "button" at bounding box center [262, 189] width 23 height 34
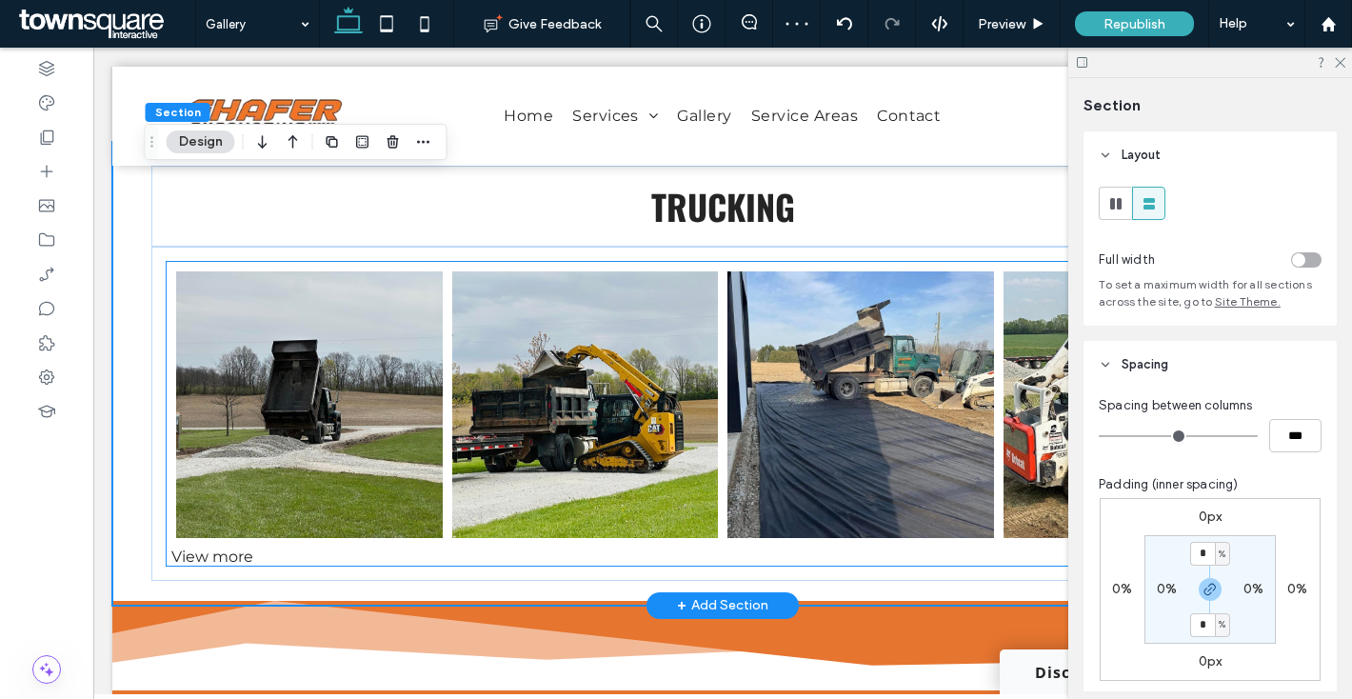
scroll to position [4258, 0]
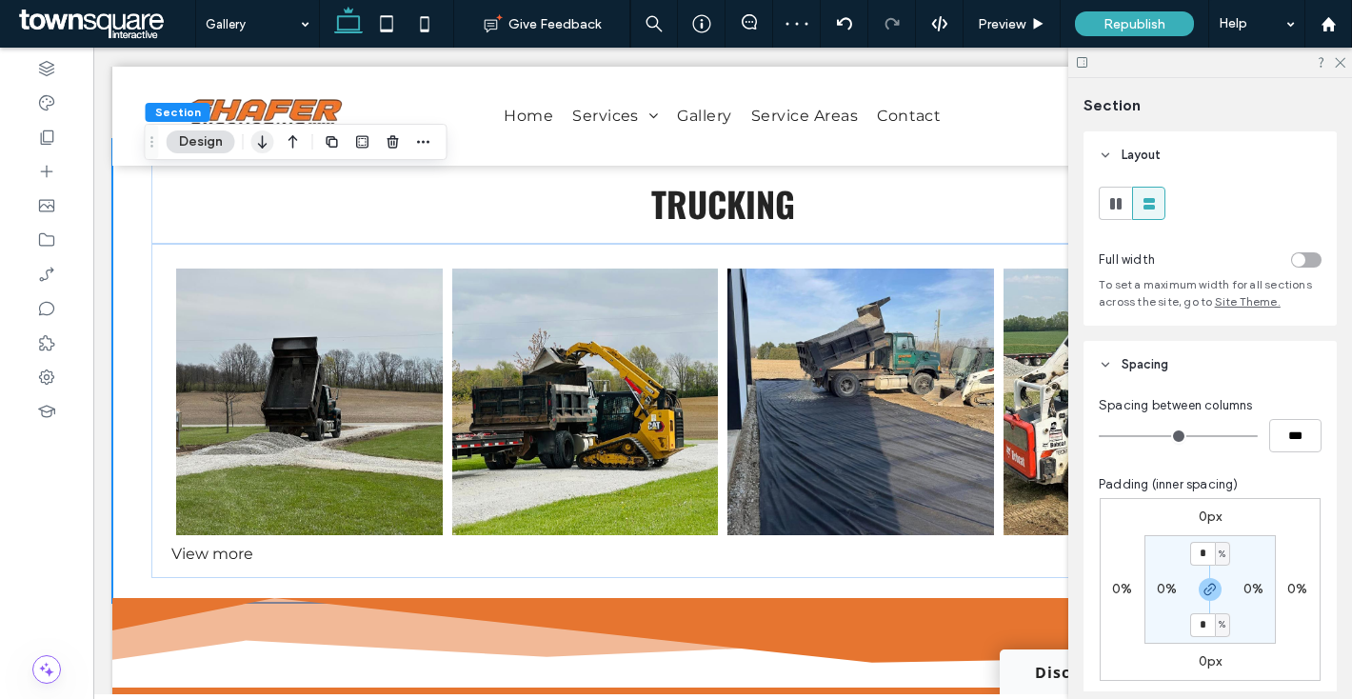
click at [264, 138] on icon "button" at bounding box center [262, 142] width 23 height 34
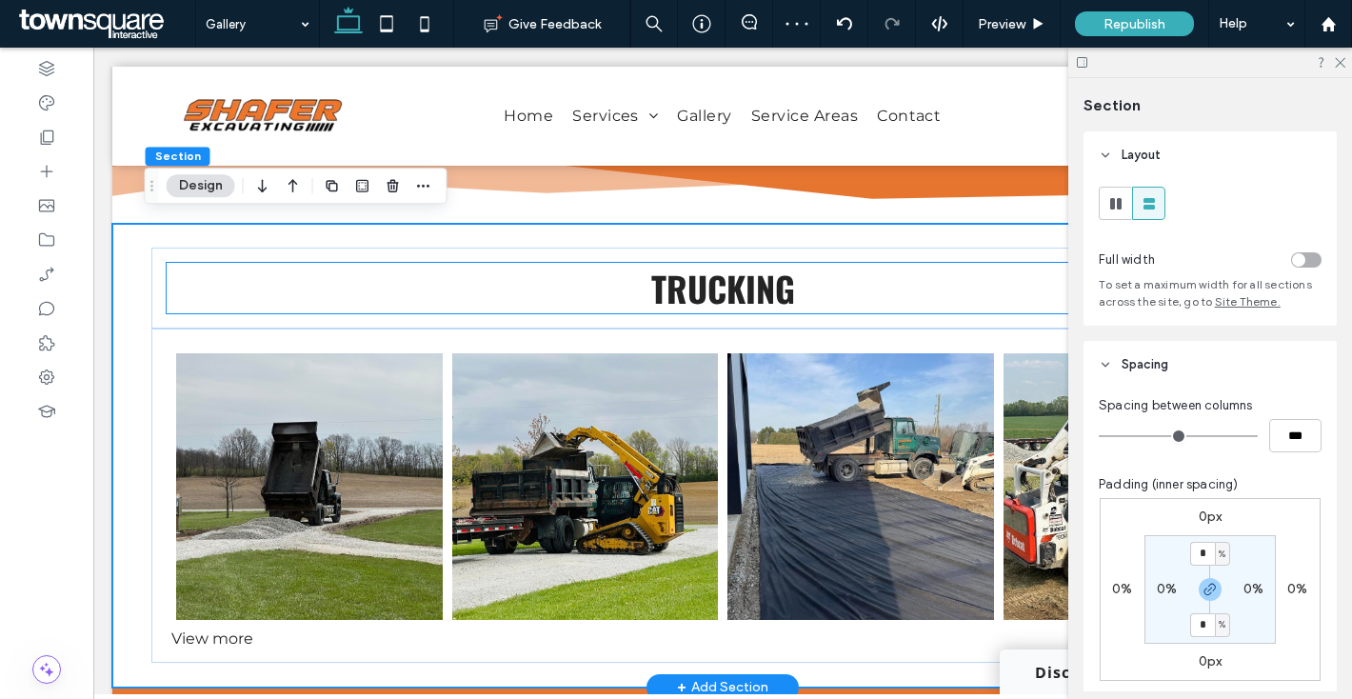
click at [708, 269] on span "trucking" at bounding box center [723, 288] width 144 height 50
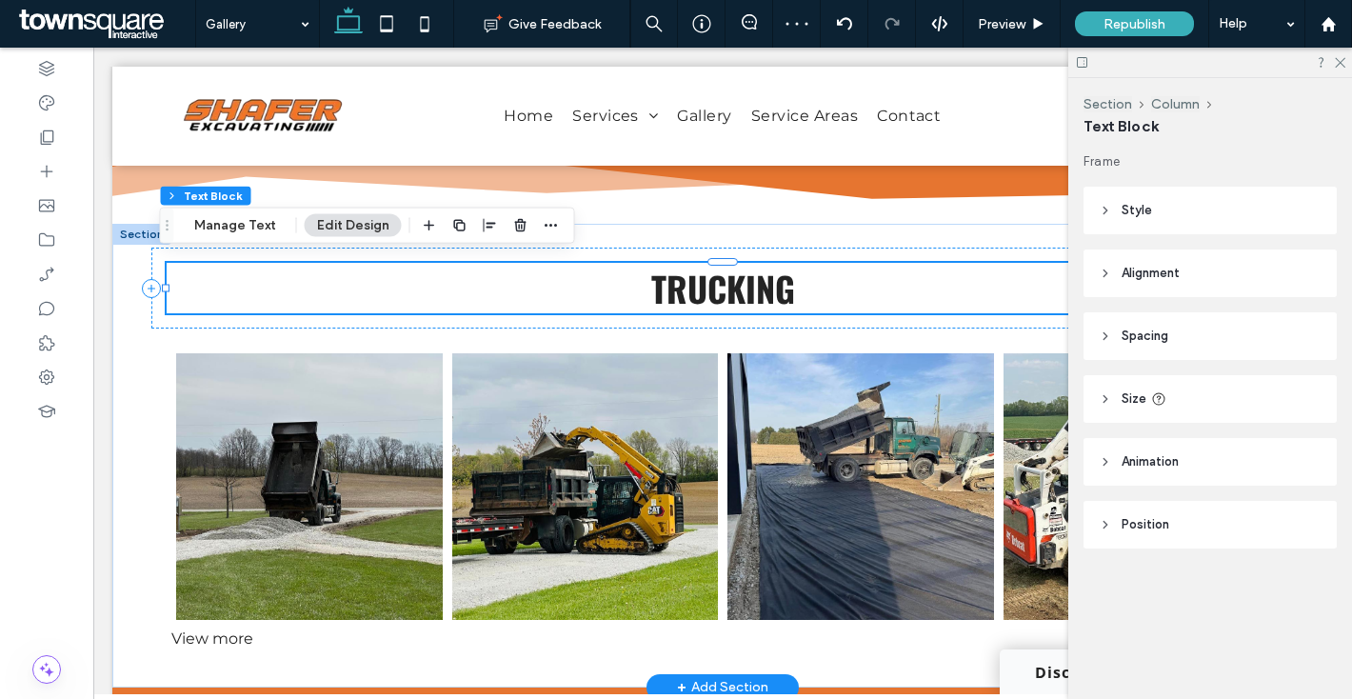
click at [708, 271] on span "trucking" at bounding box center [723, 288] width 144 height 50
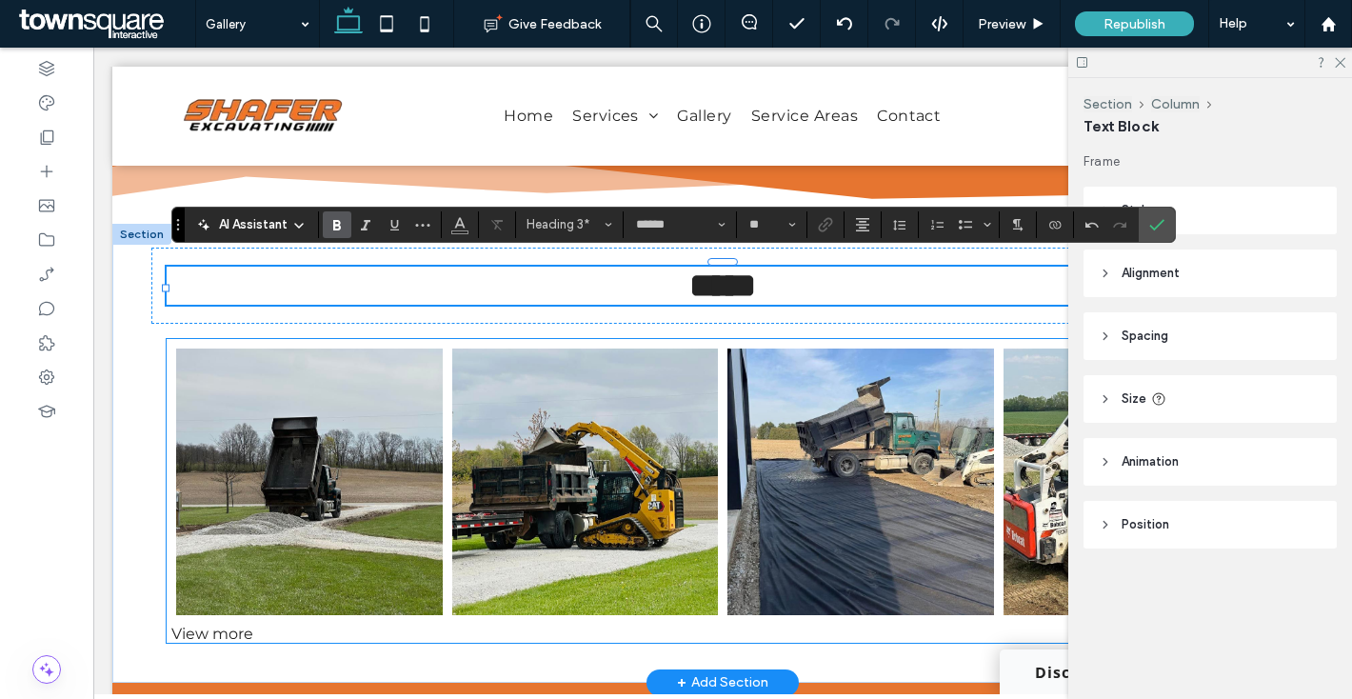
click at [581, 534] on link at bounding box center [585, 482] width 267 height 267
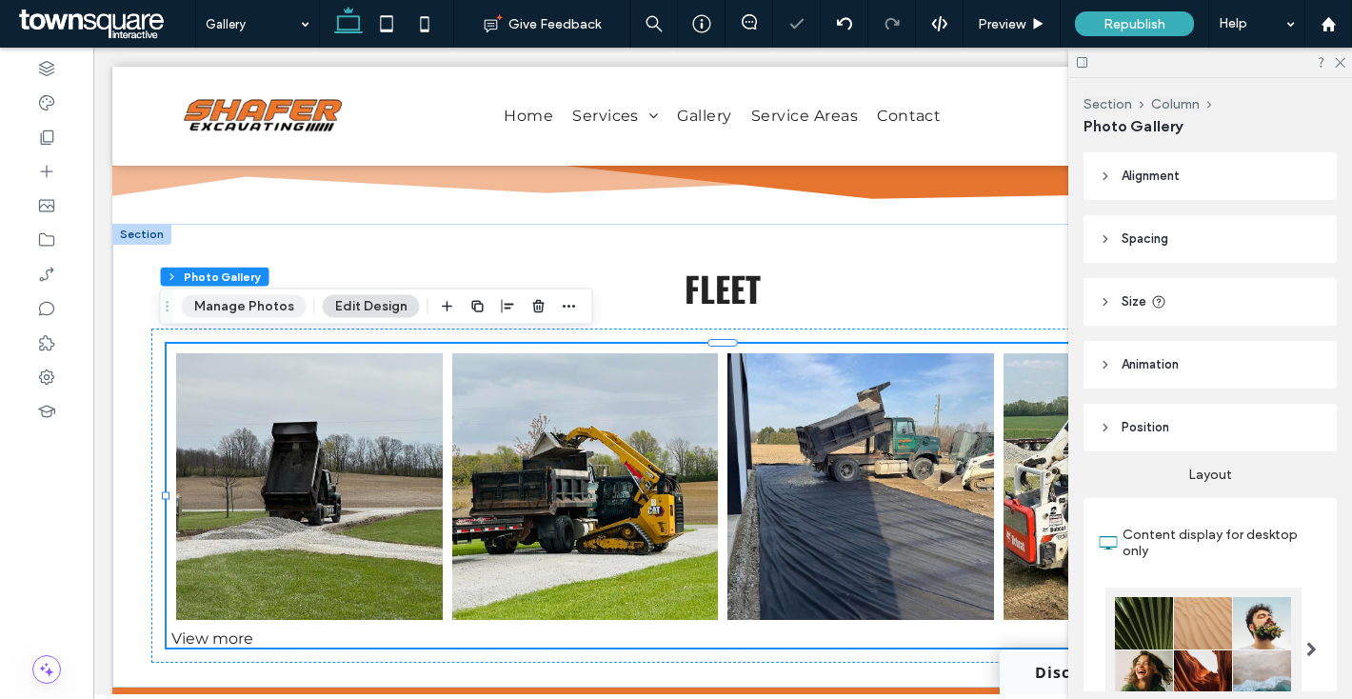
click at [258, 306] on button "Manage Photos" at bounding box center [244, 306] width 125 height 23
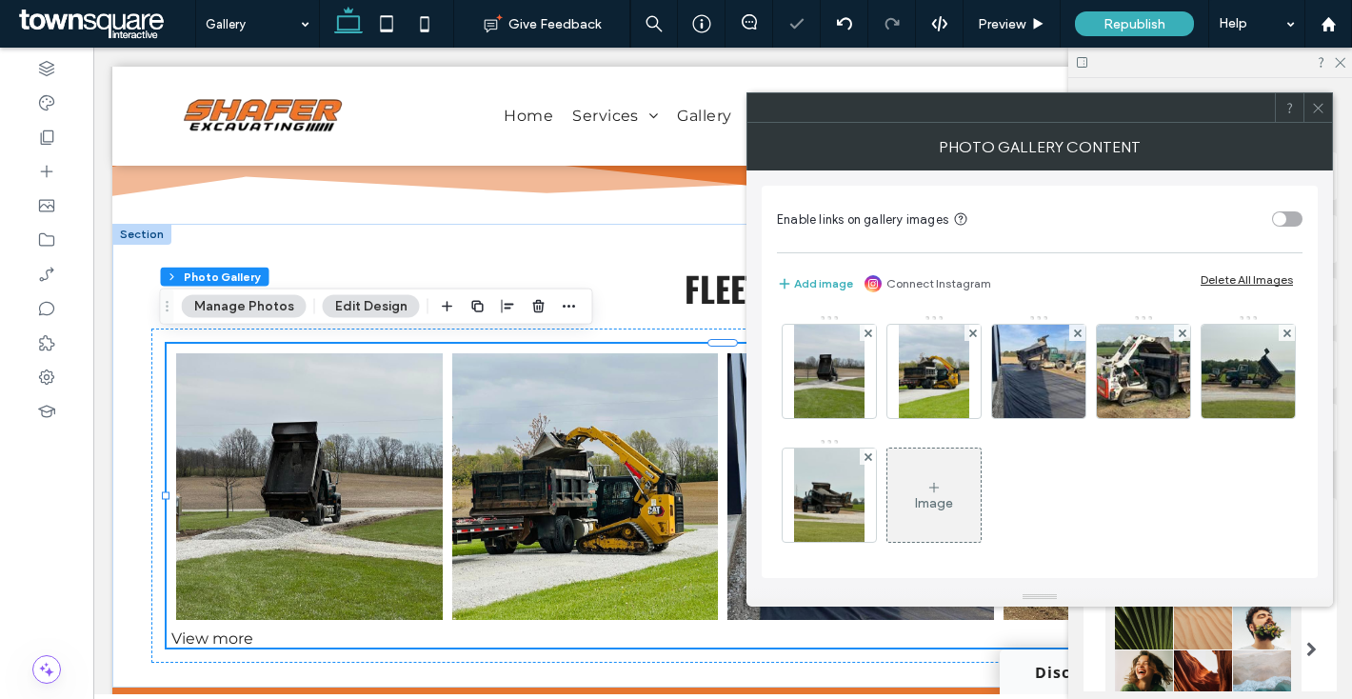
click at [1222, 284] on div "Delete All Images" at bounding box center [1247, 279] width 92 height 14
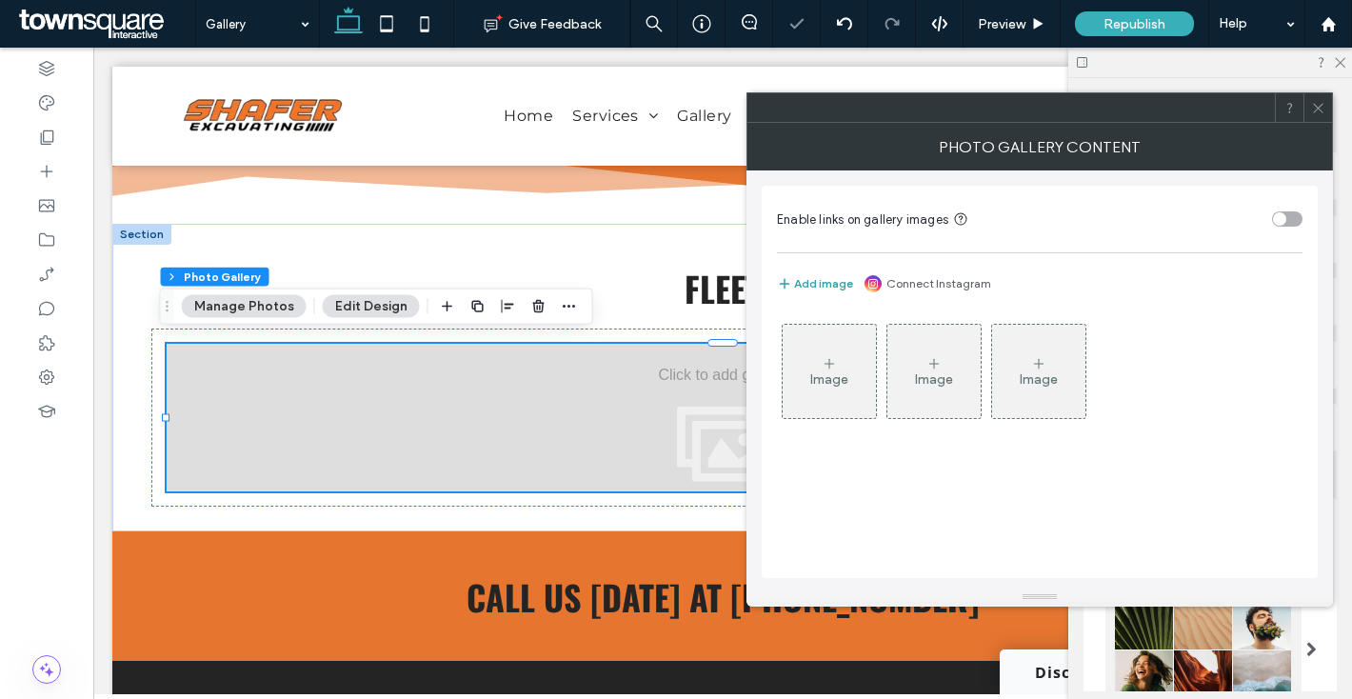
click at [821, 280] on button "Add image" at bounding box center [815, 283] width 76 height 23
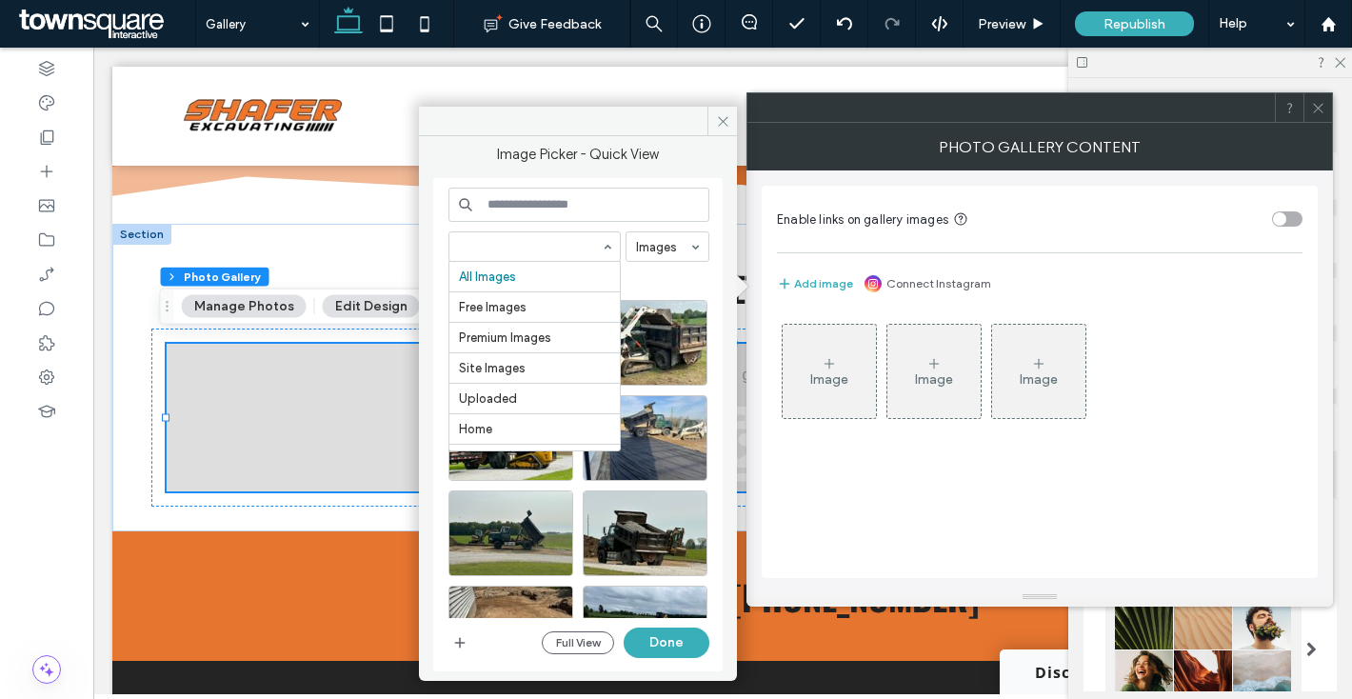
scroll to position [509, 0]
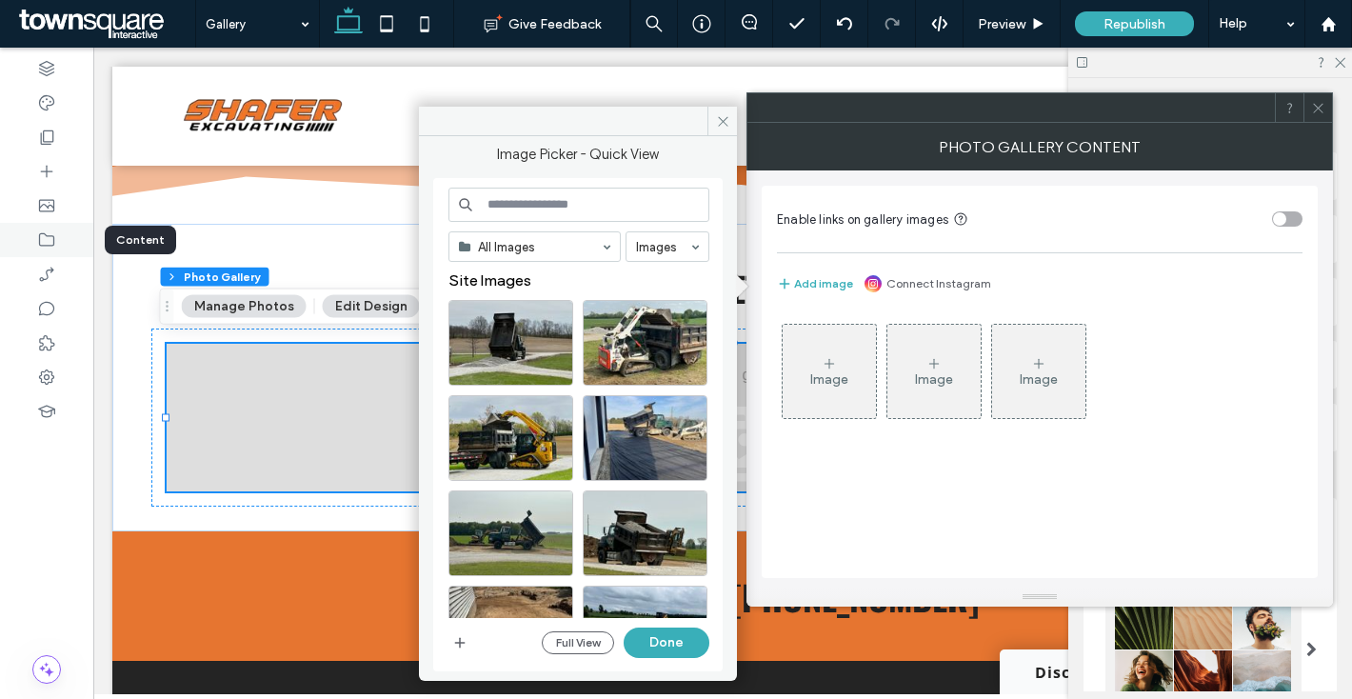
click at [37, 239] on icon at bounding box center [46, 239] width 19 height 19
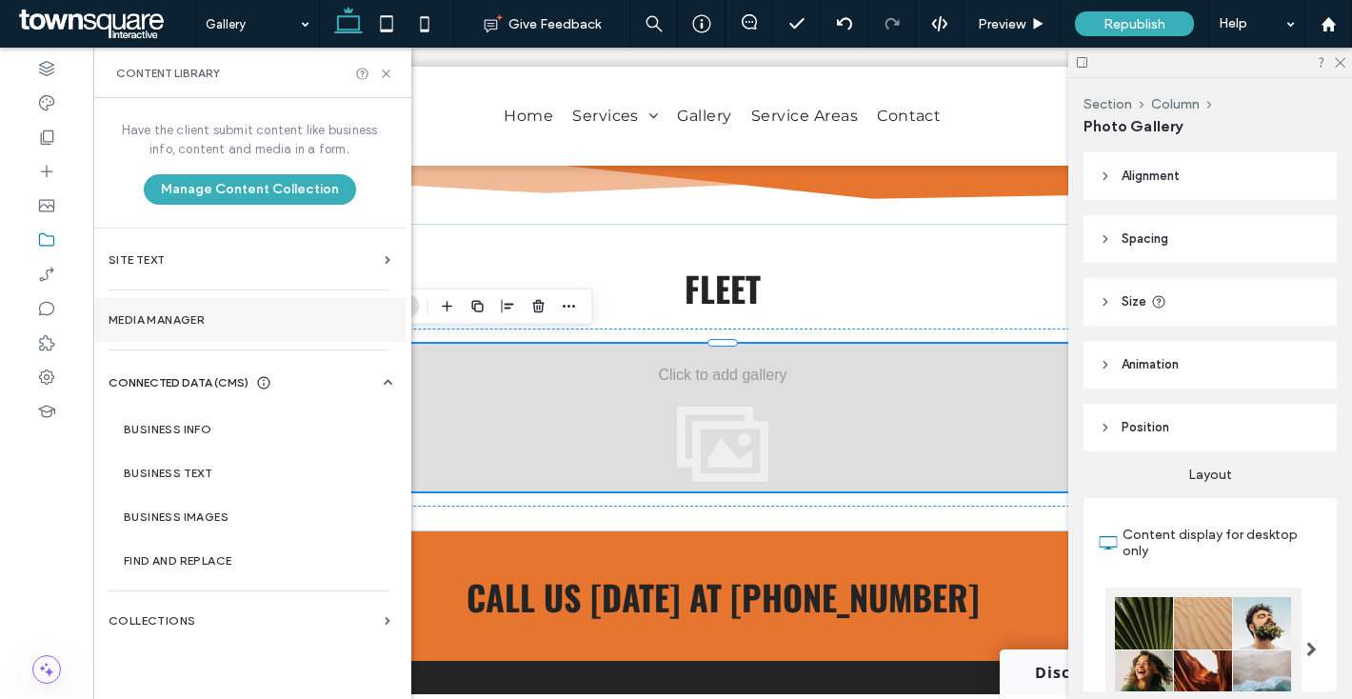
click at [178, 324] on label "Media Manager" at bounding box center [250, 319] width 282 height 13
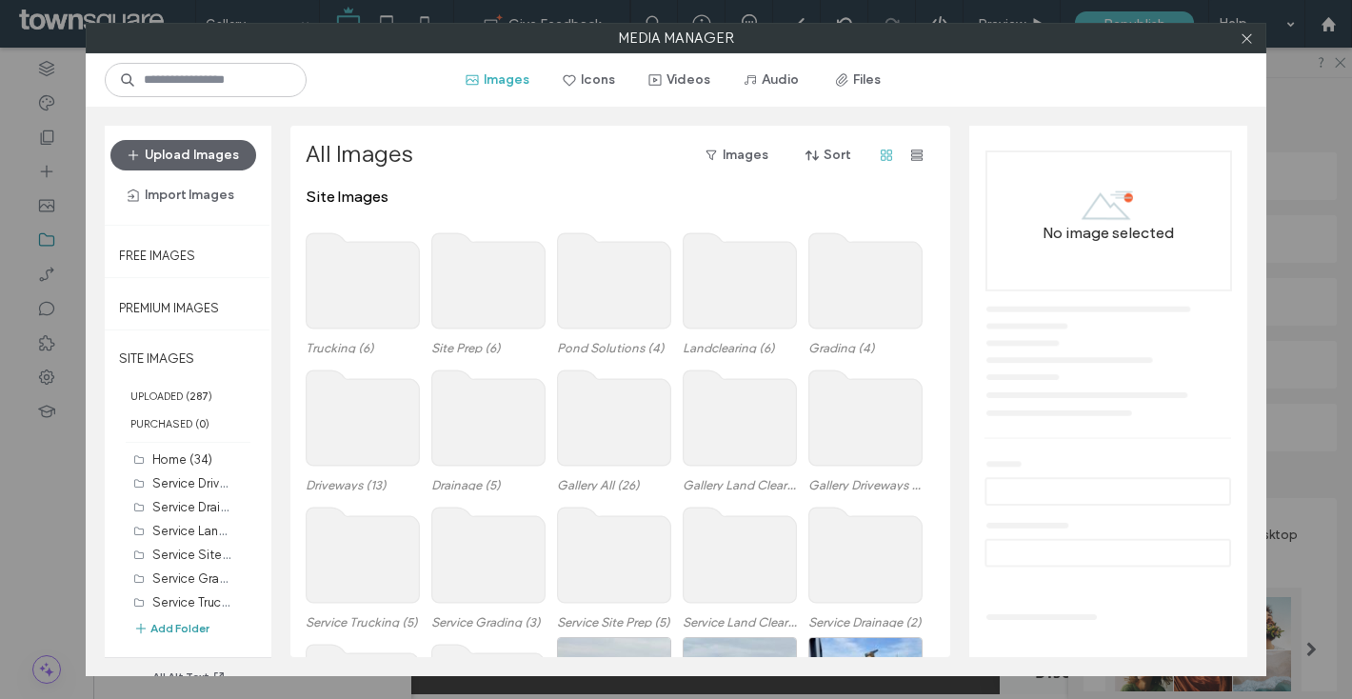
click at [168, 629] on button "Add Folder" at bounding box center [171, 628] width 76 height 19
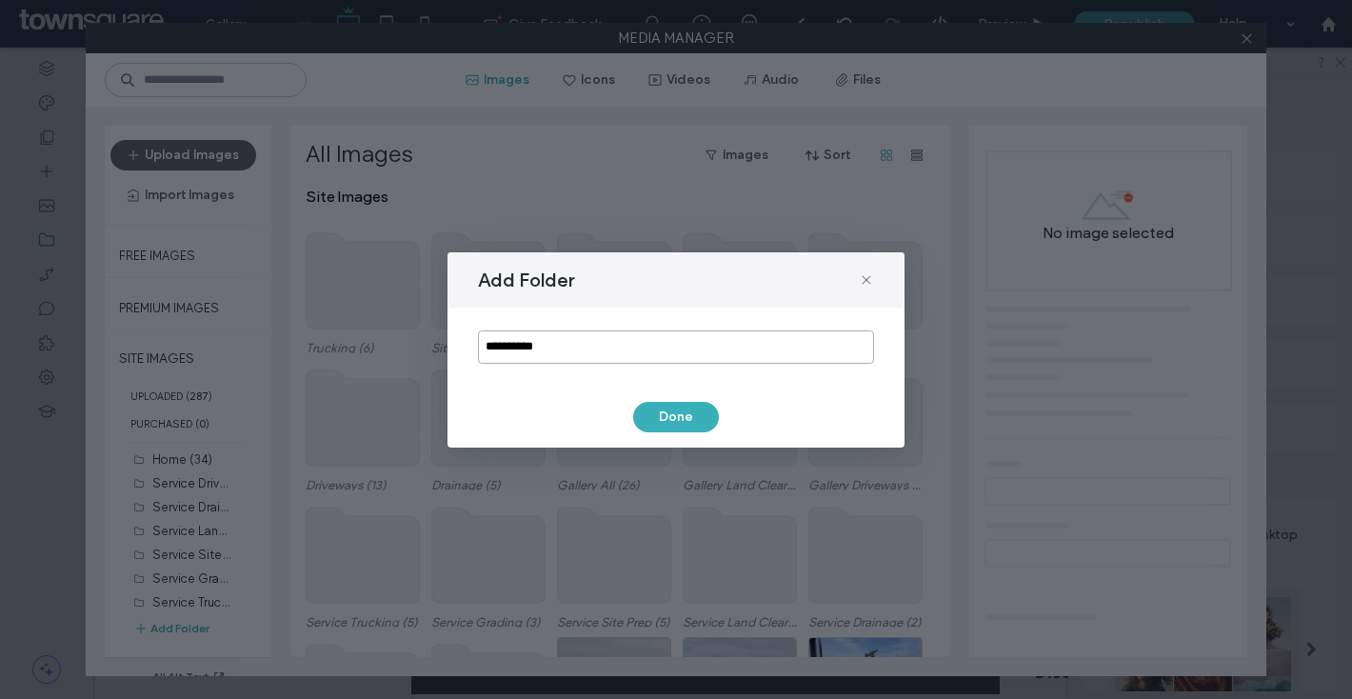
click at [545, 350] on input "**********" at bounding box center [676, 346] width 396 height 33
type input "*****"
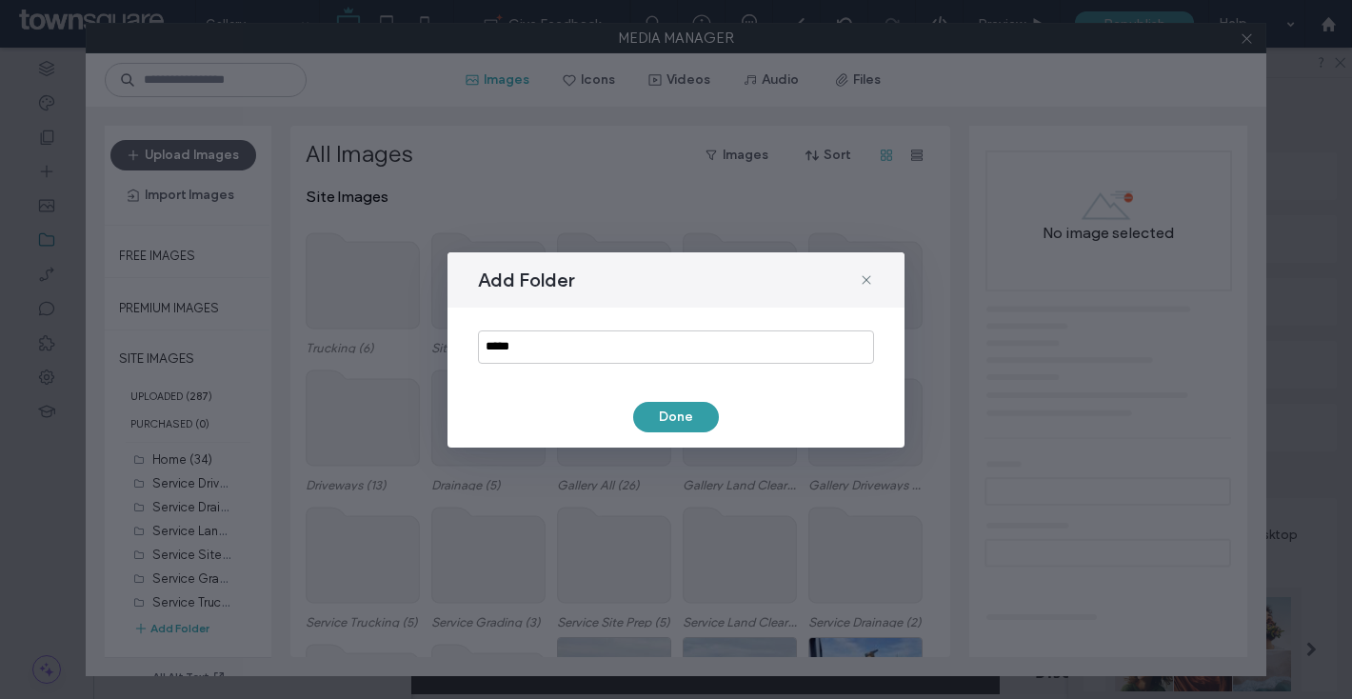
click at [688, 422] on button "Done" at bounding box center [676, 417] width 86 height 30
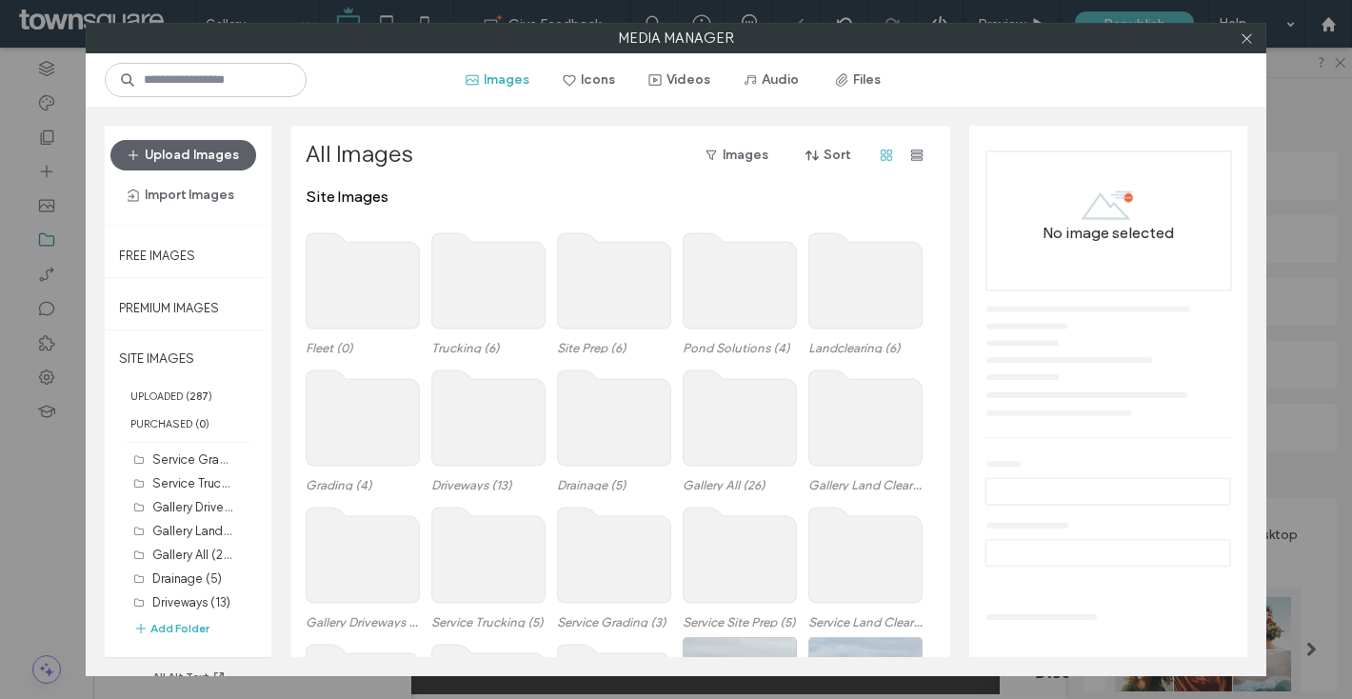
scroll to position [269, 0]
click at [194, 588] on label "Fleet (0)" at bounding box center [177, 595] width 50 height 14
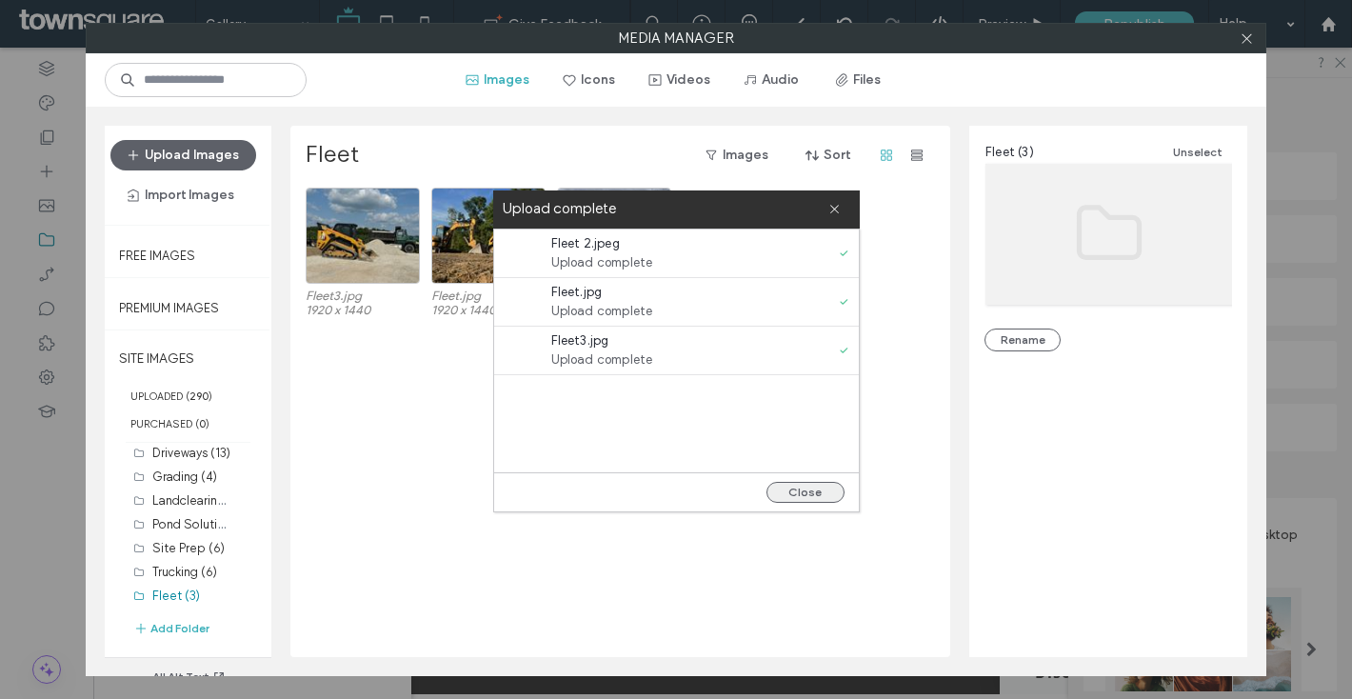
click at [825, 489] on button "Close" at bounding box center [806, 492] width 78 height 21
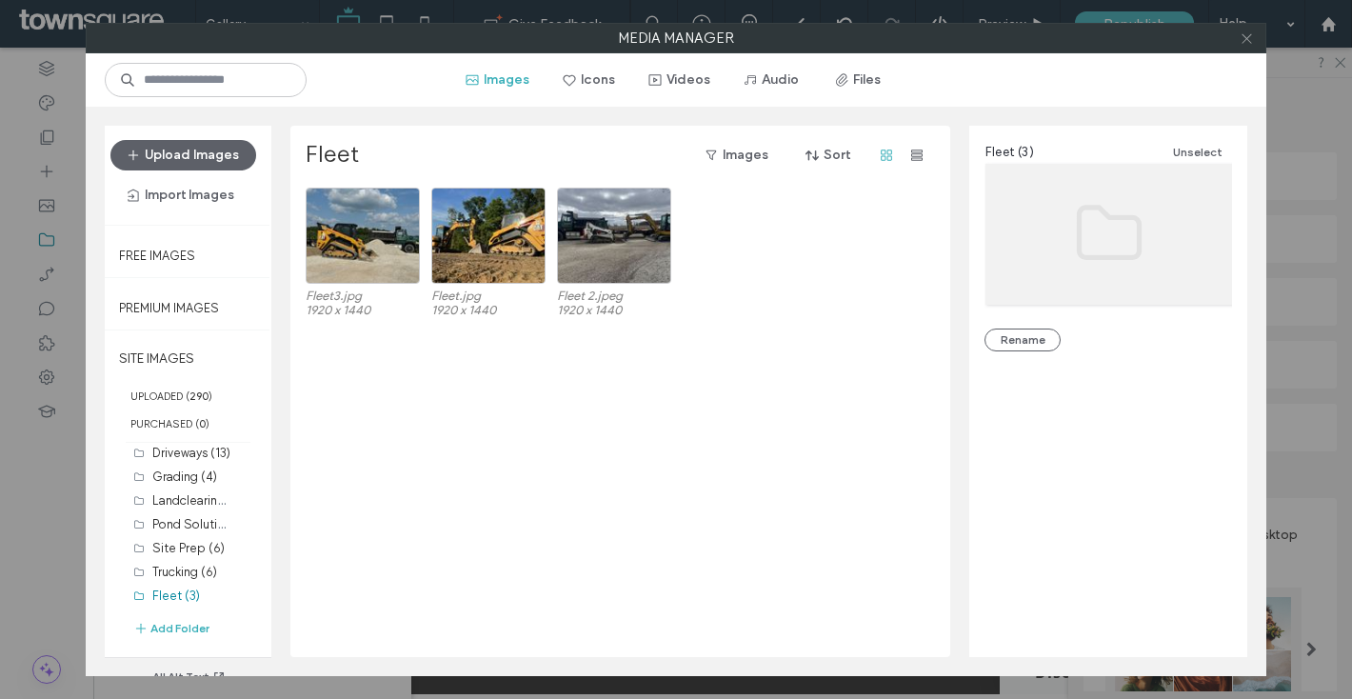
click at [1252, 35] on icon at bounding box center [1247, 38] width 14 height 14
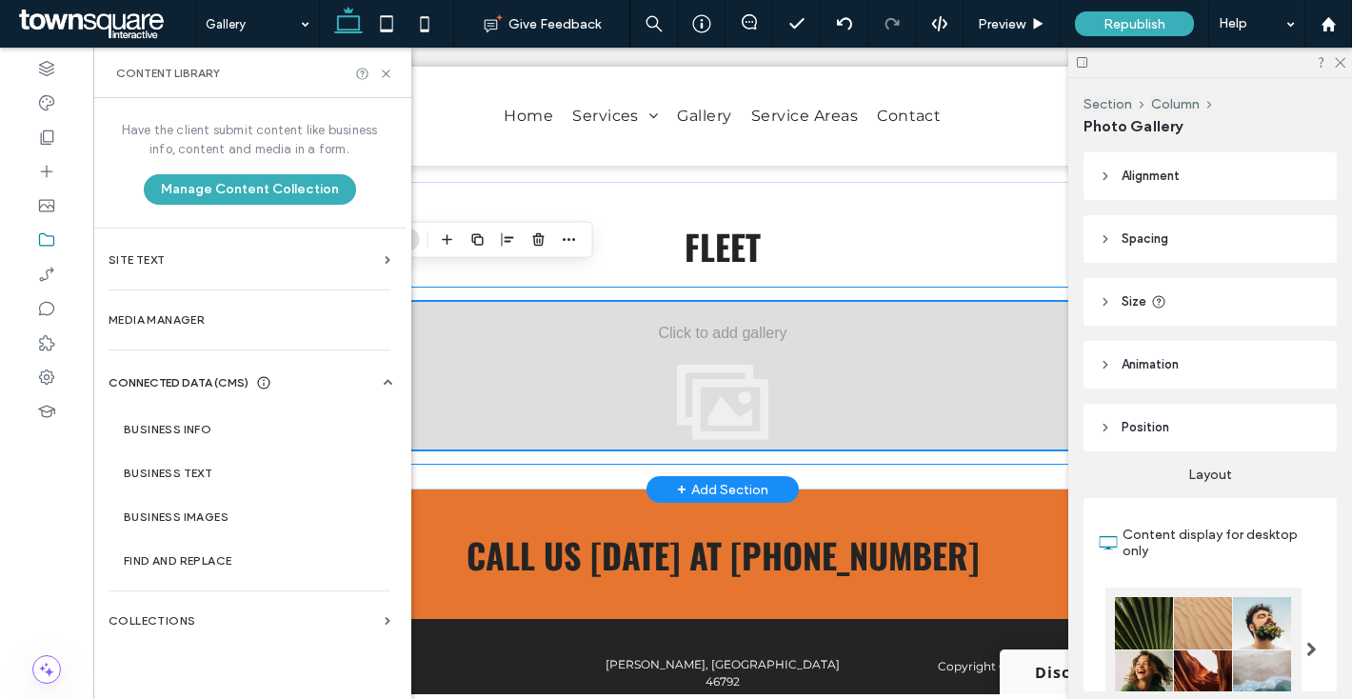
scroll to position [4365, 0]
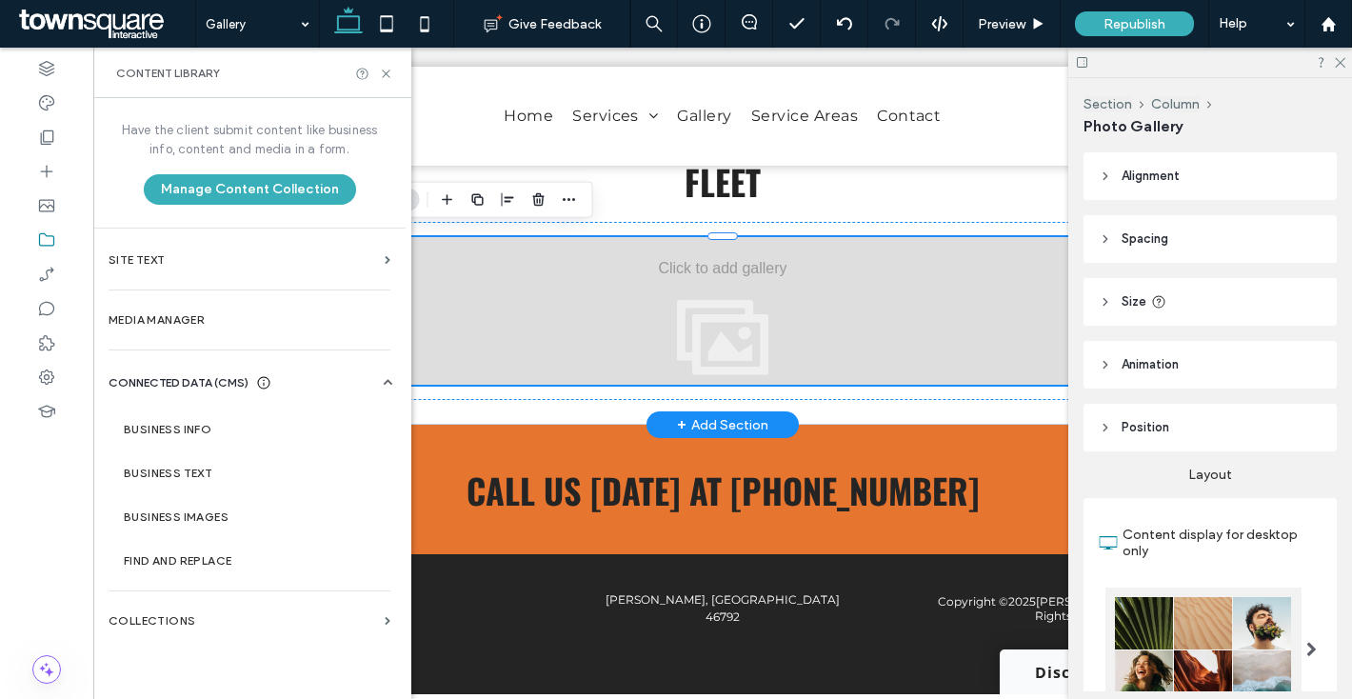
drag, startPoint x: 514, startPoint y: 277, endPoint x: 475, endPoint y: 260, distance: 42.6
click at [514, 277] on div "View more" at bounding box center [723, 311] width 1112 height 148
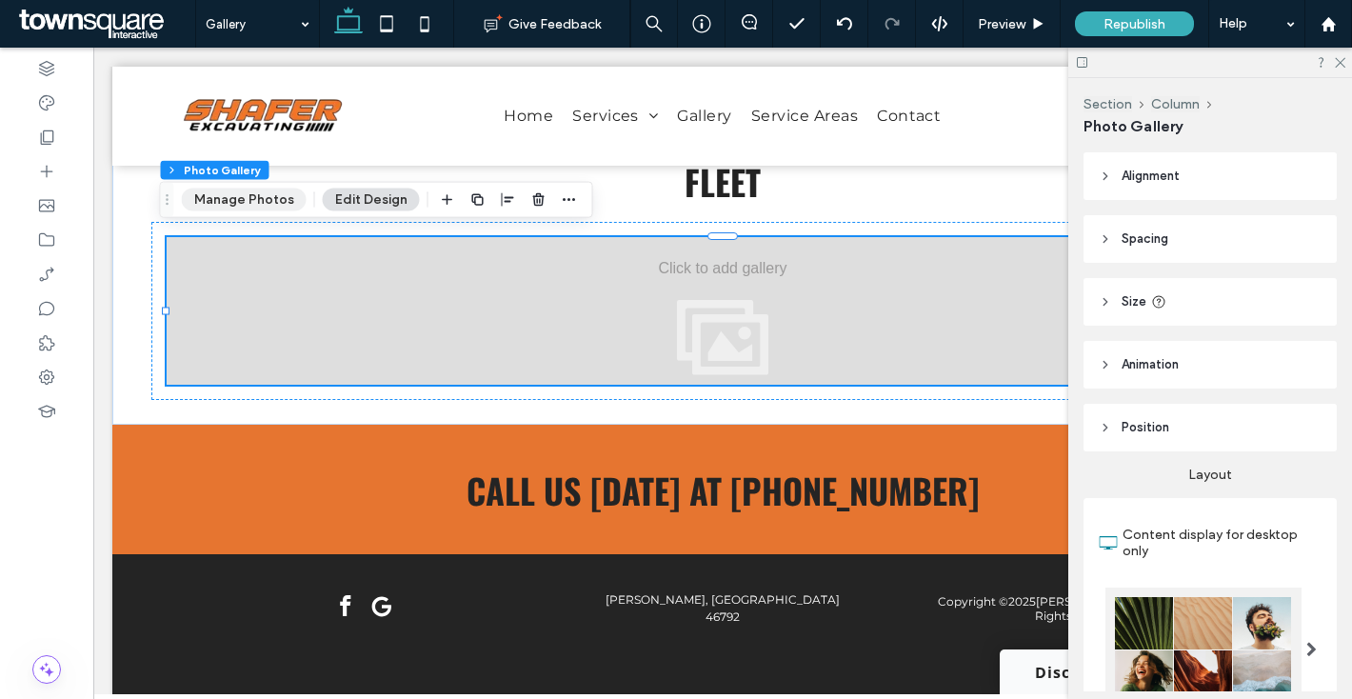
click at [263, 189] on button "Manage Photos" at bounding box center [244, 200] width 125 height 23
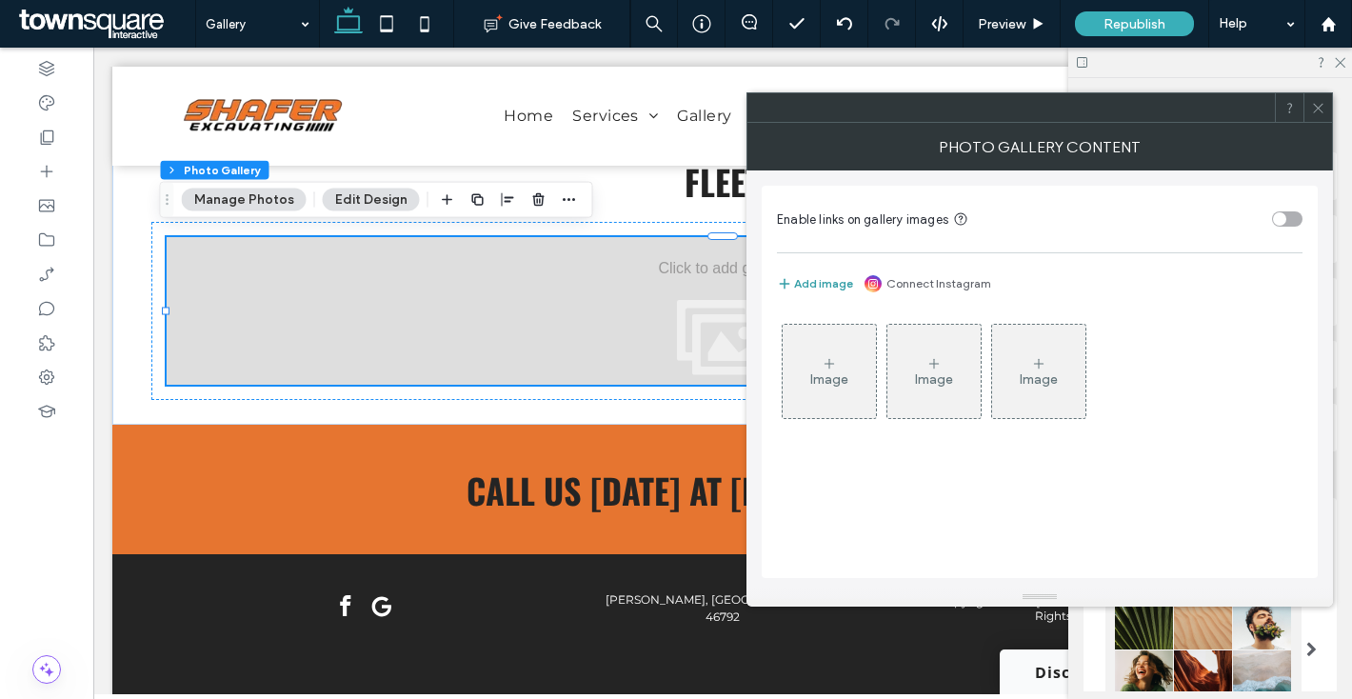
click at [812, 275] on button "Add image" at bounding box center [815, 283] width 76 height 23
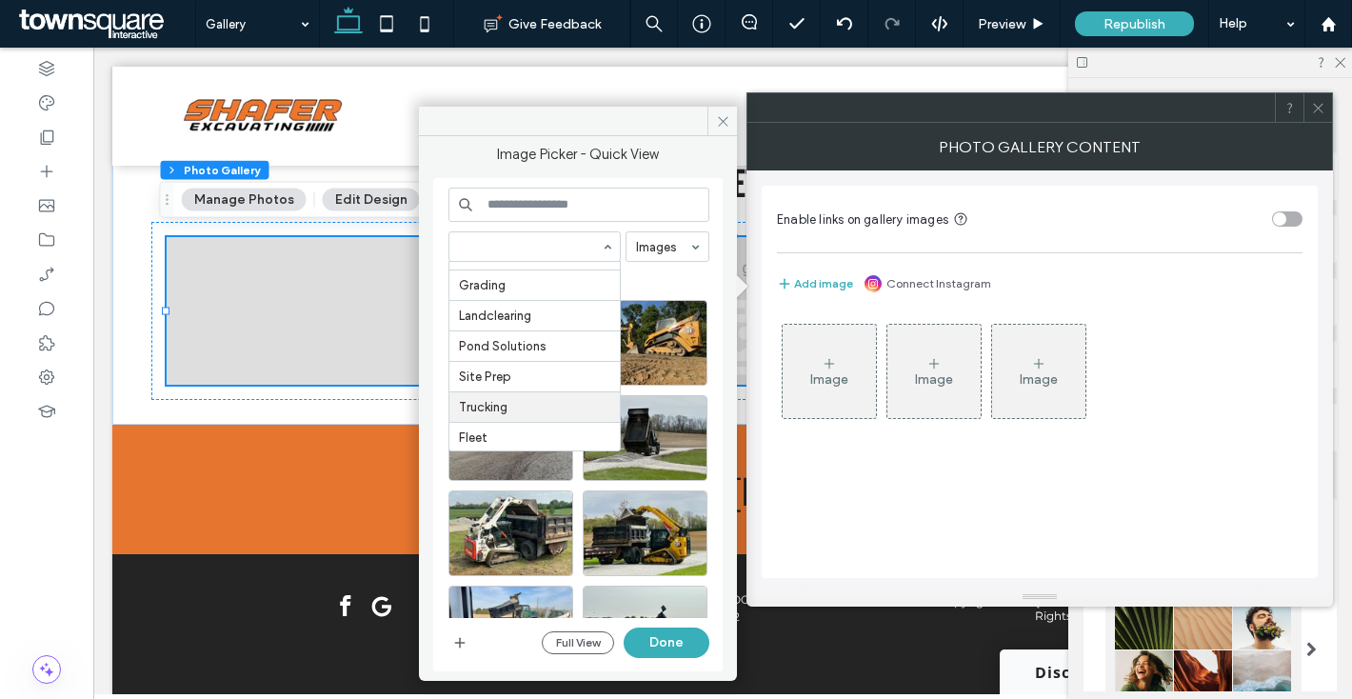
scroll to position [540, 0]
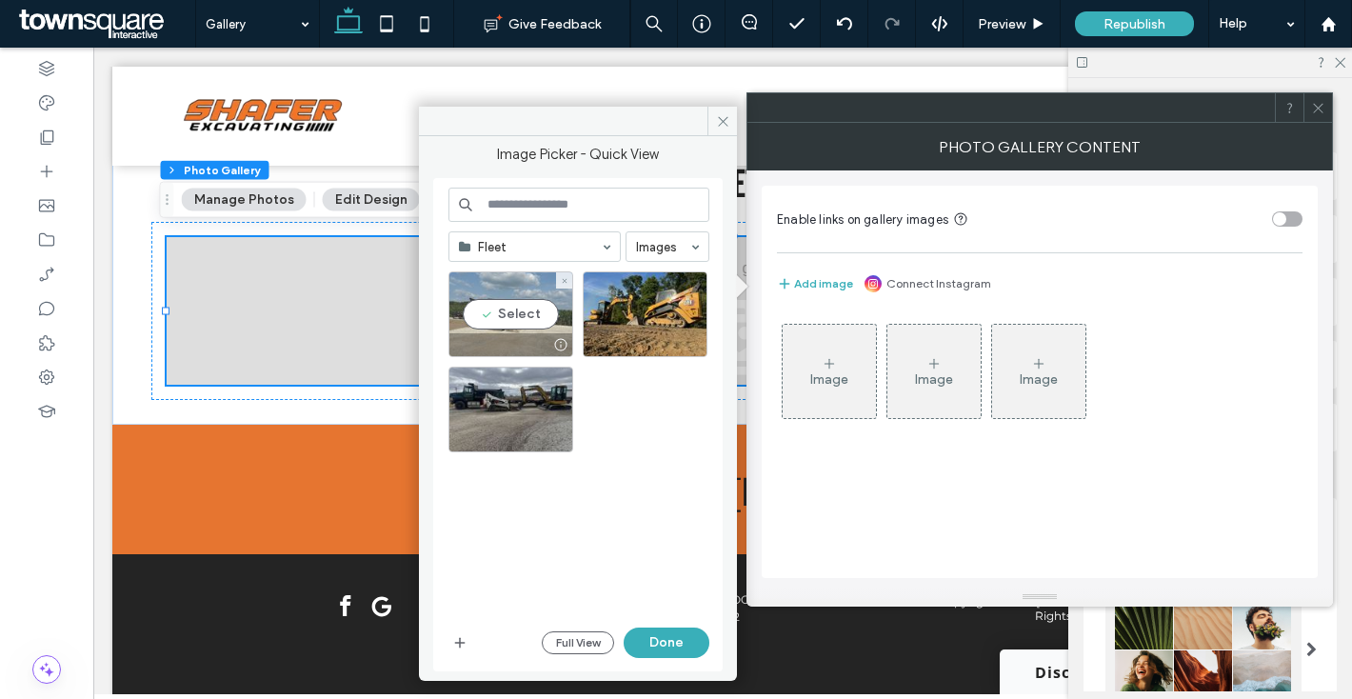
click at [505, 313] on div "Select" at bounding box center [511, 314] width 125 height 86
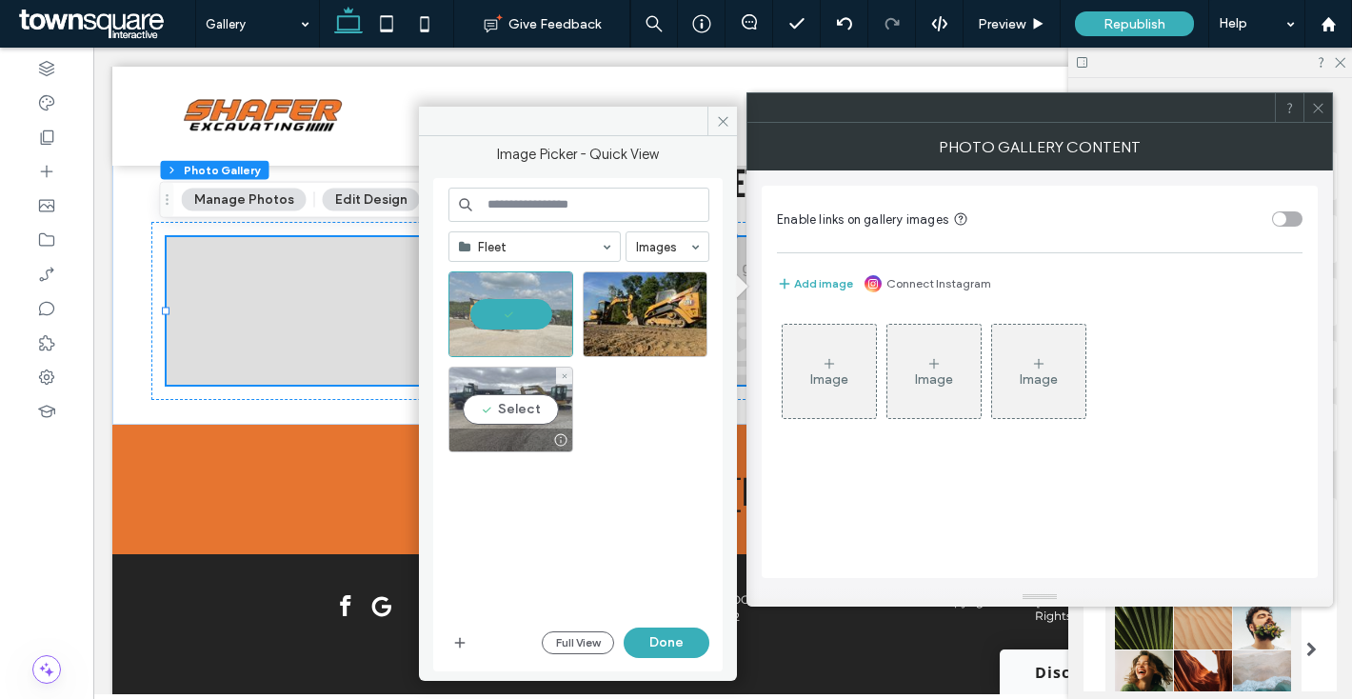
click at [516, 413] on div "Select" at bounding box center [511, 410] width 125 height 86
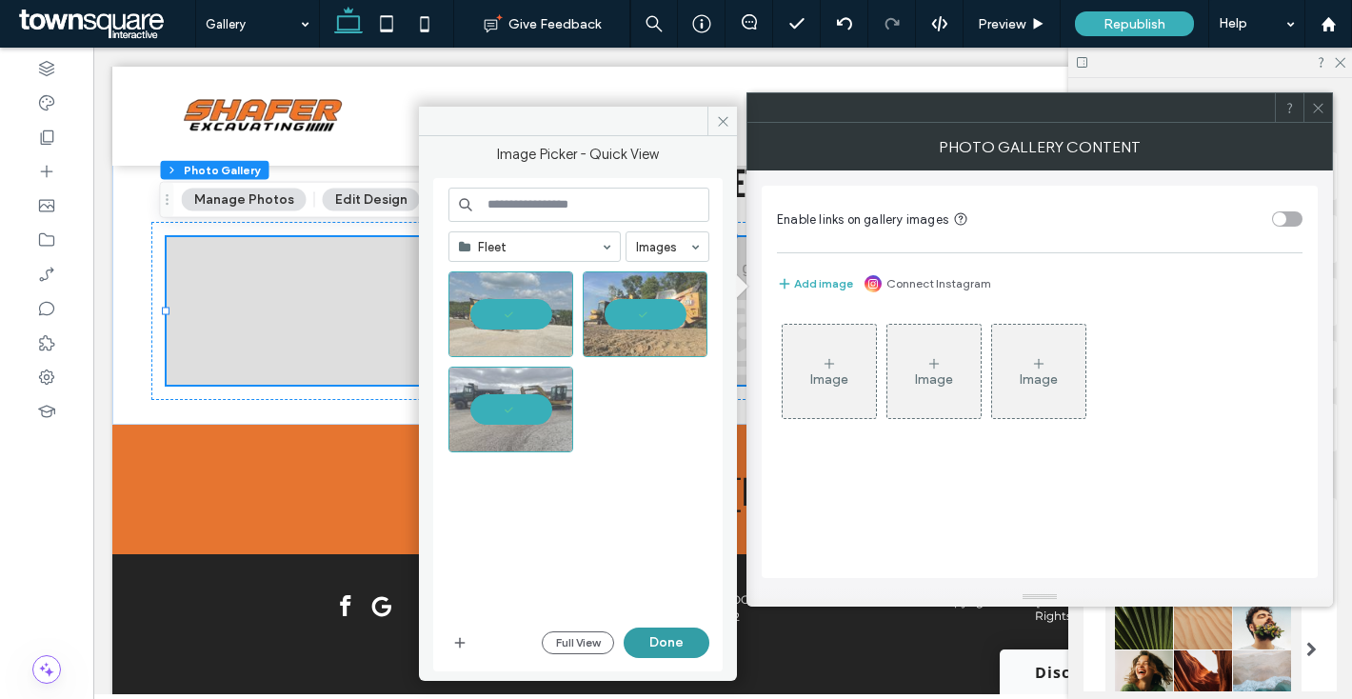
click at [666, 631] on button "Done" at bounding box center [667, 643] width 86 height 30
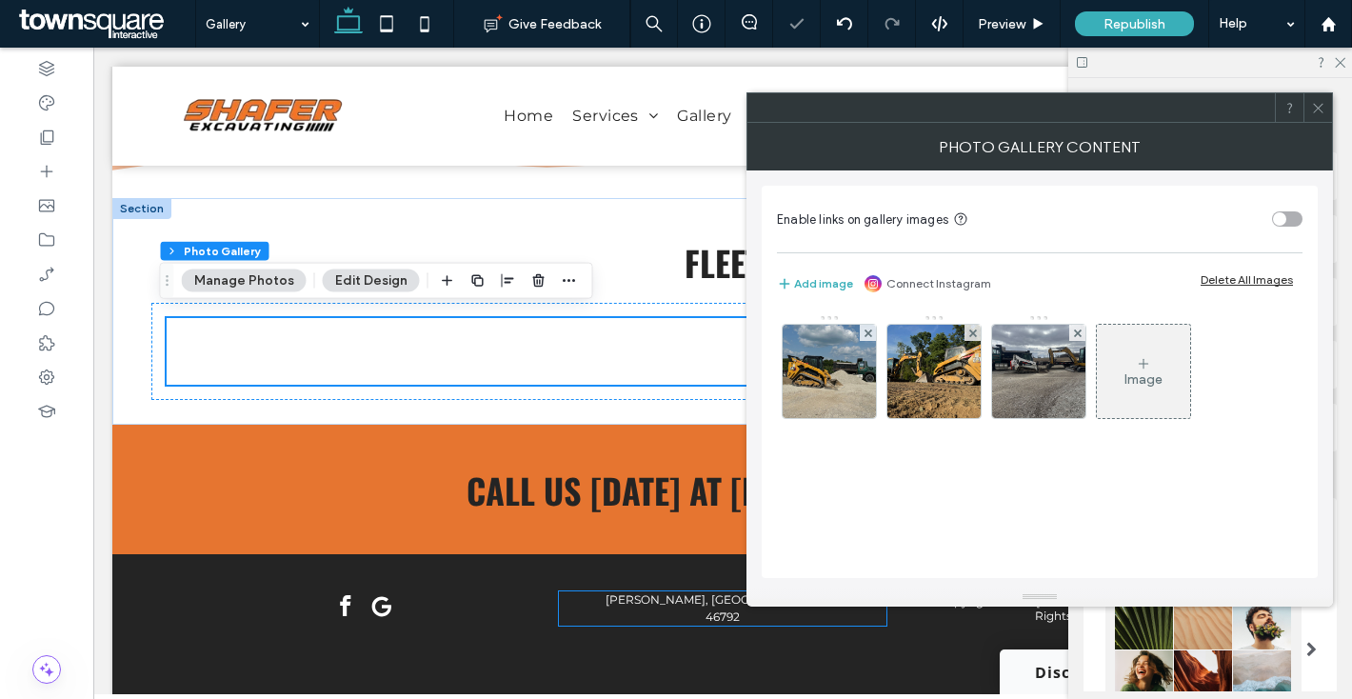
scroll to position [4365, 0]
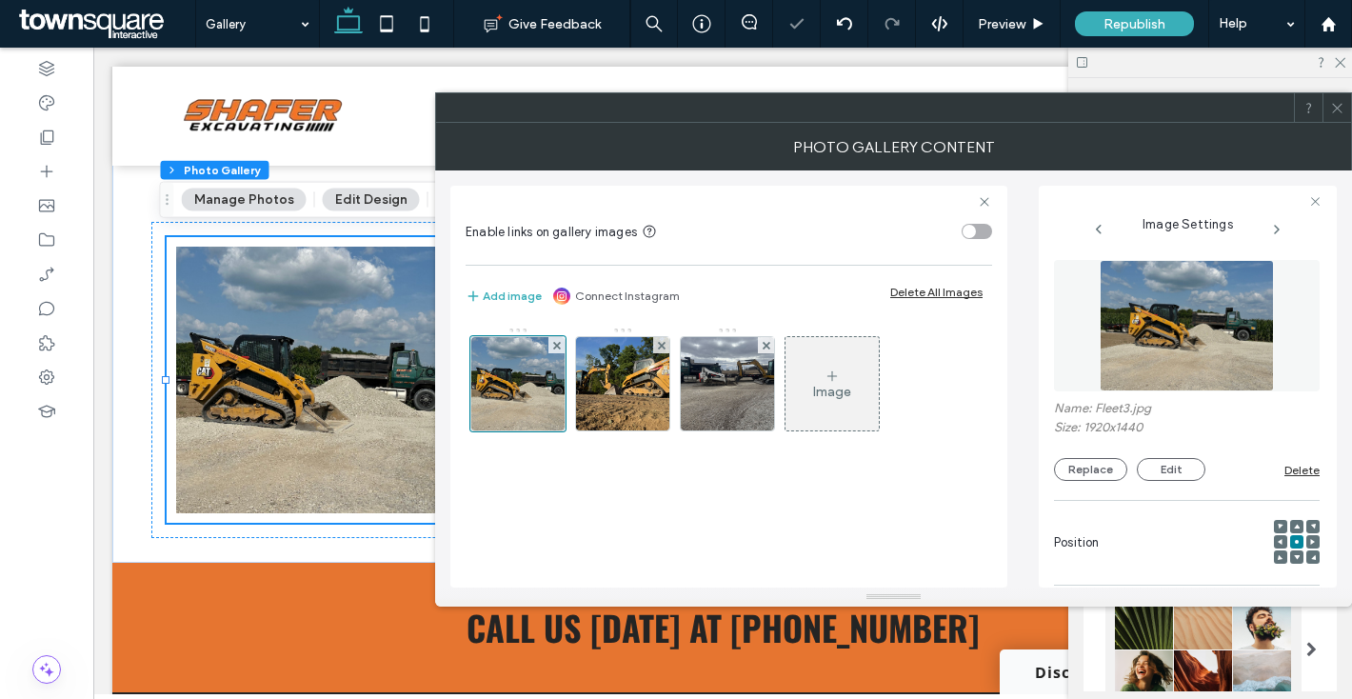
click at [1331, 117] on span at bounding box center [1337, 107] width 14 height 29
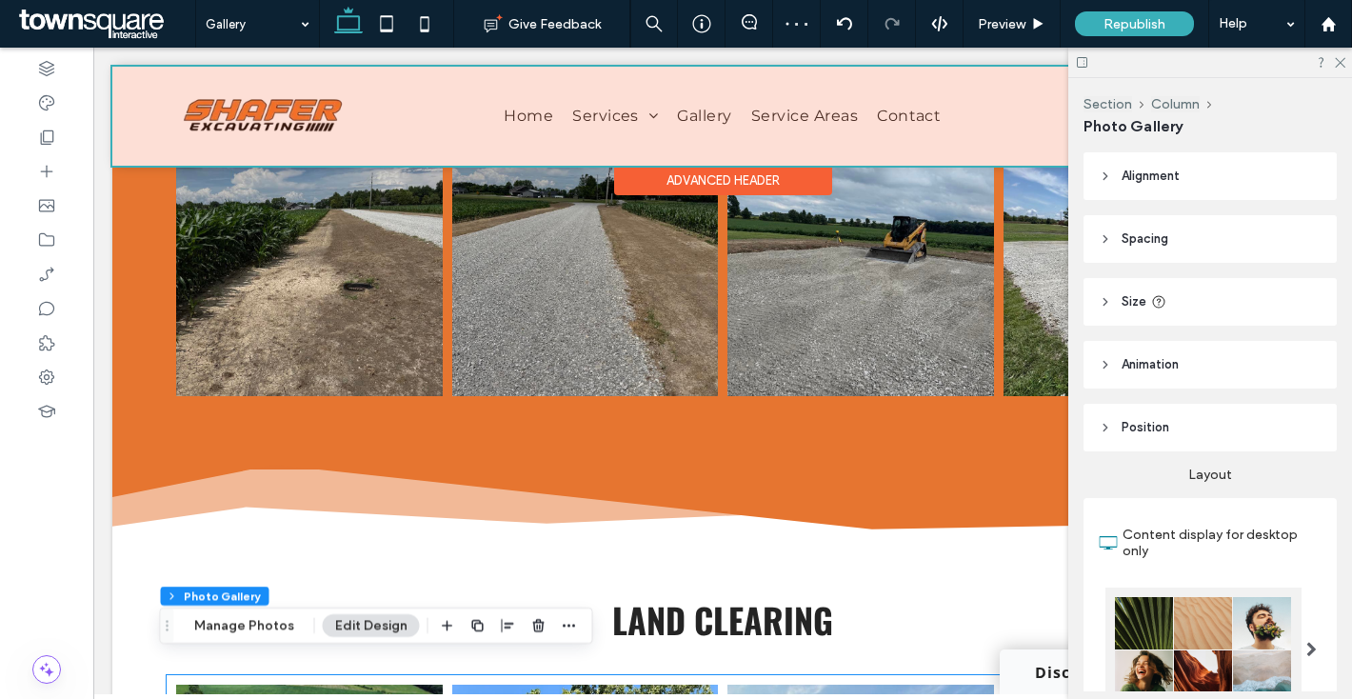
scroll to position [1220, 0]
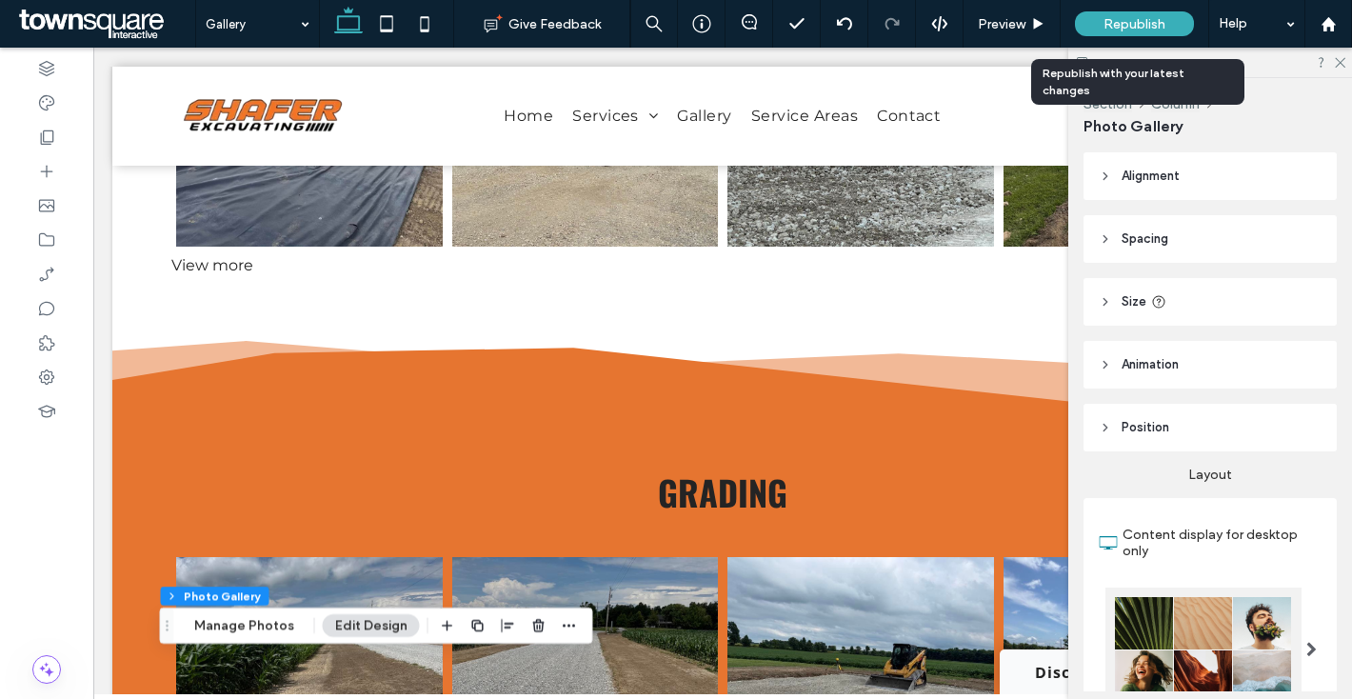
click at [1113, 17] on span "Republish" at bounding box center [1135, 24] width 62 height 16
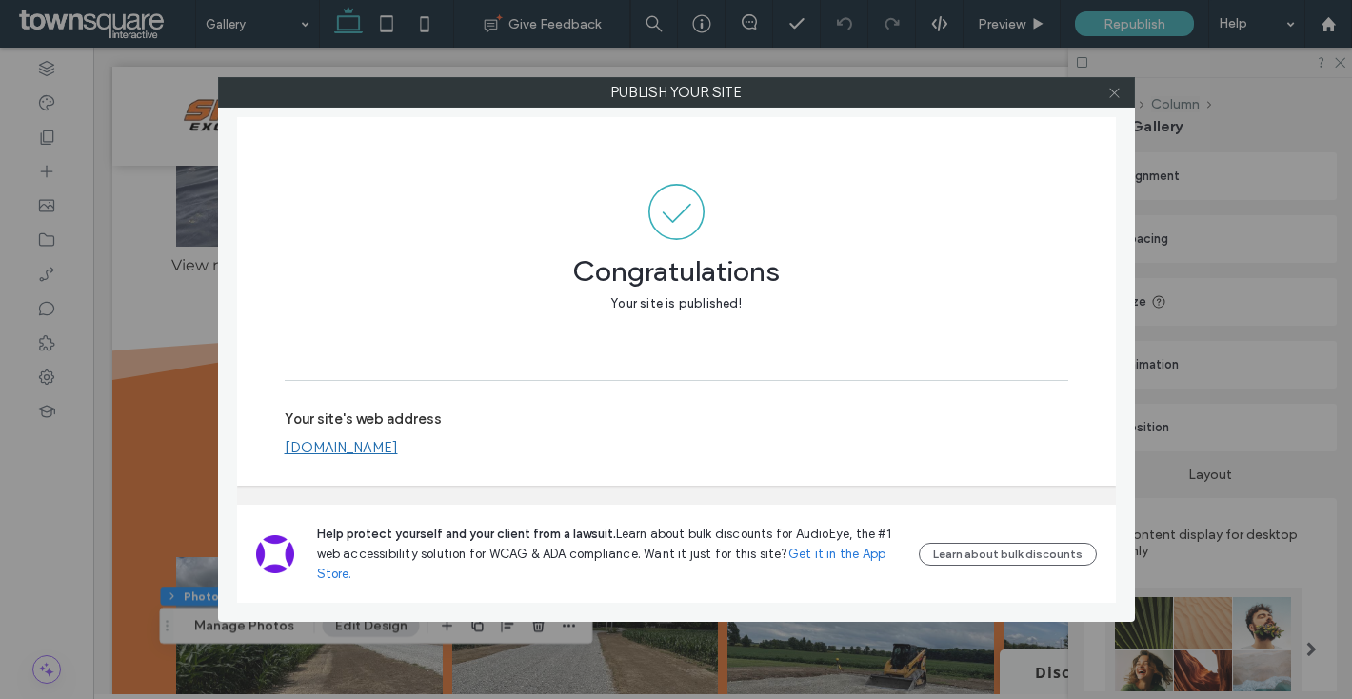
click at [1119, 91] on icon at bounding box center [1114, 93] width 14 height 14
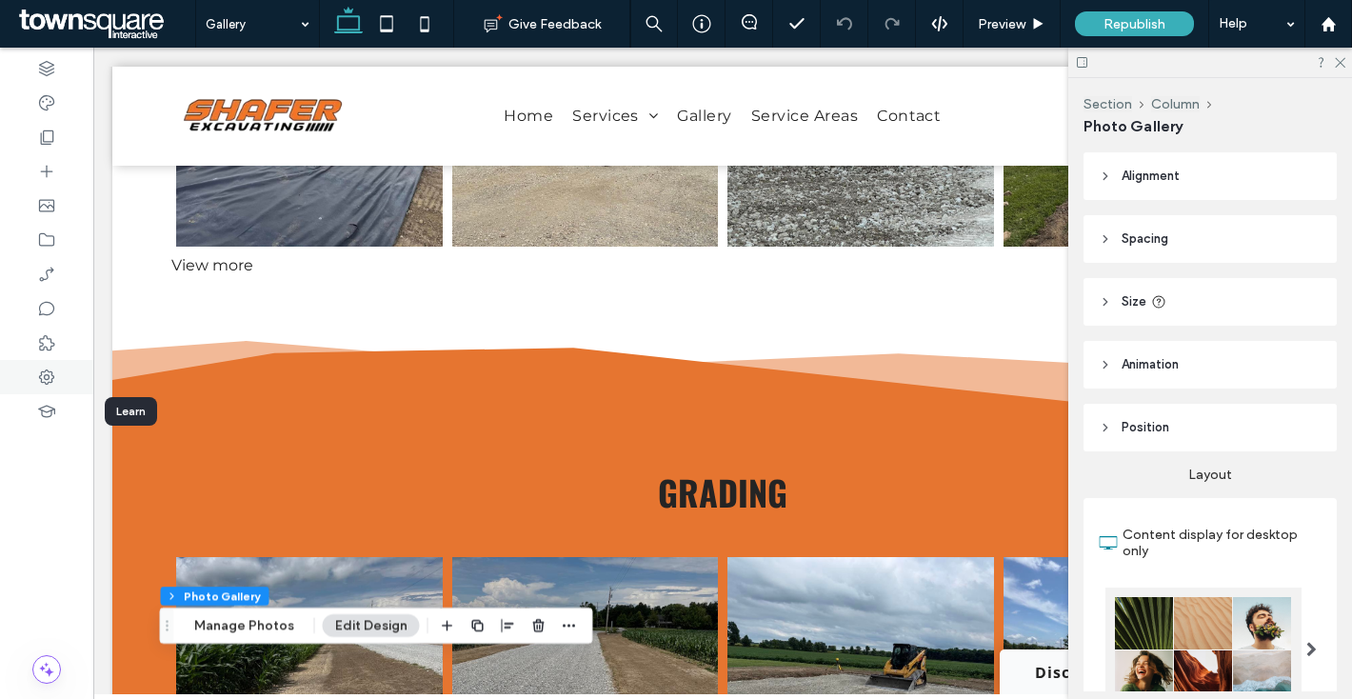
click at [51, 380] on use at bounding box center [46, 376] width 15 height 15
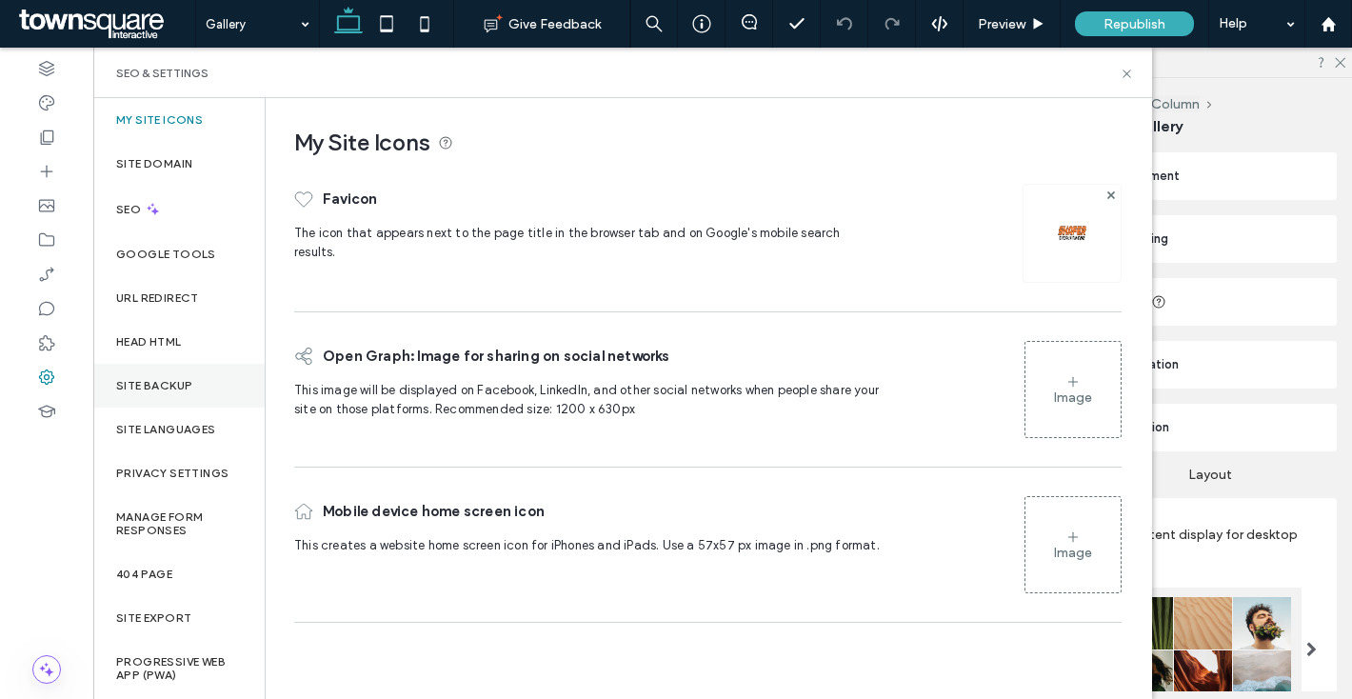
click at [171, 389] on label "Site Backup" at bounding box center [154, 385] width 76 height 13
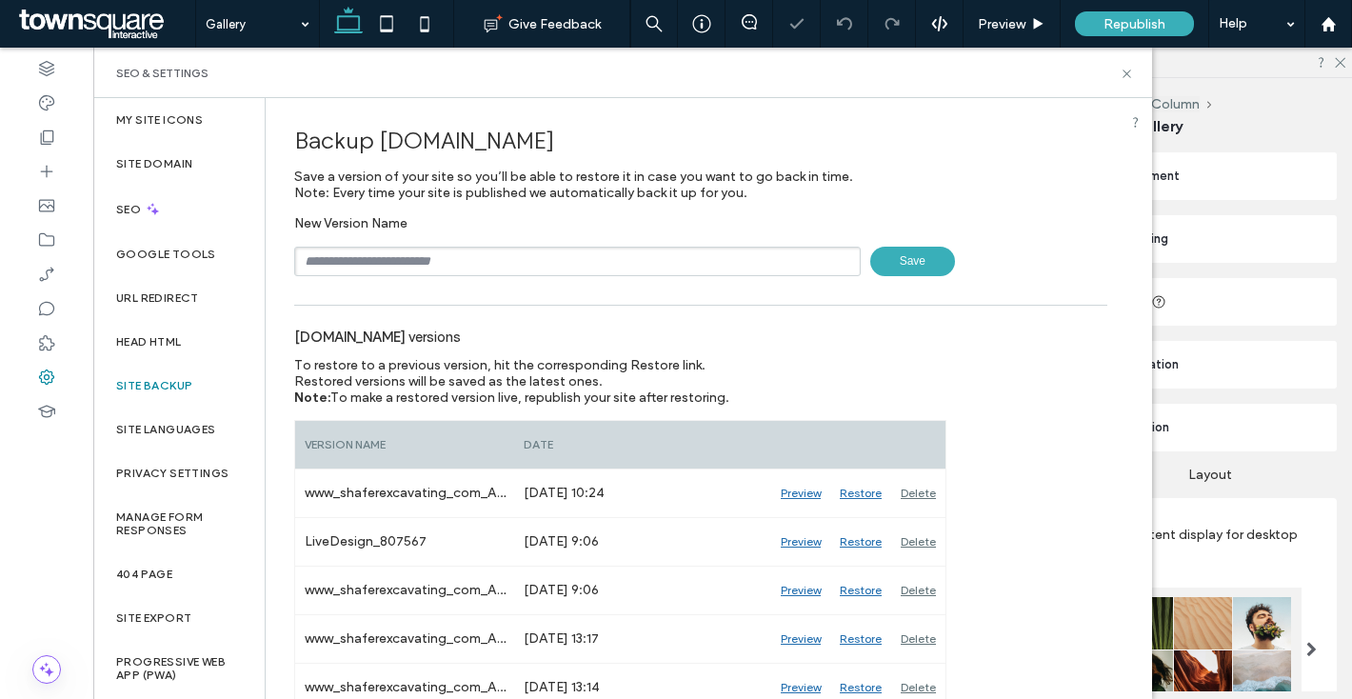
click at [367, 260] on input "text" at bounding box center [577, 262] width 567 height 30
type input "*"
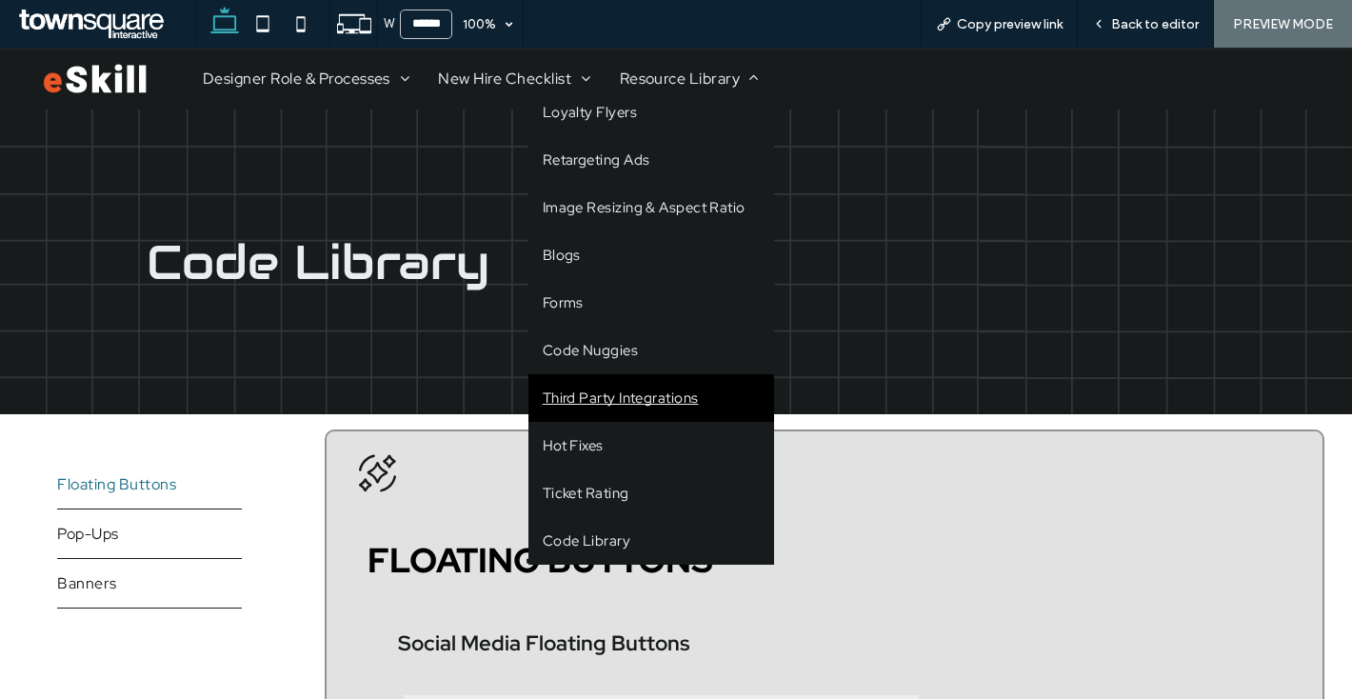
click at [633, 390] on span "Third Party Integrations" at bounding box center [621, 398] width 156 height 19
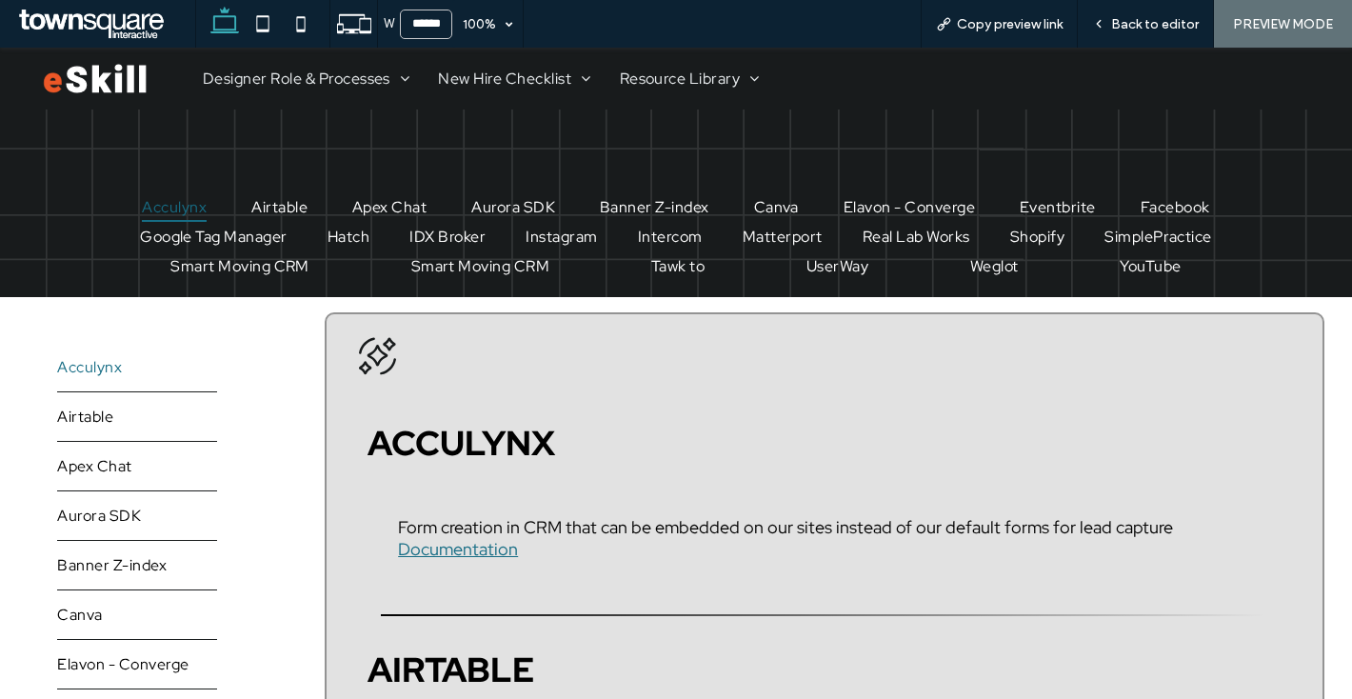
scroll to position [195, 0]
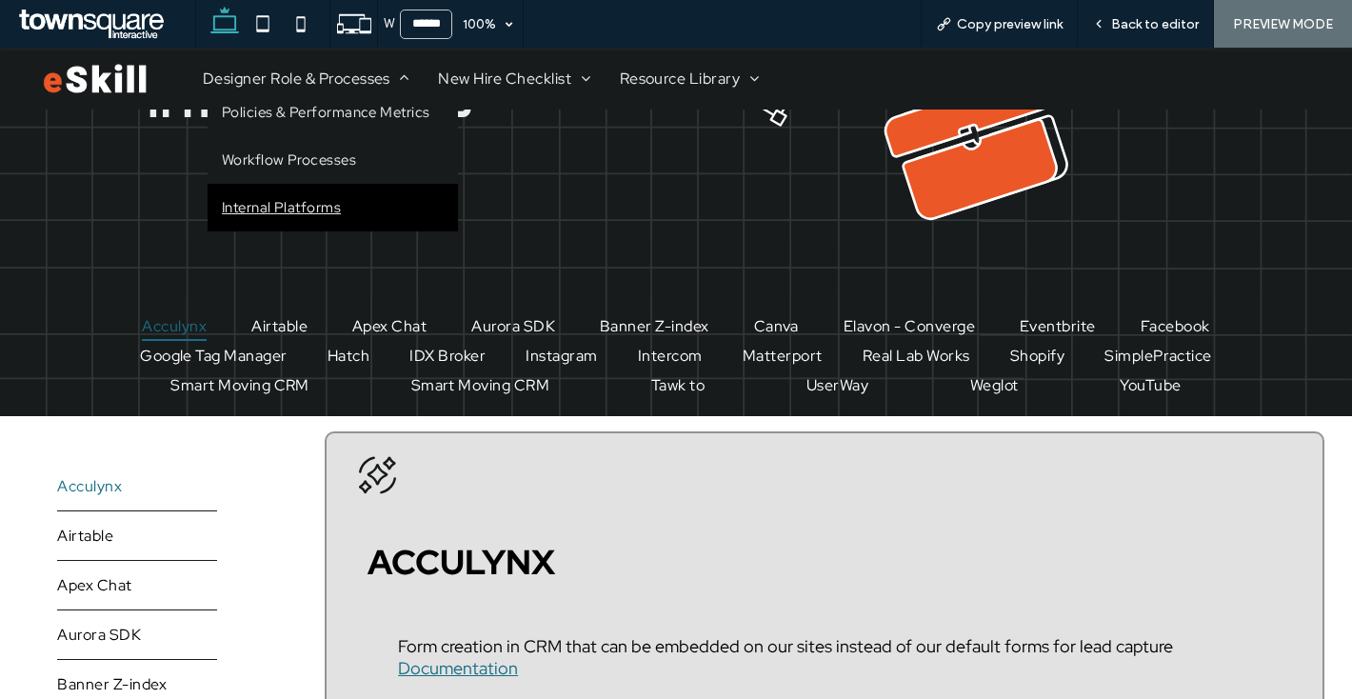
click at [338, 211] on span "Internal Platforms" at bounding box center [281, 207] width 119 height 19
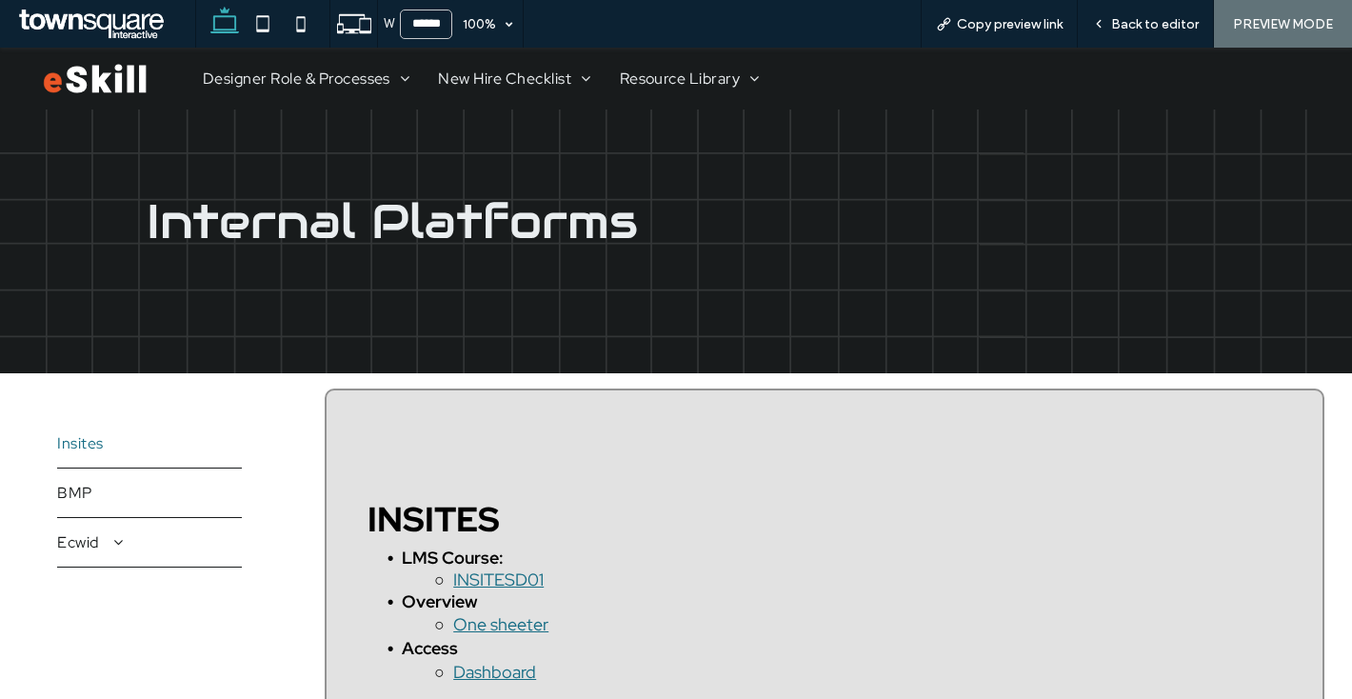
scroll to position [45, 0]
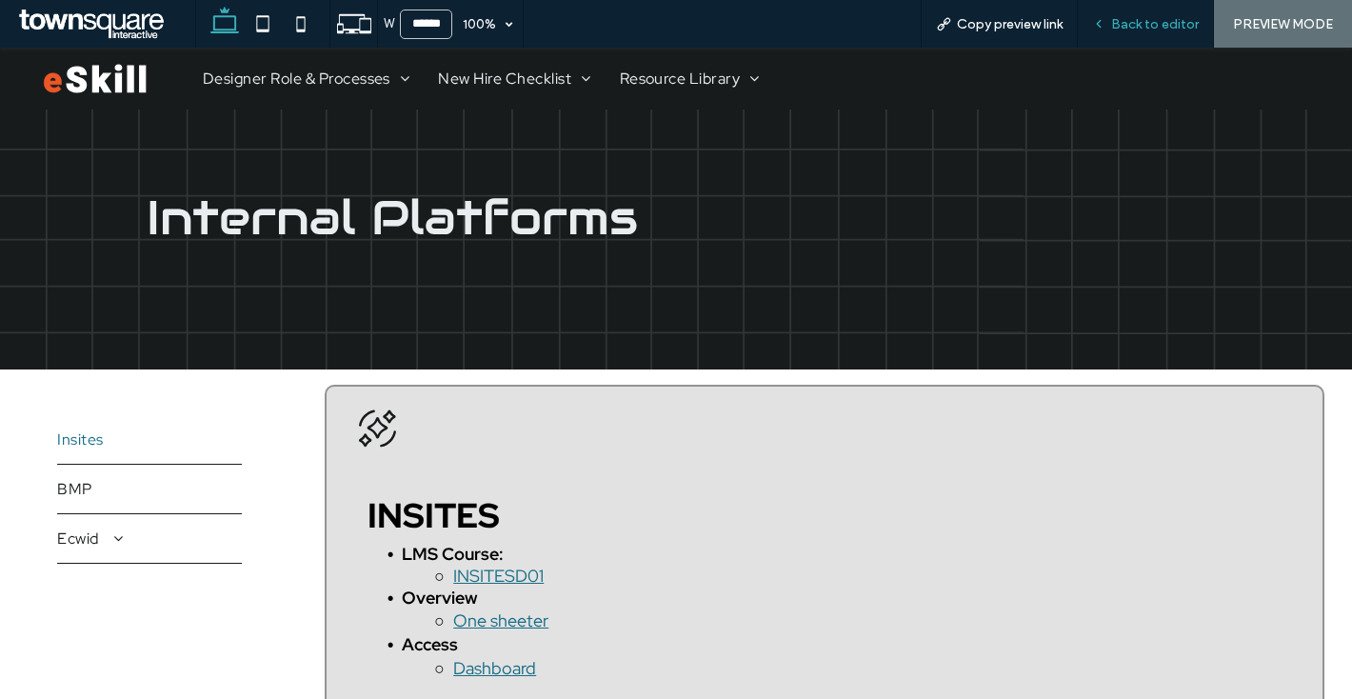
click at [1127, 29] on span "Back to editor" at bounding box center [1155, 24] width 88 height 16
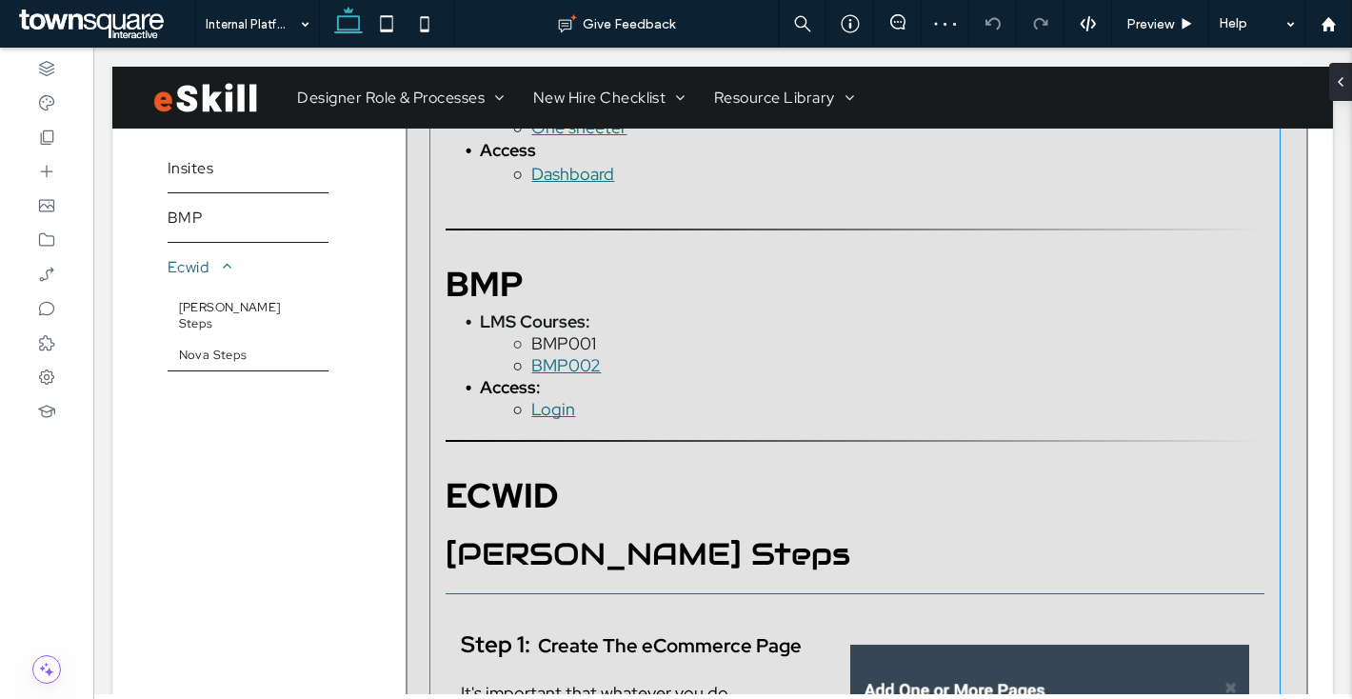
scroll to position [562, 0]
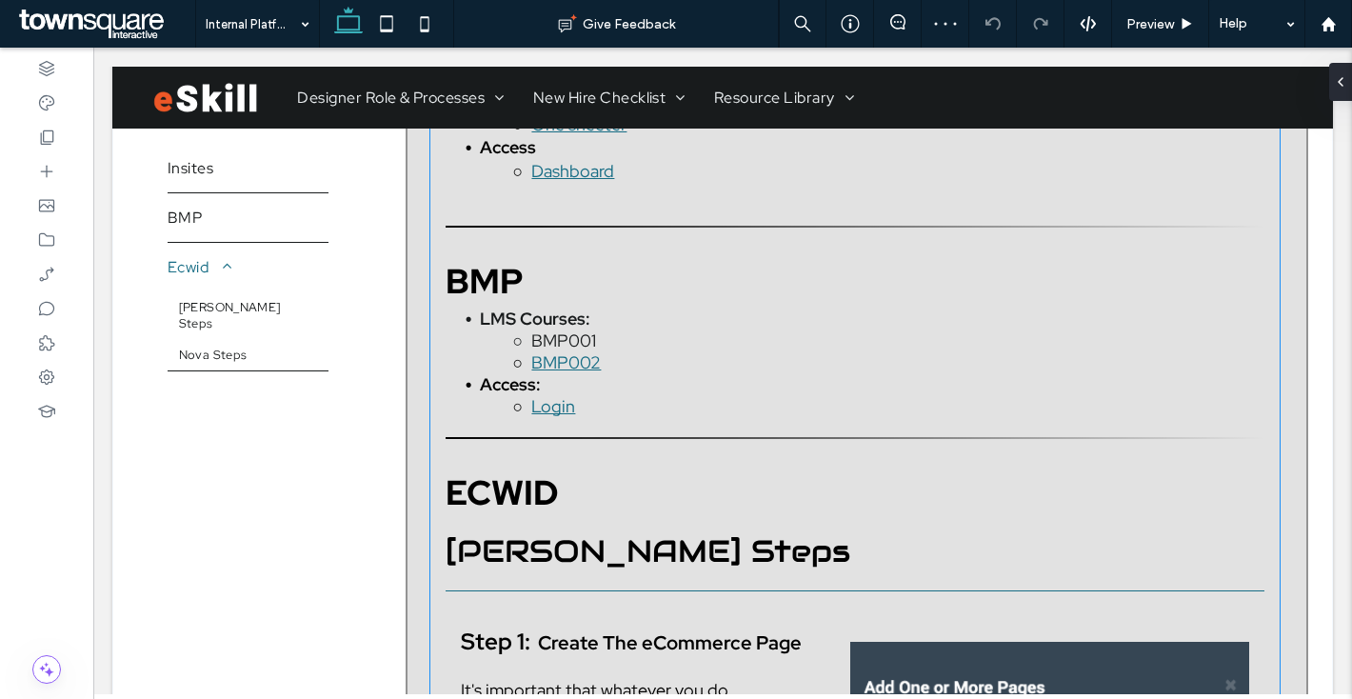
click at [702, 349] on li "BMP001" at bounding box center [872, 340] width 785 height 22
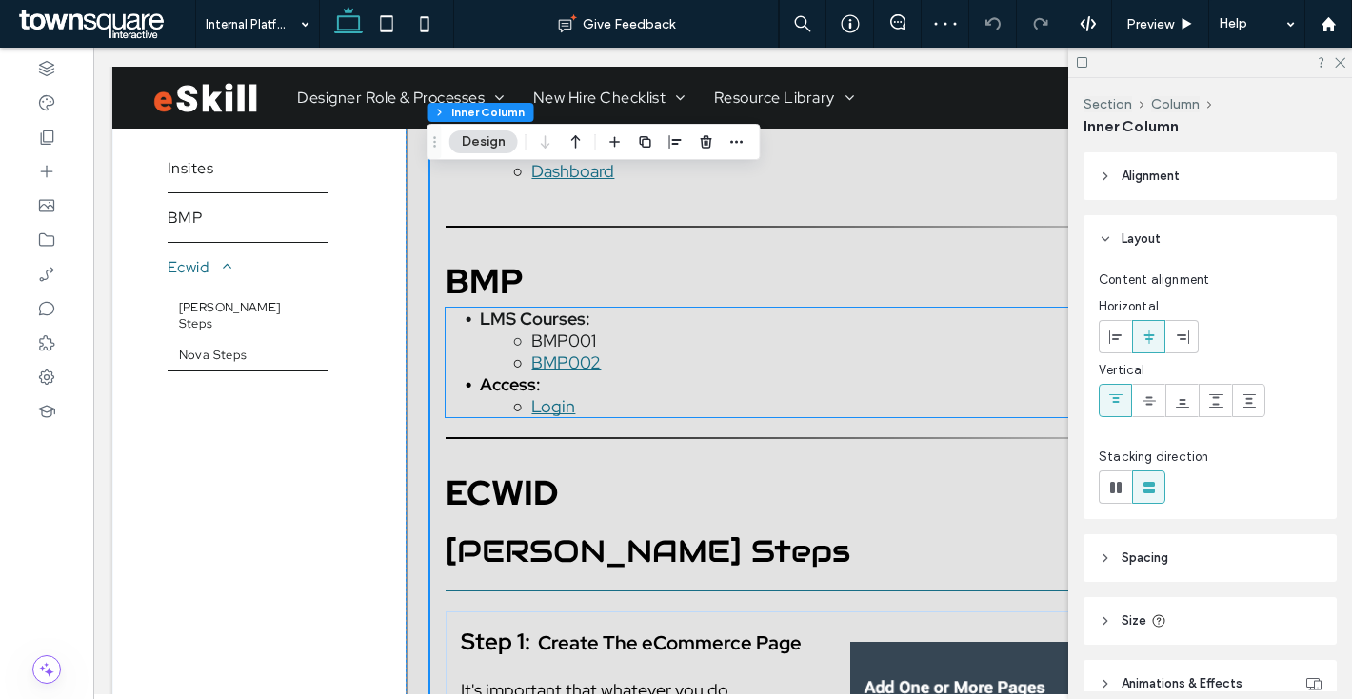
click at [634, 403] on li "Login" at bounding box center [872, 406] width 785 height 22
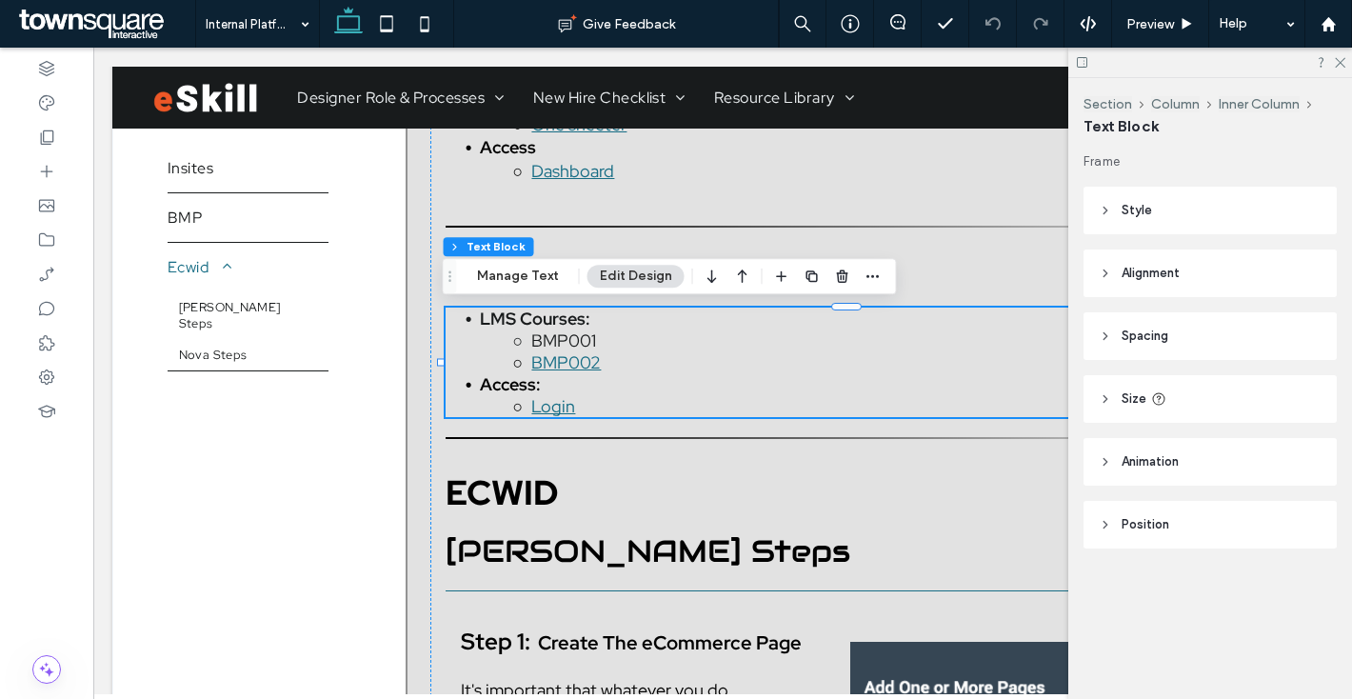
click at [629, 406] on li "Login" at bounding box center [872, 406] width 785 height 22
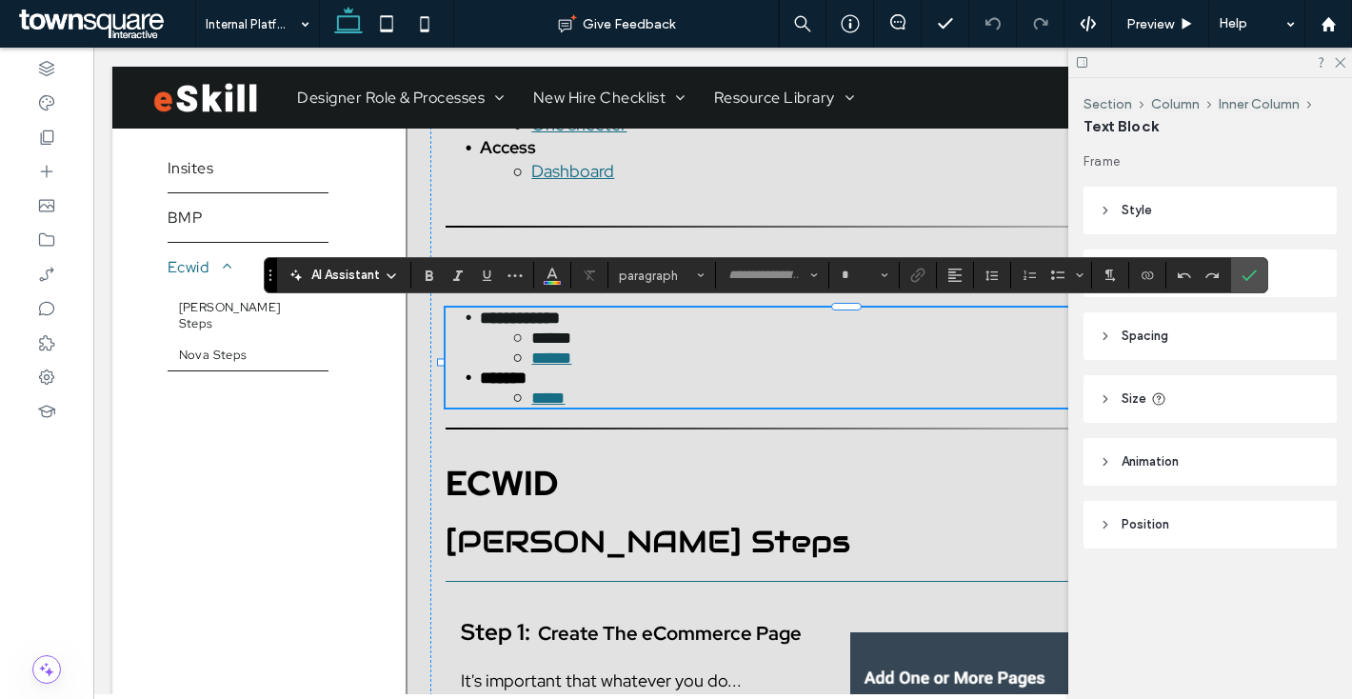
type input "**********"
type input "**"
click at [614, 408] on li "*****" at bounding box center [872, 398] width 785 height 20
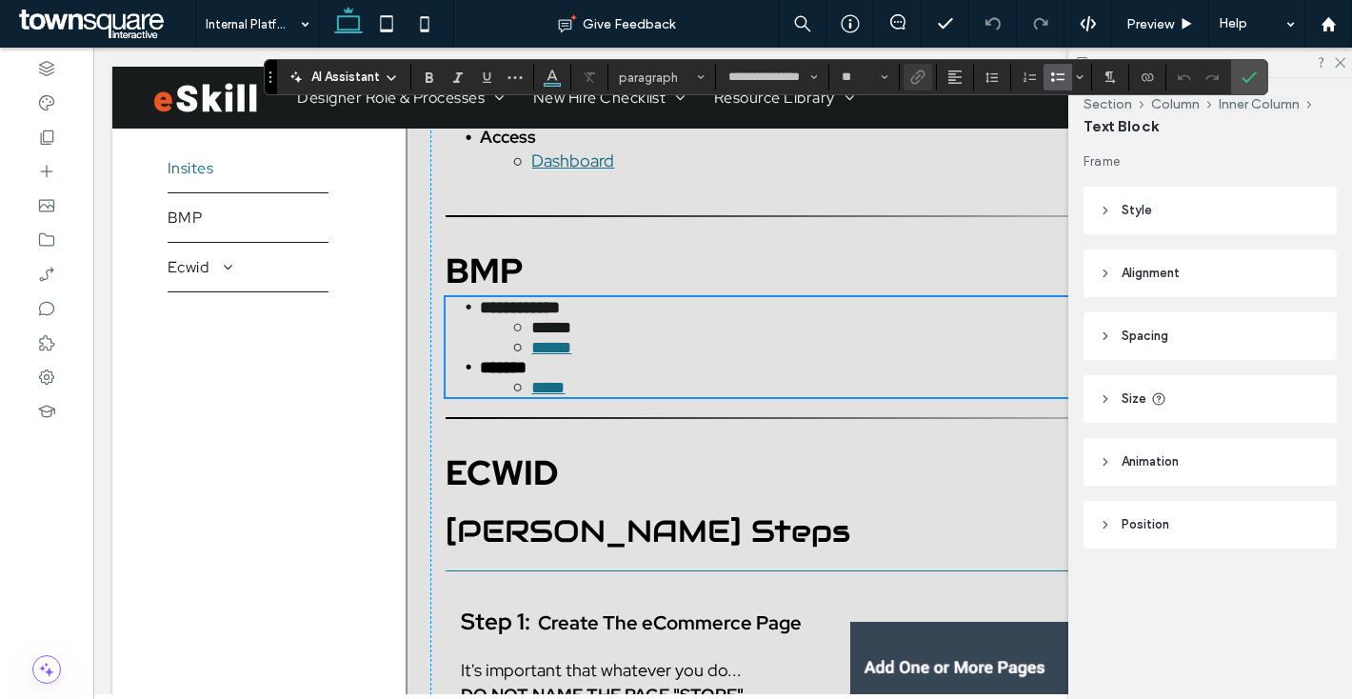
scroll to position [505, 0]
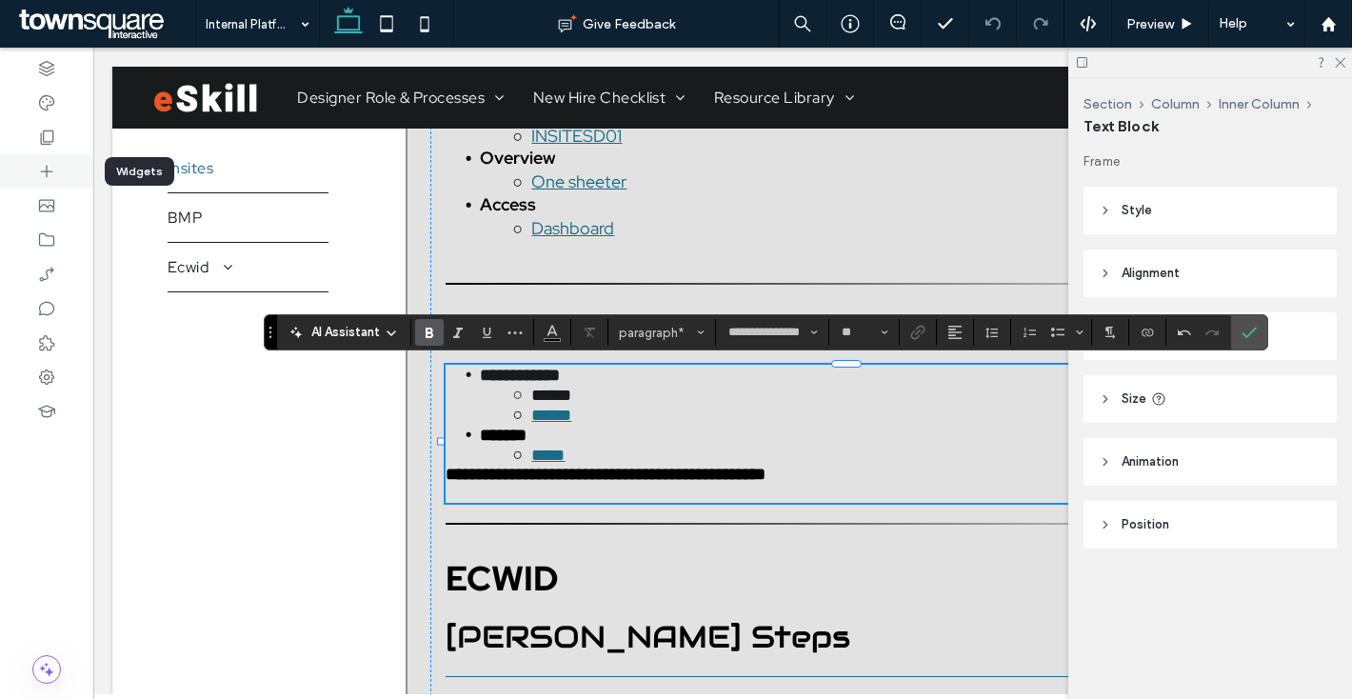
click at [50, 165] on icon at bounding box center [46, 171] width 19 height 19
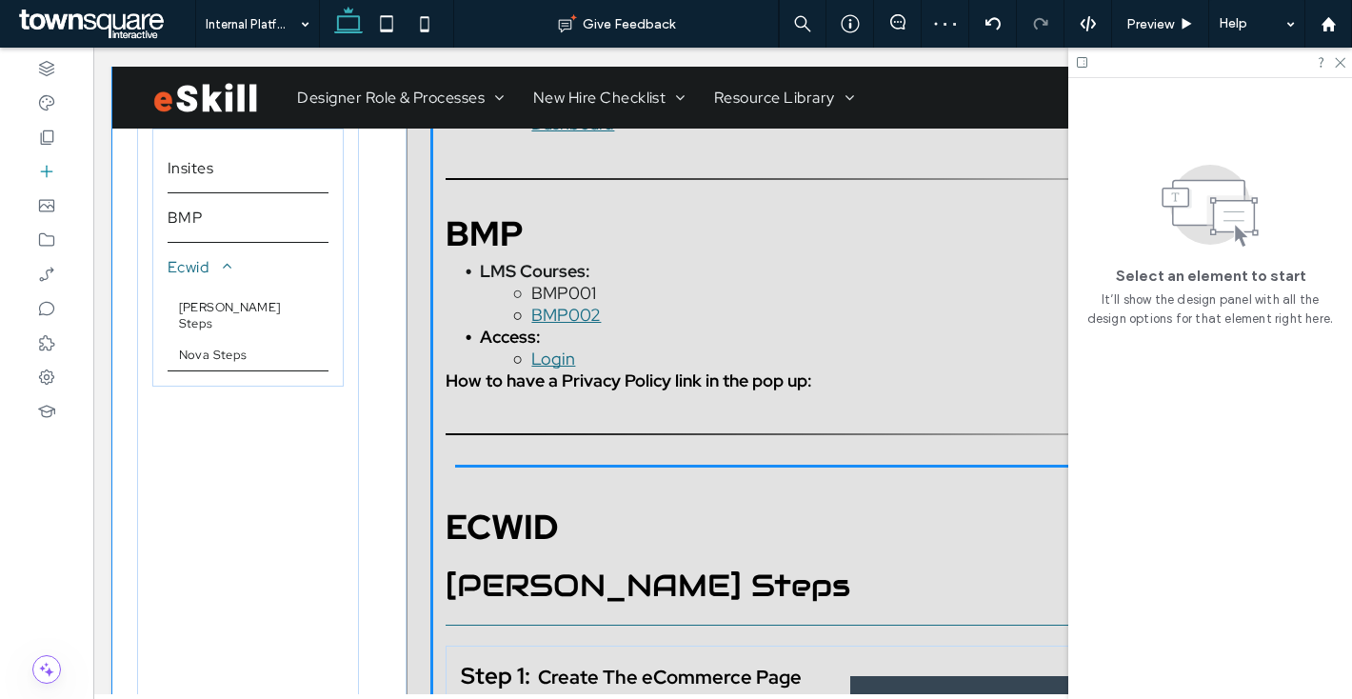
scroll to position [614, 0]
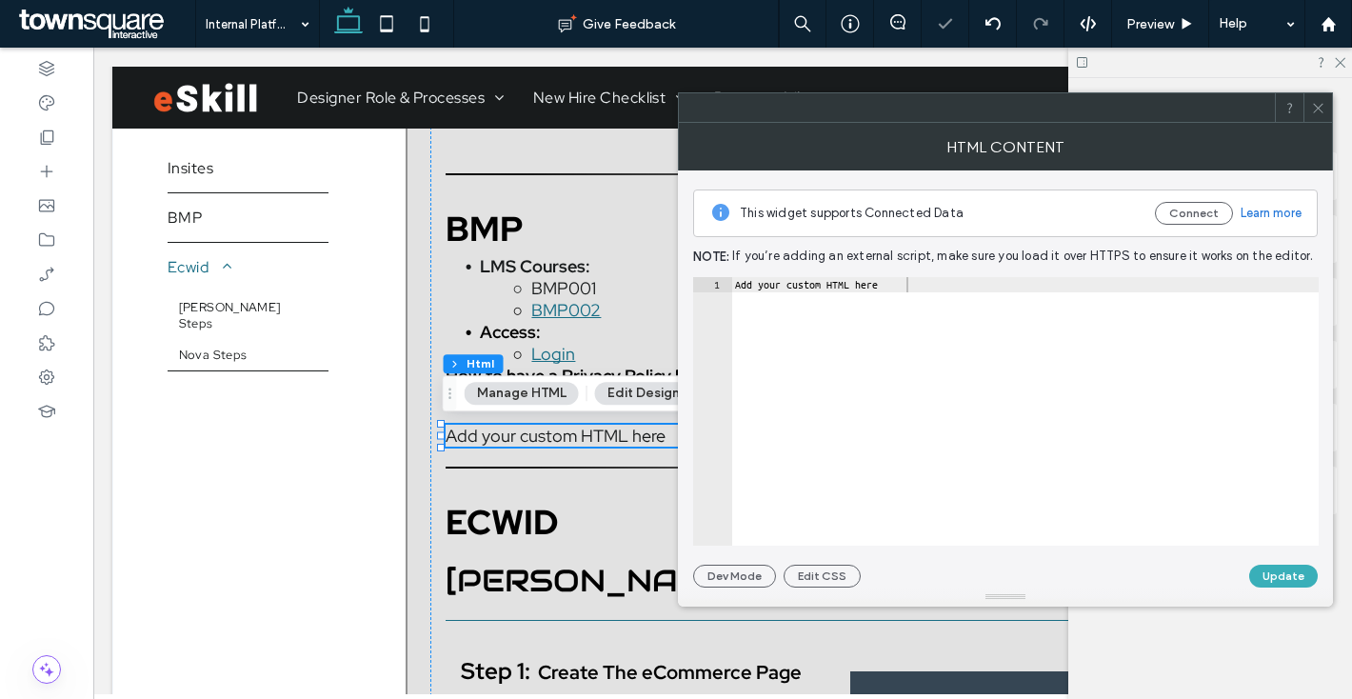
click at [782, 270] on div "This widget supports Connected Data Connect Learn more Note: If you’re adding a…" at bounding box center [1005, 378] width 625 height 417
click at [793, 289] on div "Add your custom HTML here" at bounding box center [1025, 426] width 588 height 299
paste textarea "**********"
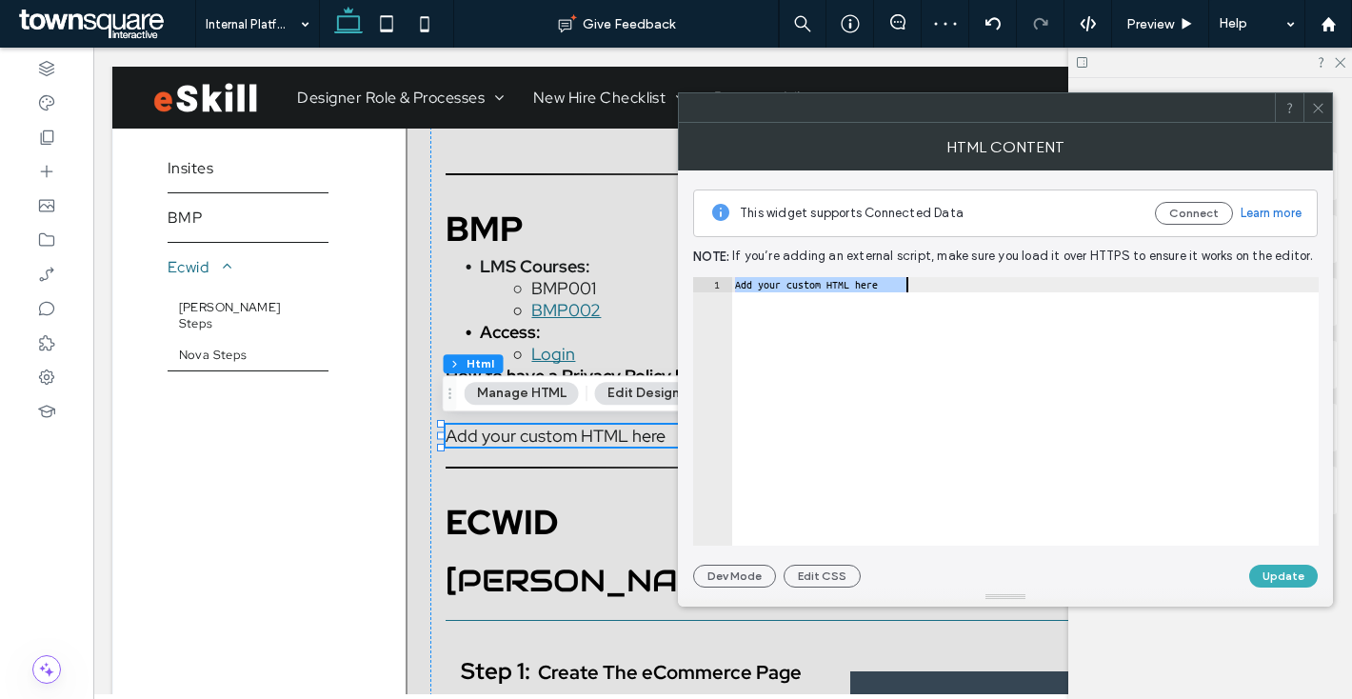
type textarea "**********"
click at [1274, 584] on button "Update" at bounding box center [1283, 576] width 69 height 23
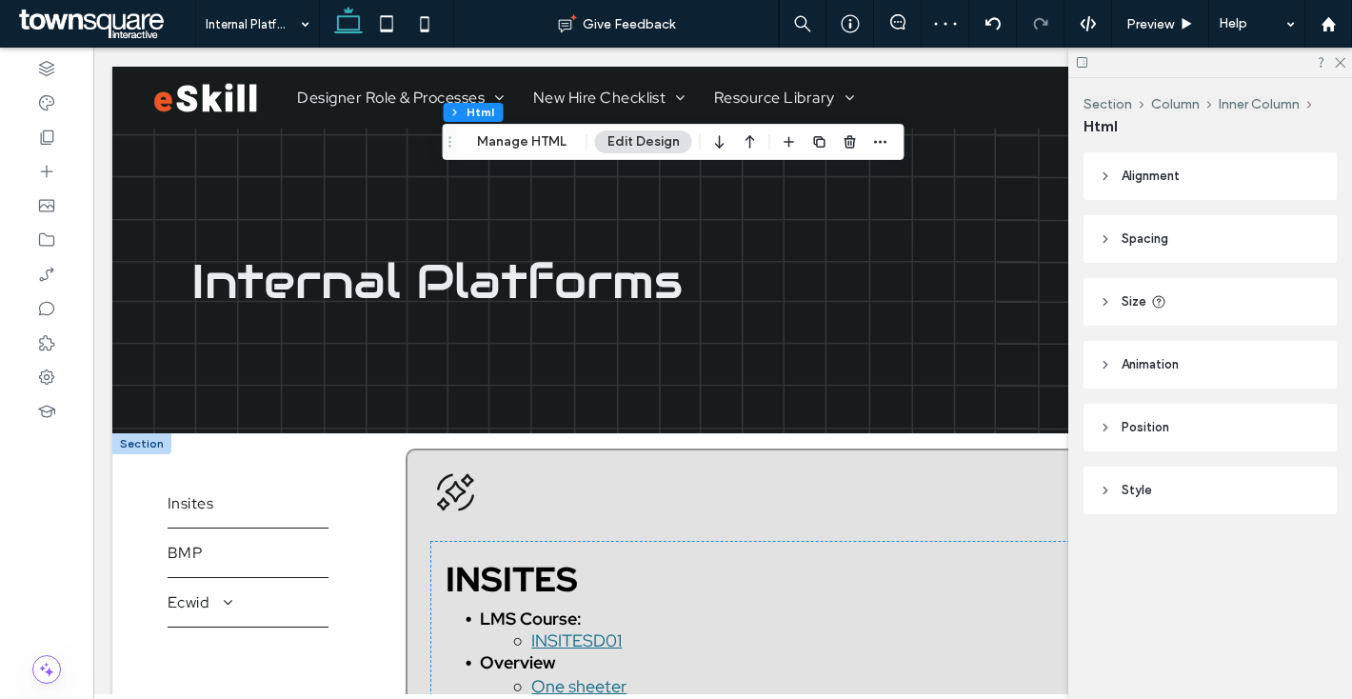
scroll to position [928, 0]
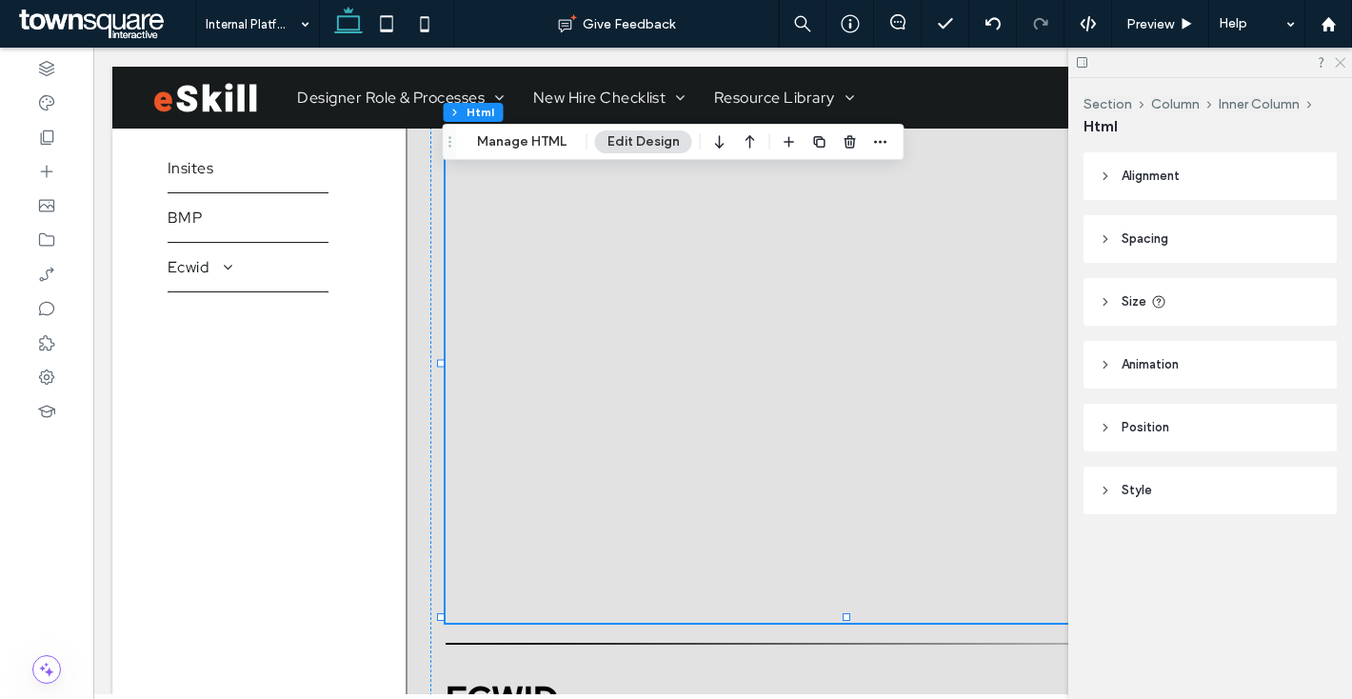
click at [1341, 65] on icon at bounding box center [1339, 61] width 12 height 12
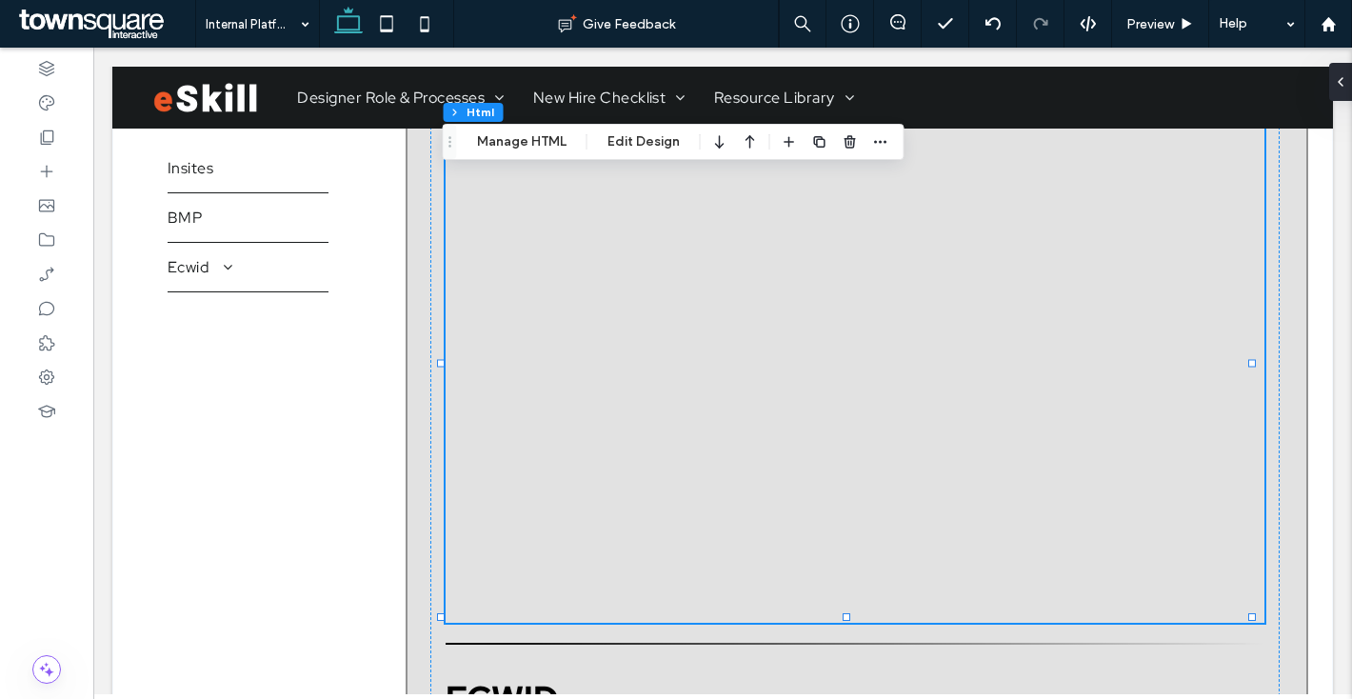
drag, startPoint x: 868, startPoint y: 381, endPoint x: 947, endPoint y: 418, distance: 86.5
click at [868, 381] on div at bounding box center [855, 365] width 819 height 511
click at [894, 347] on div at bounding box center [855, 365] width 819 height 511
click at [1137, 11] on div "Preview" at bounding box center [1160, 24] width 97 height 48
click at [1157, 22] on span "Preview" at bounding box center [1151, 24] width 48 height 16
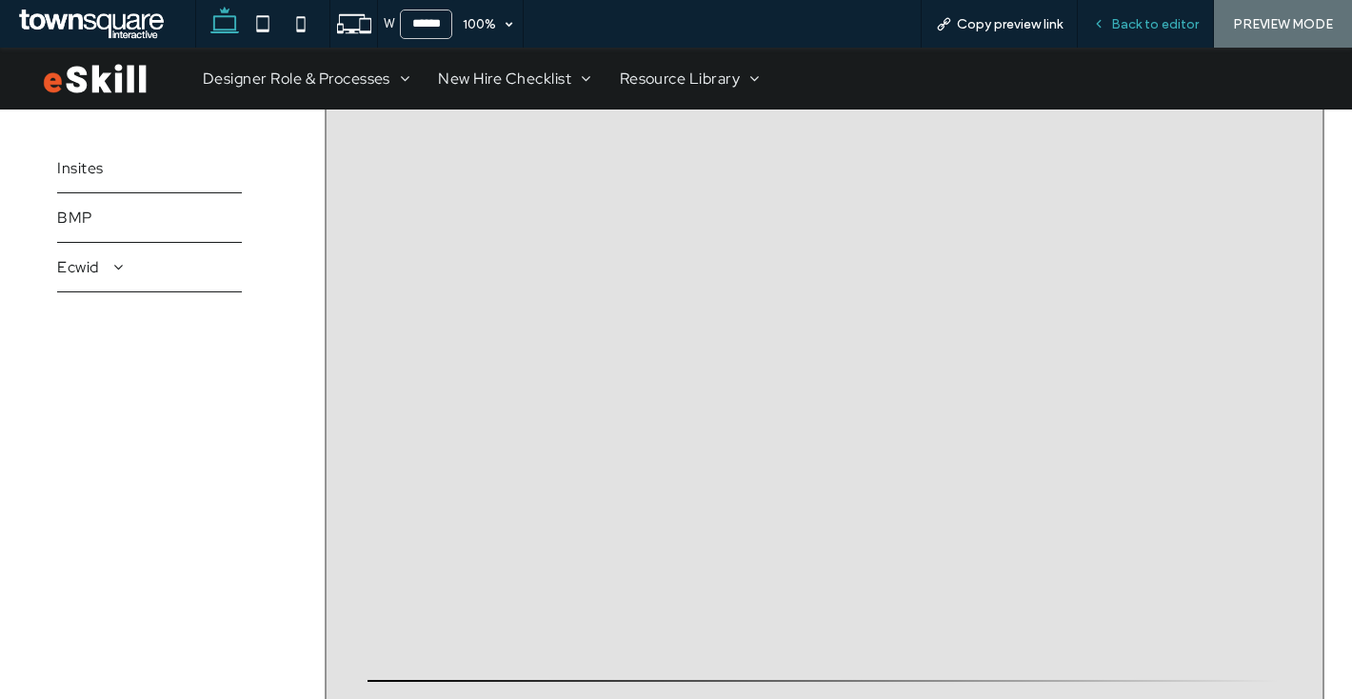
click at [1135, 30] on span "Back to editor" at bounding box center [1155, 24] width 88 height 16
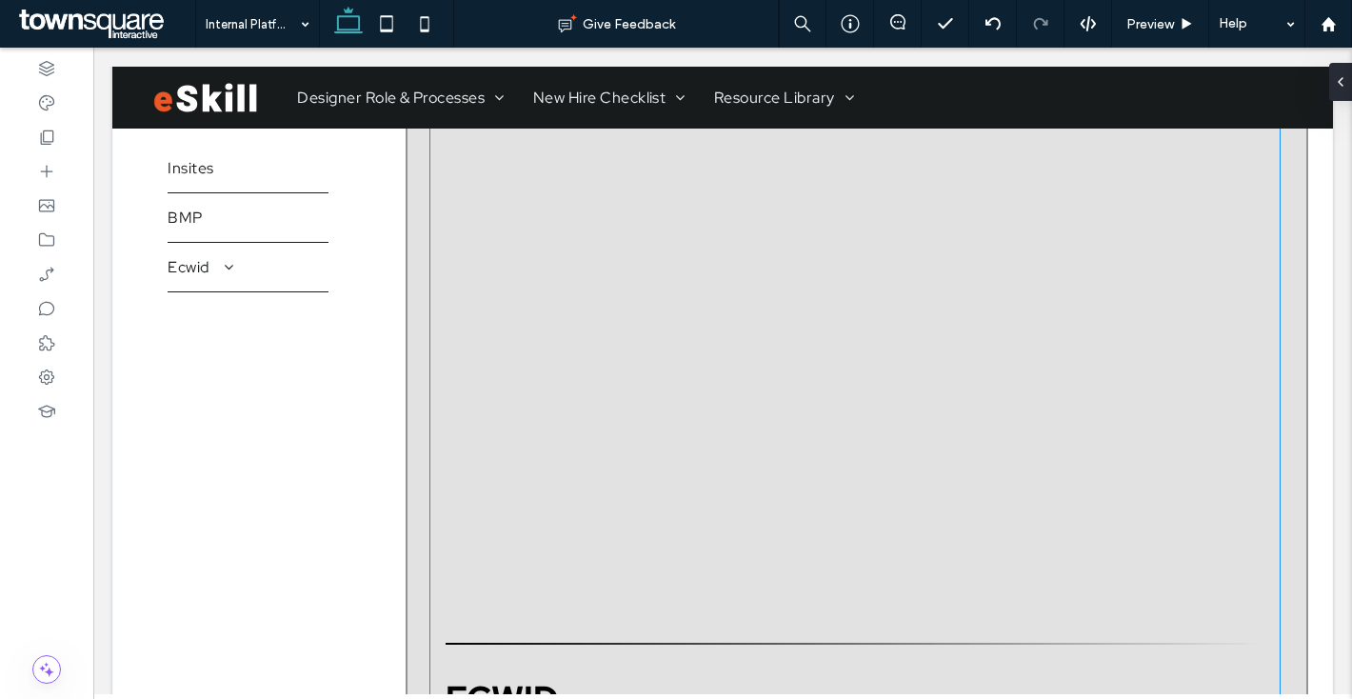
click at [917, 353] on div at bounding box center [855, 365] width 819 height 511
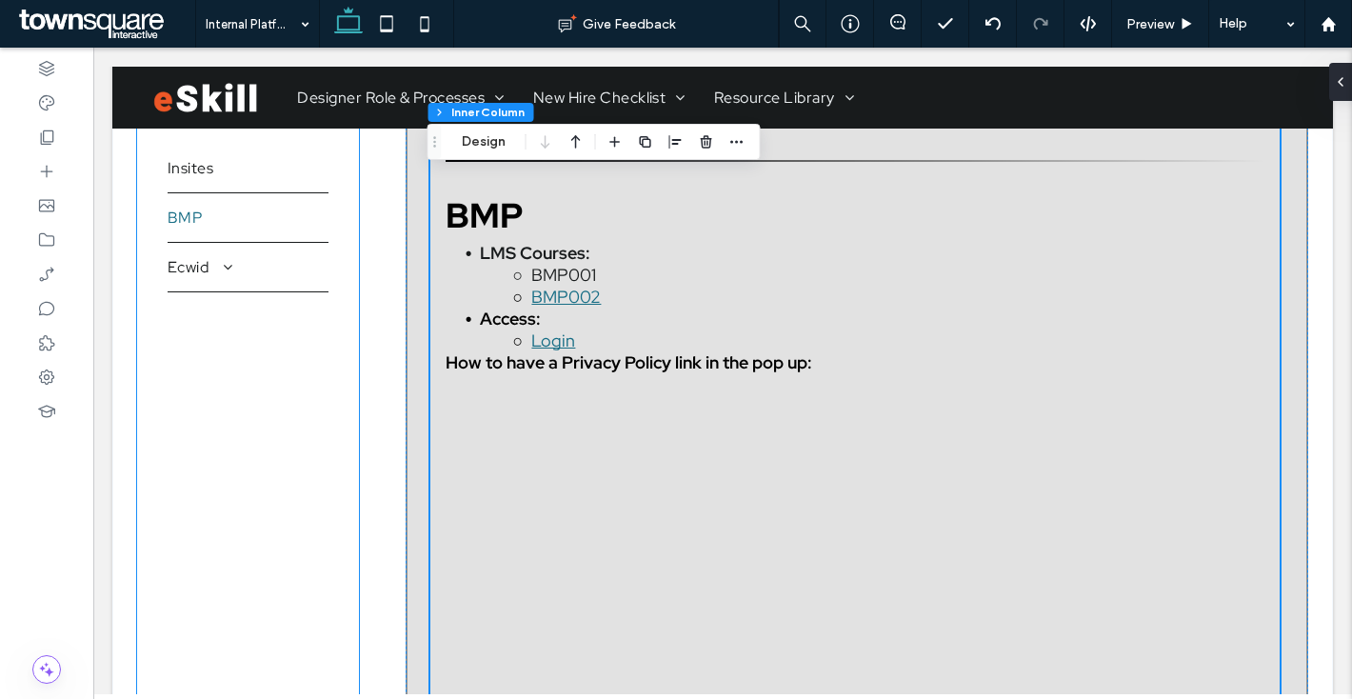
scroll to position [620, 0]
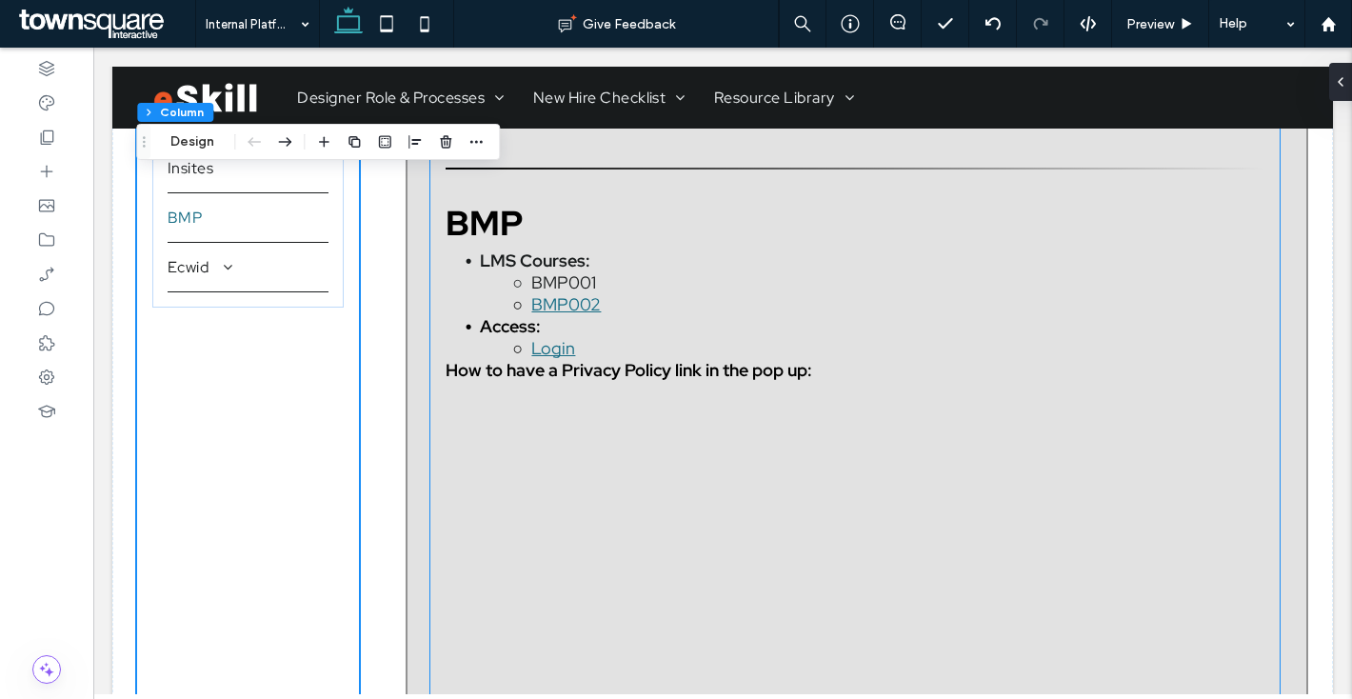
click at [675, 371] on strong "How to have a Privacy Policy link in the pop up:" at bounding box center [629, 370] width 367 height 22
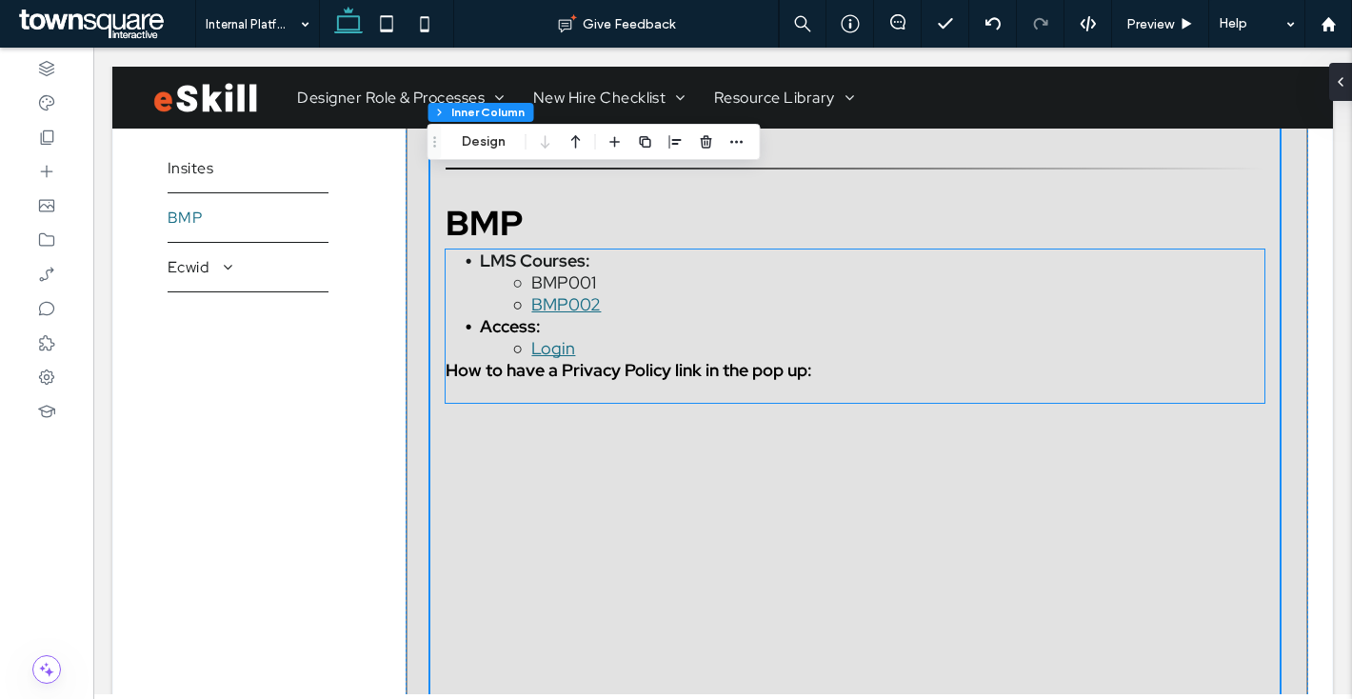
click at [543, 386] on p "﻿" at bounding box center [855, 392] width 819 height 22
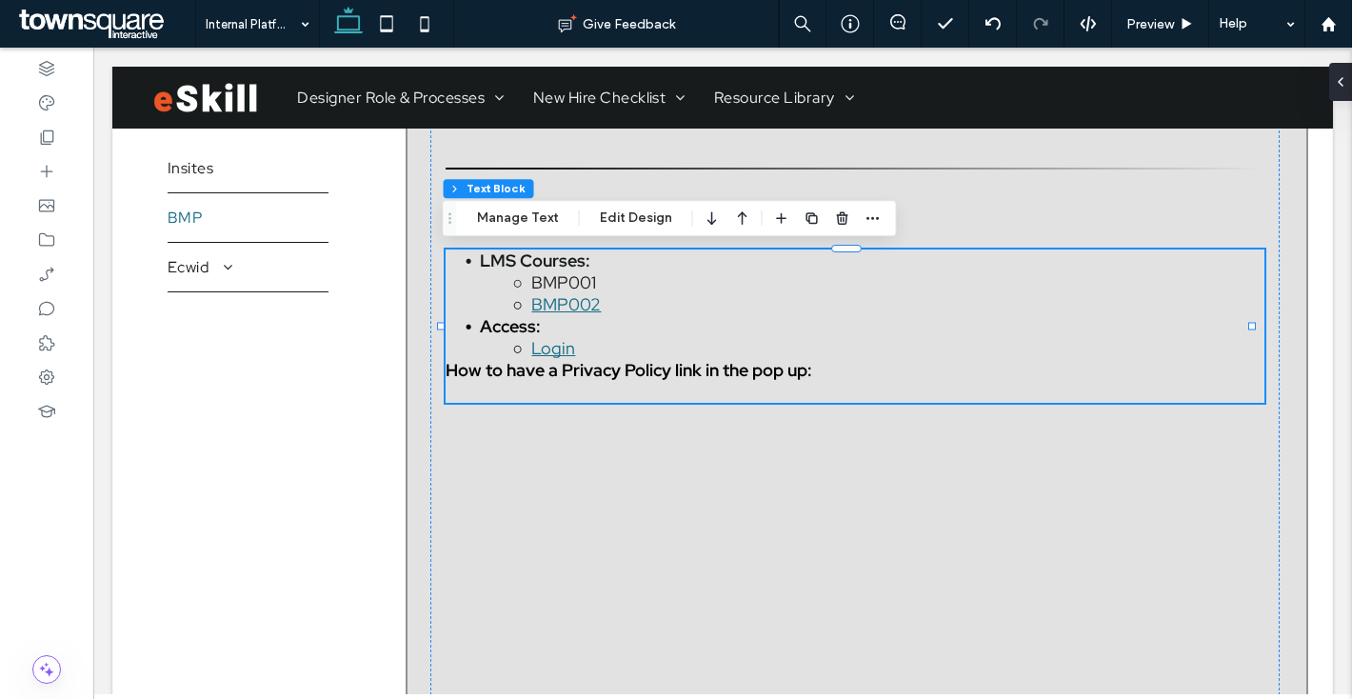
click at [546, 382] on p "﻿" at bounding box center [855, 392] width 819 height 22
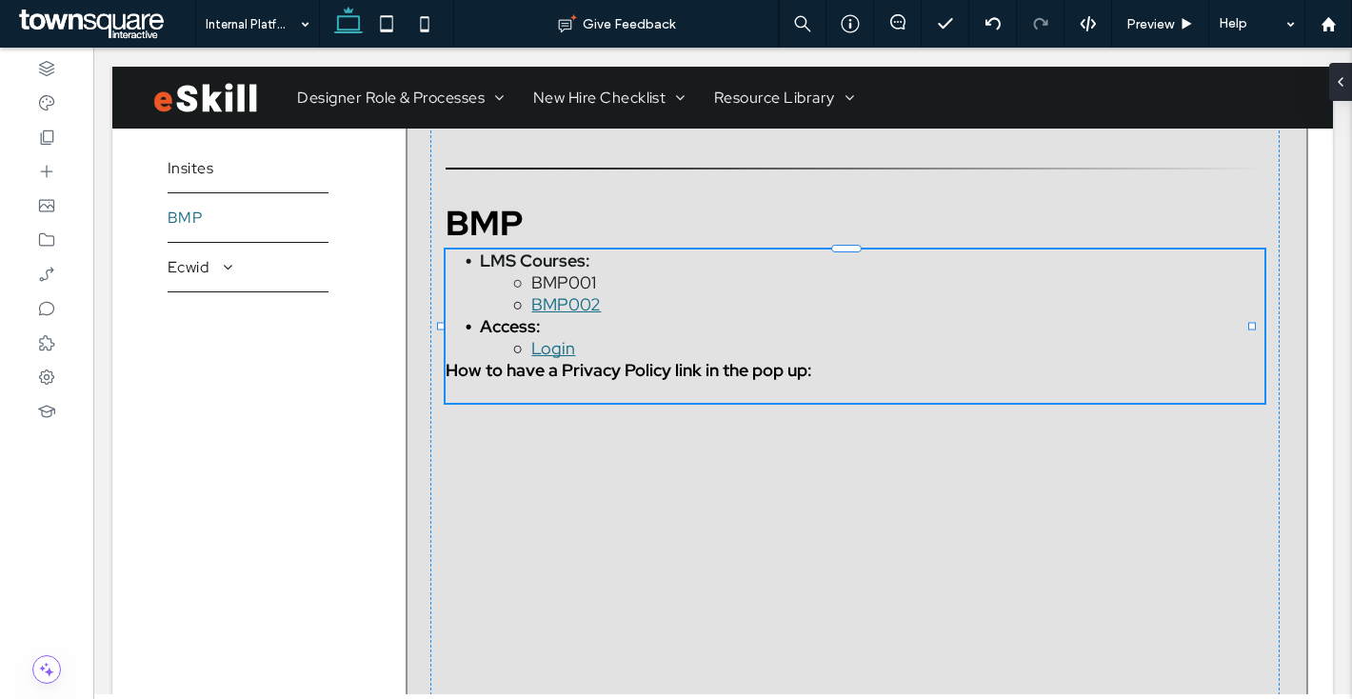
type input "**********"
type input "**"
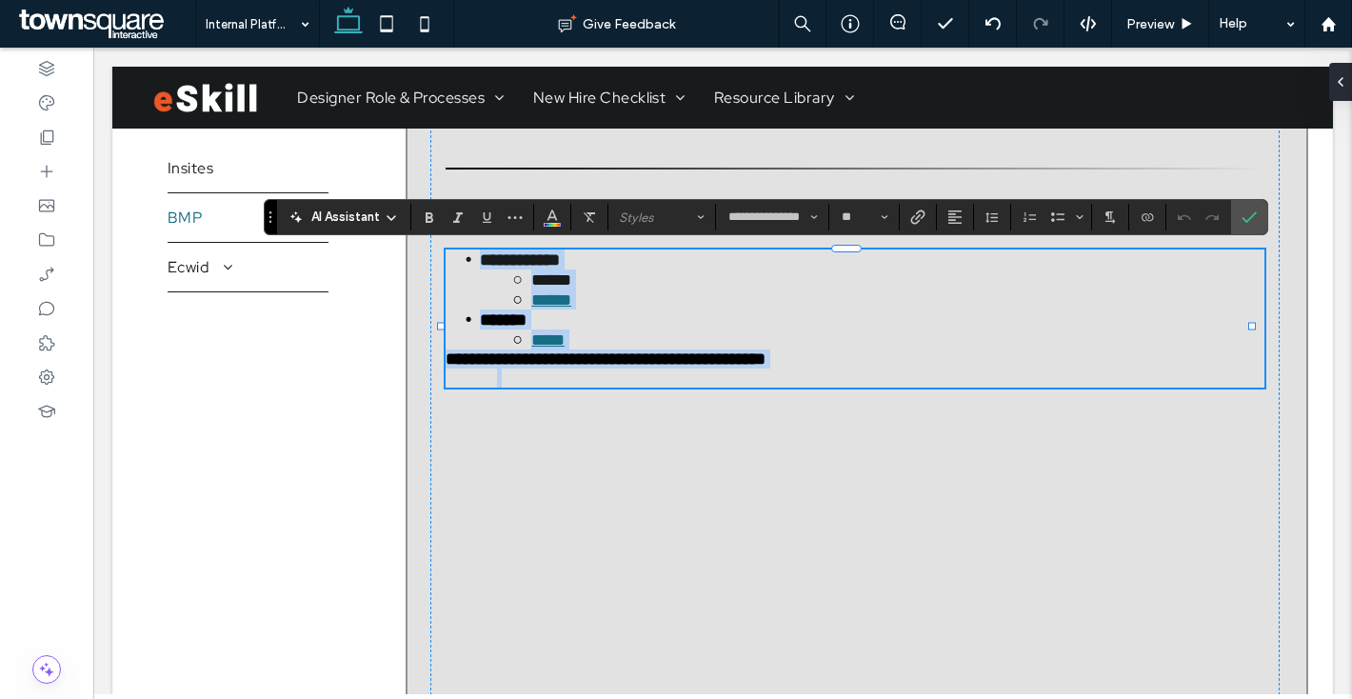
click at [548, 388] on p at bounding box center [855, 378] width 819 height 19
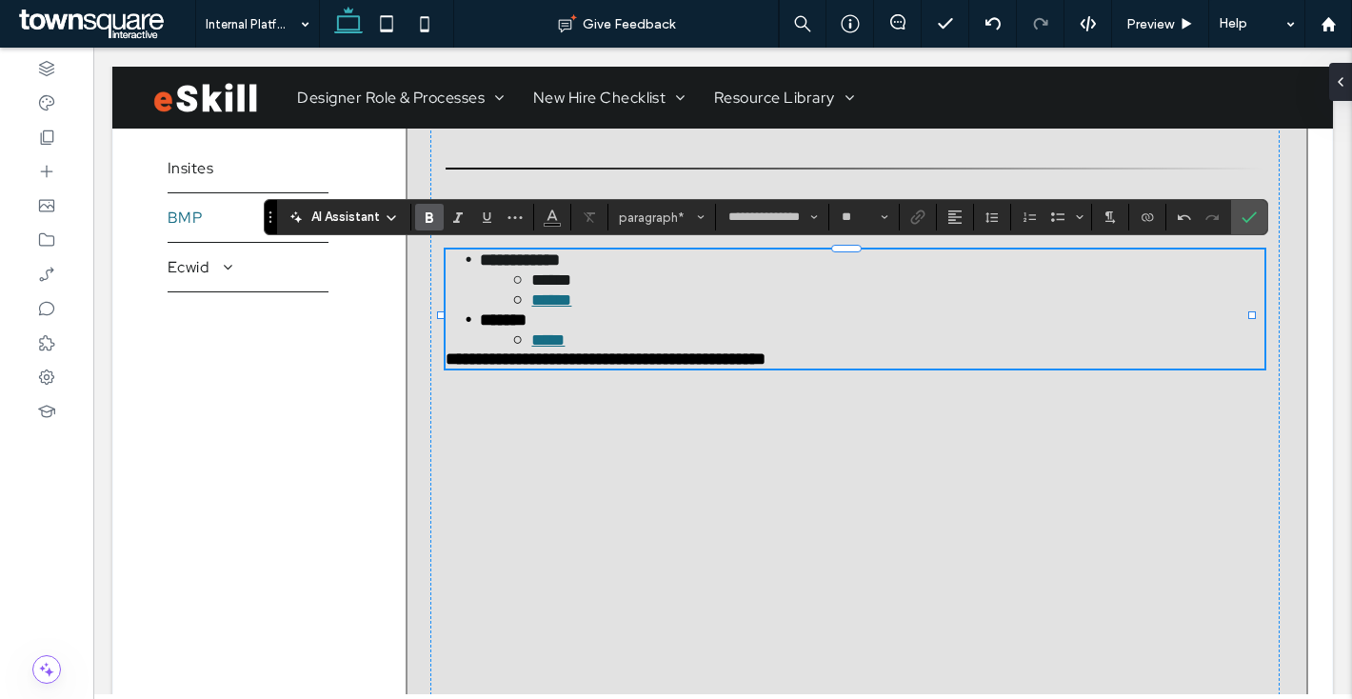
click at [692, 349] on li "*****" at bounding box center [872, 339] width 785 height 20
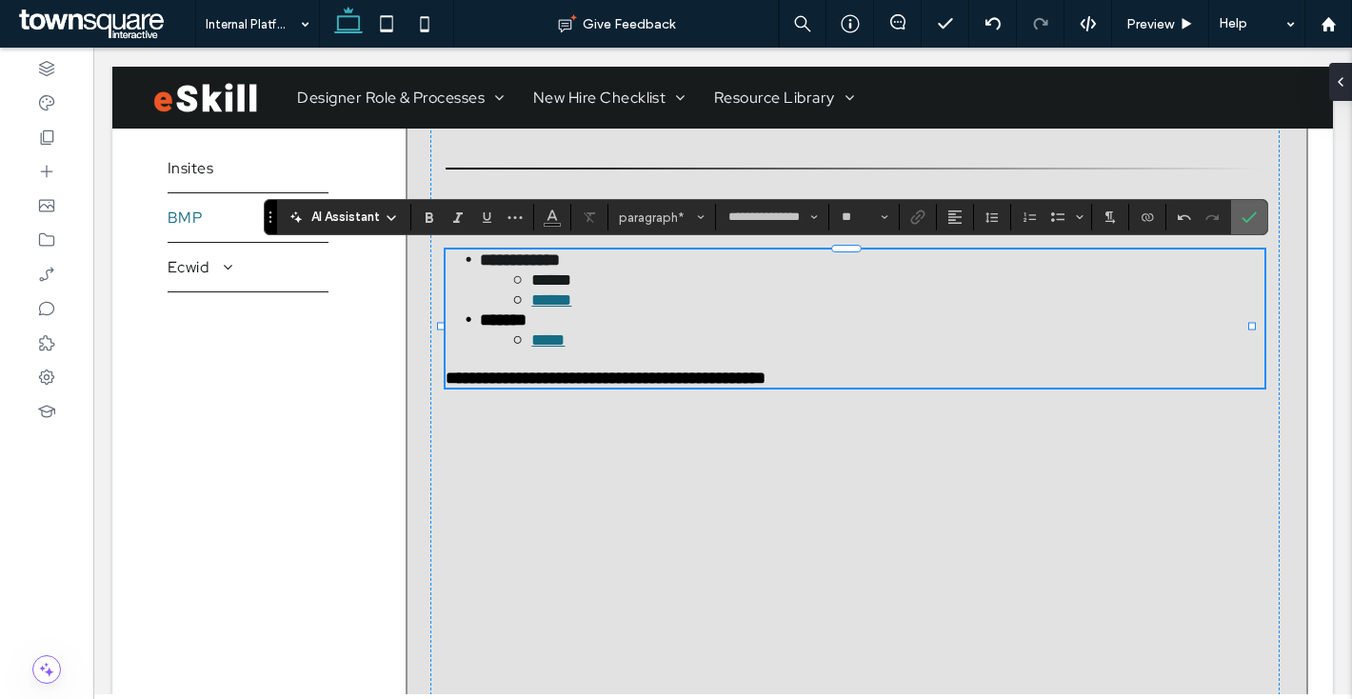
click at [1247, 209] on icon "Confirm" at bounding box center [1249, 216] width 15 height 15
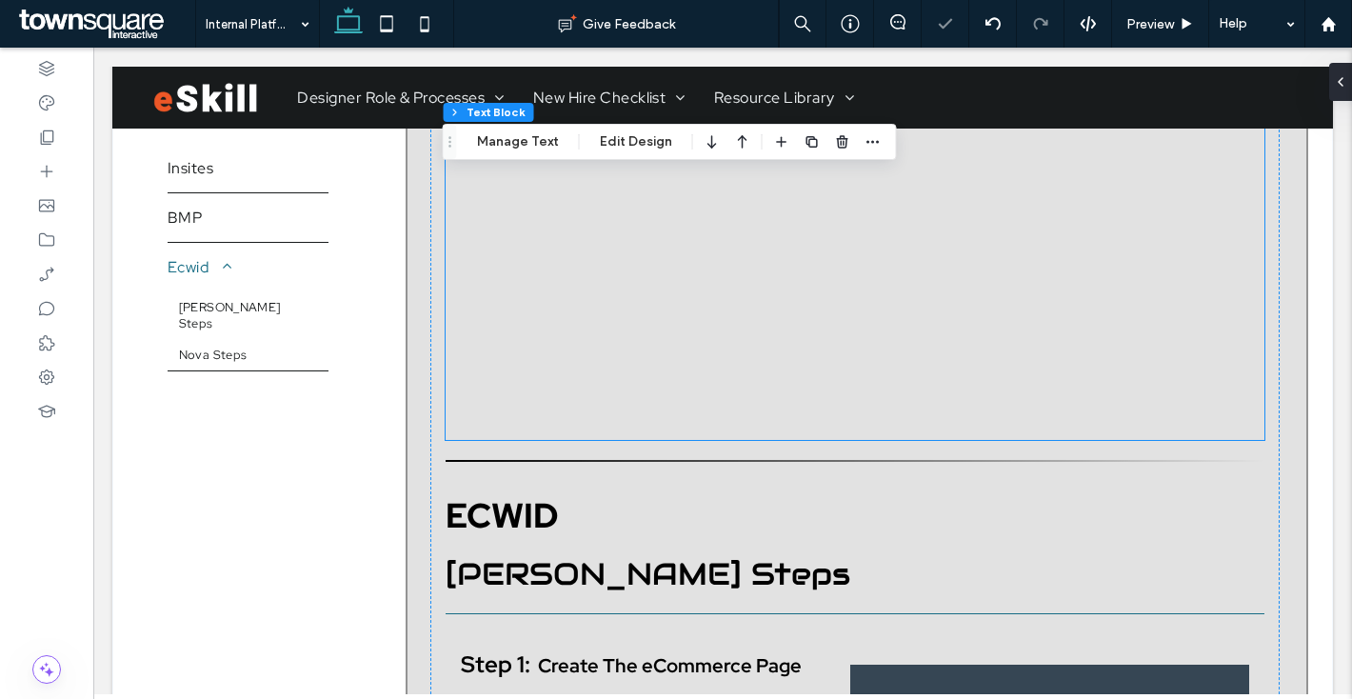
scroll to position [826, 0]
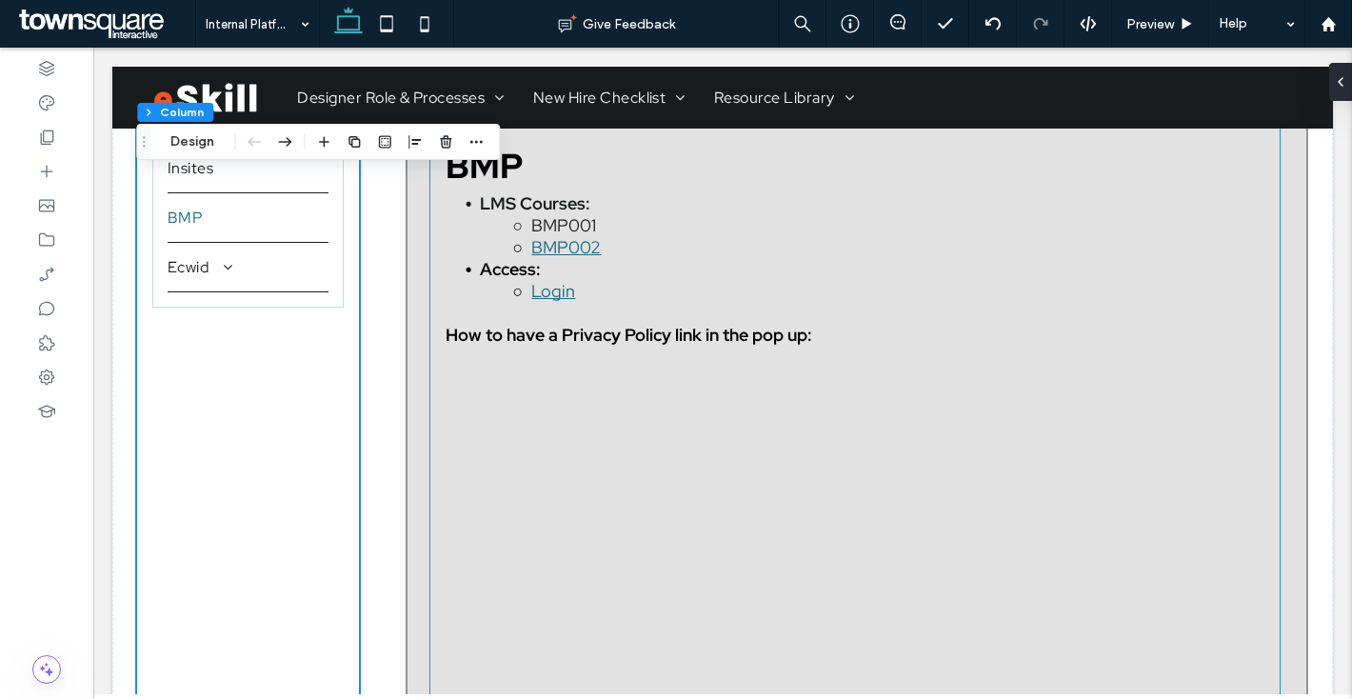
scroll to position [708, 0]
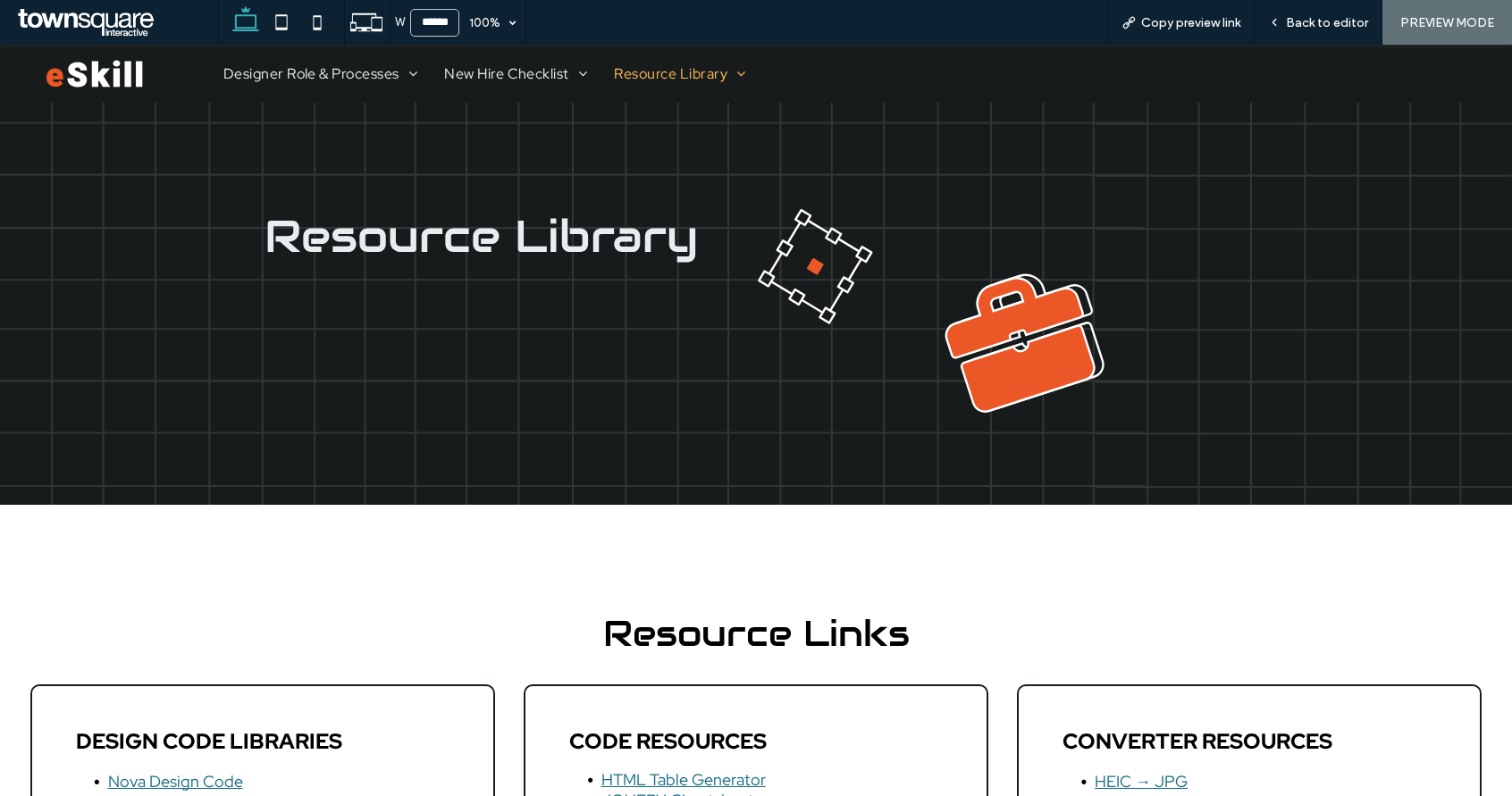
click at [658, 84] on div "W ****** 100% Copy preview link Back to editor PREVIEW MODE Design Panel Site C…" at bounding box center [756, 398] width 1512 height 796
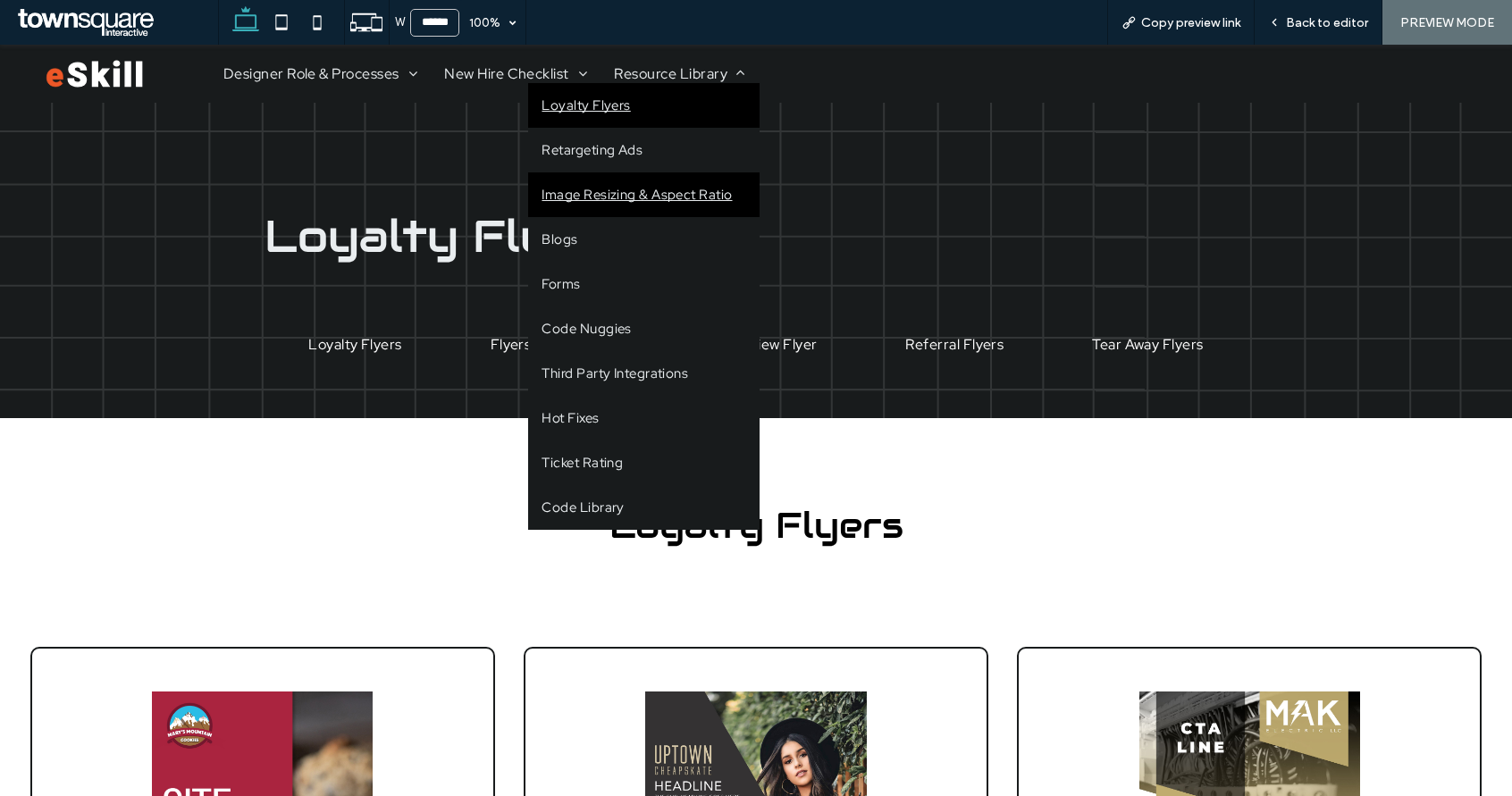
click at [614, 187] on span "Image Resizing & Aspect Ratio" at bounding box center [636, 194] width 191 height 18
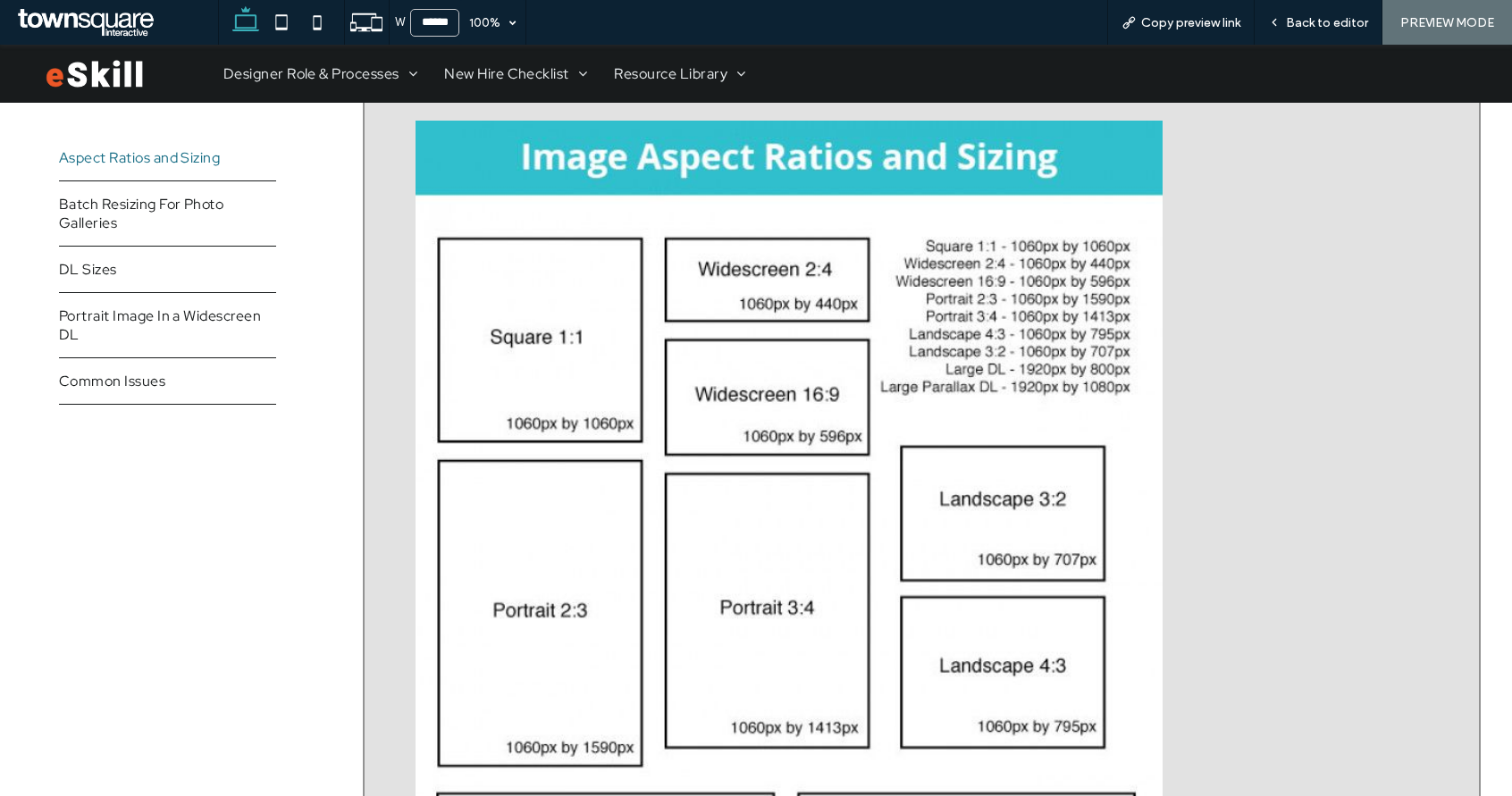
scroll to position [443, 0]
